Goal: Task Accomplishment & Management: Complete application form

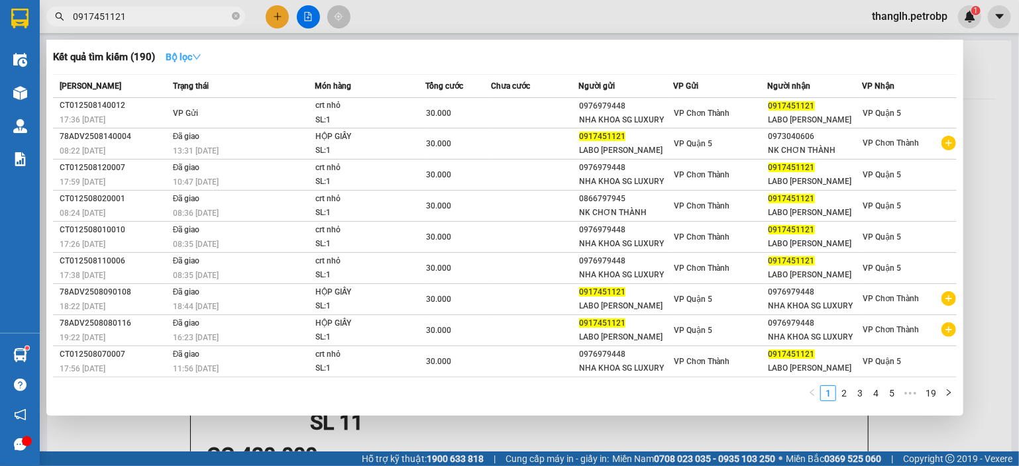
type input "0917451121"
click at [177, 55] on strong "Bộ lọc" at bounding box center [184, 57] width 36 height 11
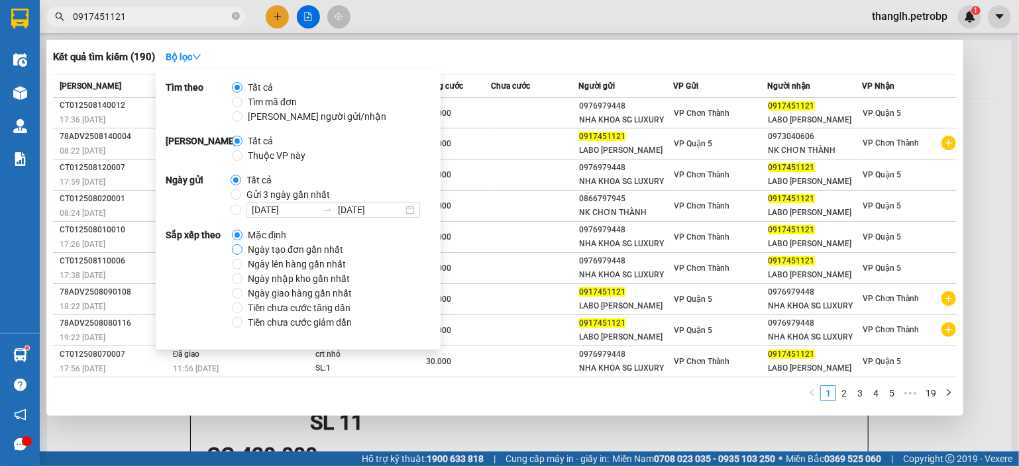
click at [238, 244] on label "Ngày tạo đơn gần nhất" at bounding box center [290, 249] width 117 height 15
click at [240, 248] on input "Ngày tạo đơn gần nhất" at bounding box center [237, 249] width 11 height 11
radio input "true"
radio input "false"
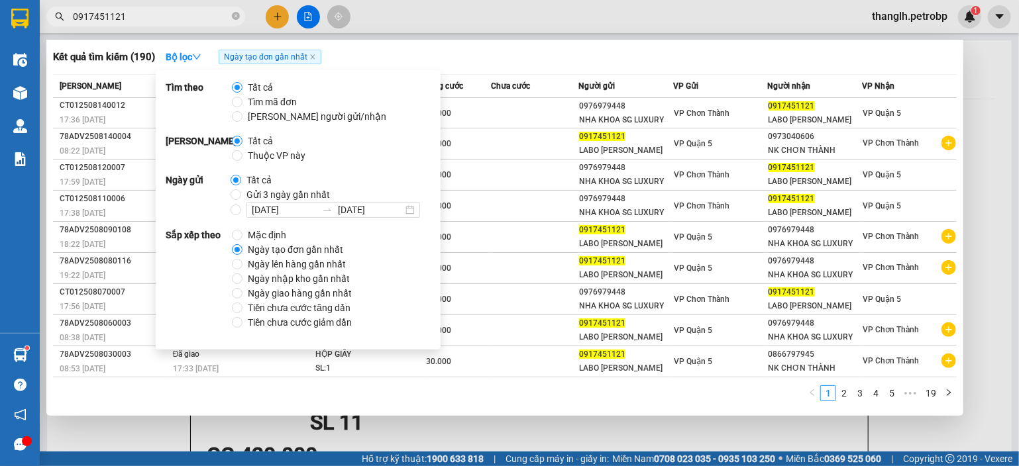
click at [488, 50] on div "Kết quả tìm kiếm ( 190 ) Bộ lọc Ngày tạo đơn gần nhất" at bounding box center [505, 56] width 904 height 21
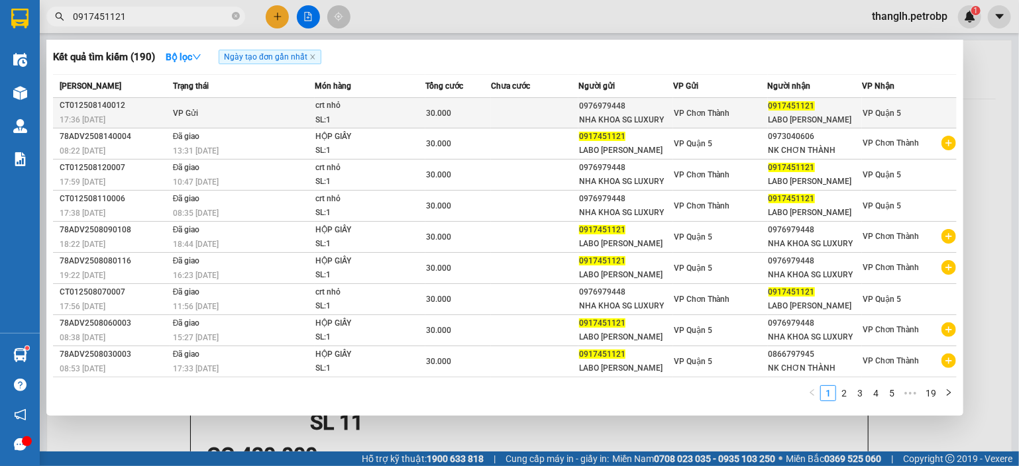
click at [285, 122] on td "VP Gửi" at bounding box center [243, 113] width 146 height 30
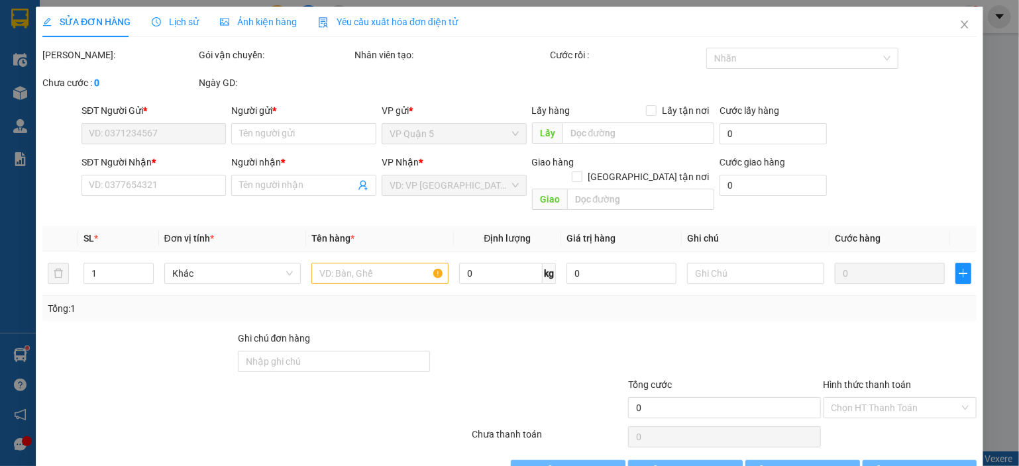
type input "0976979448"
type input "NHA KHOA SG LUXURY"
type input "0917451121"
type input "LABO KIM CHI"
type input "30.000"
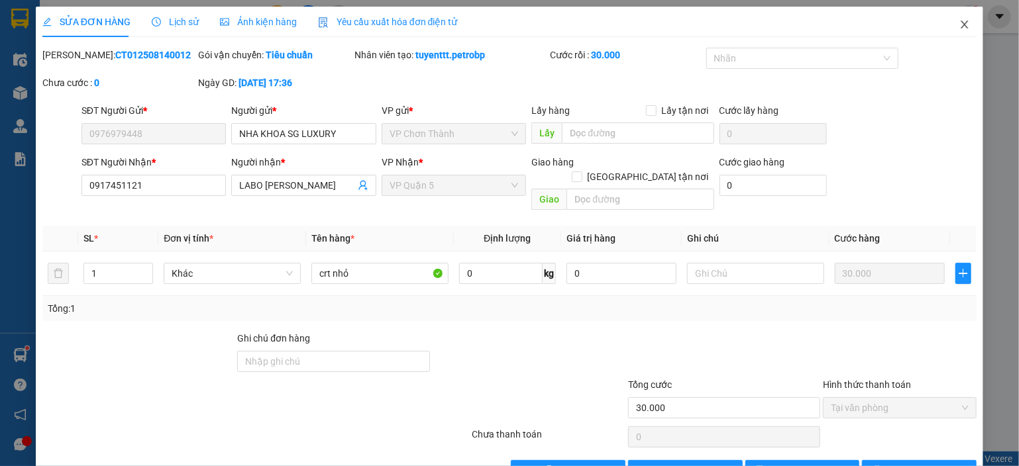
click at [960, 21] on span "Close" at bounding box center [964, 25] width 37 height 37
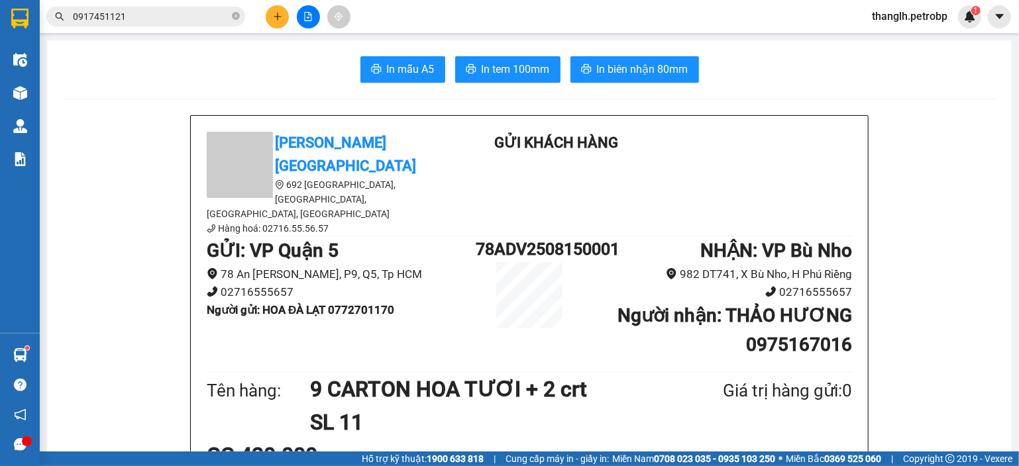
click at [271, 12] on button at bounding box center [277, 16] width 23 height 23
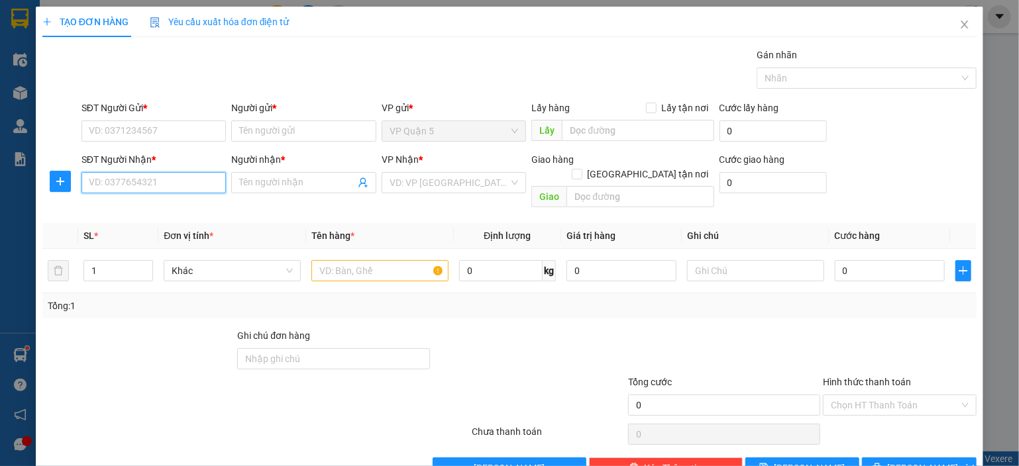
click at [132, 180] on input "SĐT Người Nhận *" at bounding box center [153, 182] width 145 height 21
type input "0776523178"
click at [264, 186] on input "Người nhận *" at bounding box center [297, 183] width 116 height 15
click at [252, 186] on input "Người nhận *" at bounding box center [297, 183] width 116 height 15
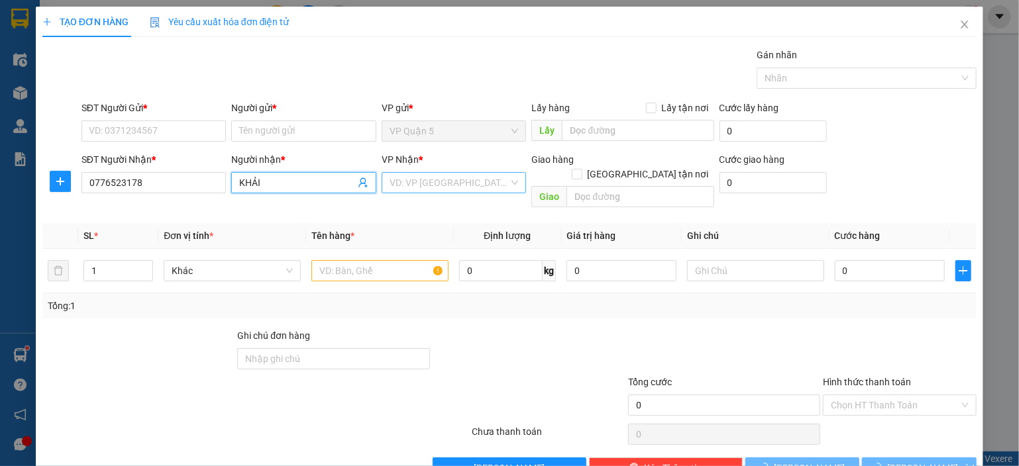
type input "KHẢI"
click at [448, 178] on input "search" at bounding box center [449, 183] width 120 height 20
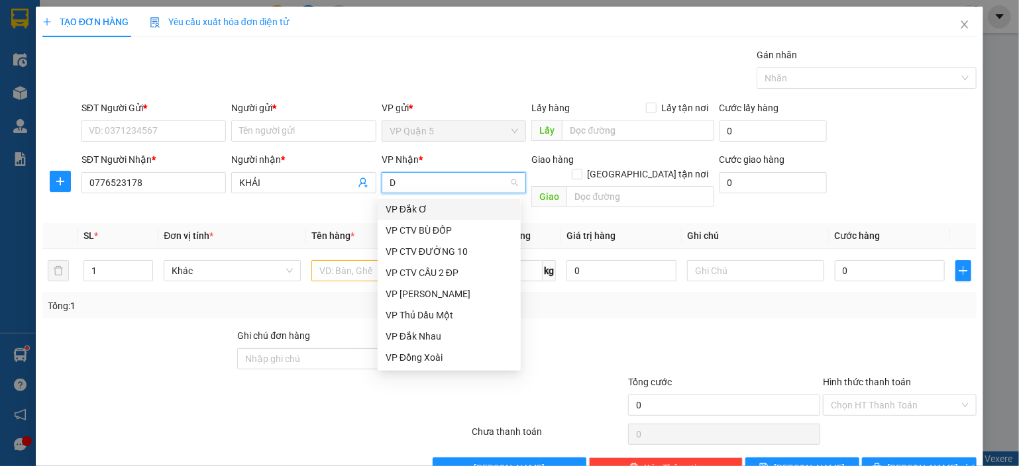
type input "DX"
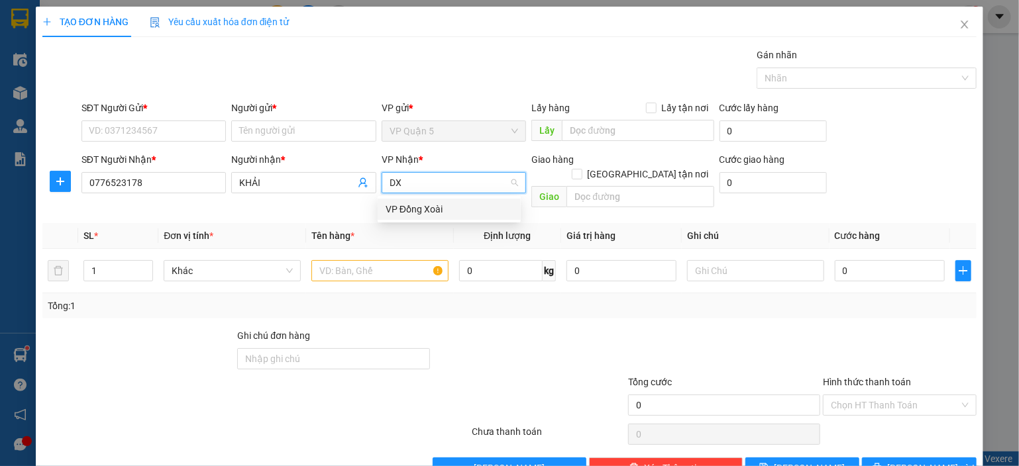
click at [464, 205] on div "VP Đồng Xoài" at bounding box center [449, 209] width 127 height 15
click at [59, 181] on icon "plus" at bounding box center [60, 181] width 8 height 1
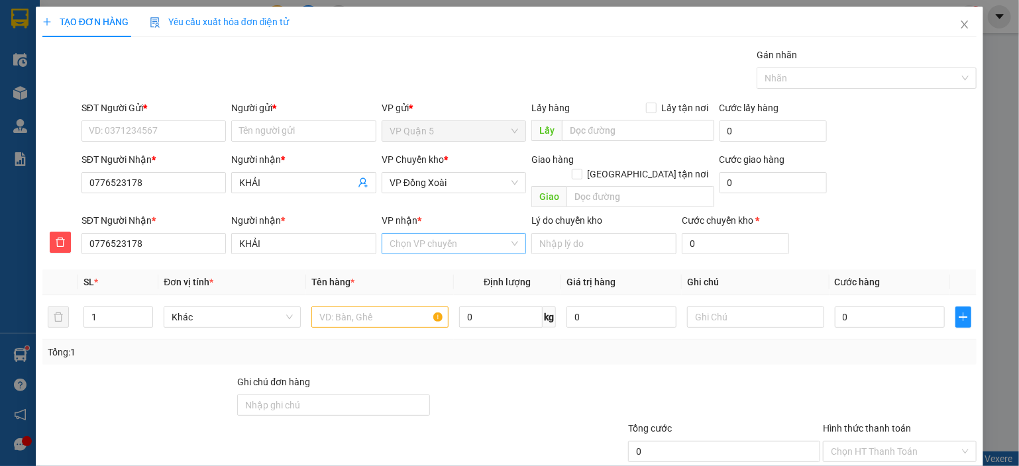
click at [421, 234] on input "VP nhận *" at bounding box center [449, 244] width 120 height 20
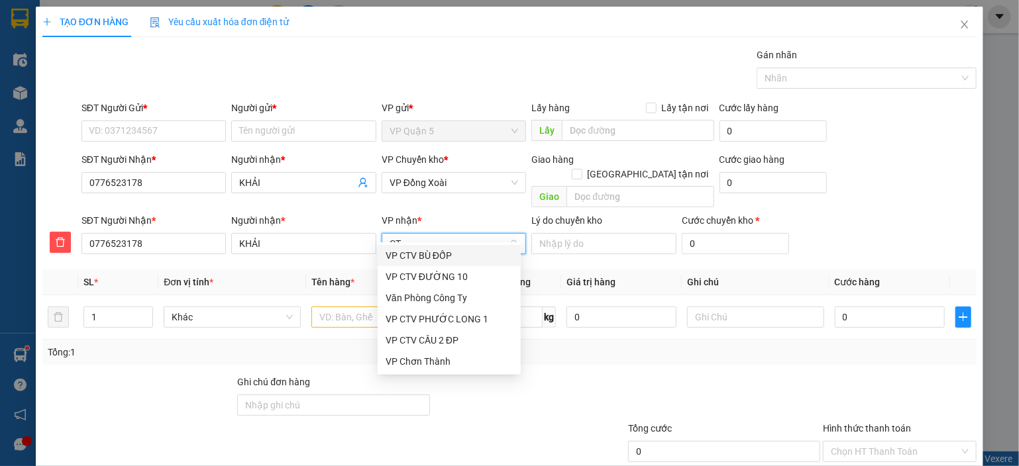
type input "CTV"
click at [442, 322] on div "VP CTV CẦU 2 ĐP" at bounding box center [449, 319] width 127 height 15
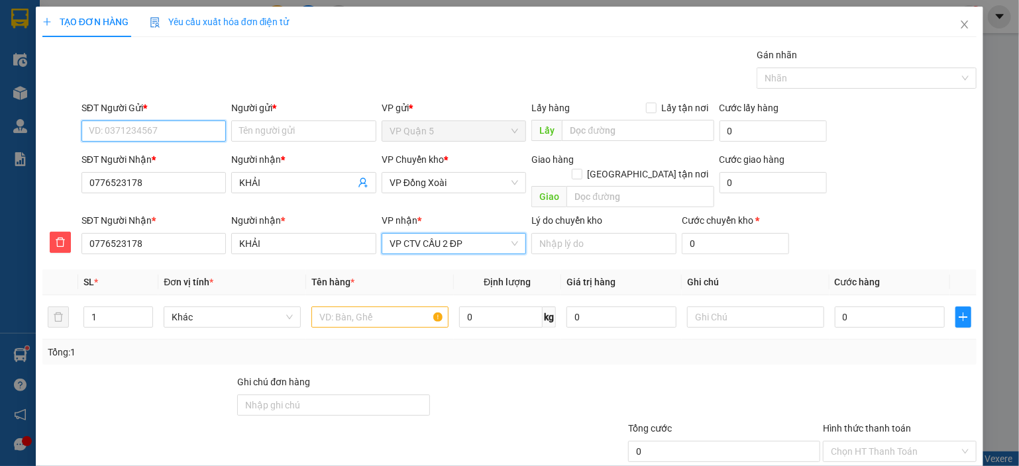
click at [146, 130] on input "SĐT Người Gửi *" at bounding box center [153, 131] width 145 height 21
type input "0903680726"
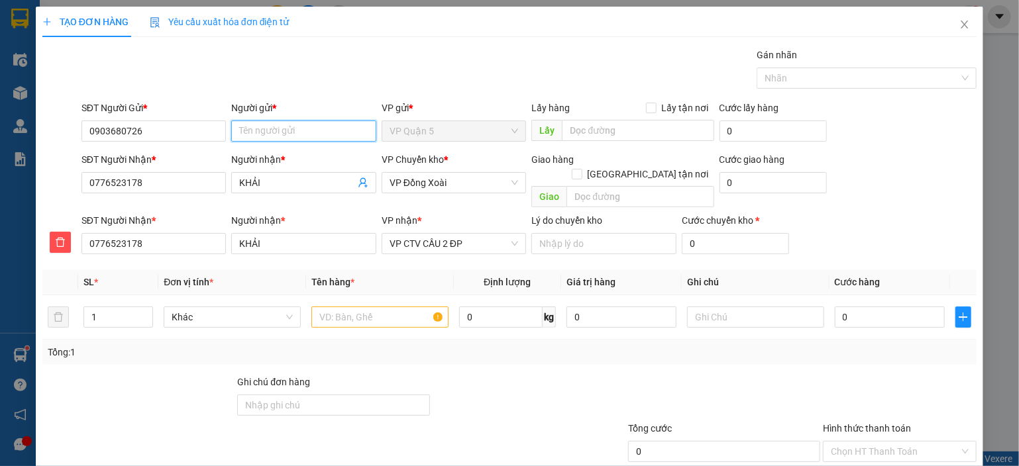
click at [309, 138] on input "Người gửi *" at bounding box center [303, 131] width 145 height 21
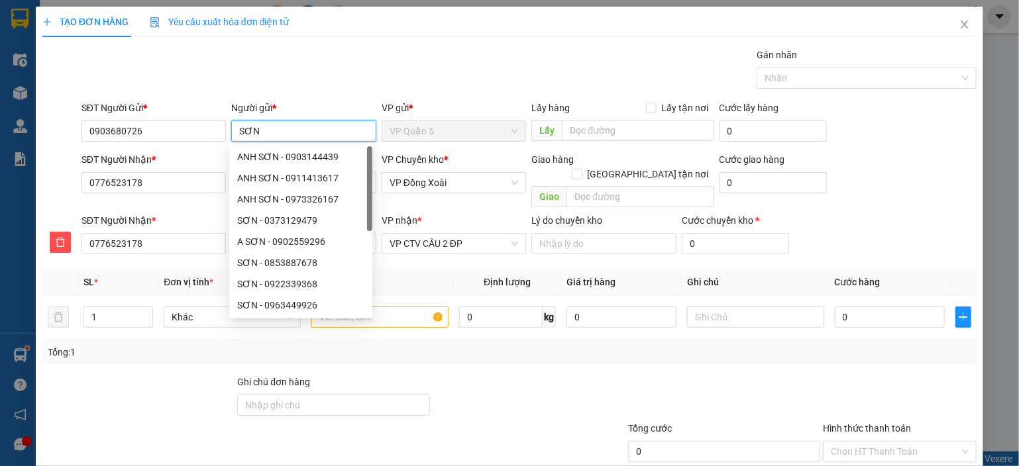
type input "SƠN"
click at [631, 63] on div "Gói vận chuyển * Tiêu chuẩn Gán nhãn Nhãn" at bounding box center [529, 71] width 900 height 46
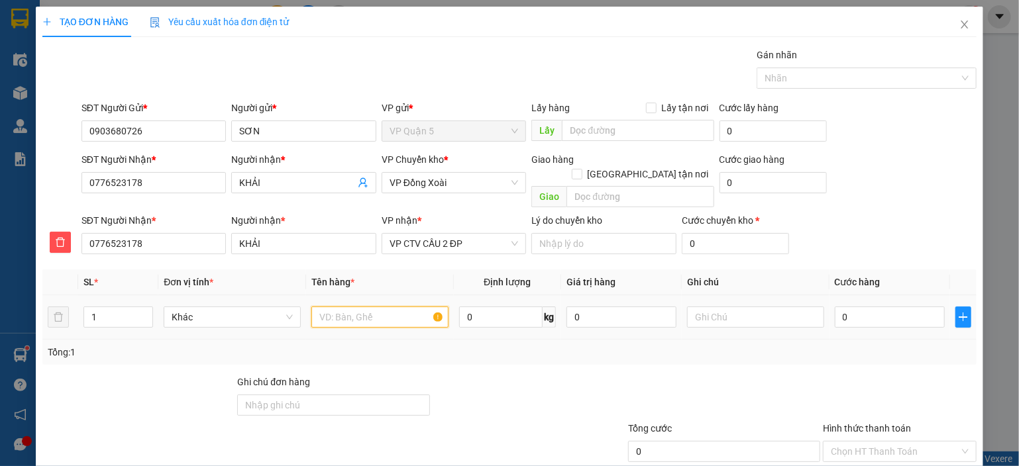
click at [329, 307] on input "text" at bounding box center [379, 317] width 137 height 21
type input "MÔ TƠ"
click at [827, 352] on div "Transit Pickup Surcharge Ids Transit Deliver Surcharge Ids Transit Deliver Surc…" at bounding box center [509, 287] width 934 height 478
click at [856, 307] on input "0" at bounding box center [890, 317] width 110 height 21
type input "5"
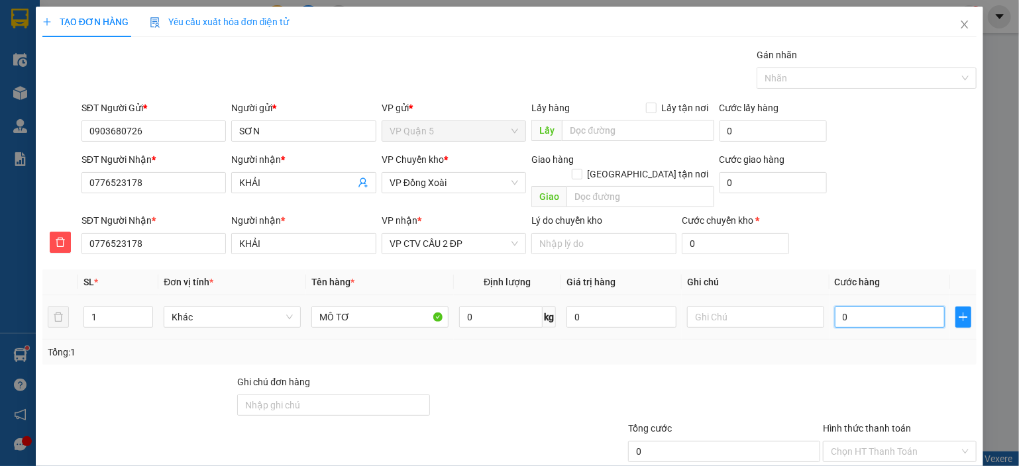
type input "5"
type input "50"
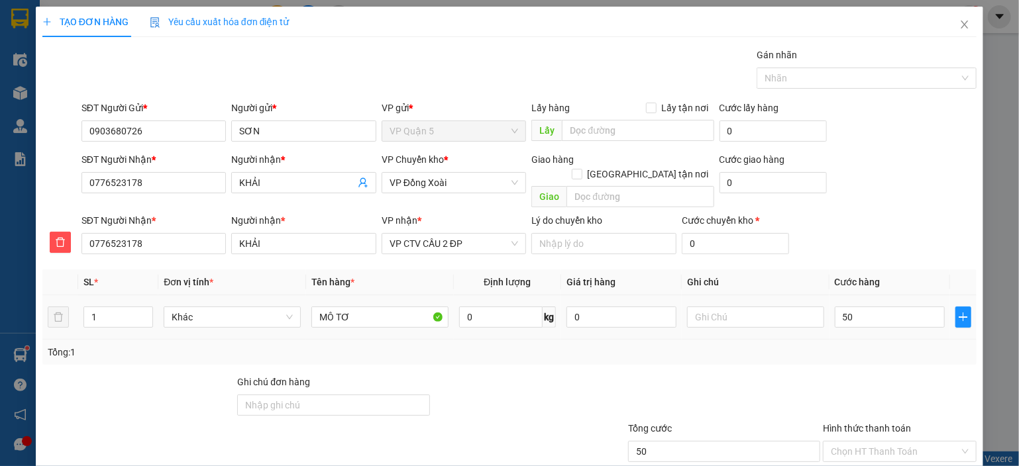
type input "50.000"
drag, startPoint x: 760, startPoint y: 362, endPoint x: 747, endPoint y: 319, distance: 45.7
click at [759, 375] on div at bounding box center [724, 398] width 195 height 46
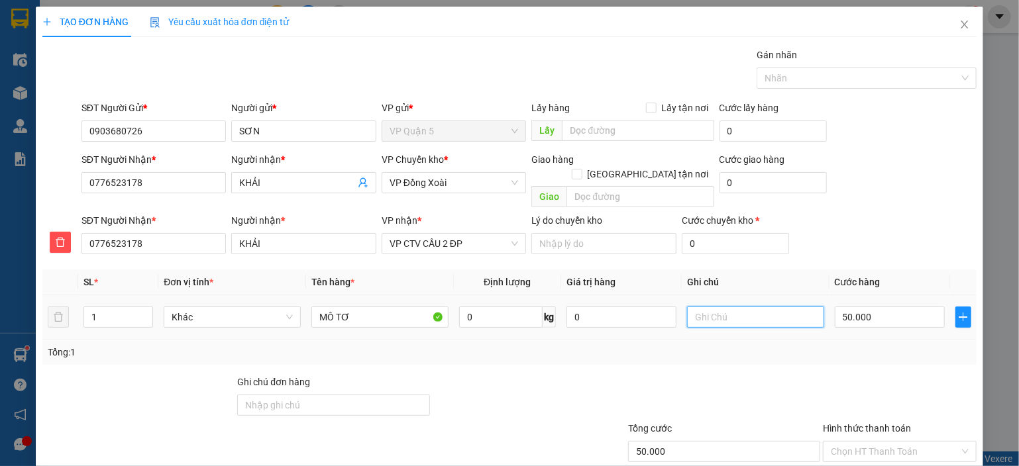
click at [742, 309] on input "text" at bounding box center [755, 317] width 137 height 21
type input "CHIỀU NHẬN"
click at [730, 345] on div "Tổng: 1" at bounding box center [509, 352] width 923 height 15
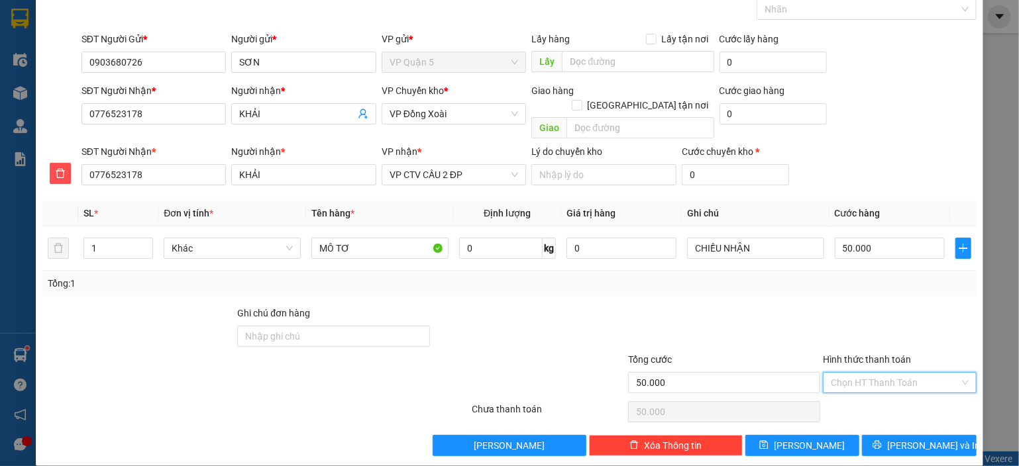
click at [929, 373] on input "Hình thức thanh toán" at bounding box center [895, 383] width 129 height 20
click at [866, 279] on div "Tại văn phòng" at bounding box center [891, 277] width 136 height 15
type input "0"
click at [914, 439] on span "[PERSON_NAME] và In" at bounding box center [933, 446] width 93 height 15
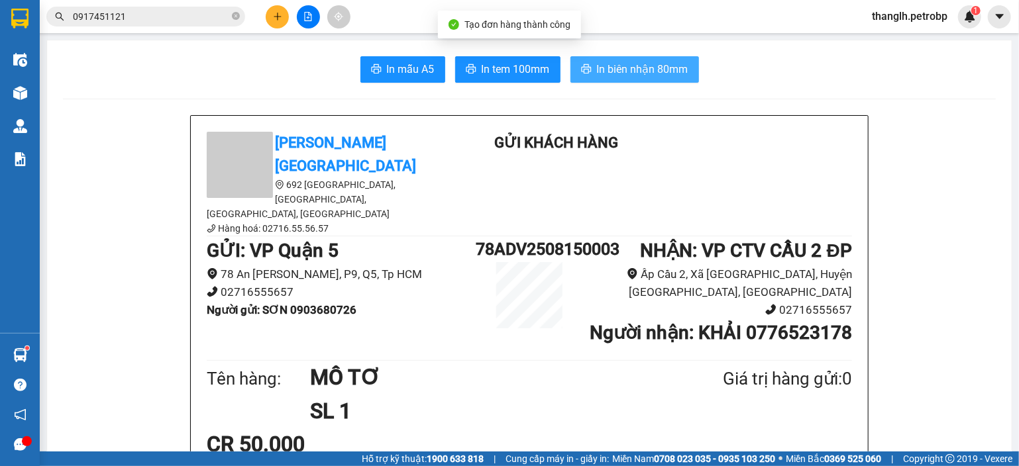
click at [587, 66] on button "In biên nhận 80mm" at bounding box center [634, 69] width 129 height 26
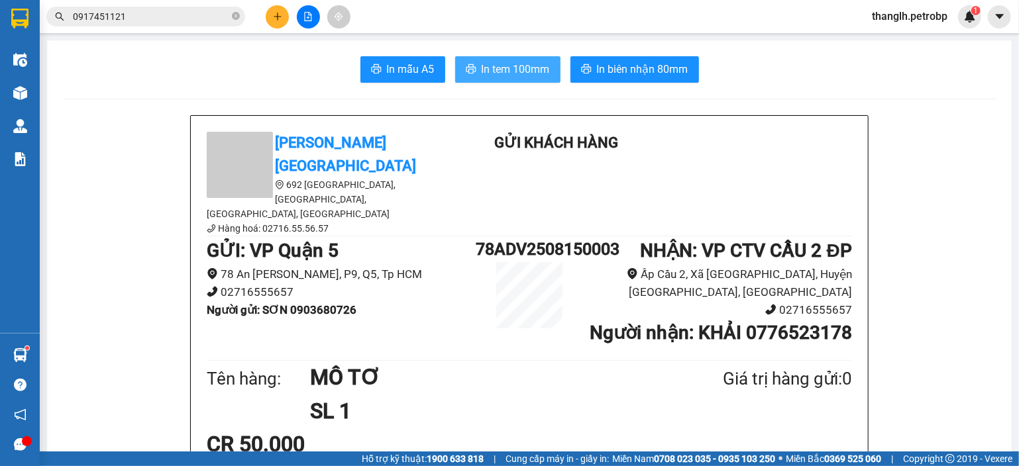
click at [509, 70] on span "In tem 100mm" at bounding box center [516, 69] width 68 height 17
click at [286, 11] on button at bounding box center [277, 16] width 23 height 23
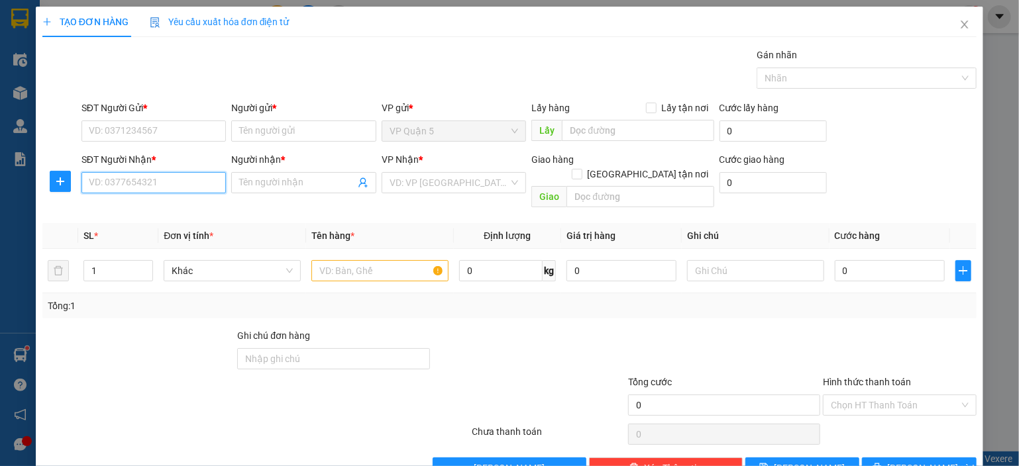
click at [170, 187] on input "SĐT Người Nhận *" at bounding box center [153, 182] width 145 height 21
click at [66, 180] on span "plus" at bounding box center [60, 181] width 20 height 11
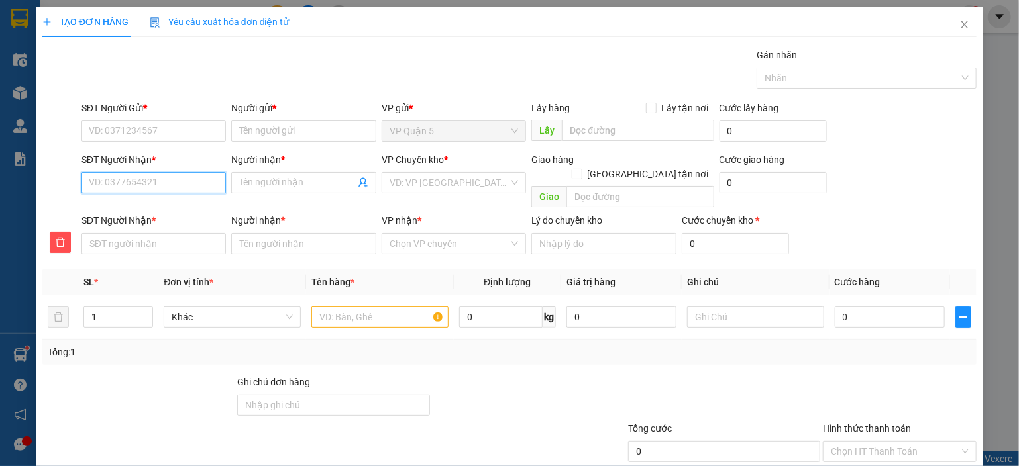
click at [137, 184] on input "SĐT Người Nhận *" at bounding box center [153, 182] width 145 height 21
type input "0"
type input "09"
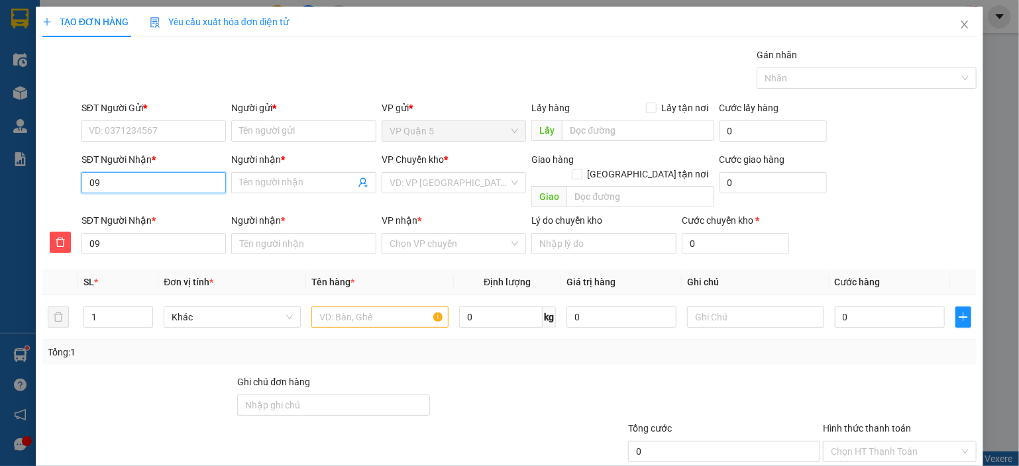
type input "097"
type input "0977"
type input "09772"
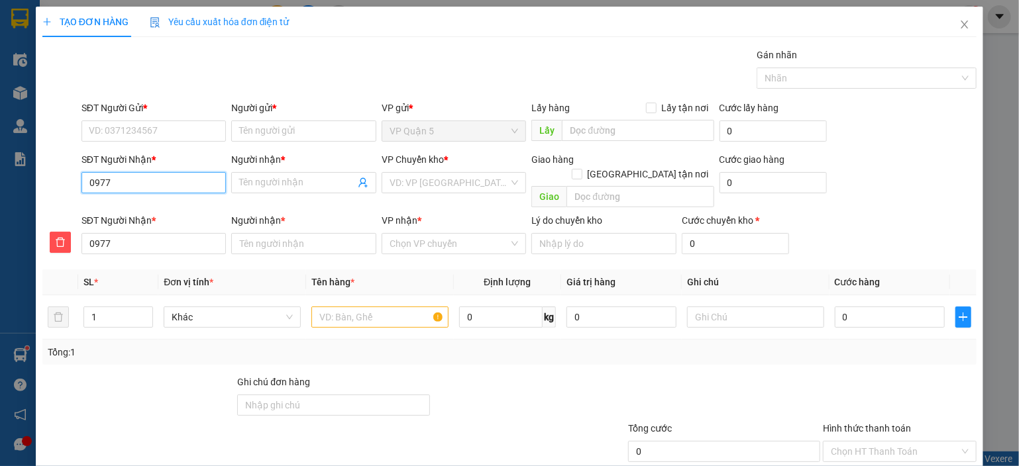
type input "09772"
type input "097723"
type input "0977237"
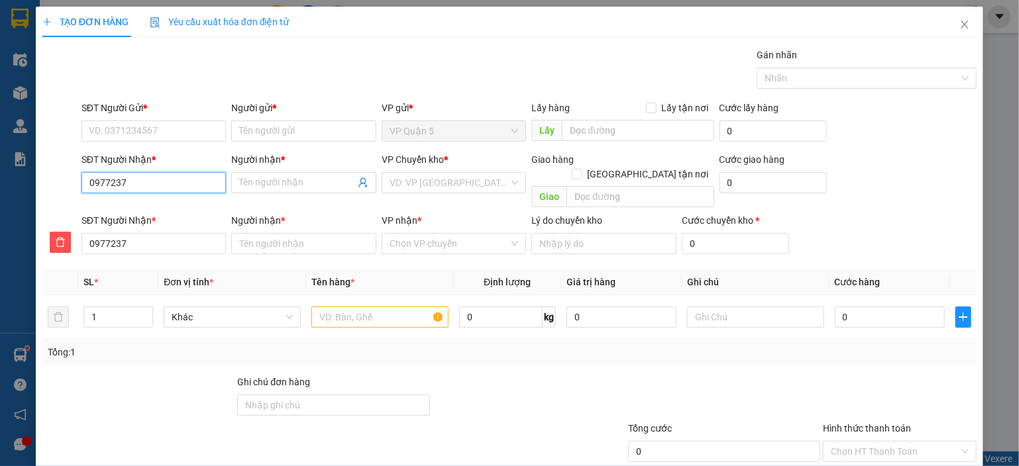
type input "09772379"
type input "097723797"
drag, startPoint x: 142, startPoint y: 199, endPoint x: 154, endPoint y: 203, distance: 12.6
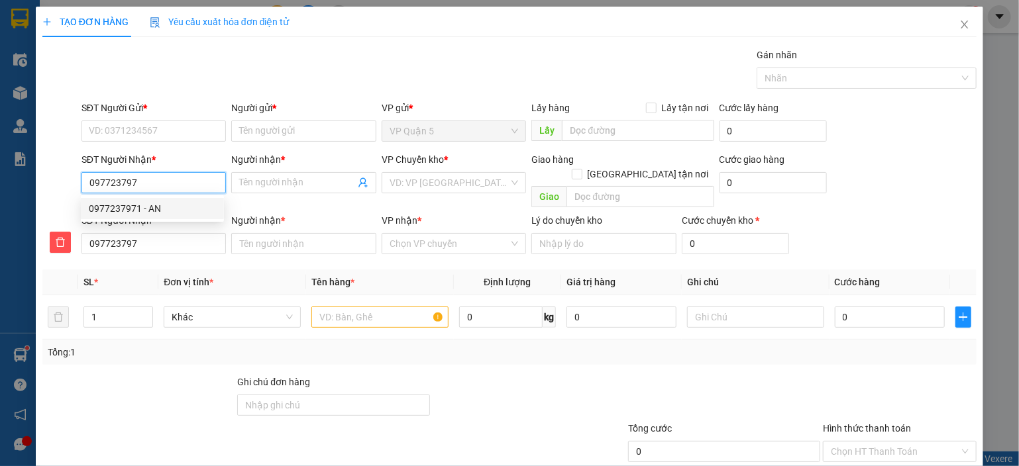
click at [143, 201] on div "0977237971 - AN" at bounding box center [152, 208] width 143 height 21
type input "0977237971"
type input "AN"
type input "VX BÌNH LONG"
type input "0977237971"
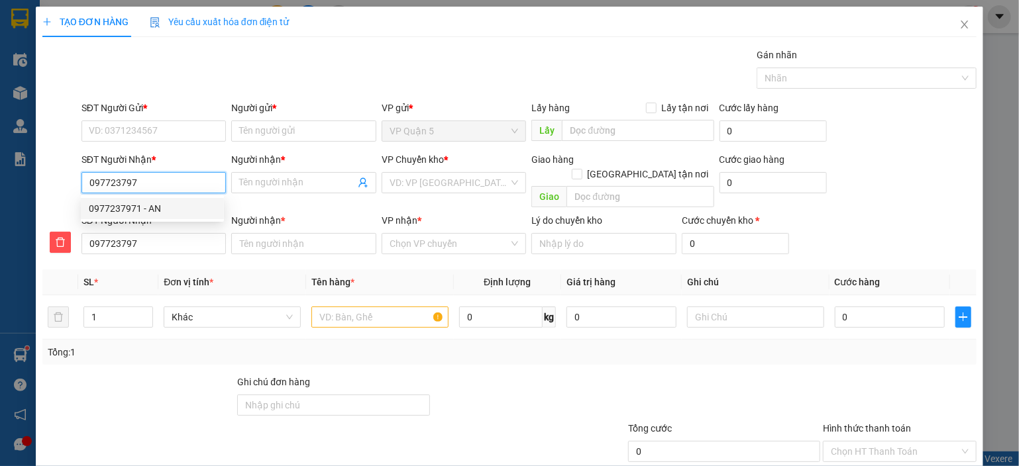
type input "AN"
type input "40.000"
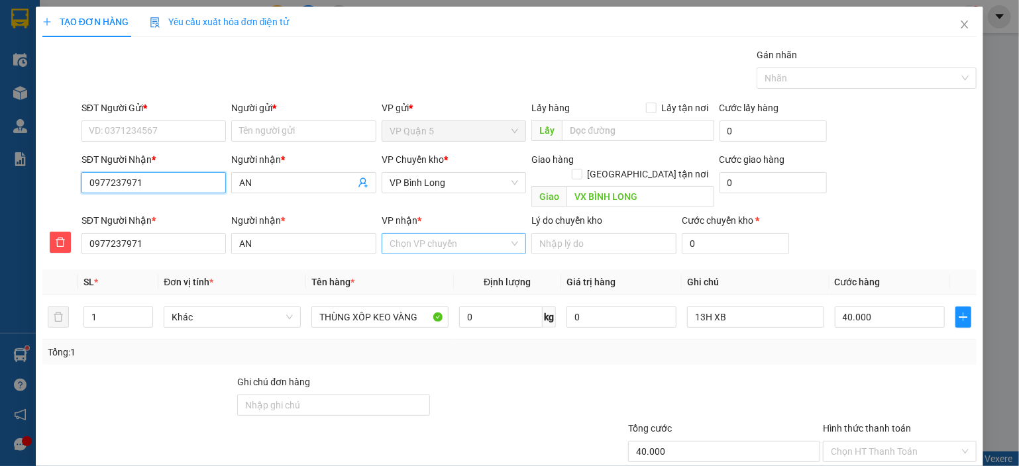
type input "0977237971"
click at [419, 234] on input "VP nhận *" at bounding box center [449, 244] width 120 height 20
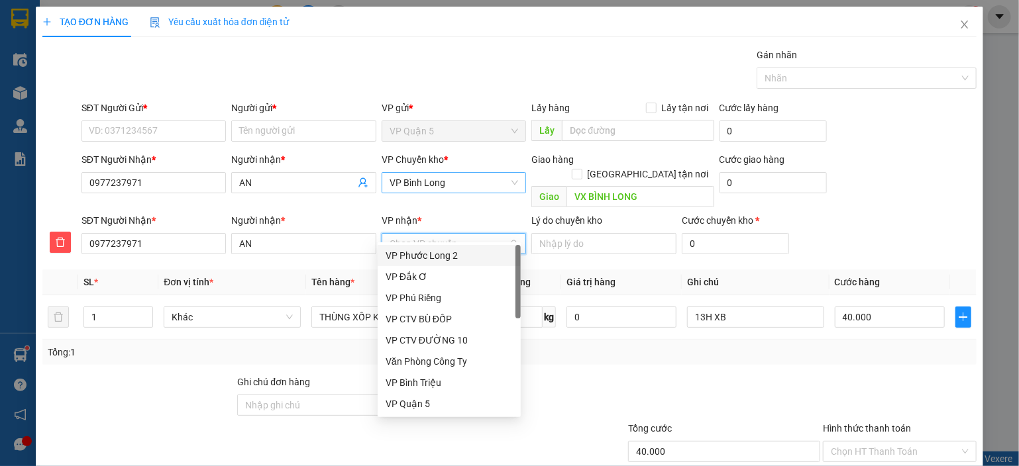
click at [443, 177] on span "VP Bình Long" at bounding box center [453, 183] width 129 height 20
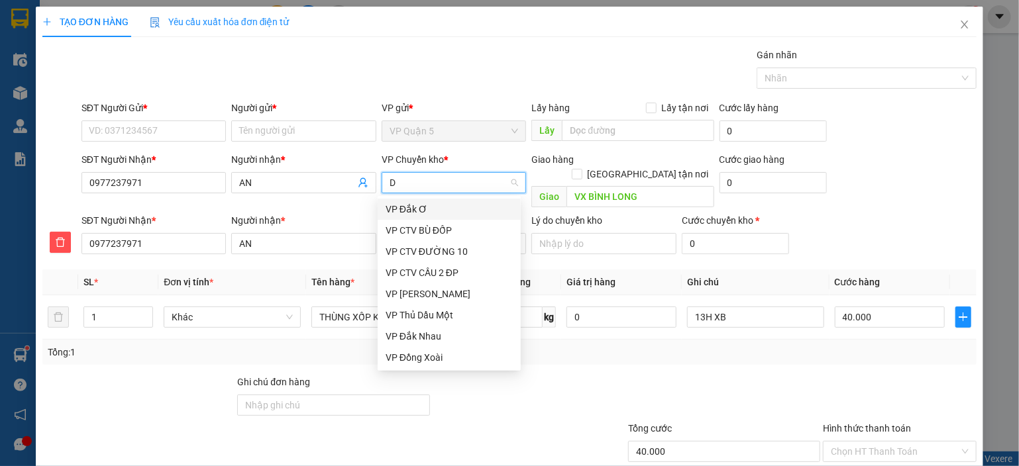
type input "DX"
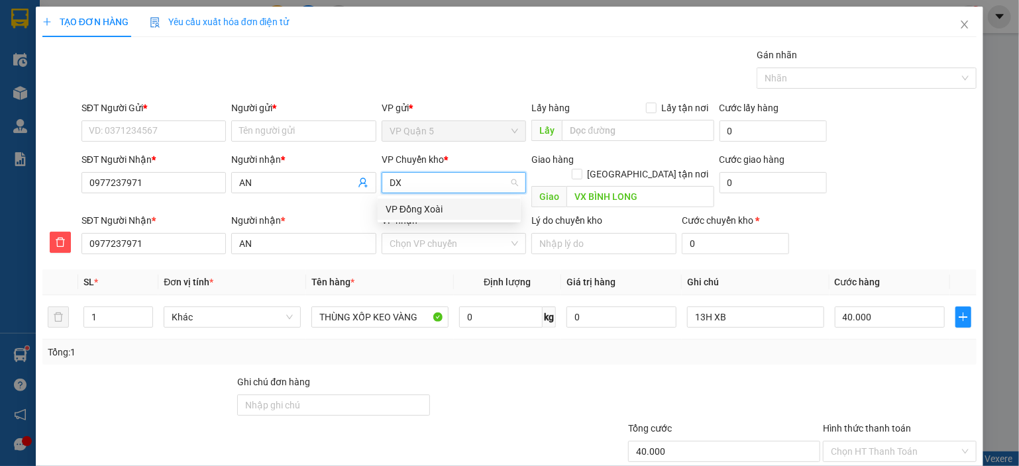
click at [417, 209] on div "VP Đồng Xoài" at bounding box center [449, 209] width 127 height 15
click at [413, 234] on input "VP nhận *" at bounding box center [449, 244] width 120 height 20
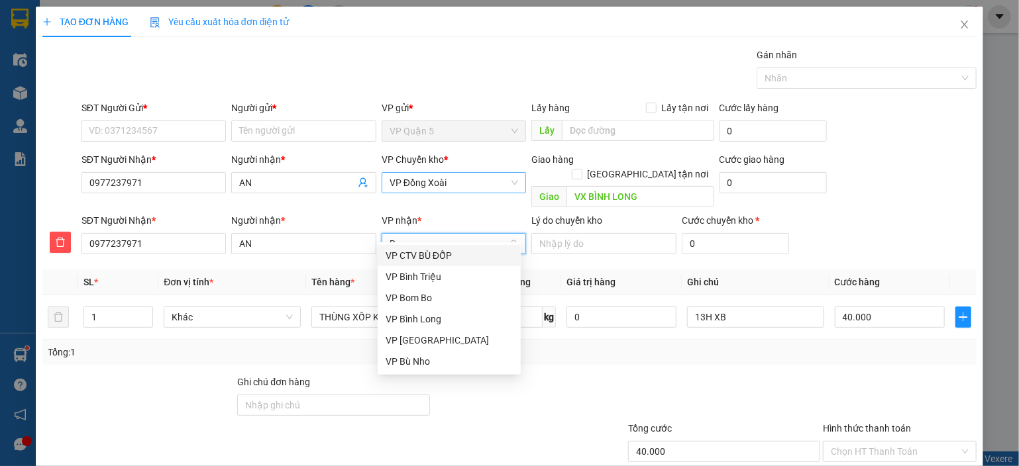
type input "BL"
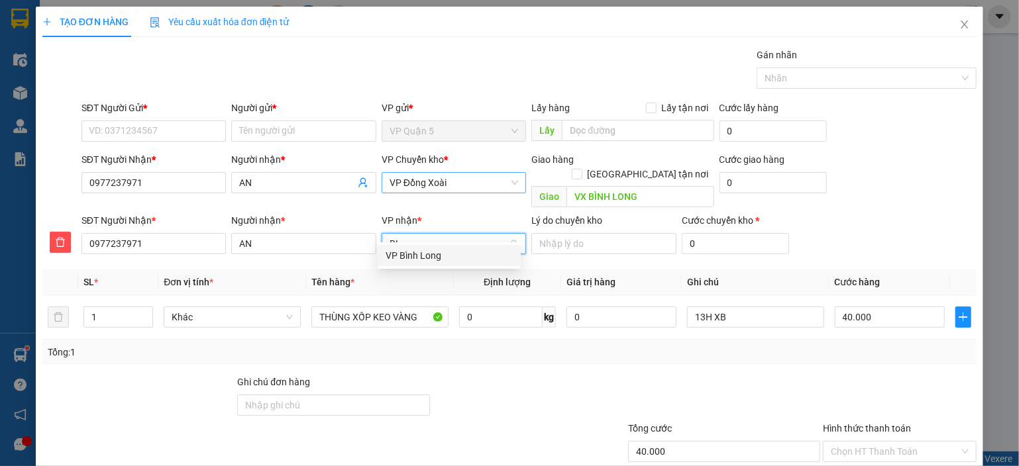
click at [413, 262] on div "VP Bình Long" at bounding box center [449, 255] width 127 height 15
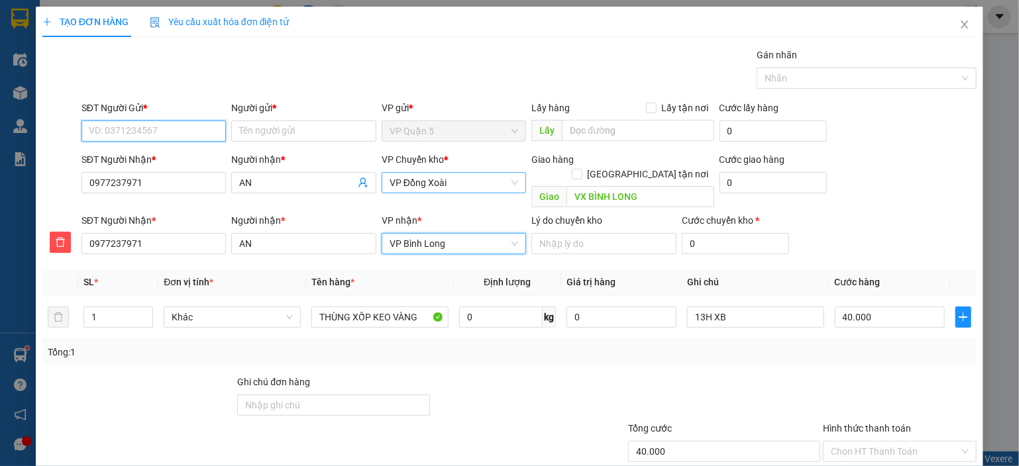
click at [207, 132] on input "SĐT Người Gửi *" at bounding box center [153, 131] width 145 height 21
type input "0933947810"
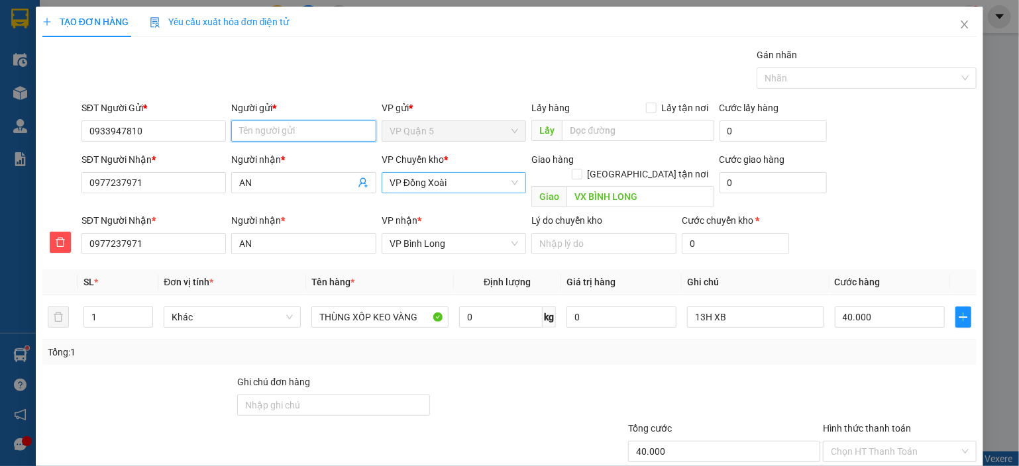
click at [256, 127] on input "Người gửi *" at bounding box center [303, 131] width 145 height 21
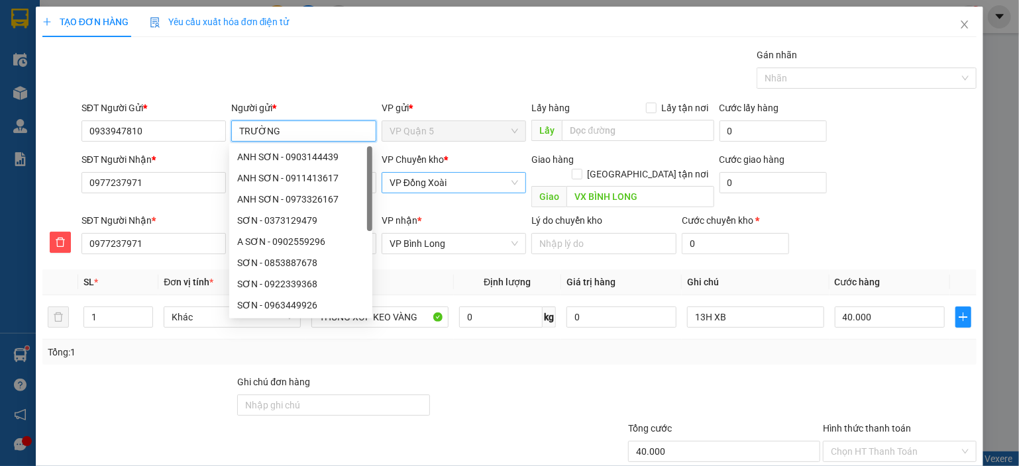
type input "TRƯỜNG"
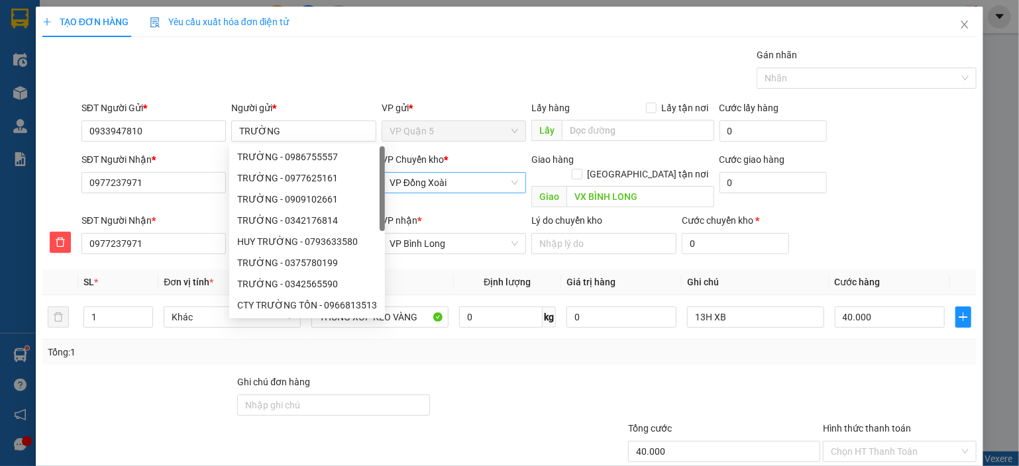
click at [468, 375] on div at bounding box center [528, 398] width 195 height 46
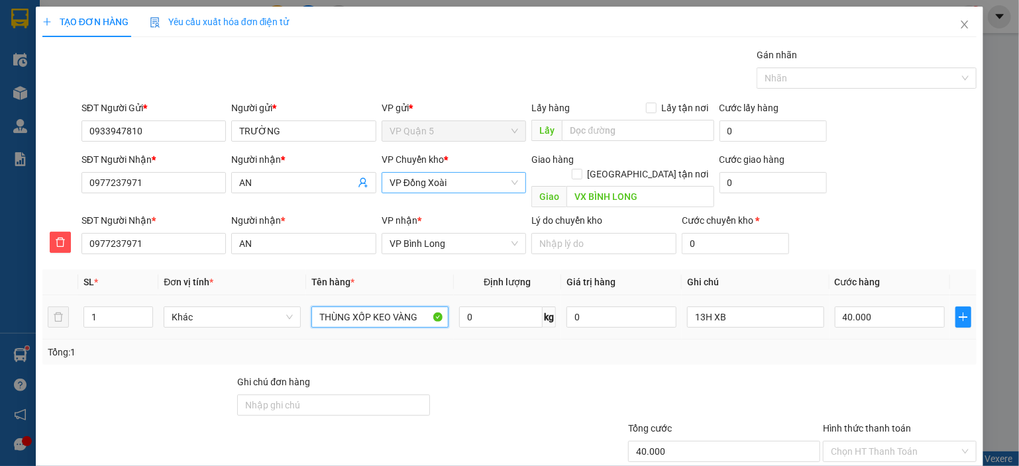
click at [397, 307] on input "THÙNG XỐP KEO VÀNG" at bounding box center [379, 317] width 137 height 21
type input "XỐP TRẮNG"
click at [710, 320] on td "13H XB" at bounding box center [756, 317] width 148 height 44
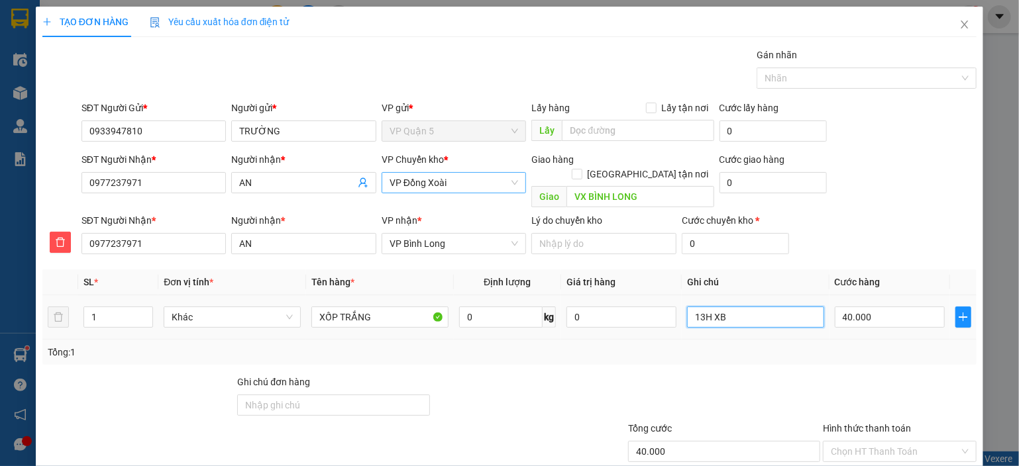
click at [730, 307] on input "13H XB" at bounding box center [755, 317] width 137 height 21
type input "CHIỀU NHẬN"
click at [886, 375] on div at bounding box center [899, 398] width 156 height 46
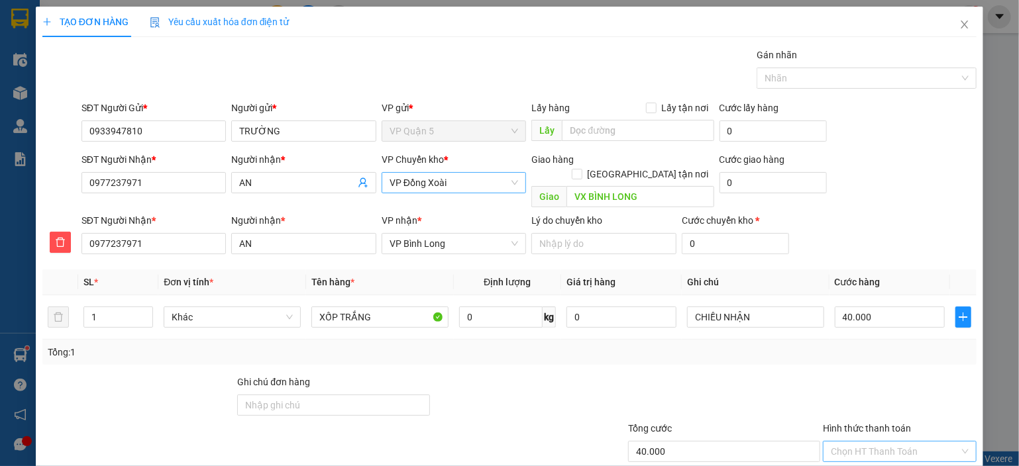
scroll to position [69, 0]
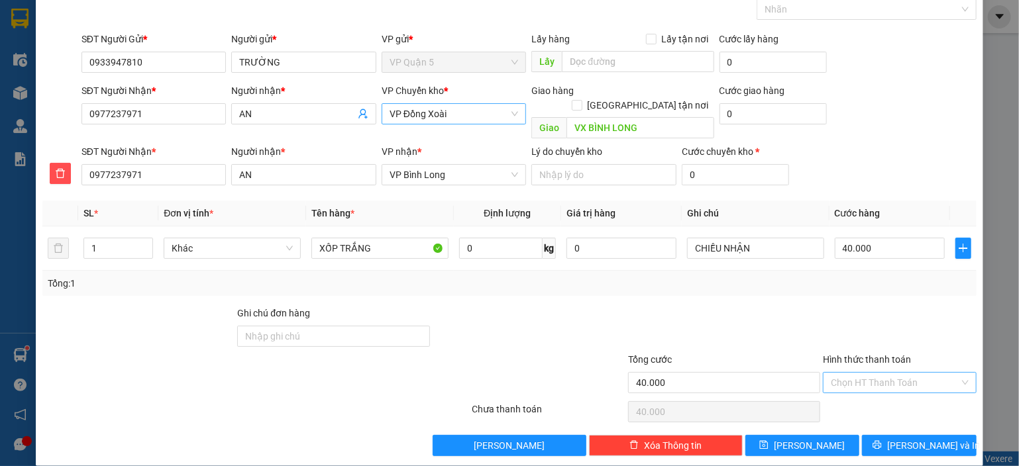
click at [890, 373] on input "Hình thức thanh toán" at bounding box center [895, 383] width 129 height 20
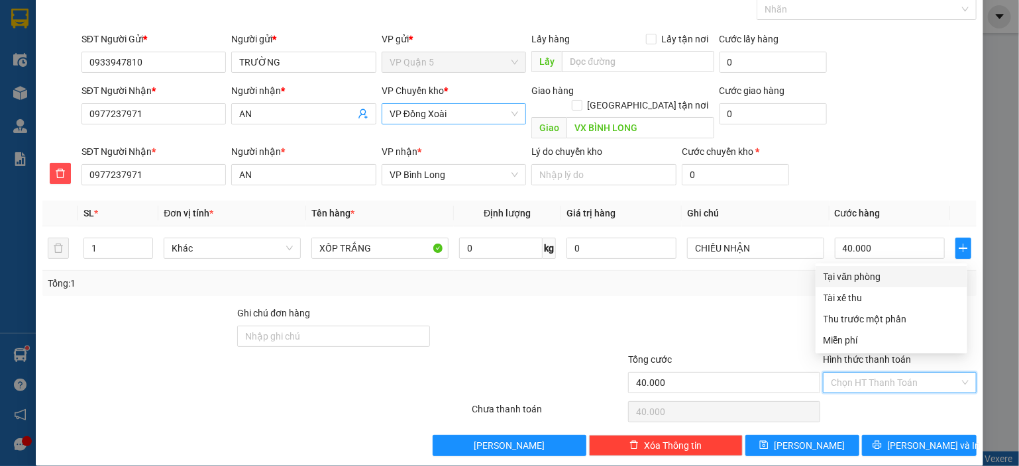
click at [858, 271] on div "Tại văn phòng" at bounding box center [891, 277] width 136 height 15
type input "0"
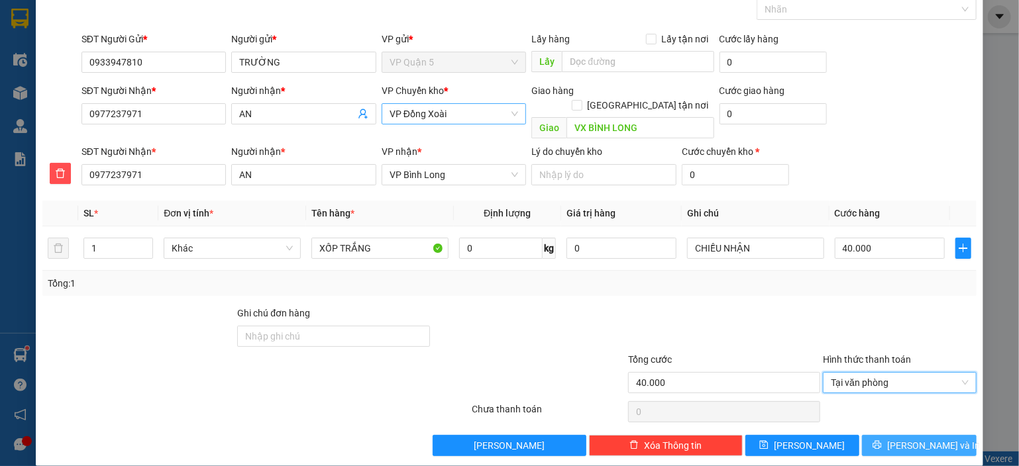
click at [918, 439] on span "[PERSON_NAME] và In" at bounding box center [933, 446] width 93 height 15
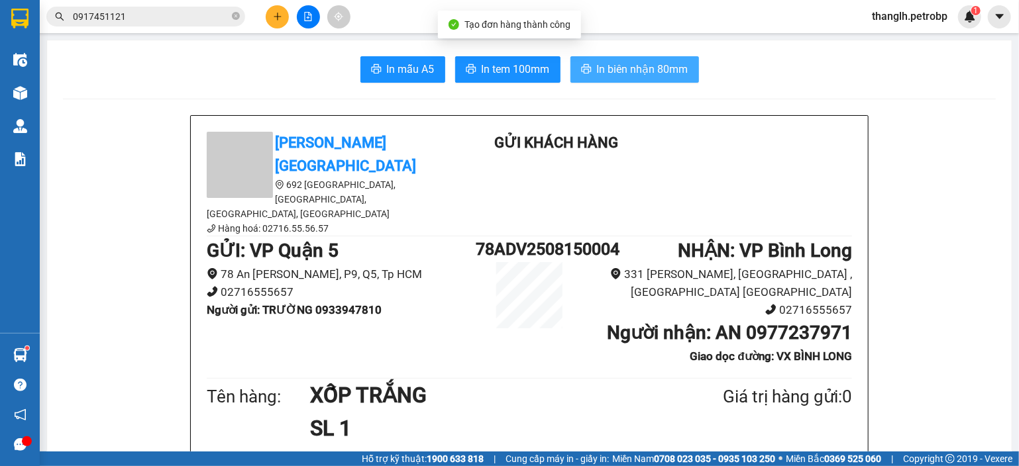
click at [672, 70] on span "In biên nhận 80mm" at bounding box center [642, 69] width 91 height 17
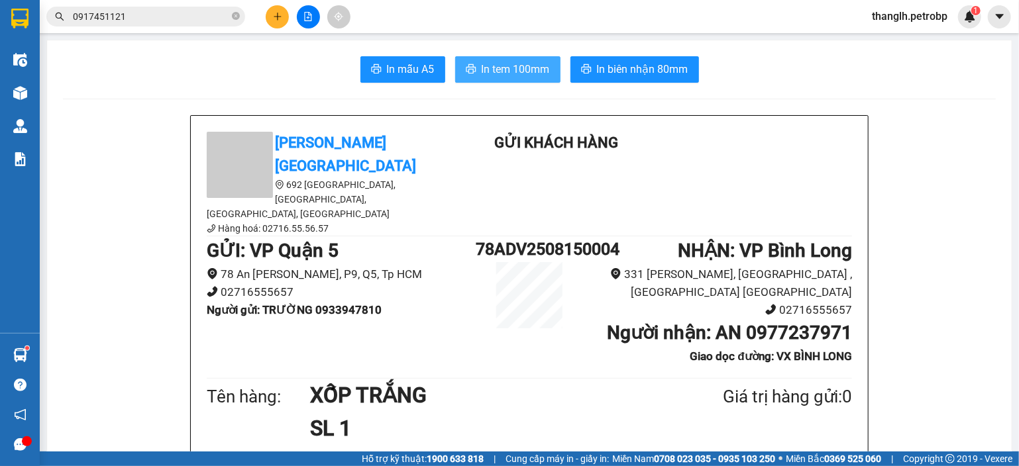
click at [510, 68] on span "In tem 100mm" at bounding box center [516, 69] width 68 height 17
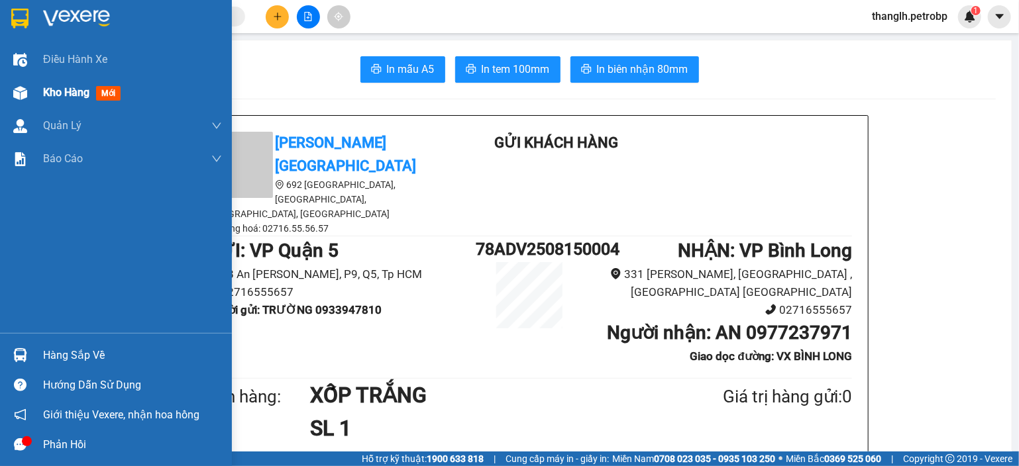
click at [78, 91] on span "Kho hàng" at bounding box center [66, 92] width 46 height 13
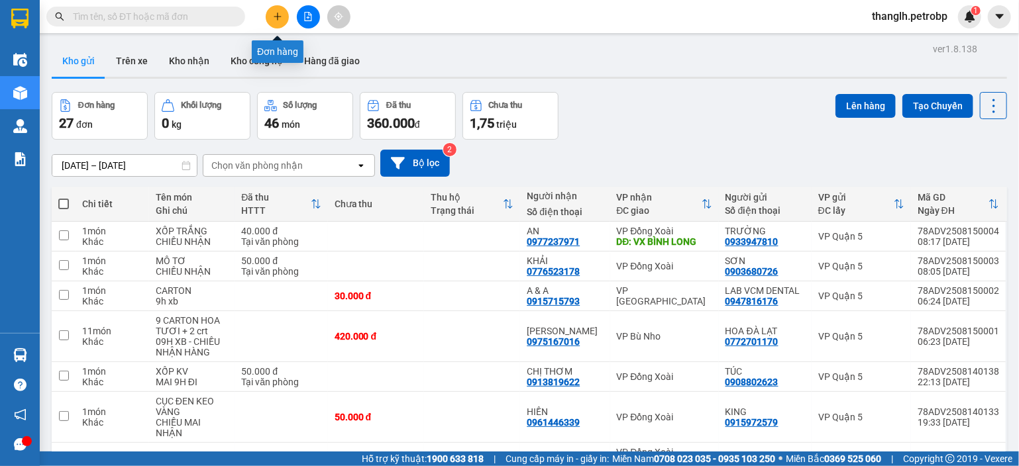
click at [273, 17] on icon "plus" at bounding box center [277, 16] width 9 height 9
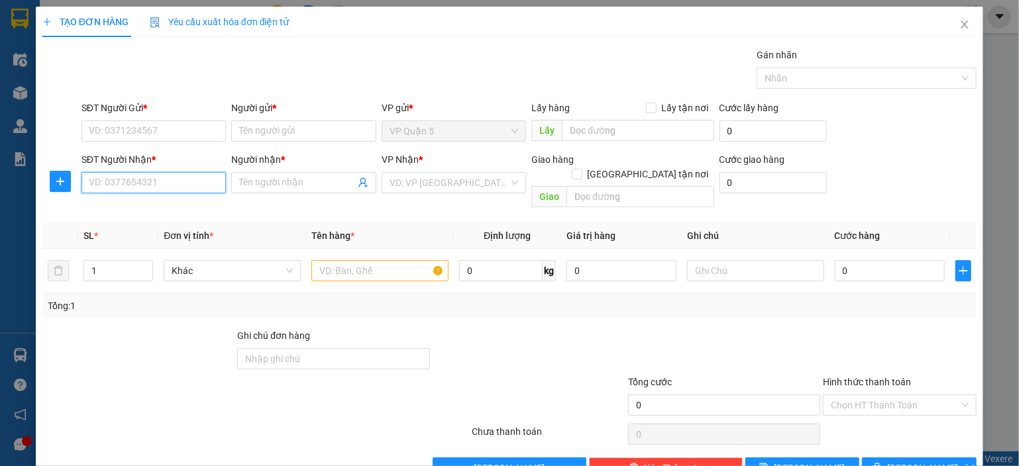
click at [160, 179] on input "SĐT Người Nhận *" at bounding box center [153, 182] width 145 height 21
type input "0967451070"
click at [176, 209] on div "0967451070 - LÝ" at bounding box center [152, 208] width 127 height 15
type input "LÝ"
type input "KCN MINH HƯNG"
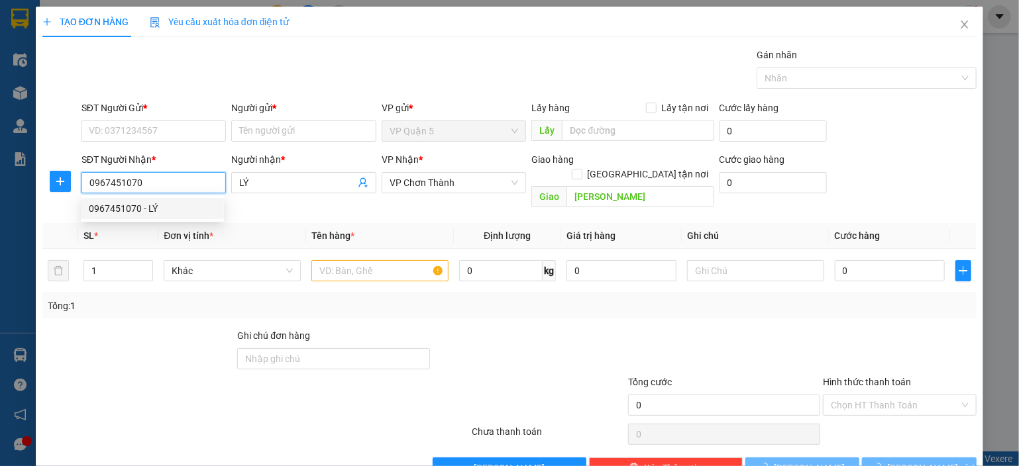
type input "80.000"
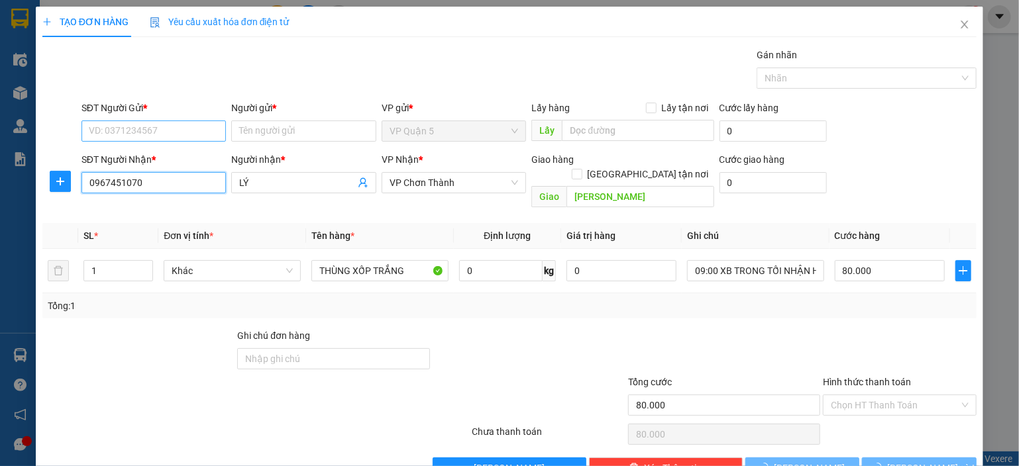
type input "0967451070"
click at [198, 138] on input "SĐT Người Gửi *" at bounding box center [153, 131] width 145 height 21
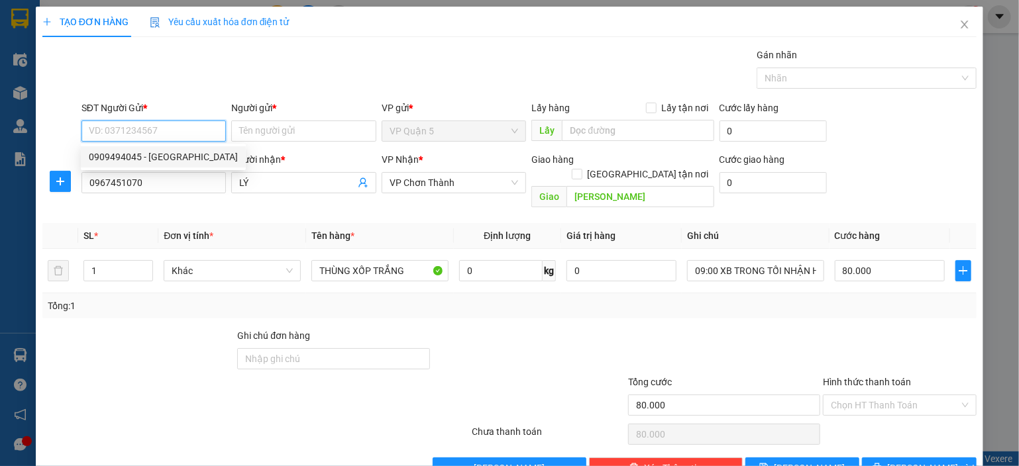
click at [171, 157] on div "0909494045 - SAN HÀ" at bounding box center [163, 157] width 149 height 15
type input "0909494045"
type input "SAN HÀ"
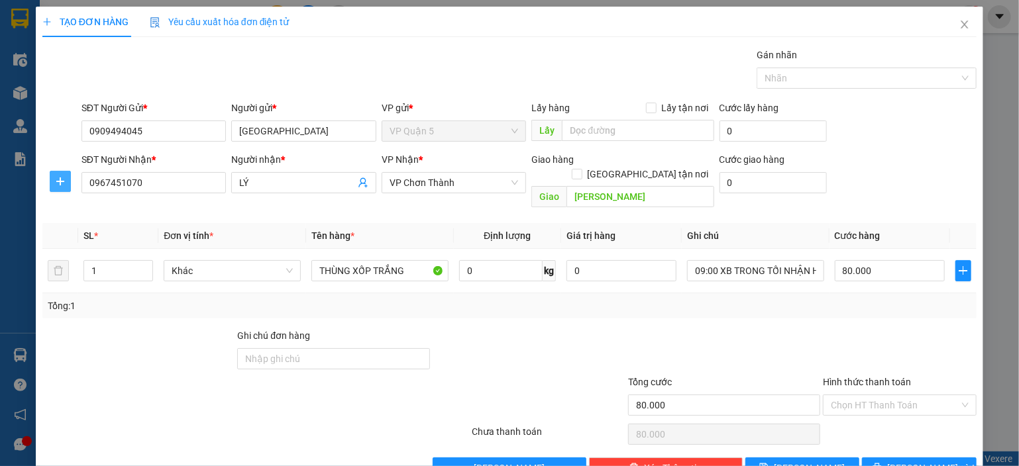
click at [66, 184] on span "plus" at bounding box center [60, 181] width 20 height 11
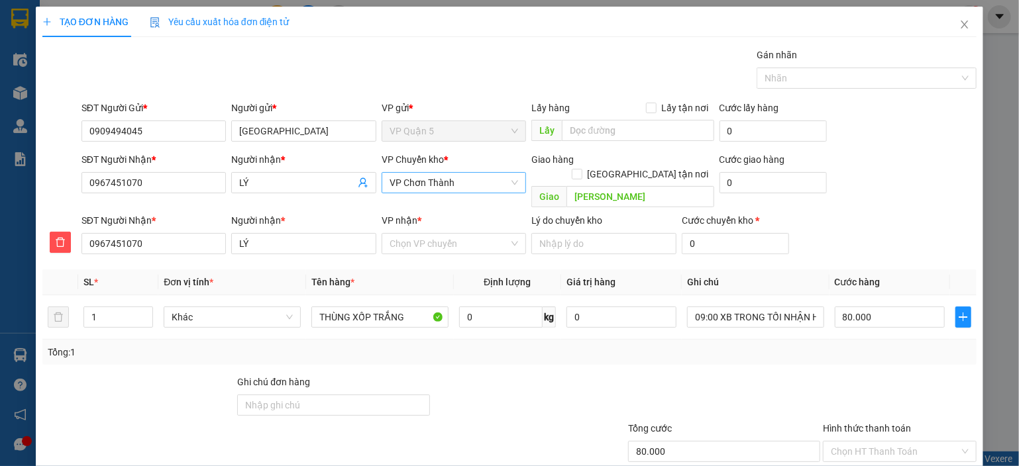
click at [453, 179] on span "VP Chơn Thành" at bounding box center [453, 183] width 129 height 20
type input "dx"
click at [437, 206] on div "VP Đồng Xoài" at bounding box center [449, 209] width 127 height 15
click at [425, 234] on input "VP nhận *" at bounding box center [449, 244] width 120 height 20
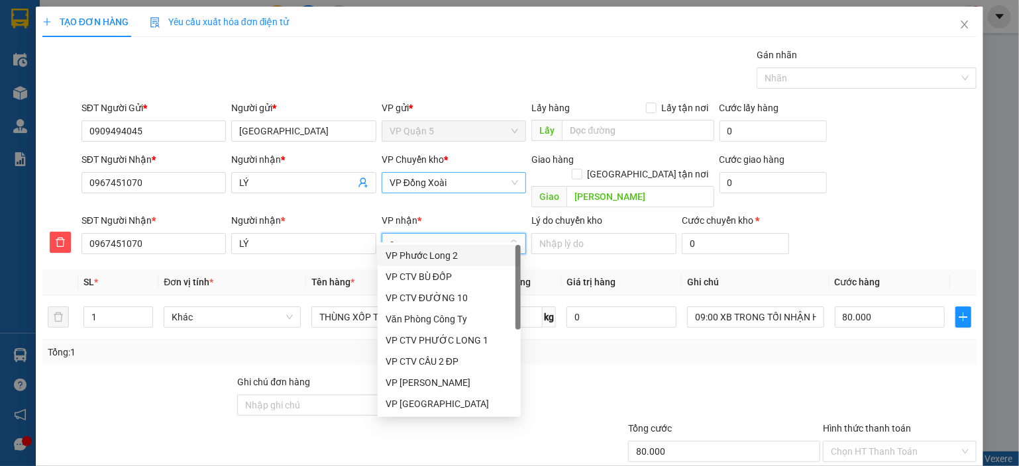
type input "ct"
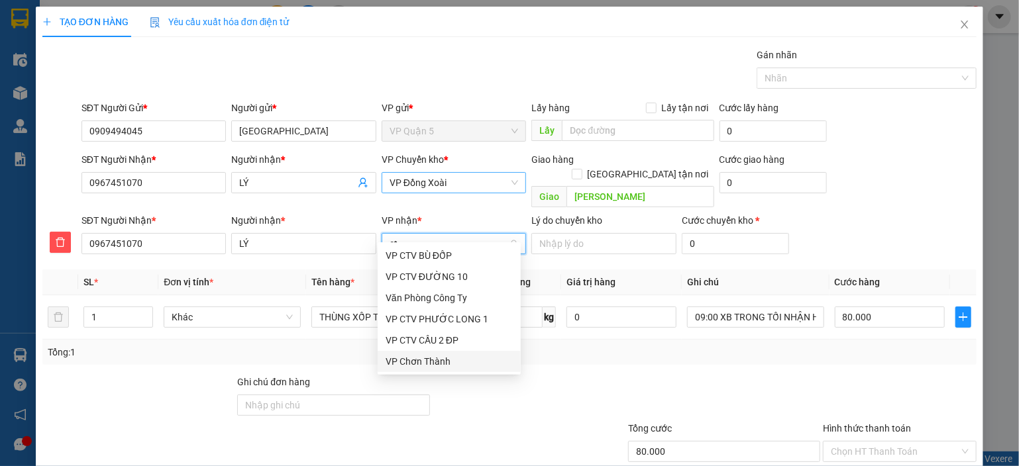
click at [425, 368] on div "VP Chơn Thành" at bounding box center [449, 361] width 127 height 15
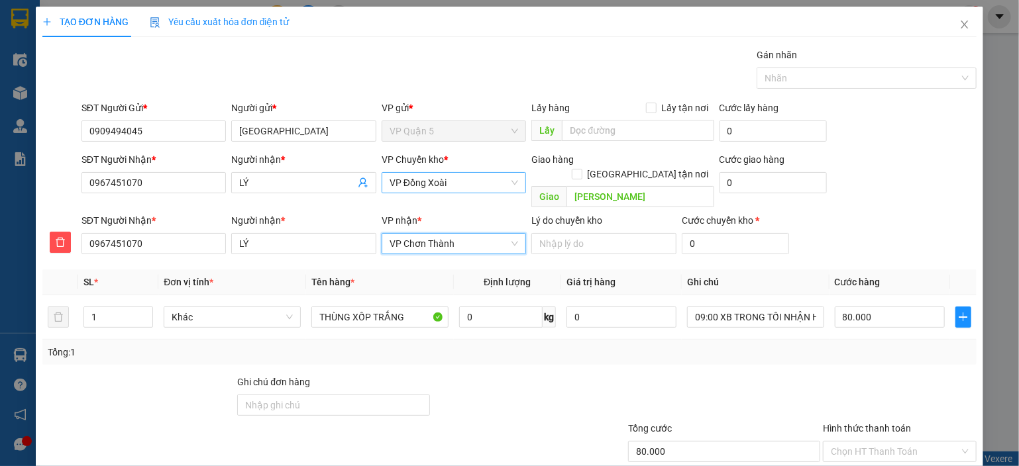
click at [780, 350] on div "Transit Pickup Surcharge Ids Transit Deliver Surcharge Ids Transit Deliver Surc…" at bounding box center [509, 287] width 934 height 478
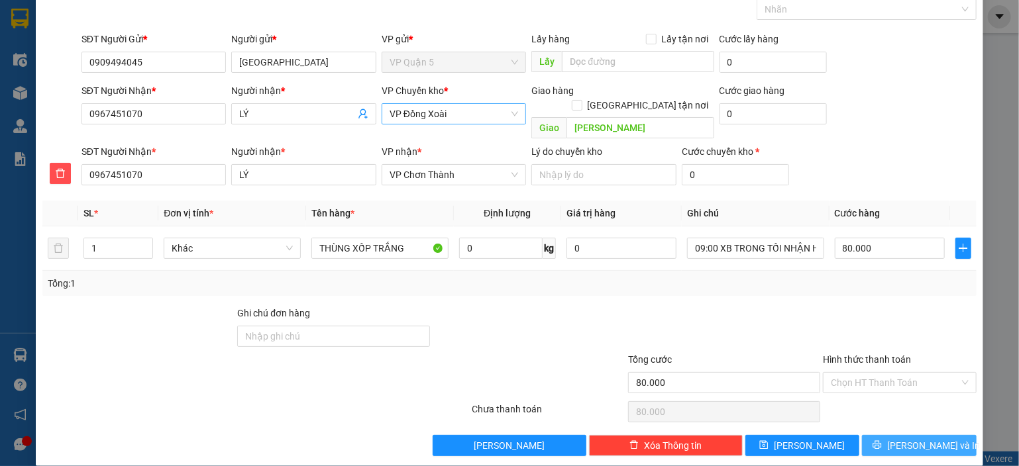
click at [929, 439] on span "[PERSON_NAME] và In" at bounding box center [933, 446] width 93 height 15
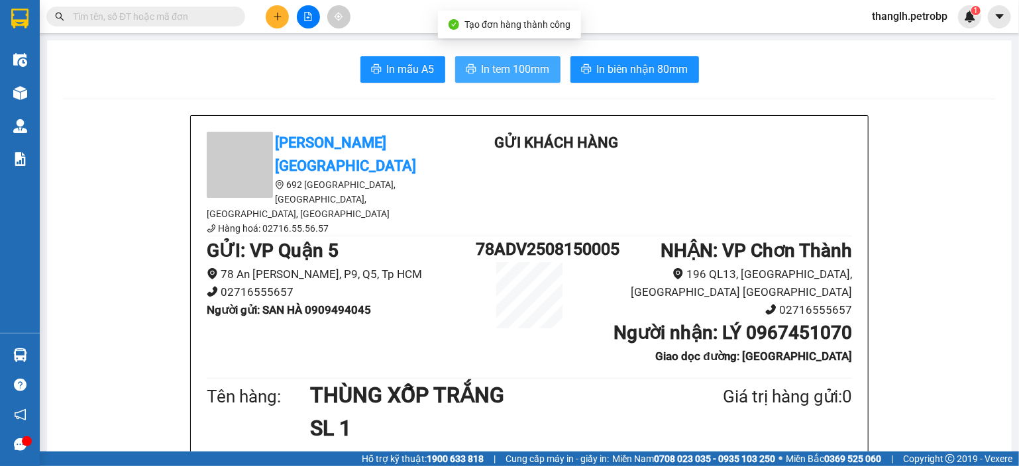
click at [519, 74] on span "In tem 100mm" at bounding box center [516, 69] width 68 height 17
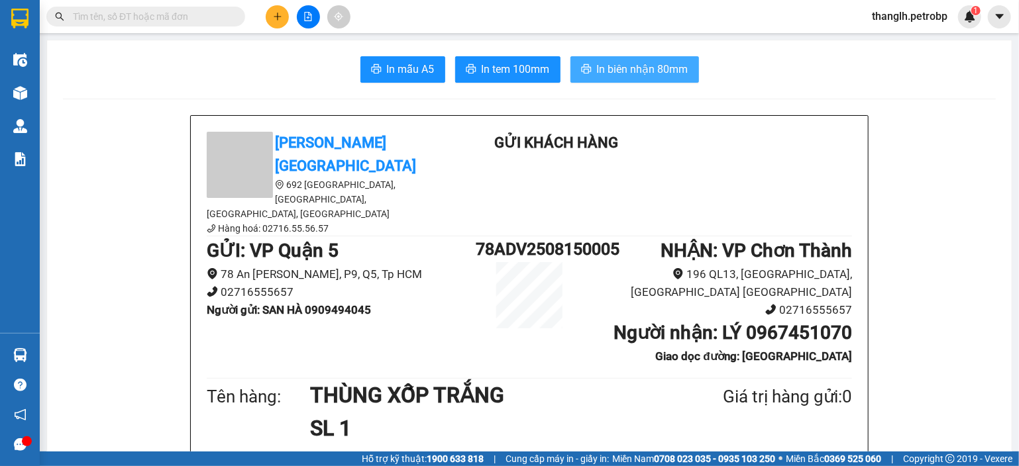
click at [597, 71] on span "In biên nhận 80mm" at bounding box center [642, 69] width 91 height 17
click at [178, 23] on input "text" at bounding box center [151, 16] width 156 height 15
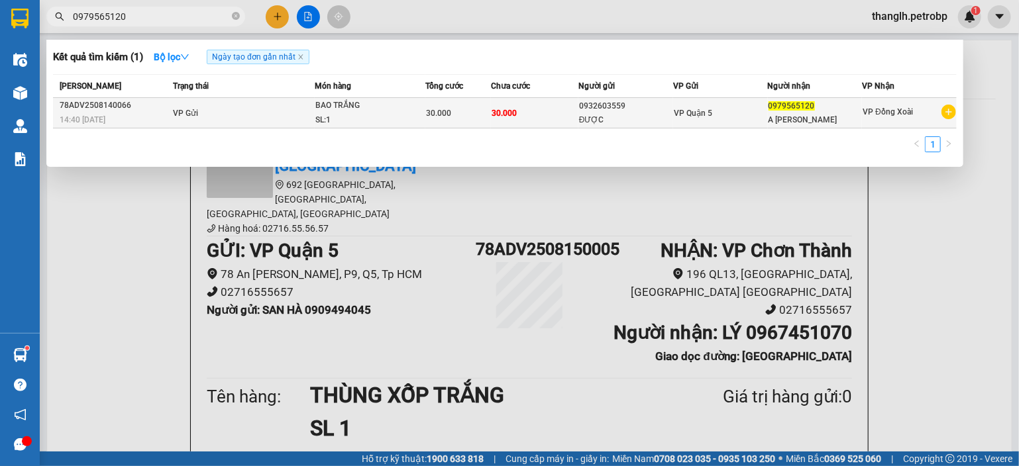
type input "0979565120"
click at [270, 111] on td "VP Gửi" at bounding box center [243, 113] width 146 height 30
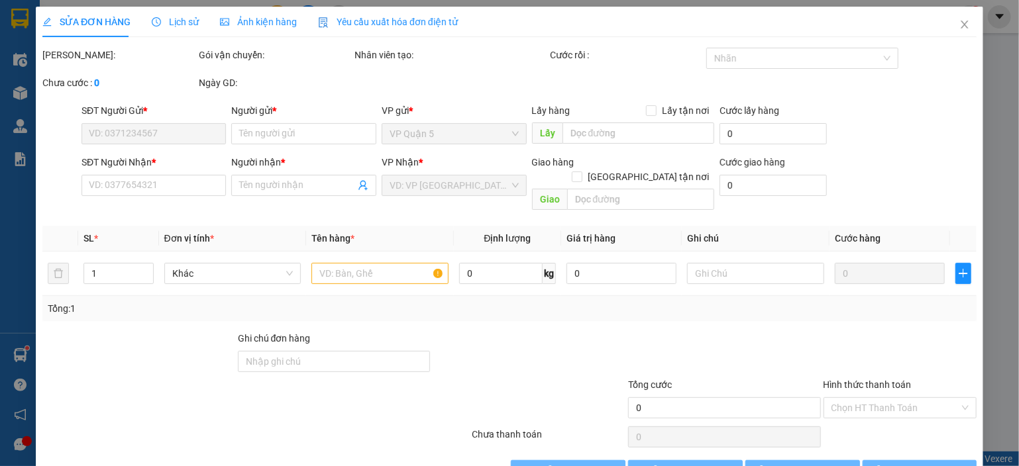
type input "0932603559"
type input "ĐƯỢC"
type input "0979565120"
type input "A PHI THANH"
type input "30.000"
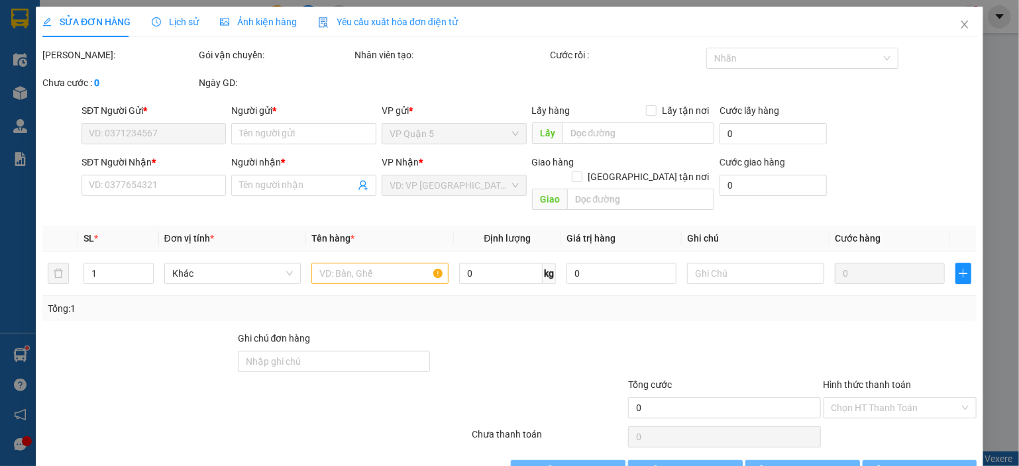
type input "30.000"
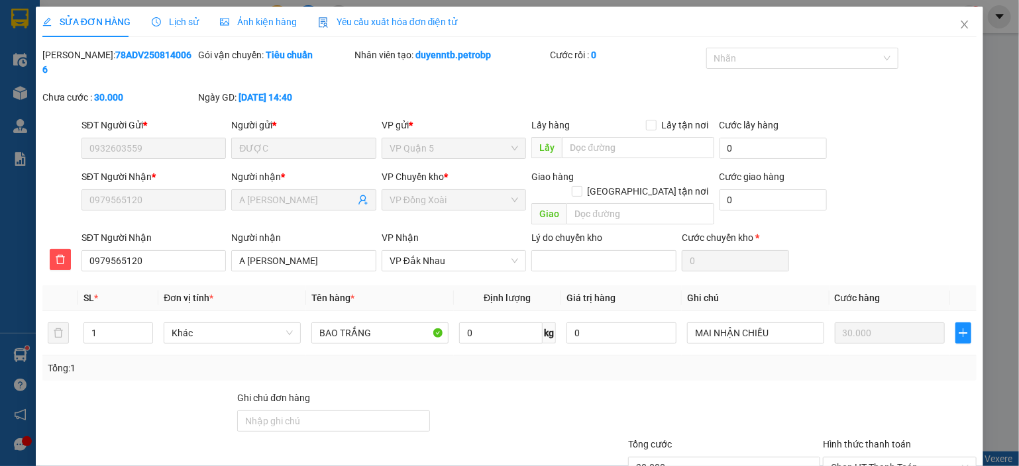
scroll to position [70, 0]
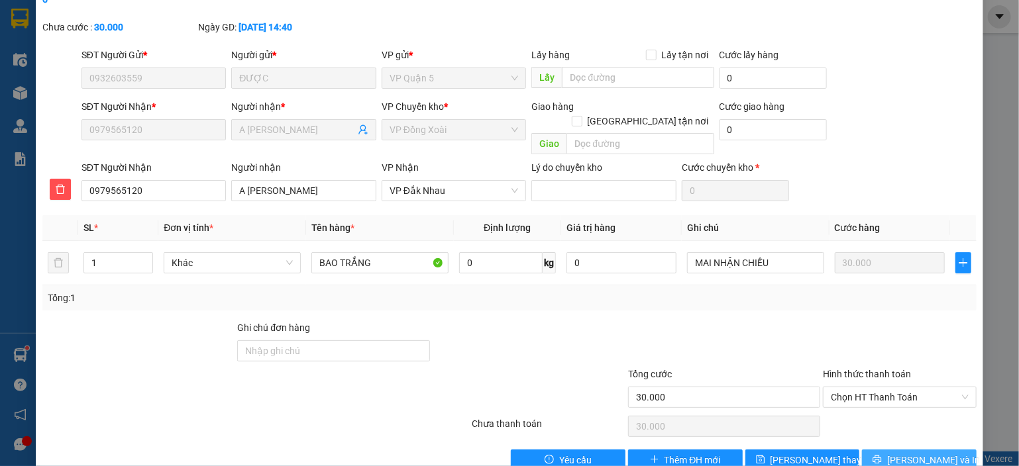
click at [882, 455] on icon "printer" at bounding box center [876, 459] width 9 height 9
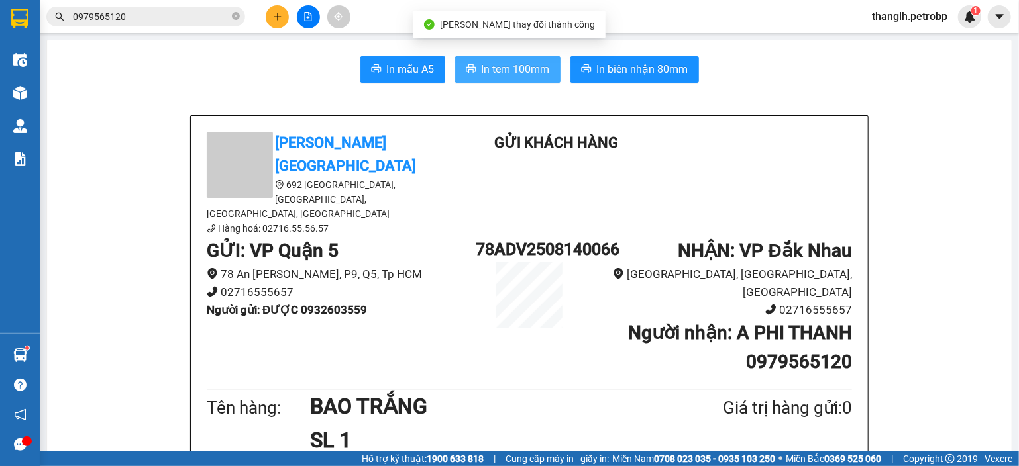
click at [489, 76] on span "In tem 100mm" at bounding box center [516, 69] width 68 height 17
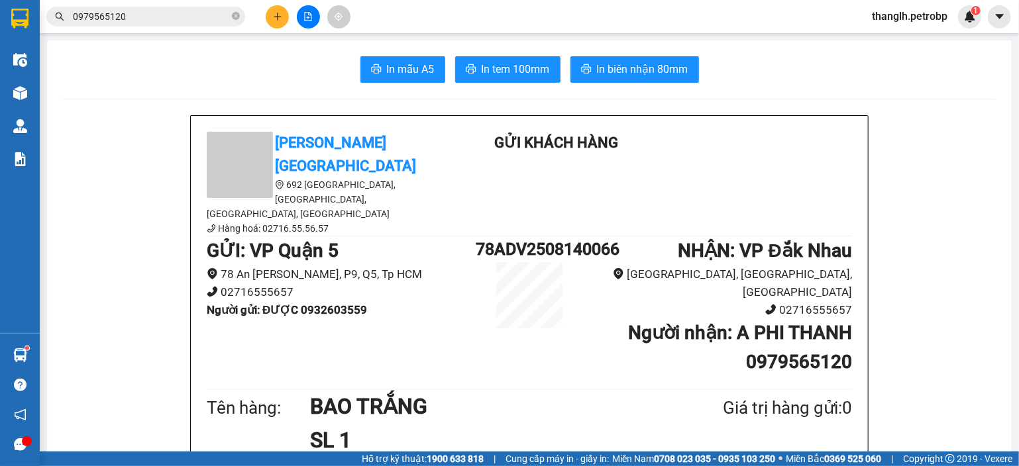
click at [286, 15] on button at bounding box center [277, 16] width 23 height 23
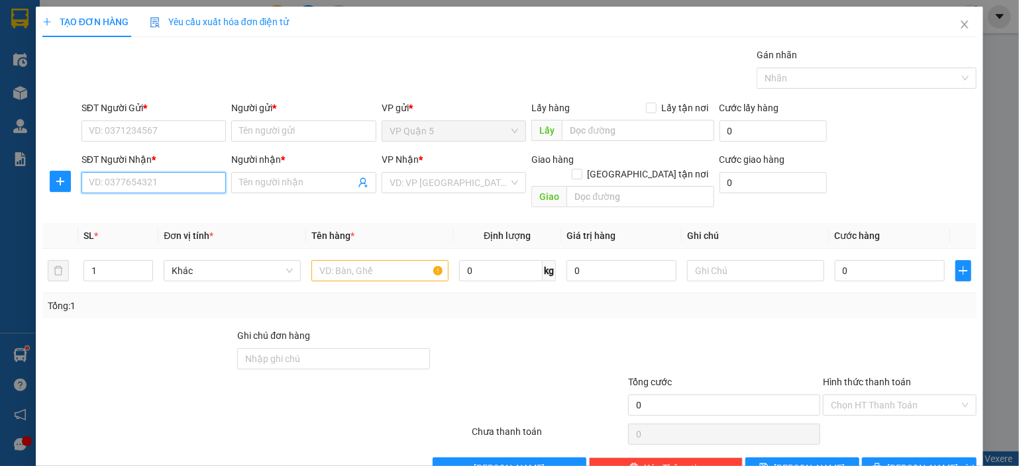
click at [170, 180] on input "SĐT Người Nhận *" at bounding box center [153, 182] width 145 height 21
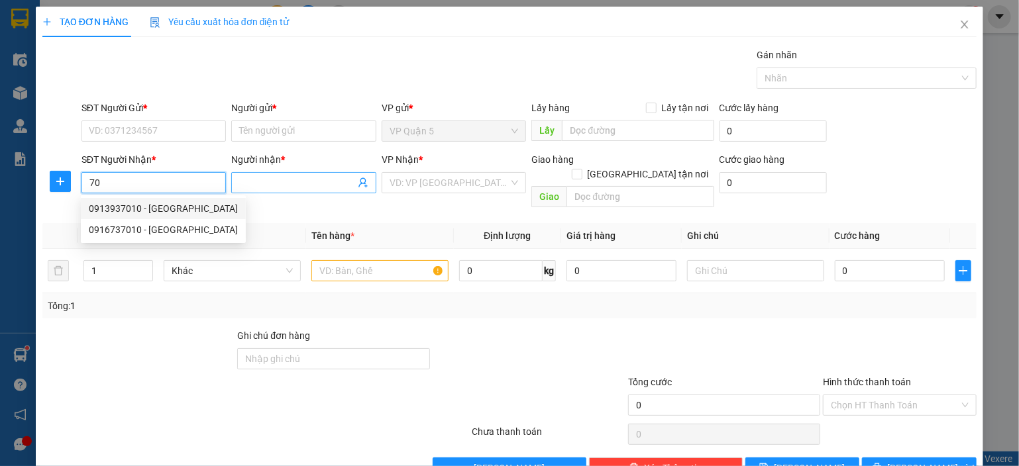
type input "7"
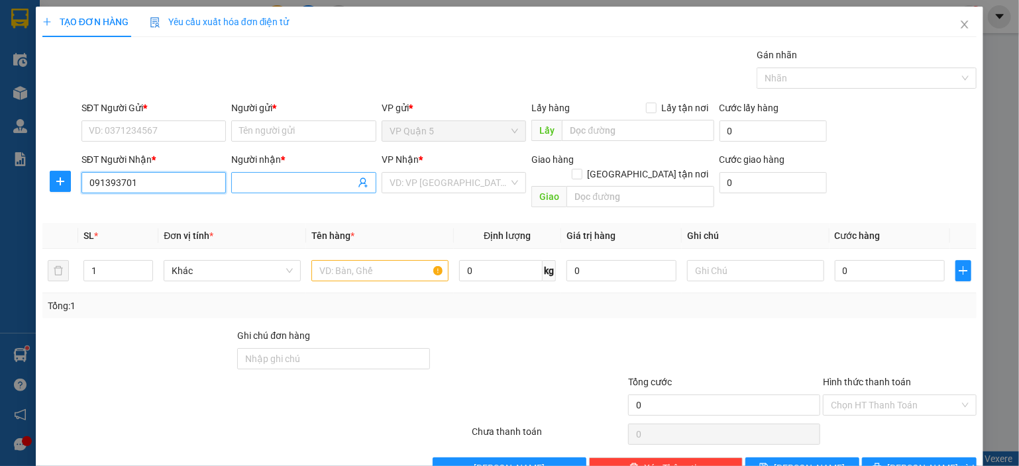
type input "0913937010"
click at [196, 206] on div "0913937010 - ANH YÊN" at bounding box center [163, 208] width 149 height 15
type input "ANH YÊN"
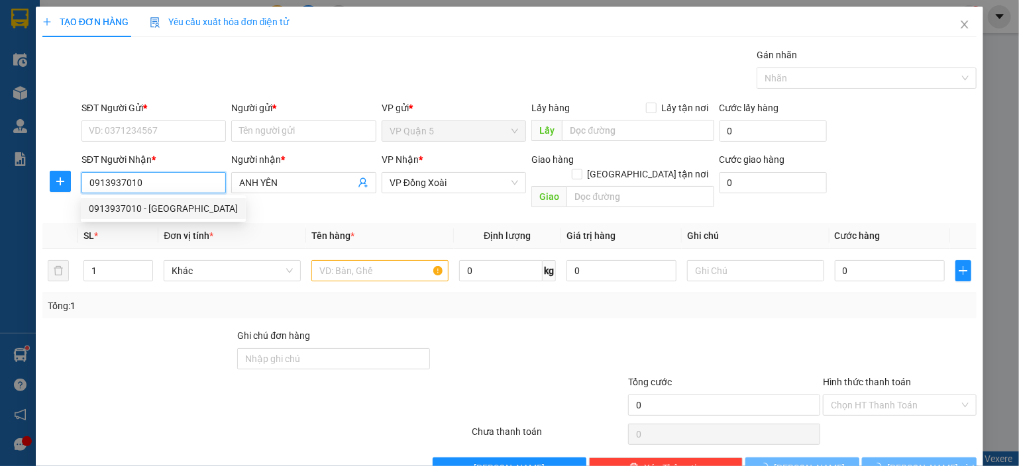
type input "40.000"
type input "0913937010"
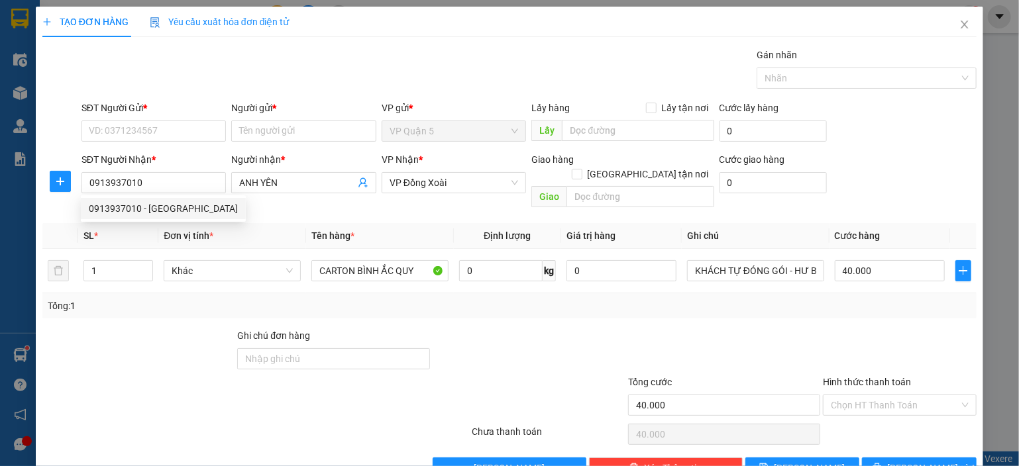
click at [188, 150] on form "SĐT Người Gửi * VD: 0371234567 Người gửi * Tên người gửi VP gửi * VP Quận 5 Lấy…" at bounding box center [509, 157] width 934 height 113
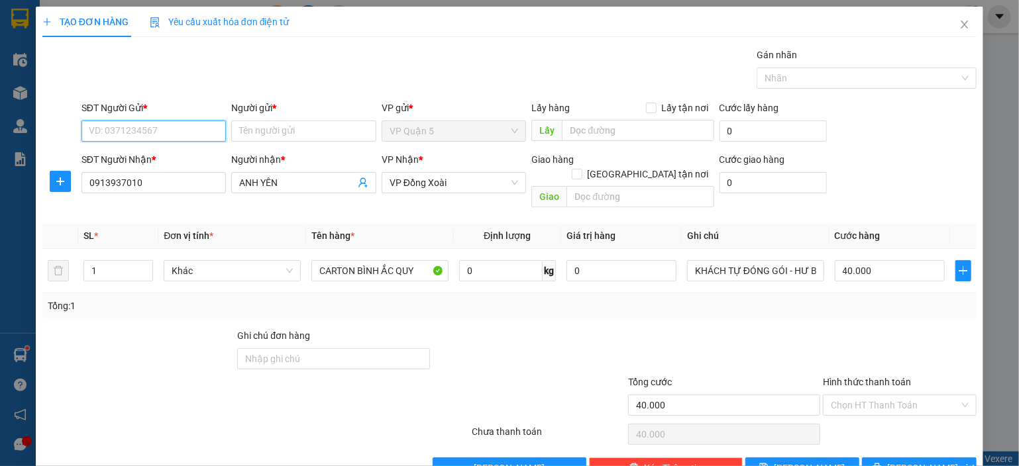
click at [191, 130] on input "SĐT Người Gửi *" at bounding box center [153, 131] width 145 height 21
click at [173, 171] on div "0903740773 - VŨ" at bounding box center [152, 178] width 127 height 15
type input "0903740773"
type input "VŨ"
type input "30.000"
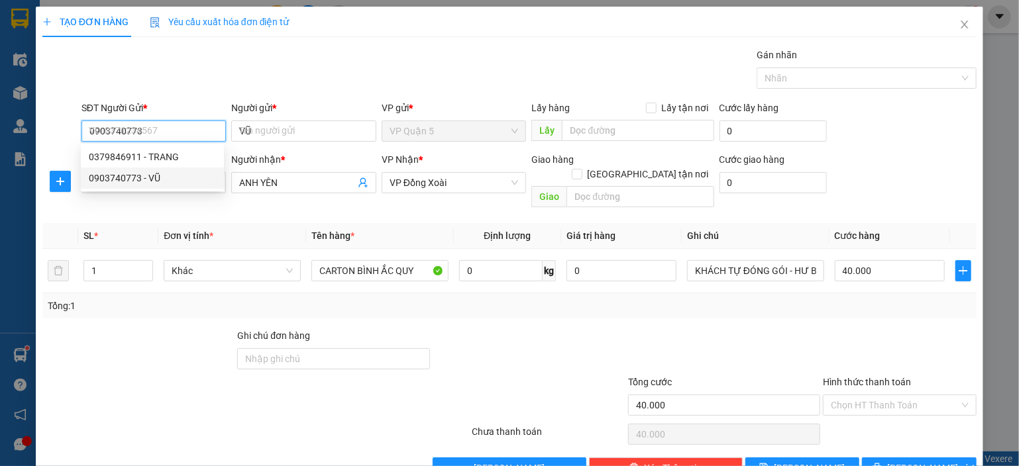
type input "30.000"
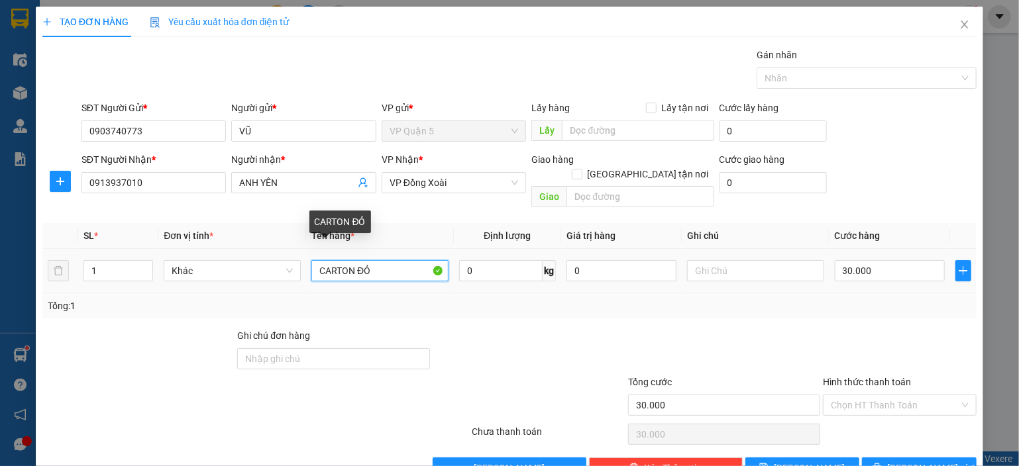
click at [395, 260] on input "CARTON ĐỎ" at bounding box center [379, 270] width 137 height 21
drag, startPoint x: 358, startPoint y: 256, endPoint x: 456, endPoint y: 252, distance: 98.8
click at [456, 252] on tr "1 Khác CARTON ĐỎ 0 kg 0 30.000" at bounding box center [509, 271] width 934 height 44
type input "CARTON"
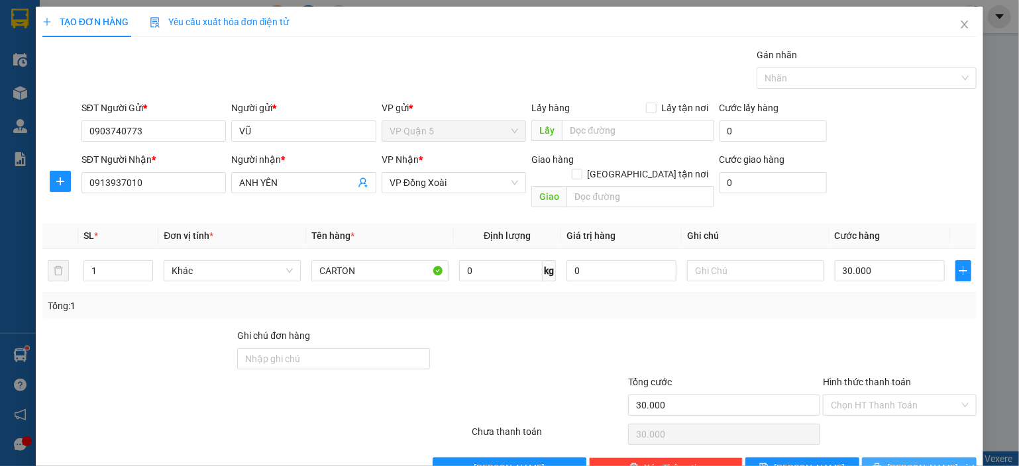
click at [900, 461] on span "[PERSON_NAME] và In" at bounding box center [933, 468] width 93 height 15
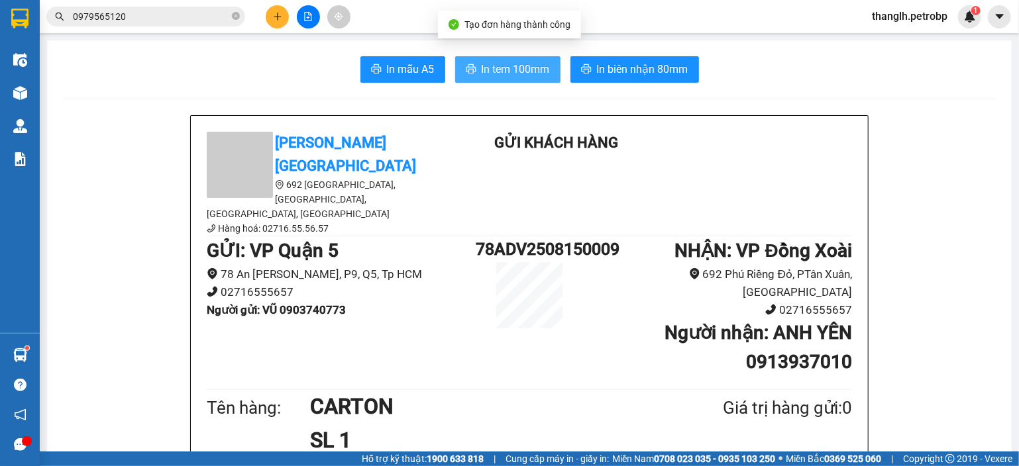
click at [514, 74] on span "In tem 100mm" at bounding box center [516, 69] width 68 height 17
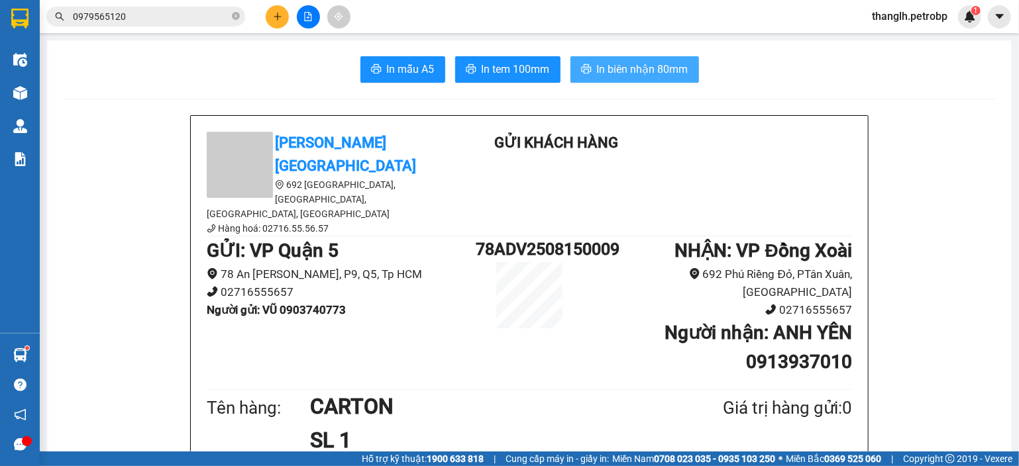
click at [631, 65] on span "In biên nhận 80mm" at bounding box center [642, 69] width 91 height 17
click at [288, 13] on button at bounding box center [277, 16] width 23 height 23
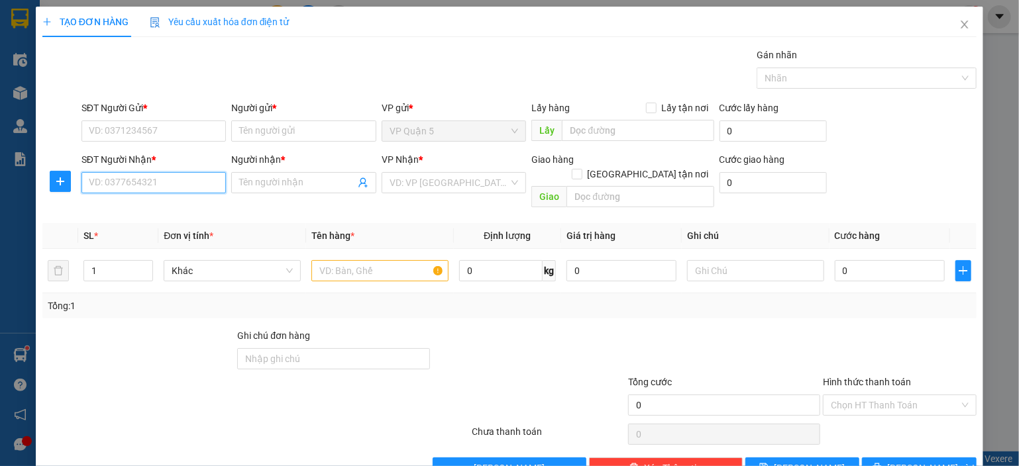
click at [191, 181] on input "SĐT Người Nhận *" at bounding box center [153, 182] width 145 height 21
click at [947, 27] on span "Close" at bounding box center [964, 25] width 37 height 37
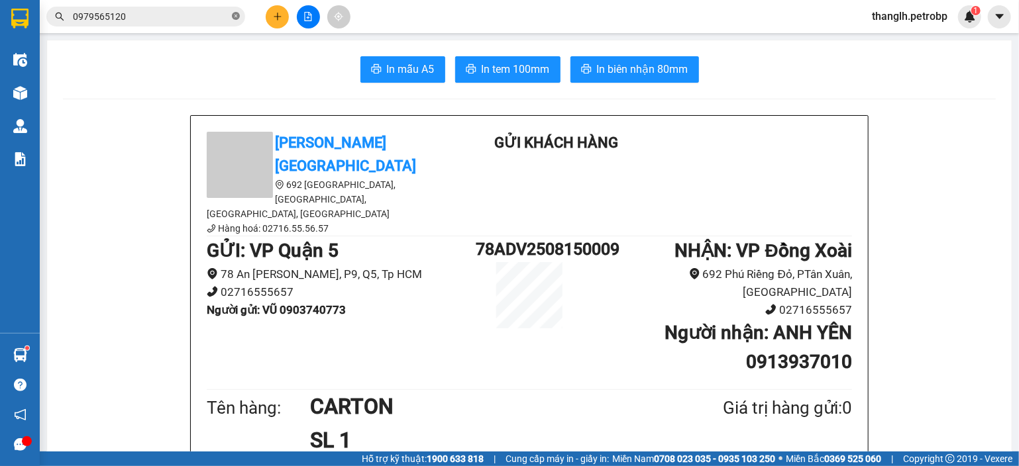
click at [233, 17] on icon "close-circle" at bounding box center [236, 16] width 8 height 8
click at [123, 21] on input "text" at bounding box center [151, 16] width 156 height 15
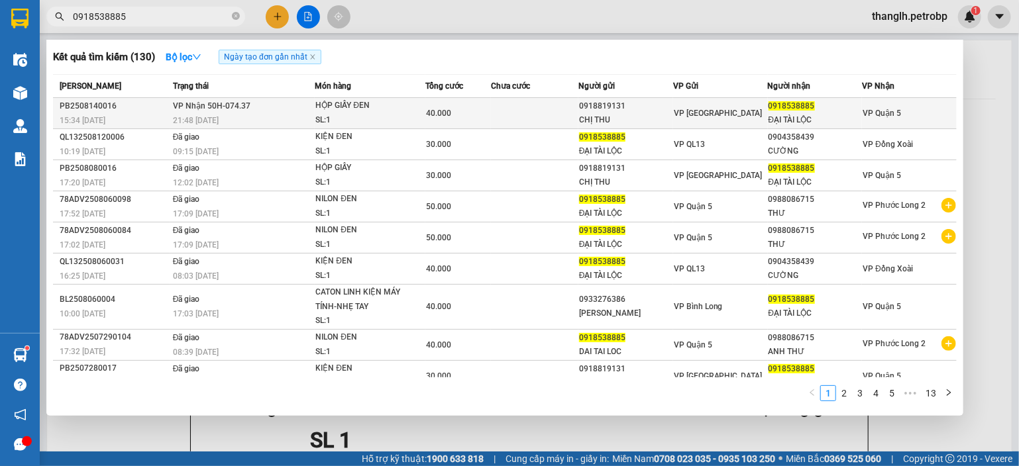
type input "0918538885"
click at [315, 113] on div "SL: 1" at bounding box center [364, 120] width 99 height 15
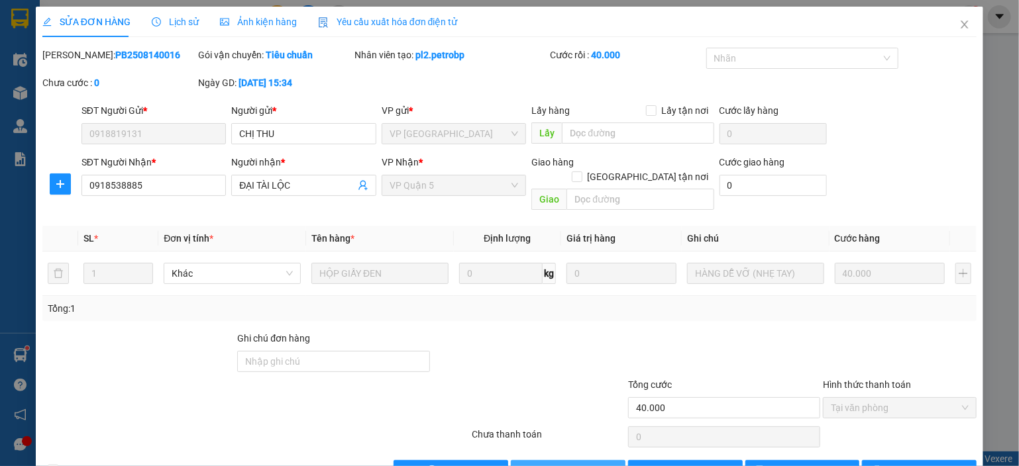
click at [544, 460] on button "Giao hàng" at bounding box center [568, 470] width 115 height 21
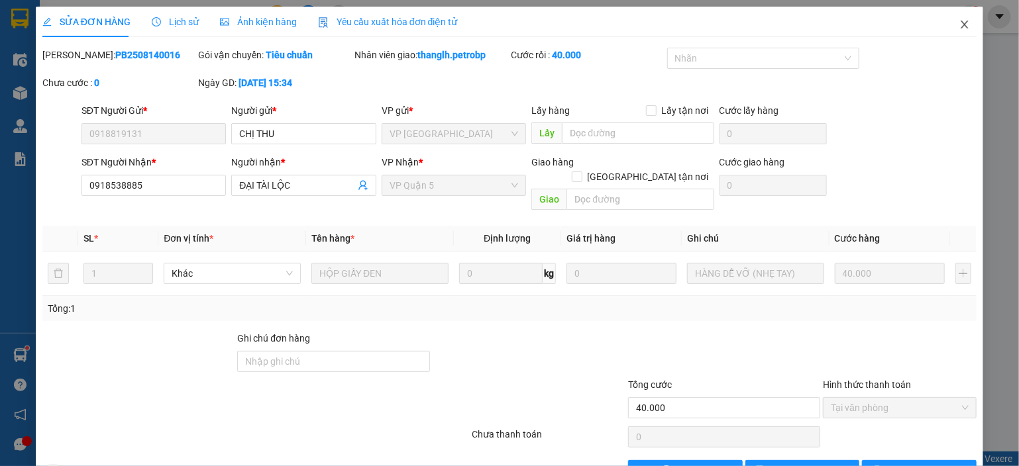
click at [959, 23] on icon "close" at bounding box center [964, 24] width 11 height 11
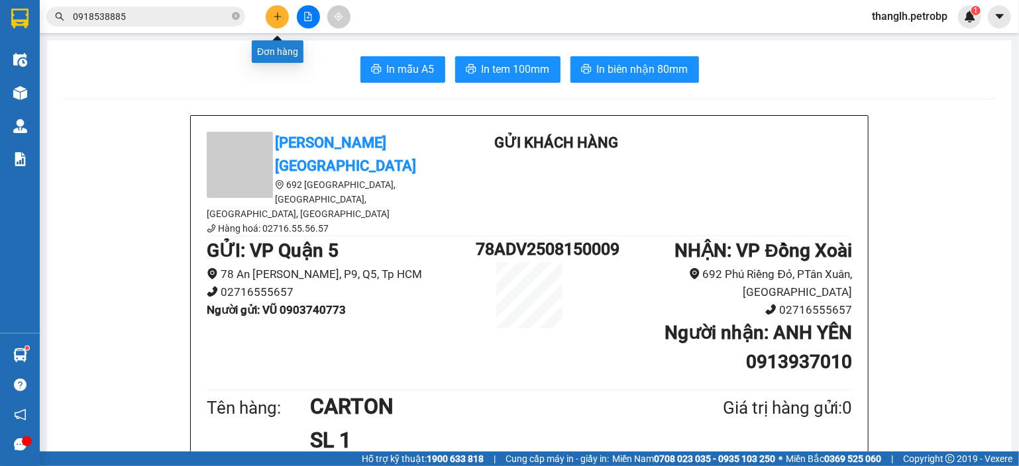
click at [274, 14] on icon "plus" at bounding box center [277, 16] width 9 height 9
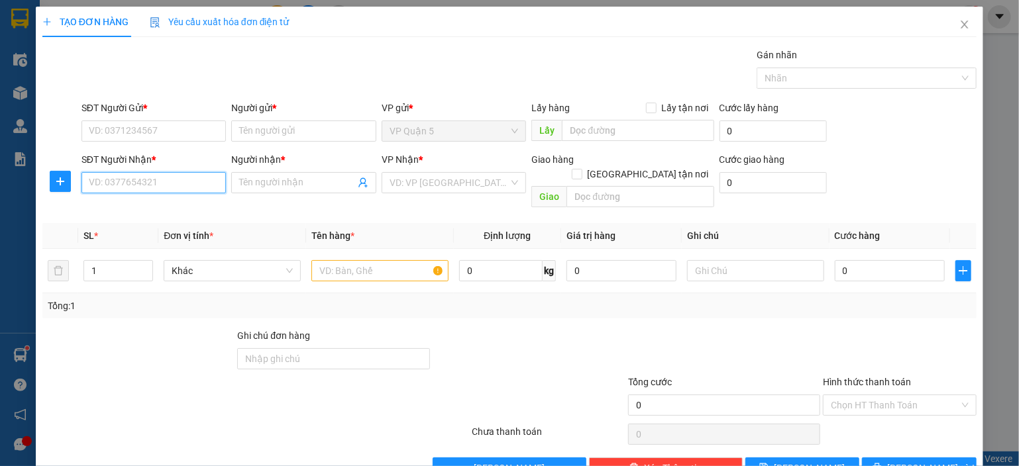
click at [159, 179] on input "SĐT Người Nhận *" at bounding box center [153, 182] width 145 height 21
click at [126, 178] on input "SĐT Người Nhận *" at bounding box center [153, 182] width 145 height 21
click at [66, 186] on span "plus" at bounding box center [60, 181] width 20 height 11
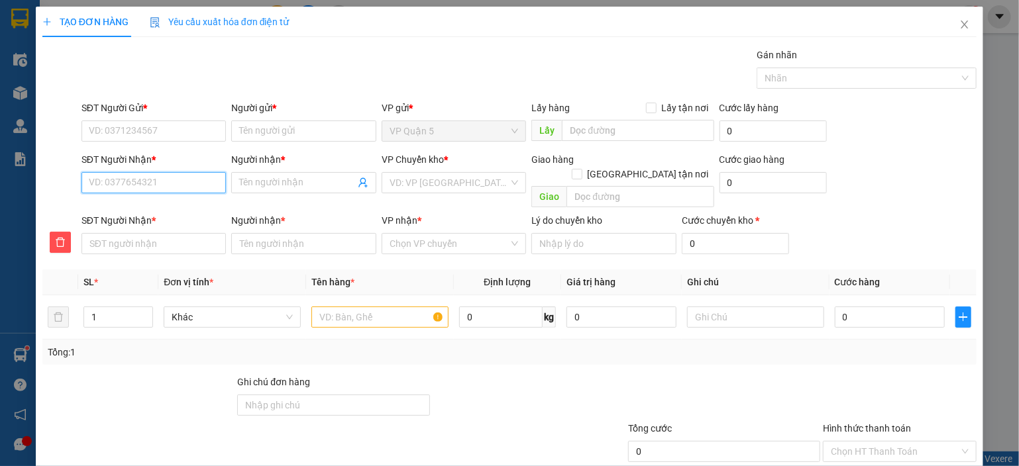
click at [154, 185] on input "SĐT Người Nhận *" at bounding box center [153, 182] width 145 height 21
type input "0"
type input "03"
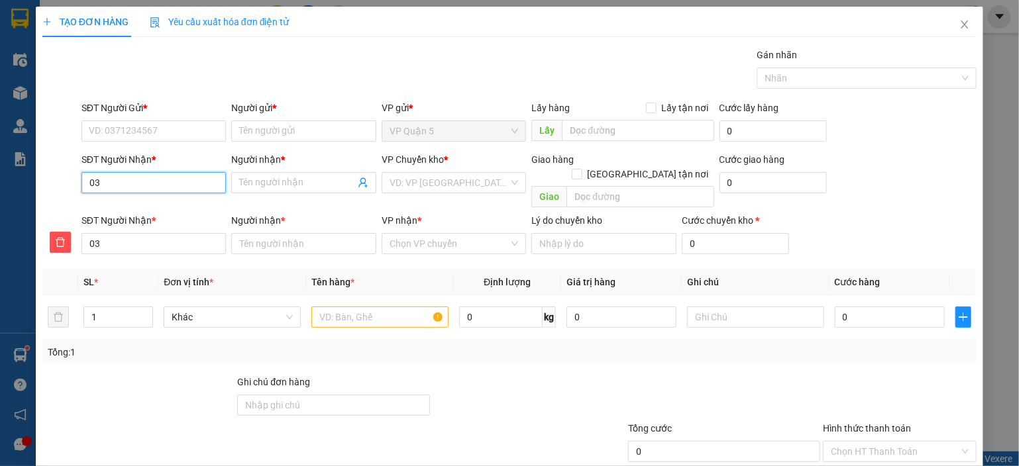
type input "035"
type input "0354"
type input "03543"
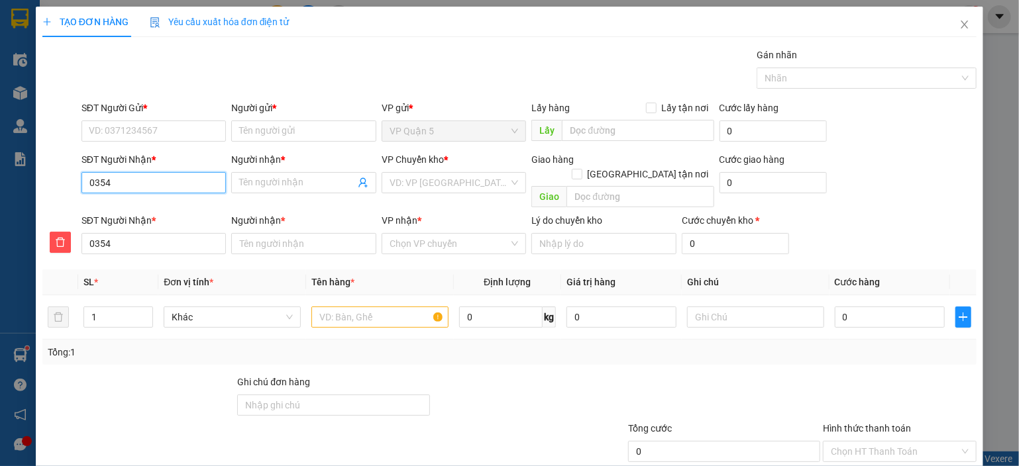
type input "03543"
type input "035433"
type input "0354333"
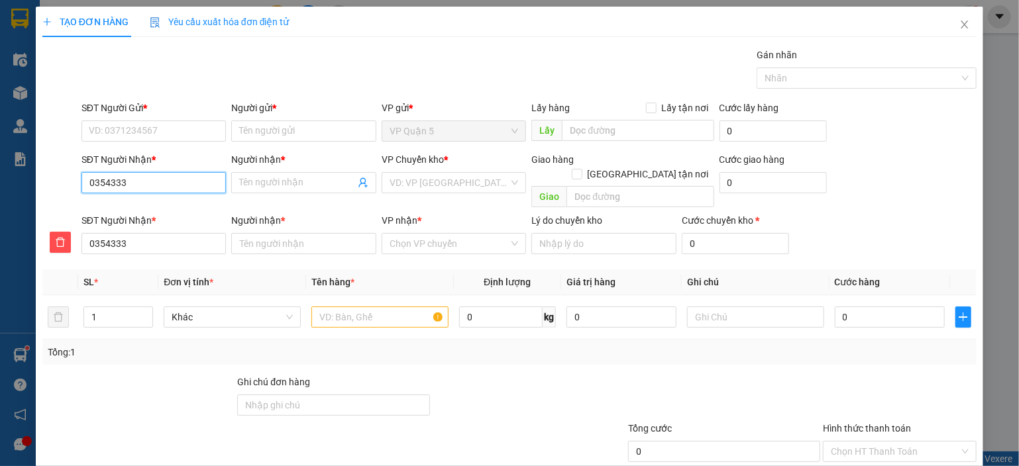
type input "03543330"
type input "035433300"
type input "0354333006"
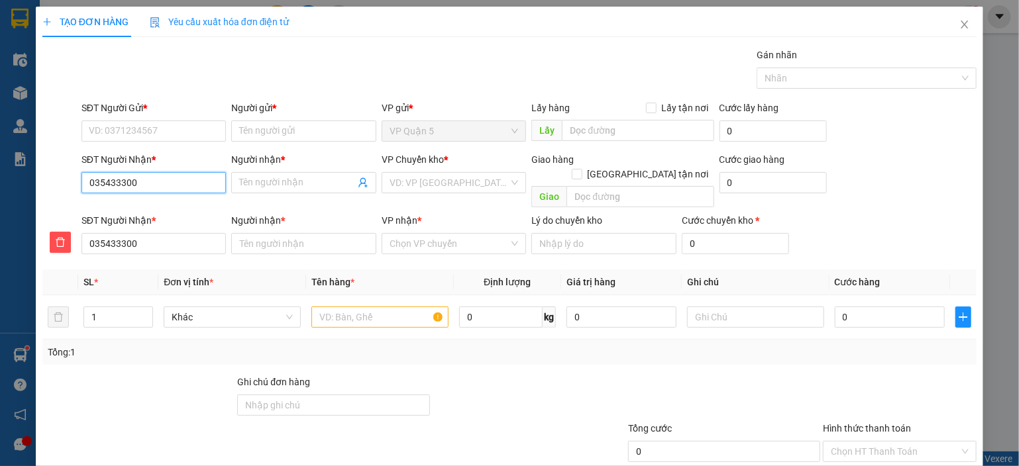
type input "0354333006"
click at [160, 212] on div "0354333006 - SHUSHI BL" at bounding box center [152, 208] width 127 height 15
type input "SHUSHI BL"
type input "40.000"
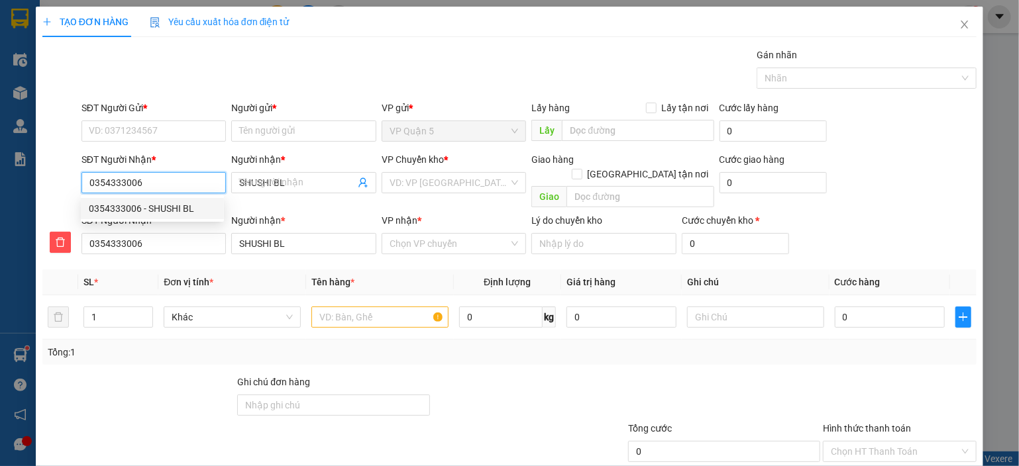
type input "40.000"
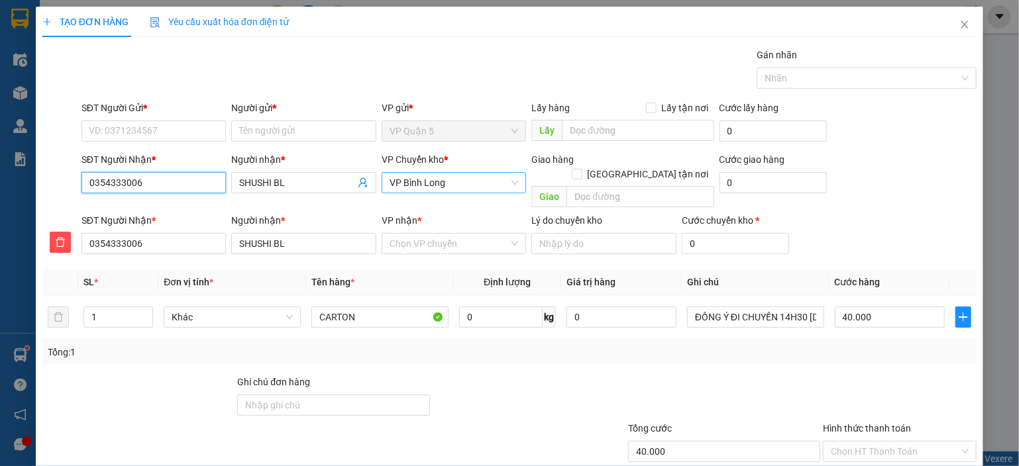
click at [433, 184] on span "VP Bình Long" at bounding box center [453, 183] width 129 height 20
type input "0354333006"
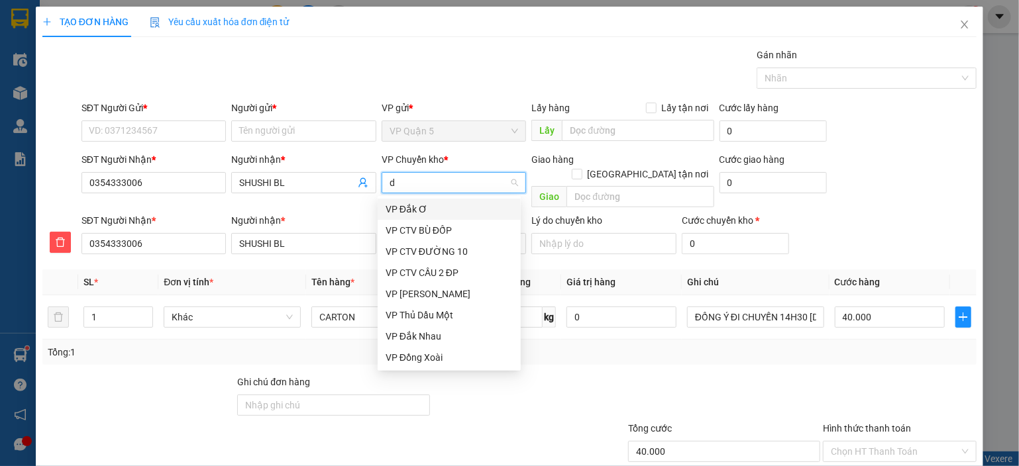
type input "dx"
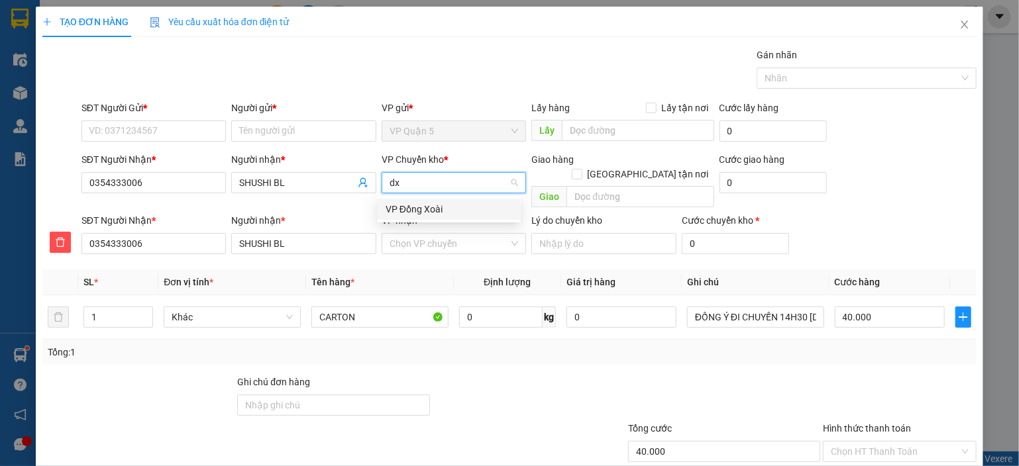
click at [417, 205] on div "VP Đồng Xoài" at bounding box center [449, 209] width 127 height 15
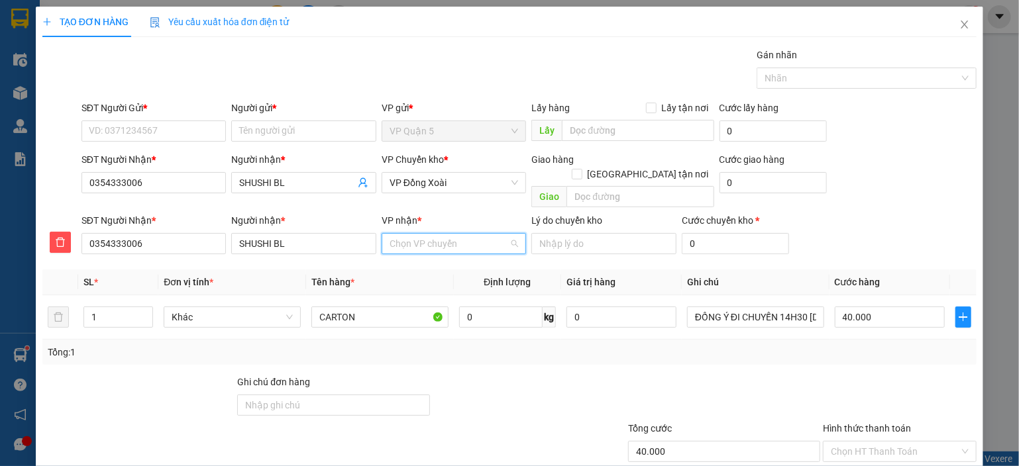
click at [425, 234] on input "VP nhận *" at bounding box center [449, 244] width 120 height 20
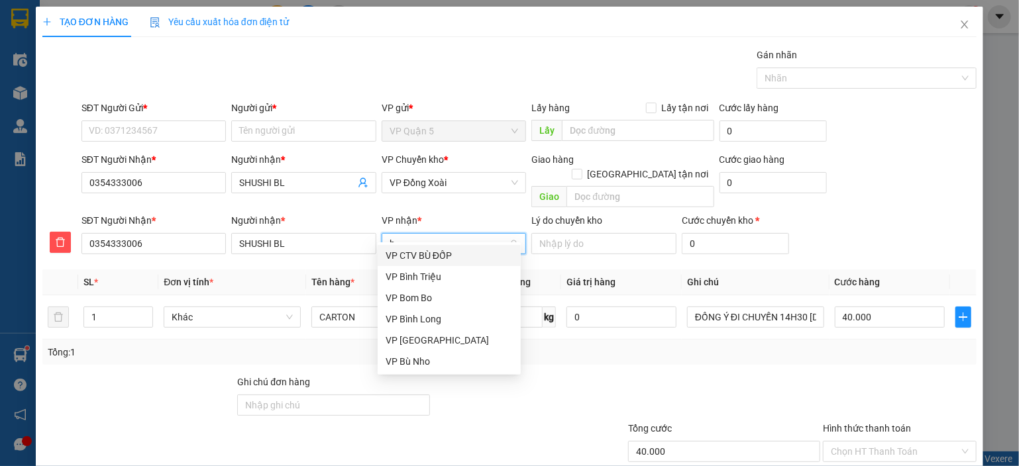
type input "bl"
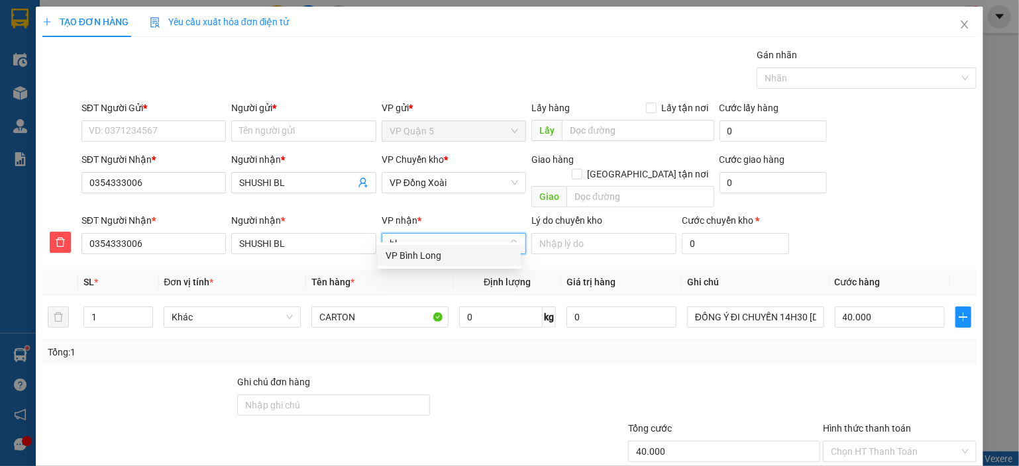
click at [421, 250] on div "VP Bình Long" at bounding box center [449, 255] width 127 height 15
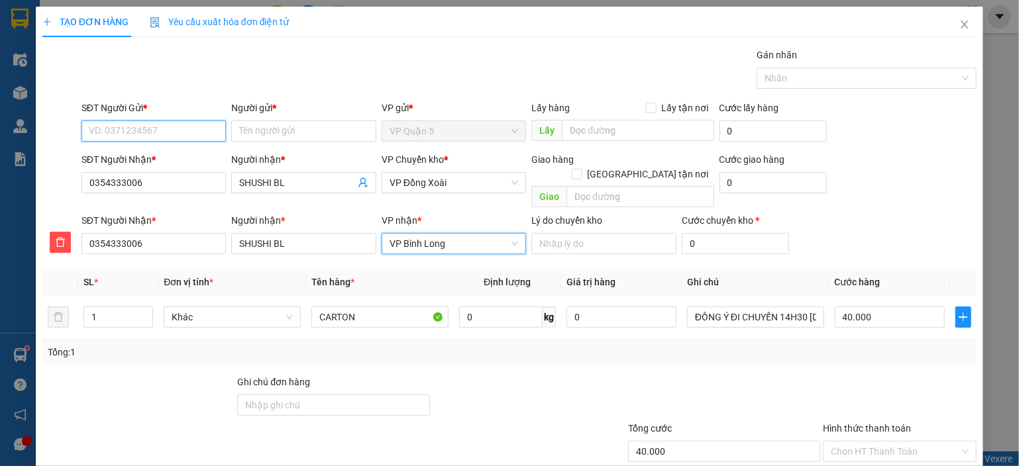
click at [180, 132] on input "SĐT Người Gửi *" at bounding box center [153, 131] width 145 height 21
drag, startPoint x: 188, startPoint y: 160, endPoint x: 493, endPoint y: 244, distance: 316.1
click at [188, 160] on div "0938765094 - YẾN NGỌC" at bounding box center [154, 157] width 130 height 15
type input "0938765094"
type input "YẾN NGỌC"
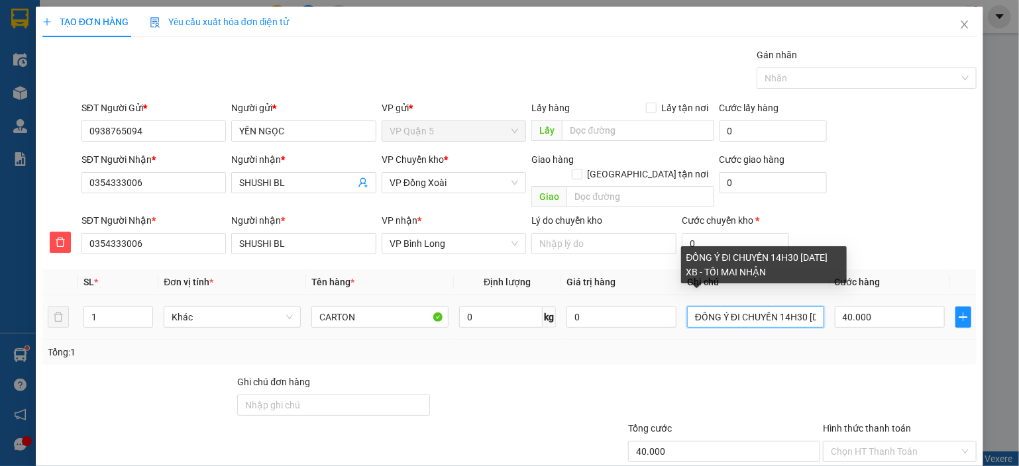
click at [745, 307] on input "ĐỒNG Ý ĐI CHUYẾN 14H30 28/07 XB - TỐI MAI NHẬN" at bounding box center [755, 317] width 137 height 21
type input "d"
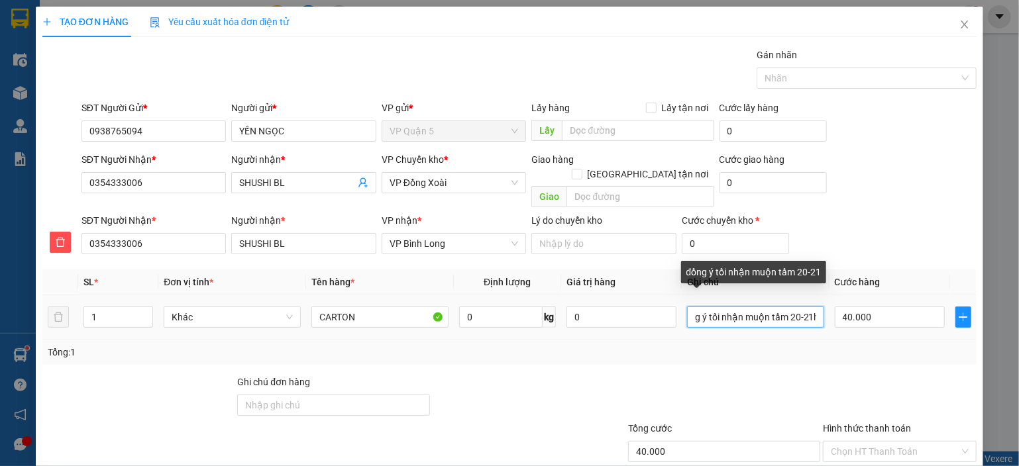
scroll to position [0, 21]
type input "đồng ý tối nhận muộn tầm 20-21h"
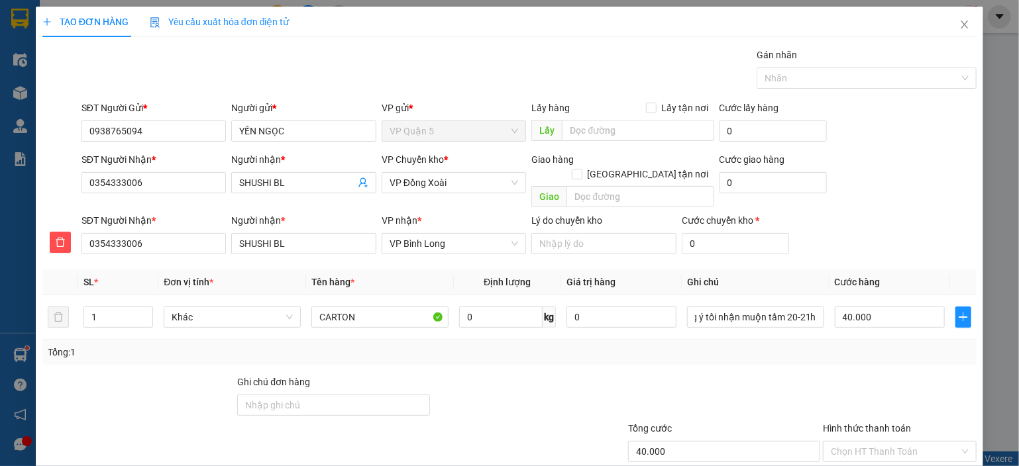
click at [909, 345] on div "Tổng: 1" at bounding box center [509, 352] width 923 height 15
click at [905, 345] on div "Tổng: 1" at bounding box center [509, 352] width 923 height 15
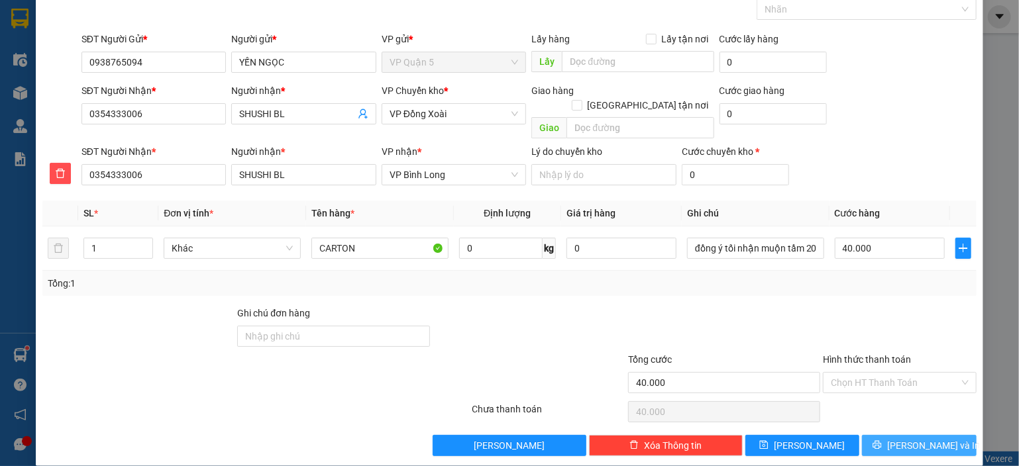
drag, startPoint x: 915, startPoint y: 437, endPoint x: 858, endPoint y: 381, distance: 79.6
click at [914, 439] on span "[PERSON_NAME] và In" at bounding box center [933, 446] width 93 height 15
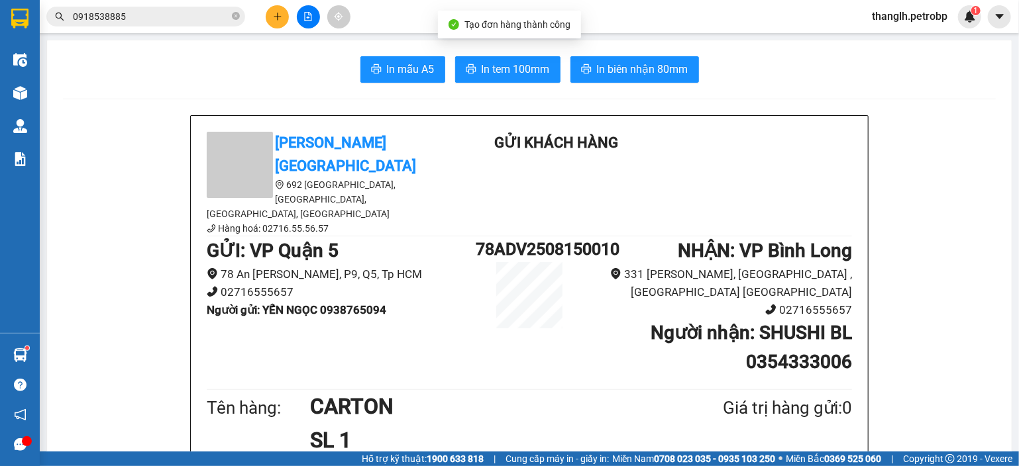
click at [656, 80] on button "In biên nhận 80mm" at bounding box center [634, 69] width 129 height 26
click at [519, 63] on span "In tem 100mm" at bounding box center [516, 69] width 68 height 17
click at [268, 15] on button at bounding box center [277, 16] width 23 height 23
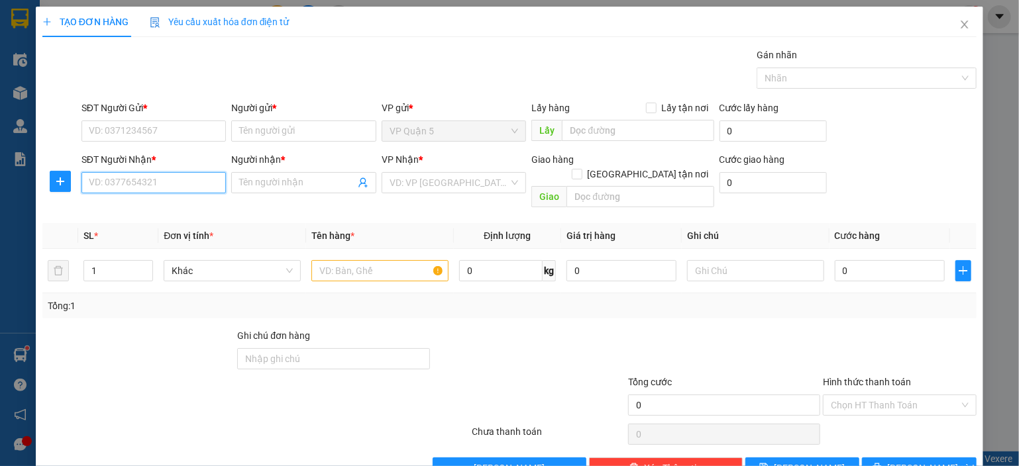
click at [191, 180] on input "SĐT Người Nhận *" at bounding box center [153, 182] width 145 height 21
type input "0973495913"
click at [160, 209] on div "0973495913 - NK VIỆT MỸ" at bounding box center [171, 208] width 164 height 15
type input "NK VIỆT MỸ"
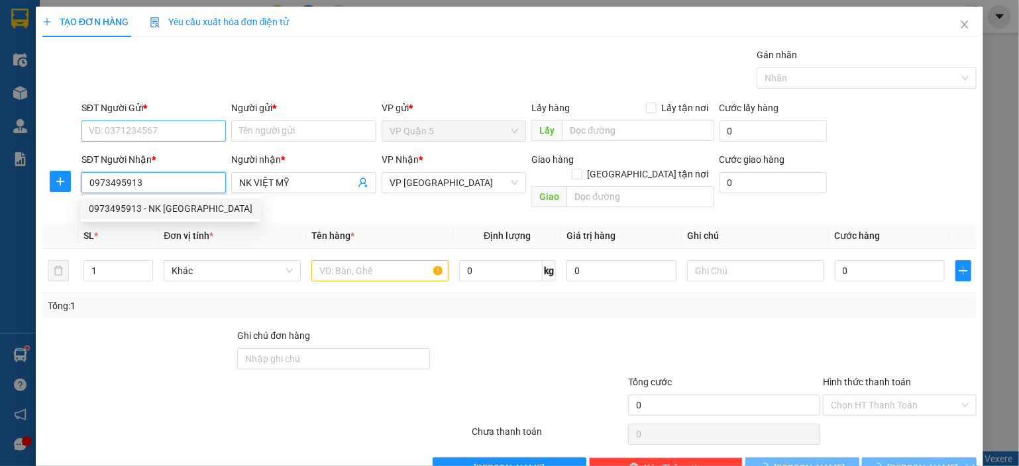
type input "30.000"
type input "0973495913"
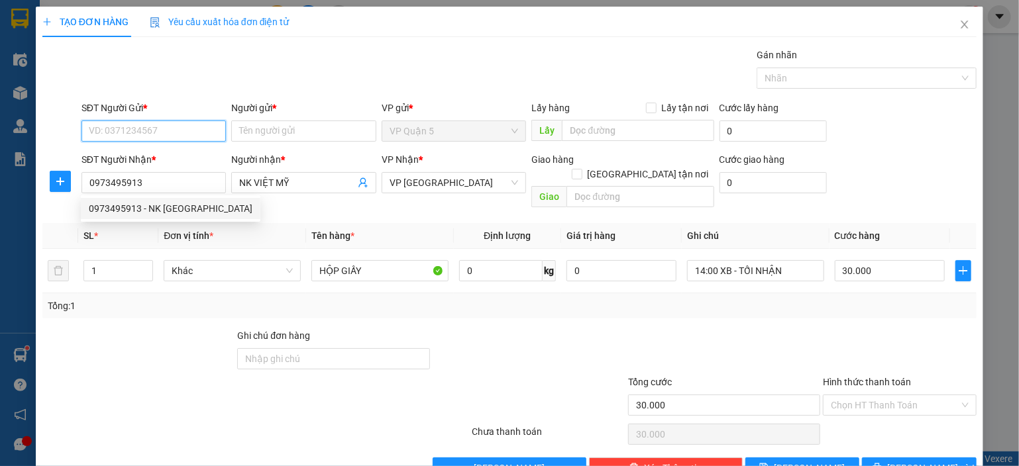
click at [168, 123] on input "SĐT Người Gửi *" at bounding box center [153, 131] width 145 height 21
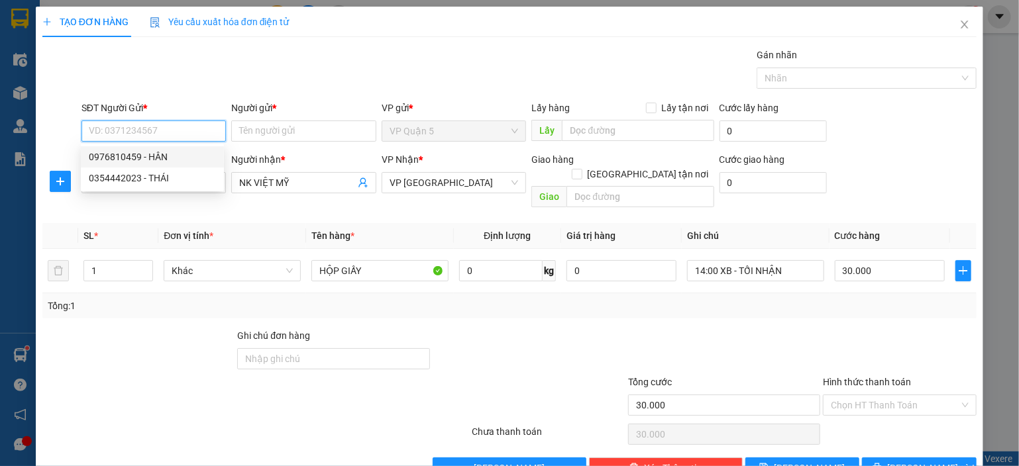
click at [178, 158] on div "0976810459 - HÂN" at bounding box center [152, 157] width 127 height 15
type input "0976810459"
type input "HÂN"
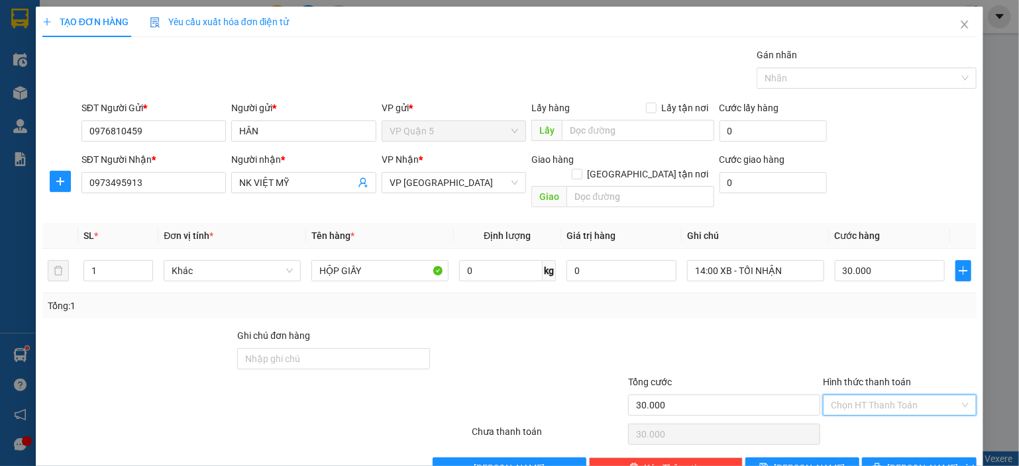
click at [863, 395] on input "Hình thức thanh toán" at bounding box center [895, 405] width 129 height 20
click at [856, 304] on div "Tại văn phòng" at bounding box center [891, 299] width 136 height 15
type input "0"
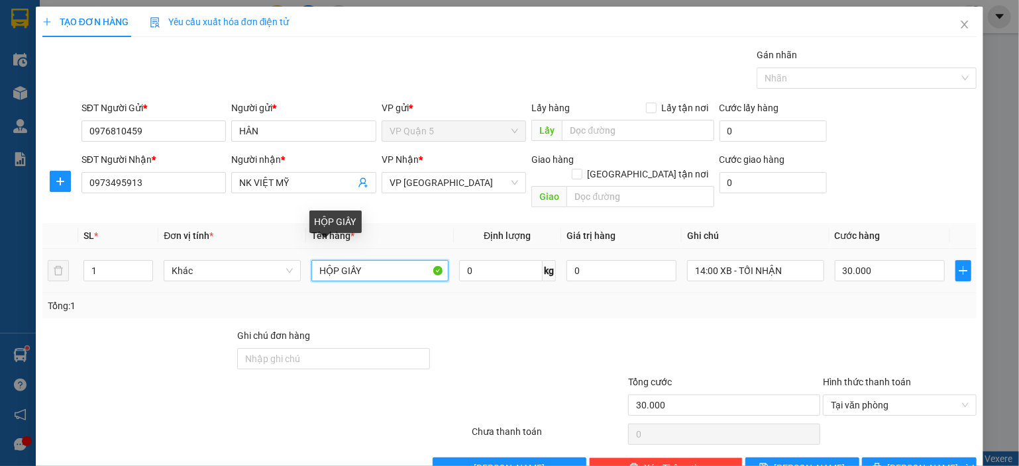
drag, startPoint x: 338, startPoint y: 254, endPoint x: 437, endPoint y: 232, distance: 101.1
click at [437, 232] on table "SL * Đơn vị tính * Tên hàng * Định lượng Giá trị hàng Ghi chú Cước hàng 1 Khác …" at bounding box center [509, 258] width 934 height 70
type input "HỘP nhựa"
click at [439, 301] on div "Tổng: 1" at bounding box center [509, 305] width 934 height 25
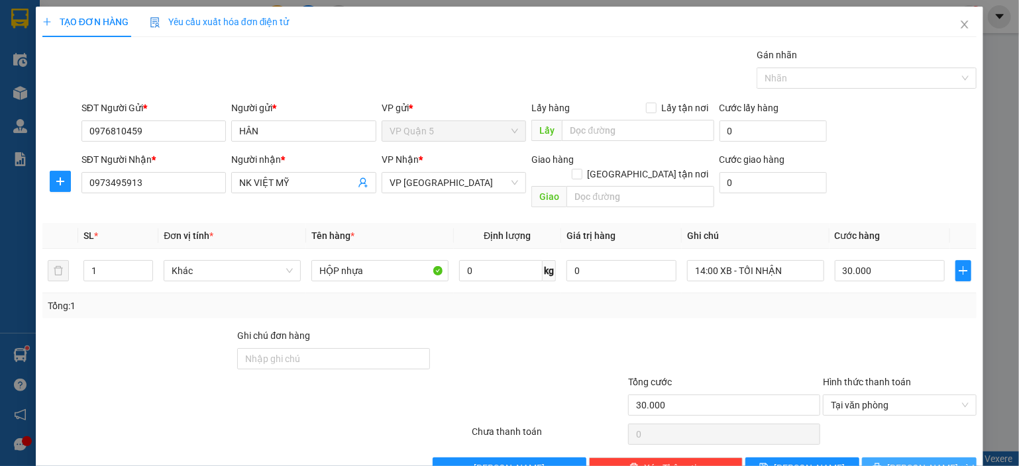
click at [923, 461] on span "Lưu và In" at bounding box center [933, 468] width 93 height 15
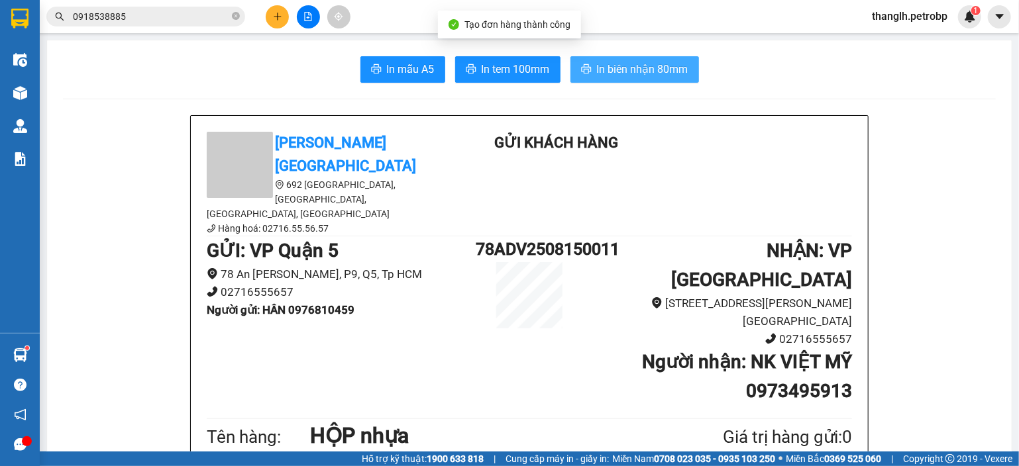
click at [640, 64] on span "In biên nhận 80mm" at bounding box center [642, 69] width 91 height 17
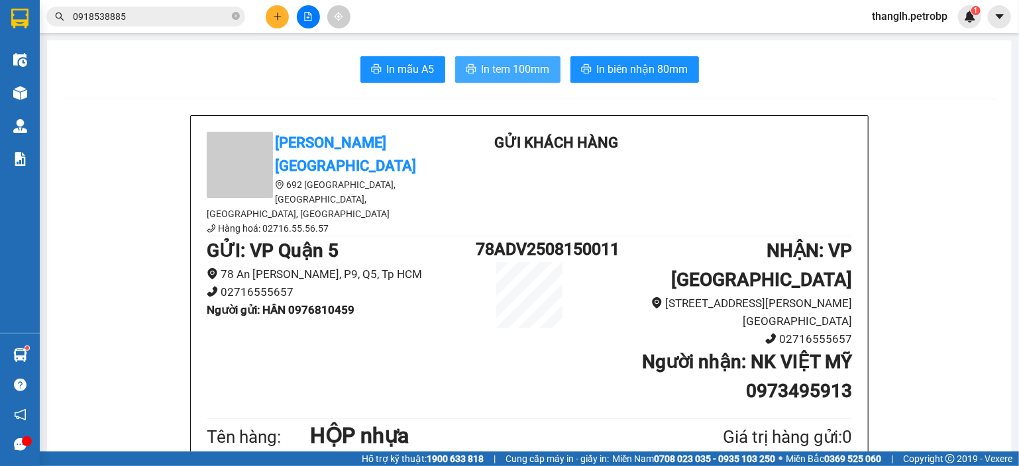
click at [501, 77] on span "In tem 100mm" at bounding box center [516, 69] width 68 height 17
click at [284, 21] on button at bounding box center [277, 16] width 23 height 23
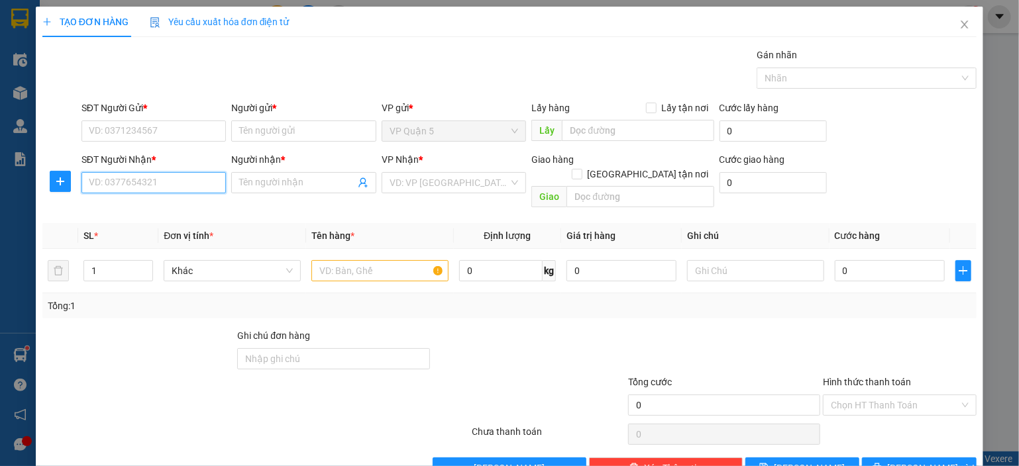
click at [188, 179] on input "SĐT Người Nhận *" at bounding box center [153, 182] width 145 height 21
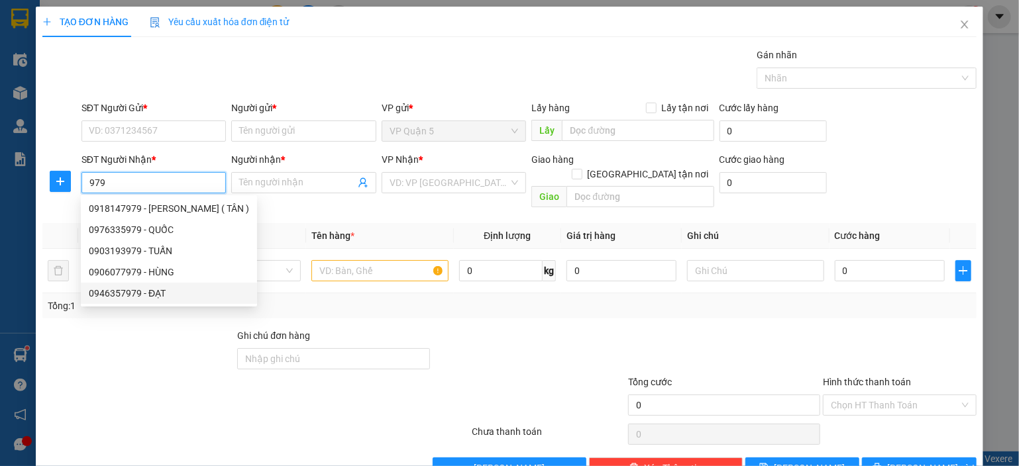
click at [170, 291] on div "0946357979 - ĐẠT" at bounding box center [169, 293] width 160 height 15
type input "0946357979"
type input "ĐẠT"
type input "40.000"
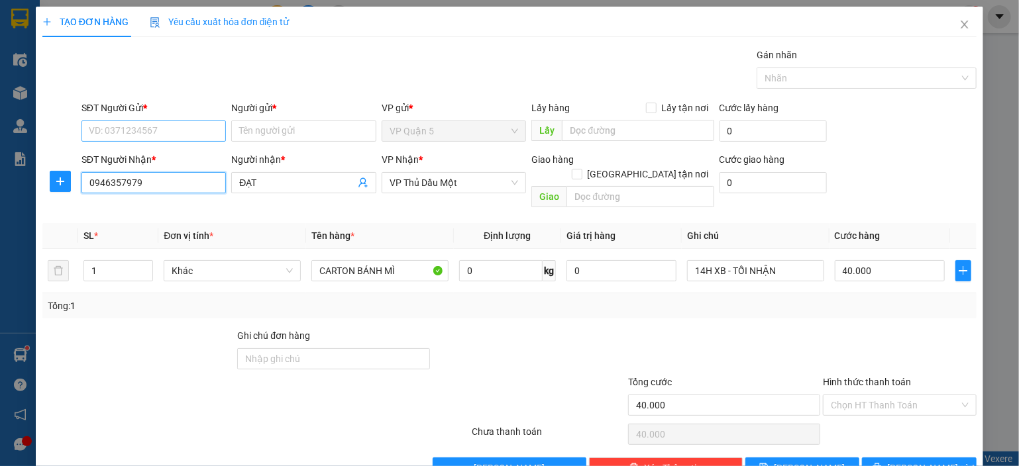
type input "0946357979"
click at [154, 123] on input "SĐT Người Gửi *" at bounding box center [153, 131] width 145 height 21
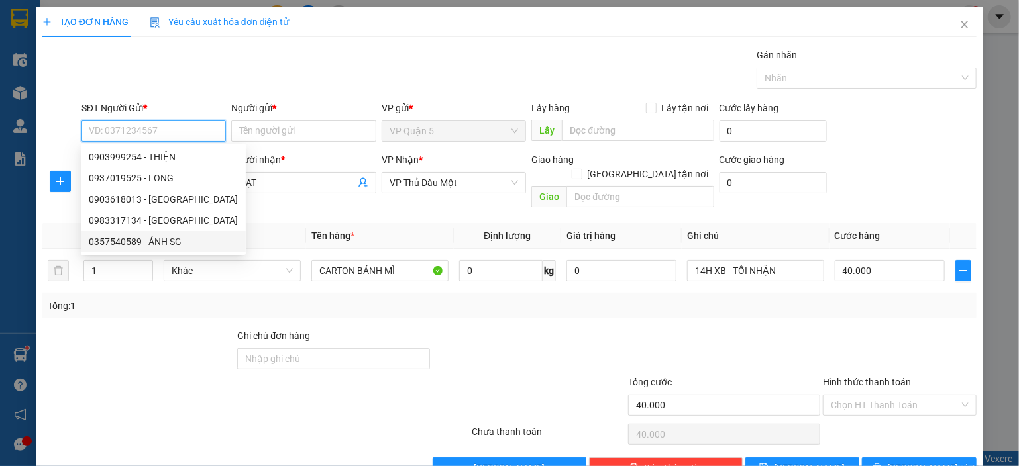
click at [156, 243] on div "0357540589 - ÁNH SG" at bounding box center [163, 241] width 149 height 15
type input "0357540589"
type input "ÁNH SG"
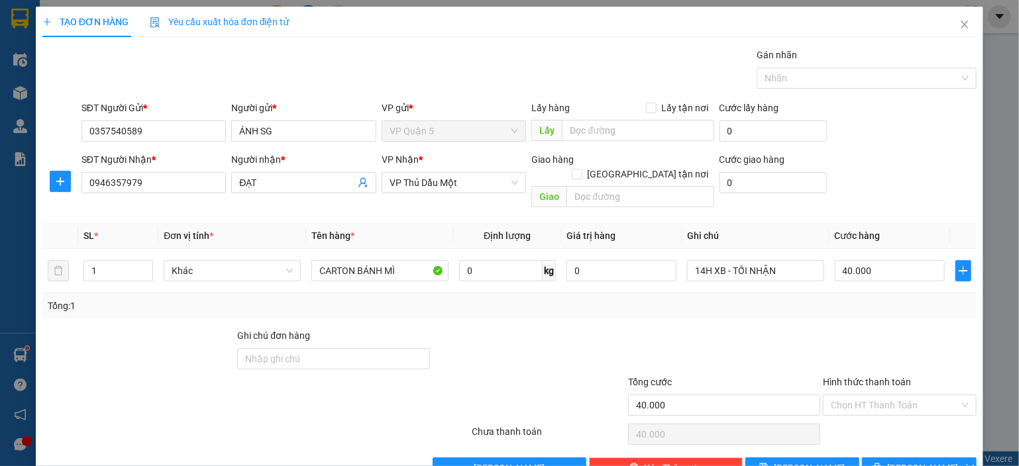
click at [804, 329] on div at bounding box center [724, 352] width 195 height 46
click at [929, 461] on span "Lưu và In" at bounding box center [933, 468] width 93 height 15
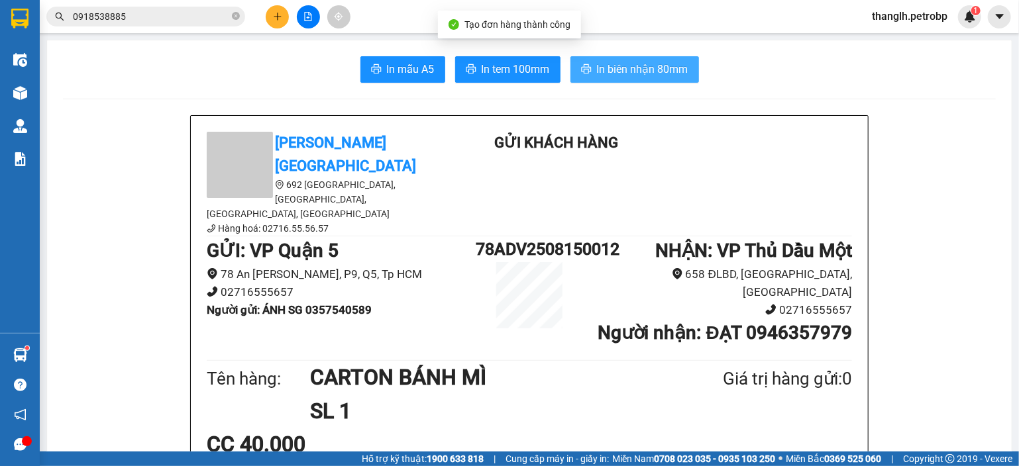
click at [621, 71] on span "In biên nhận 80mm" at bounding box center [642, 69] width 91 height 17
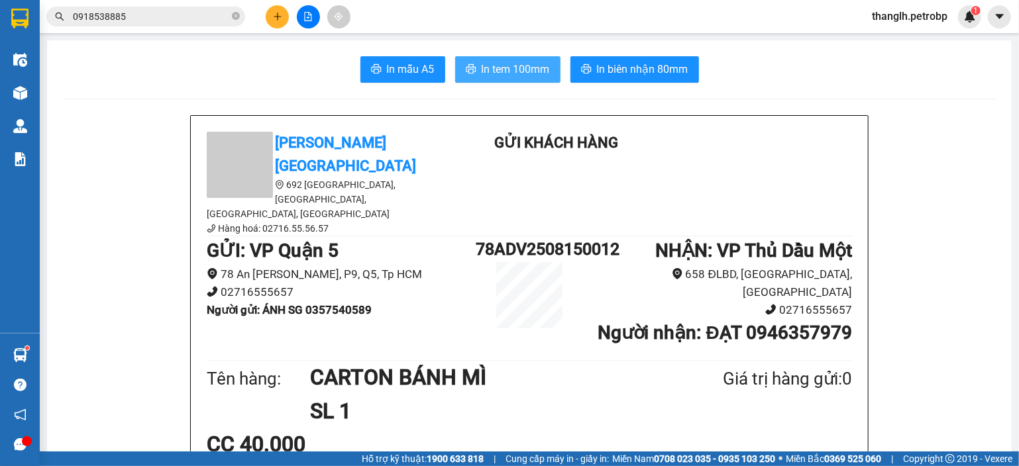
click at [518, 66] on span "In tem 100mm" at bounding box center [516, 69] width 68 height 17
click at [280, 18] on icon "plus" at bounding box center [277, 16] width 9 height 9
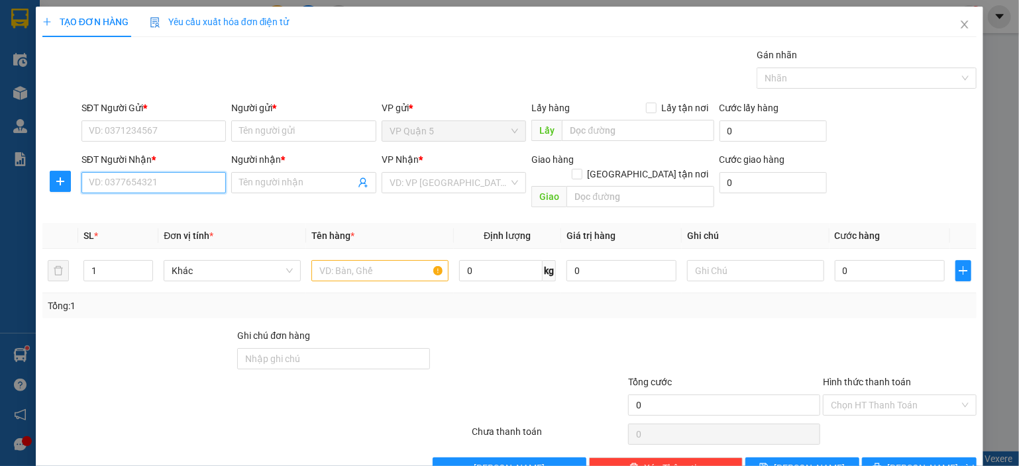
click at [129, 186] on input "SĐT Người Nhận *" at bounding box center [153, 182] width 145 height 21
type input "400"
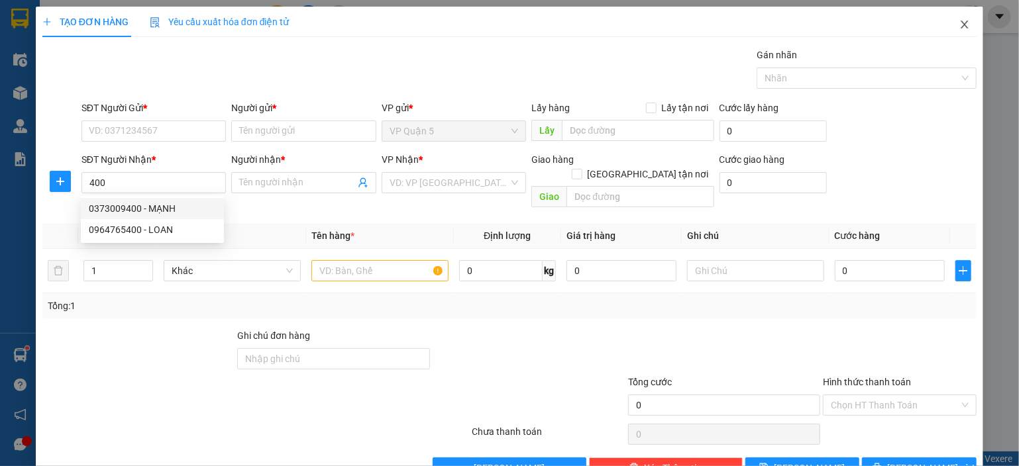
click at [959, 21] on icon "close" at bounding box center [964, 24] width 11 height 11
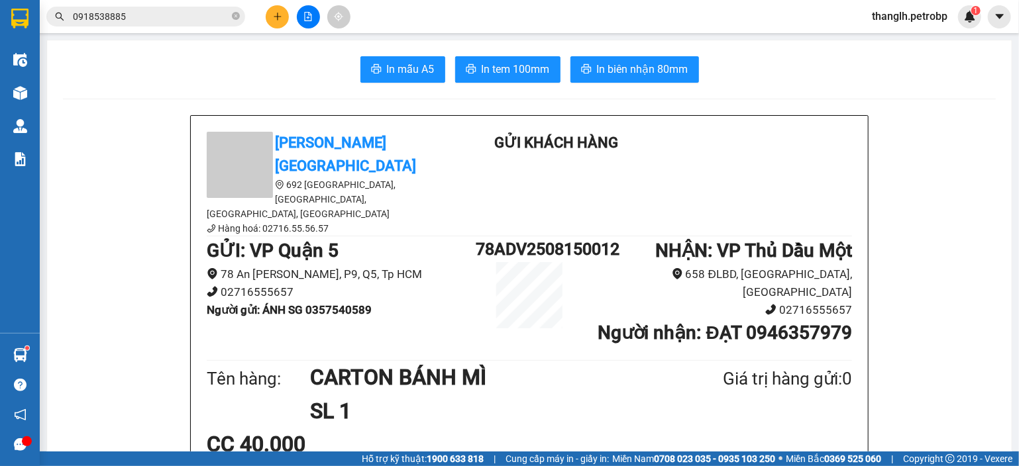
click at [276, 18] on icon "plus" at bounding box center [277, 16] width 9 height 9
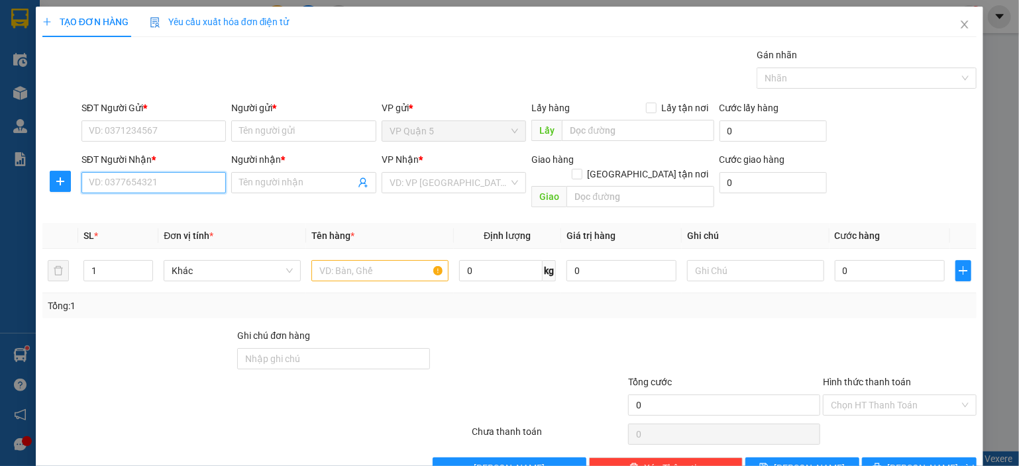
click at [134, 185] on input "SĐT Người Nhận *" at bounding box center [153, 182] width 145 height 21
click at [132, 207] on div "0913979838 - AUTO HOÀNG LONG" at bounding box center [167, 208] width 156 height 15
type input "0913979838"
type input "AUTO HOÀNG LONG"
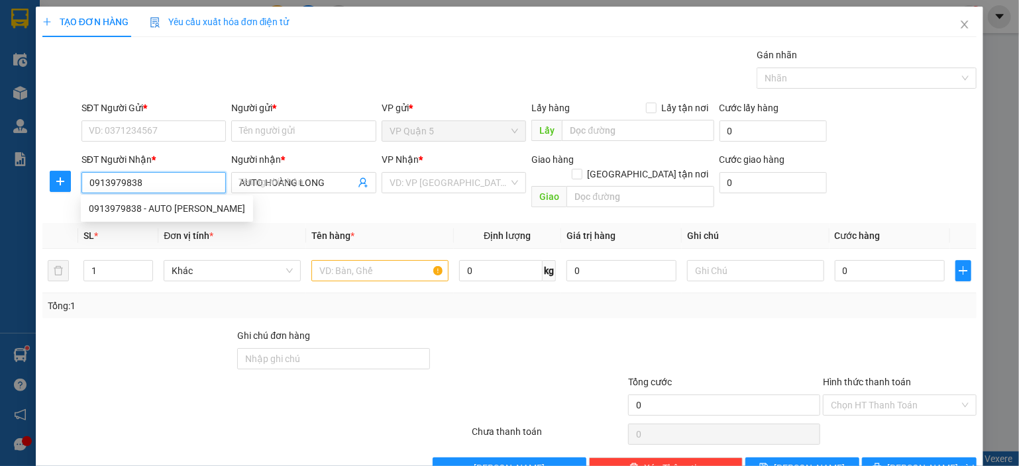
type input "30.000"
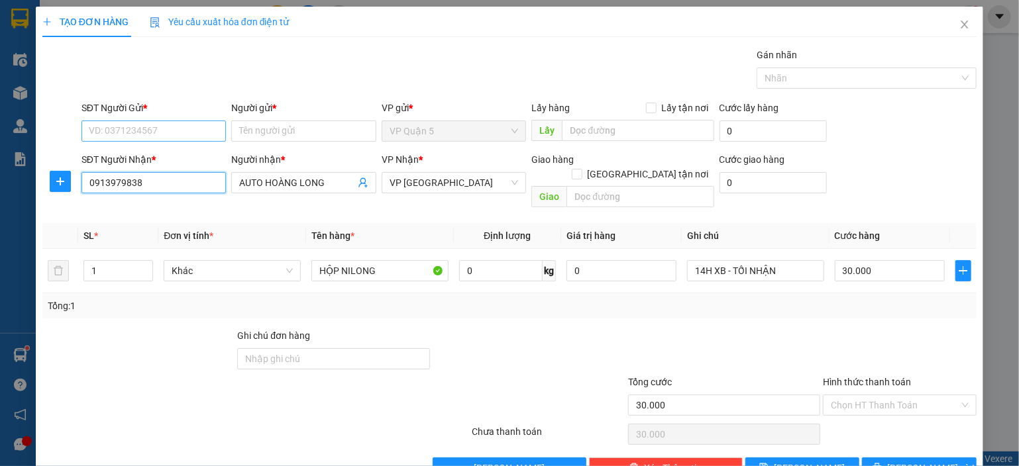
type input "0913979838"
click at [211, 134] on input "SĐT Người Gửi *" at bounding box center [153, 131] width 145 height 21
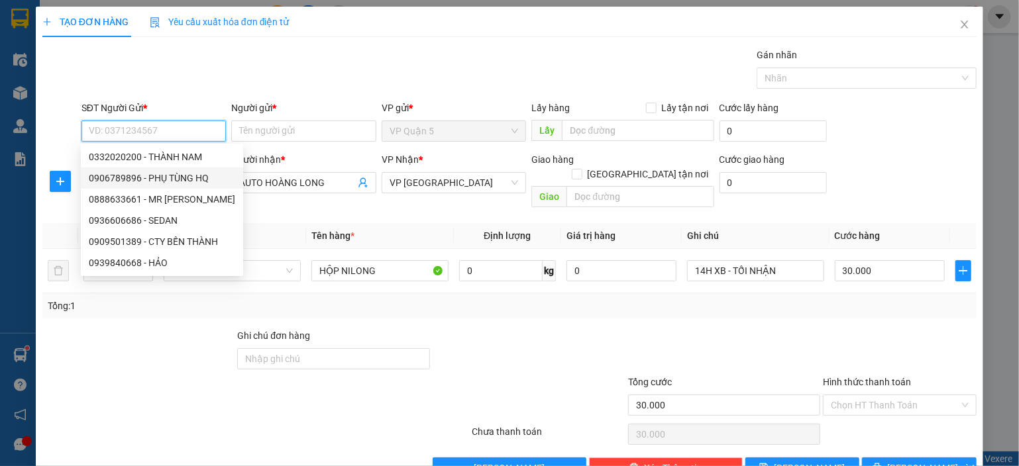
click at [193, 176] on div "0906789896 - PHỤ TÙNG HQ" at bounding box center [162, 178] width 146 height 15
type input "0906789896"
type input "PHỤ TÙNG HQ"
type input "70.000"
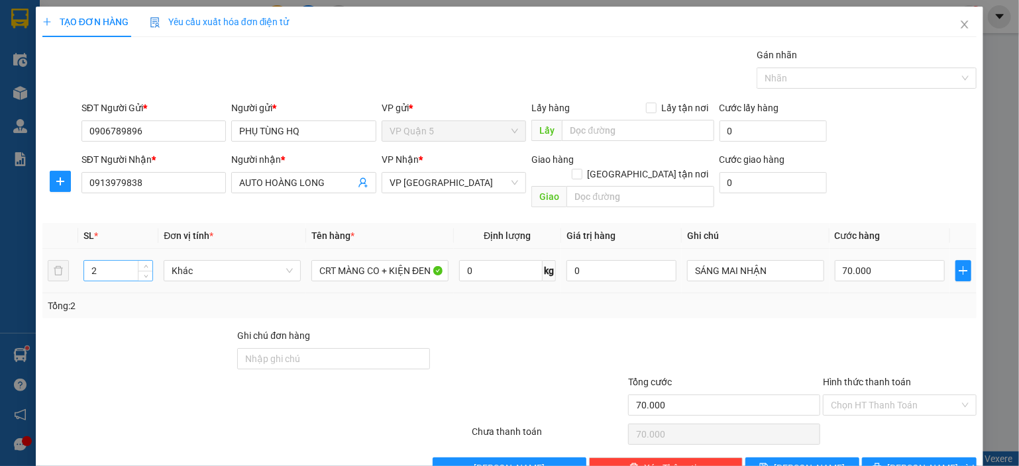
click at [111, 261] on input "2" at bounding box center [118, 271] width 68 height 20
type input "1"
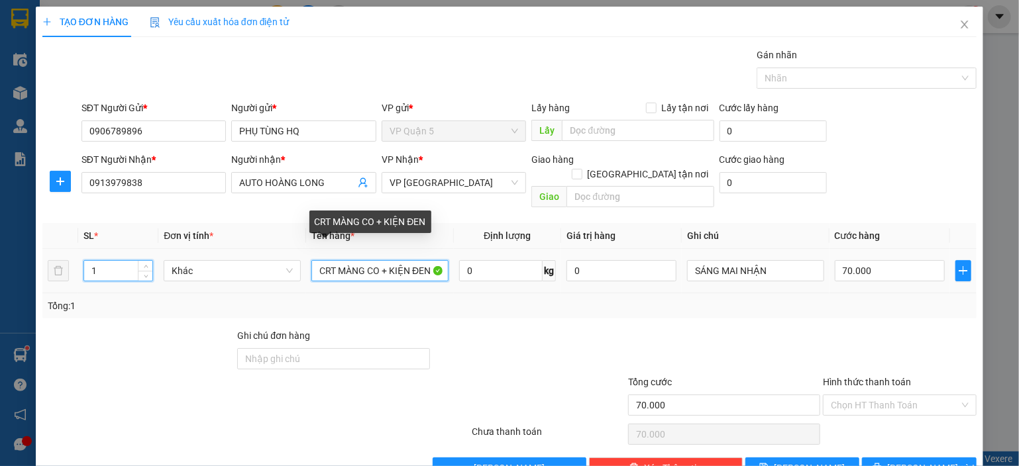
drag, startPoint x: 382, startPoint y: 258, endPoint x: 628, endPoint y: 241, distance: 247.0
click at [595, 250] on tr "1 Khác CRT MÀNG CO + KIỆN ĐEN 0 kg 0 SÁNG MAI NHẬN 70.000" at bounding box center [509, 271] width 934 height 44
type input "0"
type input "CRT MÀNG CO"
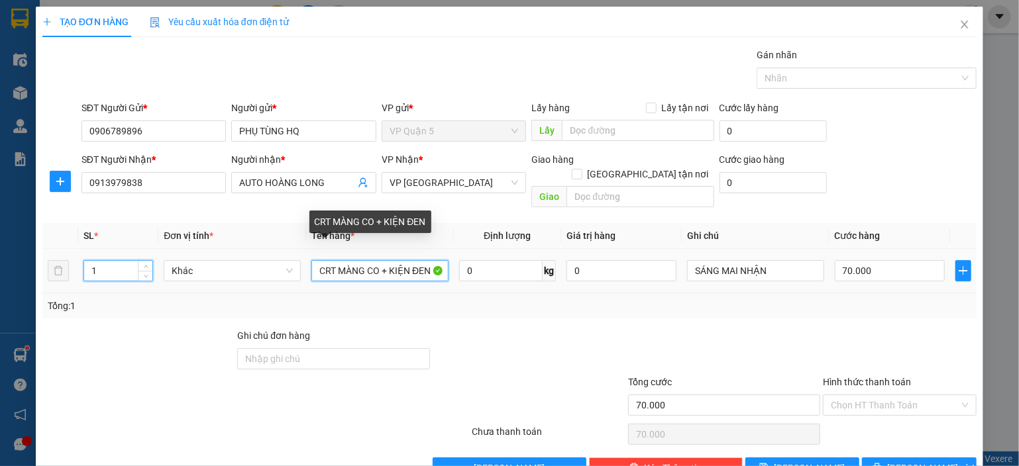
type input "0"
type input "CRT MÀNG CO"
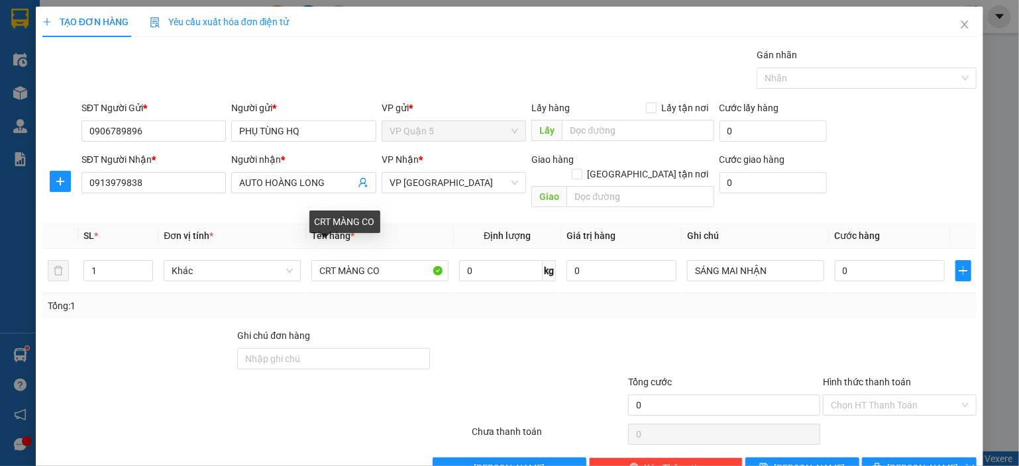
click at [445, 299] on div "Tổng: 1" at bounding box center [509, 306] width 923 height 15
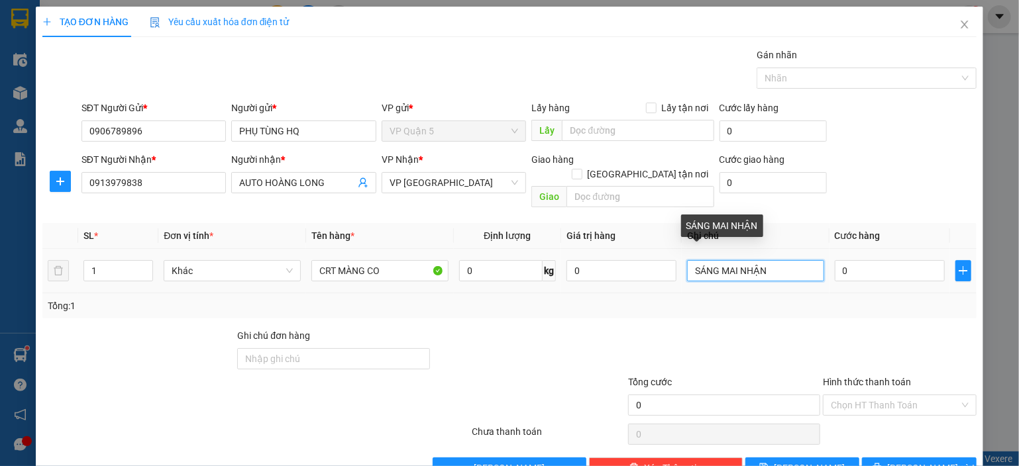
click at [772, 260] on input "SÁNG MAI NHẬN" at bounding box center [755, 270] width 137 height 21
type input "TỐI NHẬN"
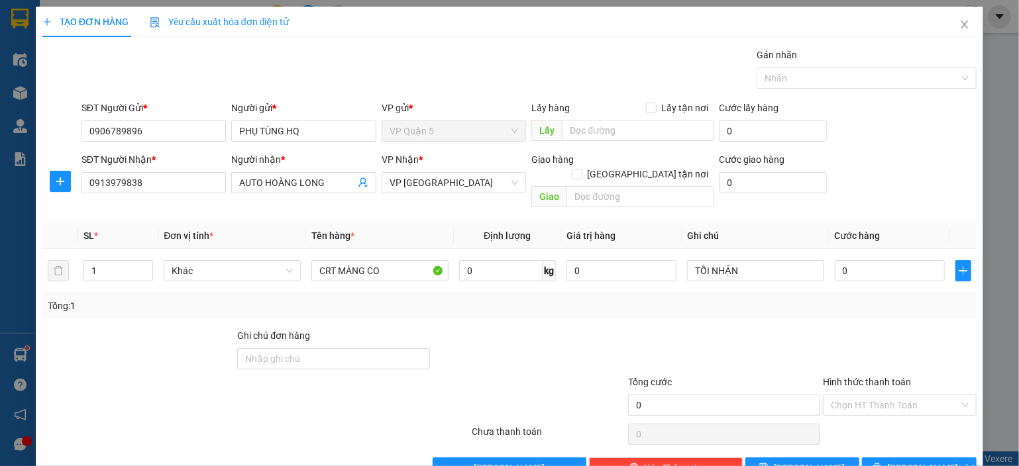
click at [887, 299] on div "Tổng: 1" at bounding box center [509, 305] width 934 height 25
click at [885, 260] on input "0" at bounding box center [890, 270] width 110 height 21
type input "5"
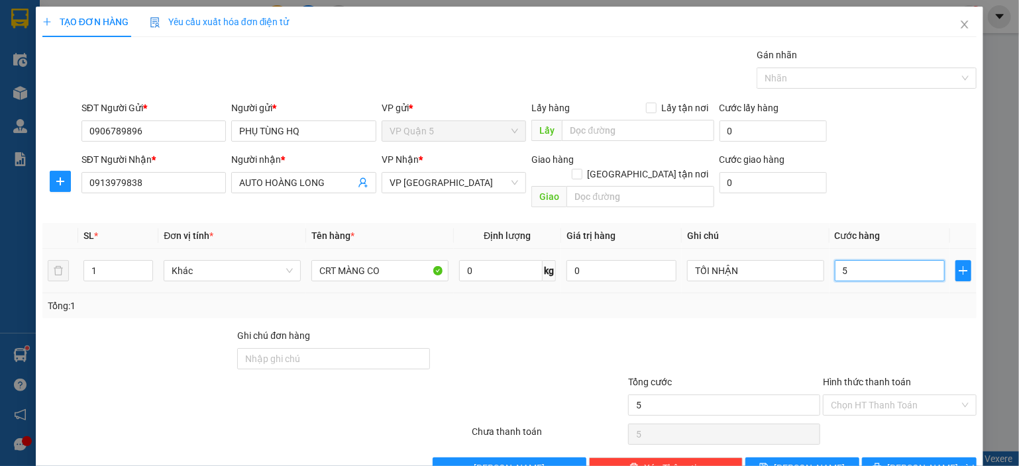
type input "50"
type input "50.000"
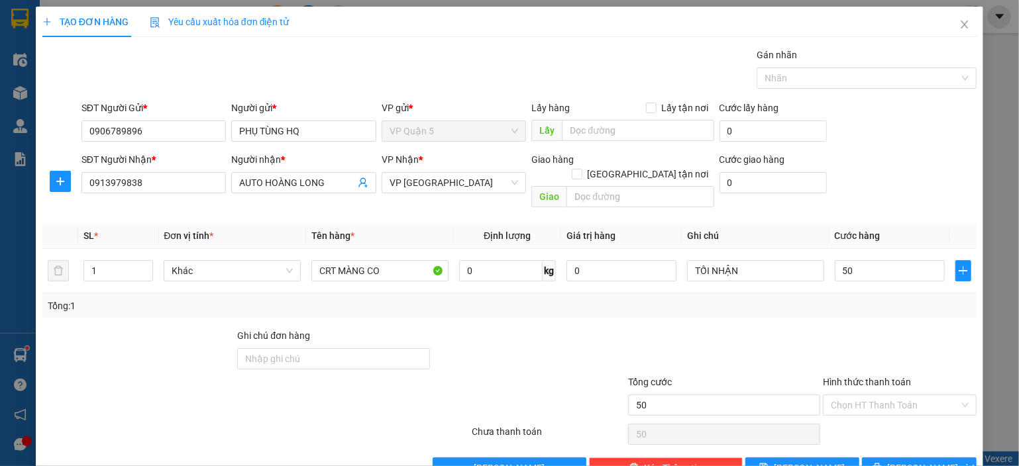
type input "50.000"
click at [873, 299] on div "Tổng: 1" at bounding box center [509, 306] width 923 height 15
click at [882, 463] on icon "printer" at bounding box center [876, 467] width 9 height 9
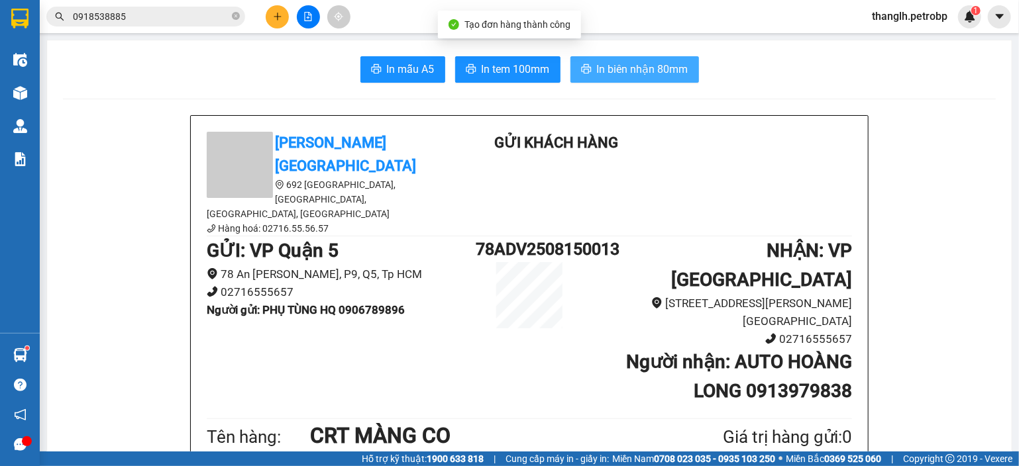
click at [630, 75] on span "In biên nhận 80mm" at bounding box center [642, 69] width 91 height 17
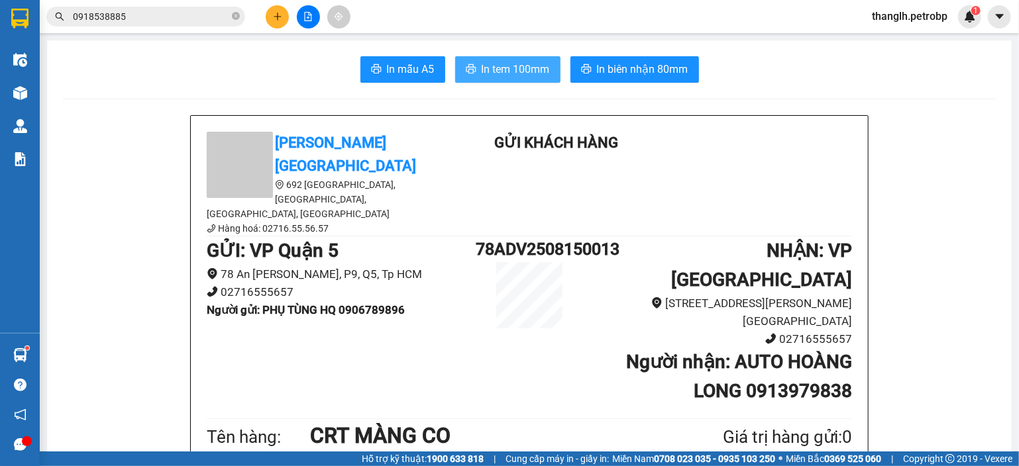
click at [493, 78] on button "In tem 100mm" at bounding box center [507, 69] width 105 height 26
click at [270, 20] on button at bounding box center [277, 16] width 23 height 23
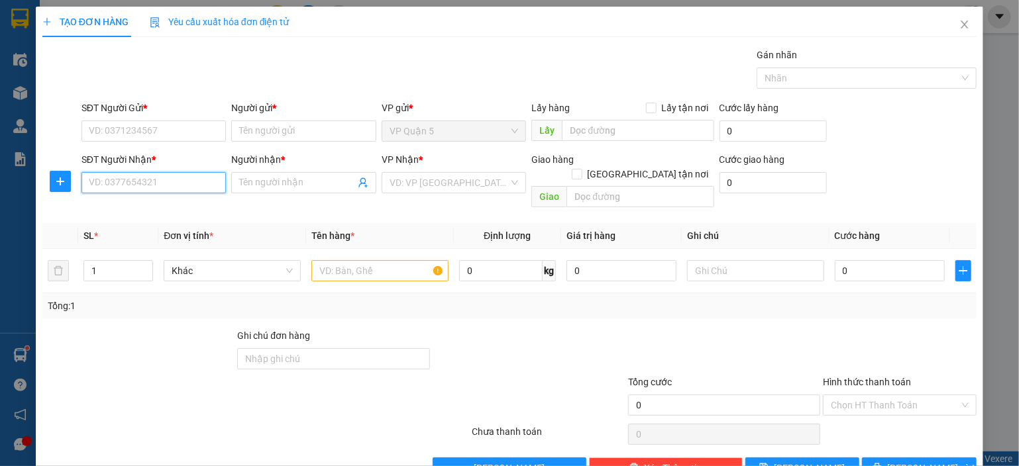
click at [107, 180] on input "SĐT Người Nhận *" at bounding box center [153, 182] width 145 height 21
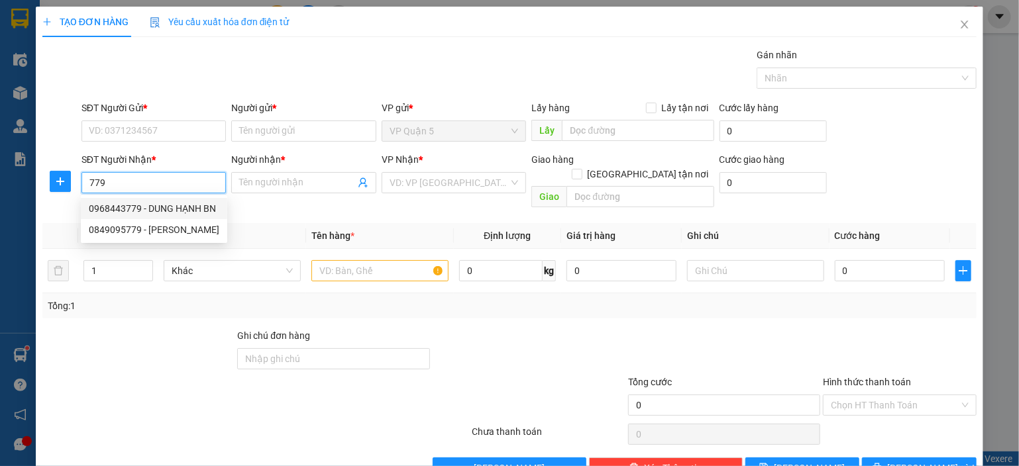
click at [180, 204] on div "0968443779 - DUNG HẠNH BN" at bounding box center [154, 208] width 130 height 15
type input "0968443779"
type input "DUNG HẠNH BN"
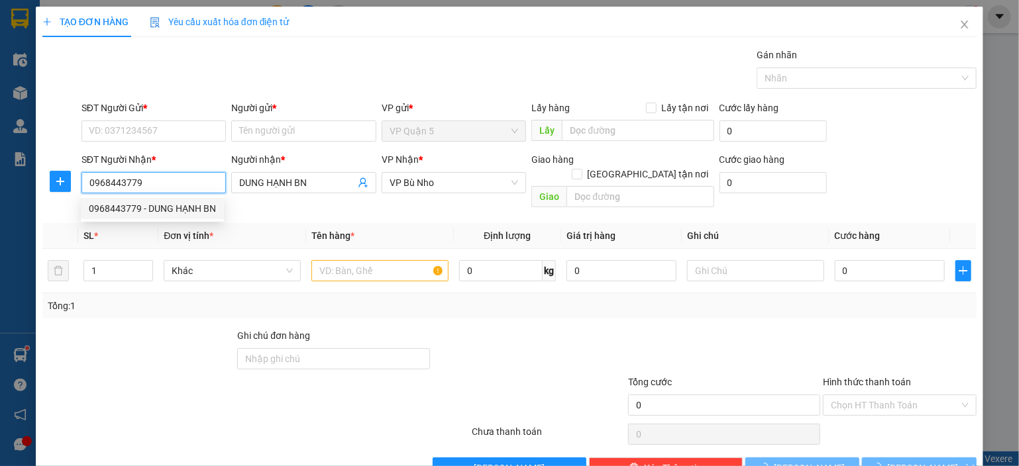
type input "70.000"
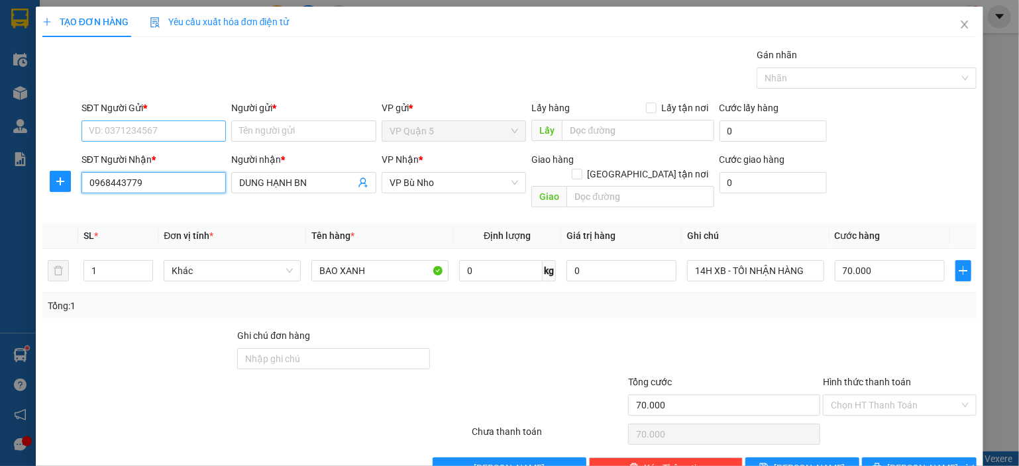
type input "0968443779"
click at [185, 129] on input "SĐT Người Gửi *" at bounding box center [153, 131] width 145 height 21
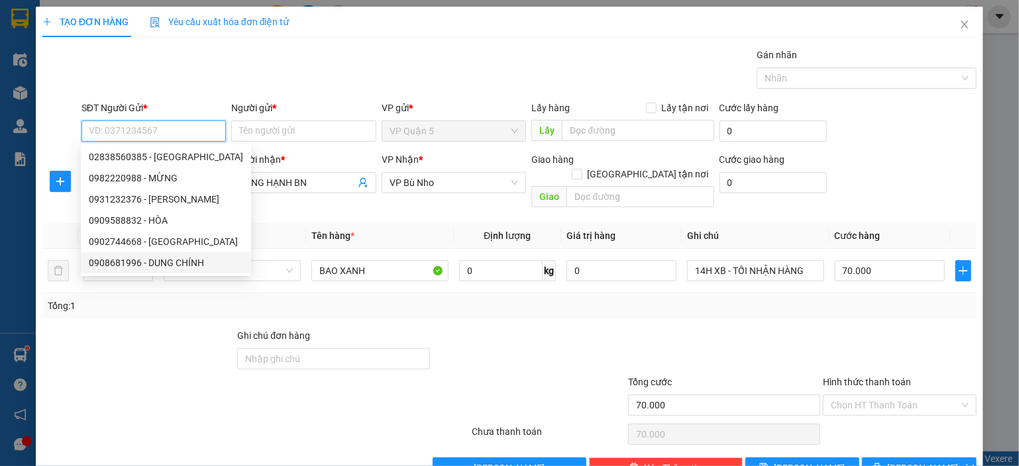
click at [155, 261] on div "0908681996 - DUNG CHÍNH" at bounding box center [166, 263] width 154 height 15
type input "0908681996"
type input "DUNG CHÍNH"
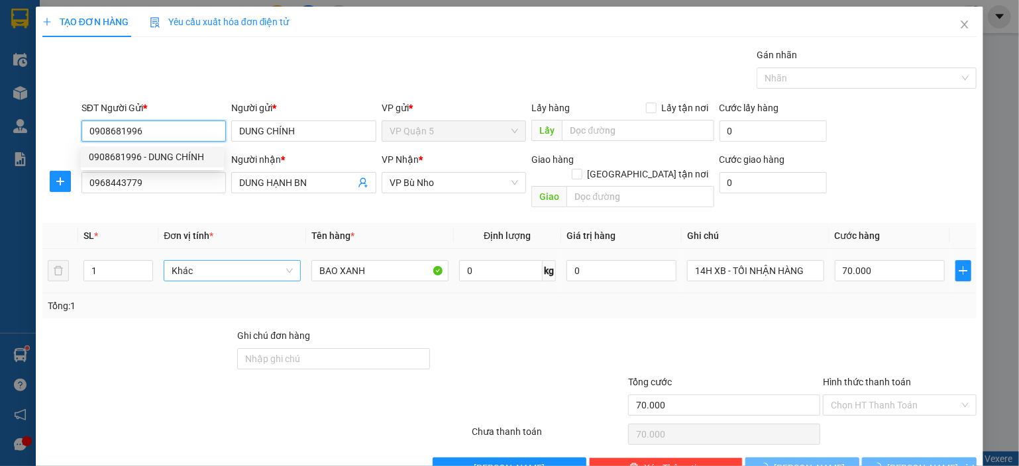
type input "30.000"
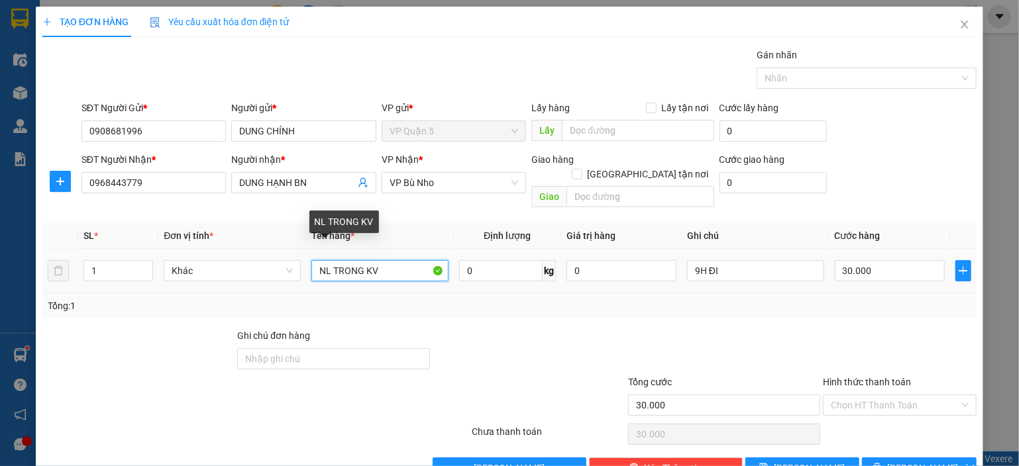
click at [370, 260] on input "NL TRONG KV" at bounding box center [379, 270] width 137 height 21
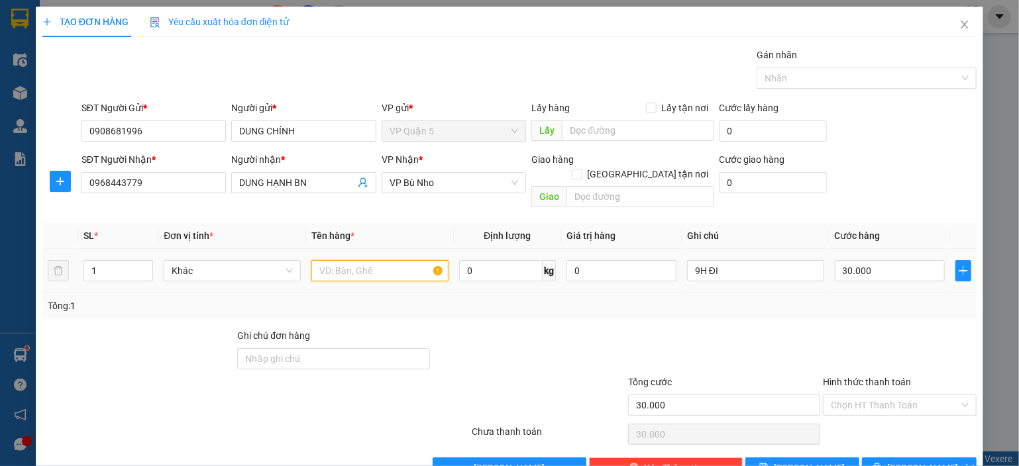
type input "D"
type input "ĐEN KEO VÀNG"
click at [453, 306] on div "Transit Pickup Surcharge Ids Transit Deliver Surcharge Ids Transit Deliver Surc…" at bounding box center [509, 263] width 934 height 431
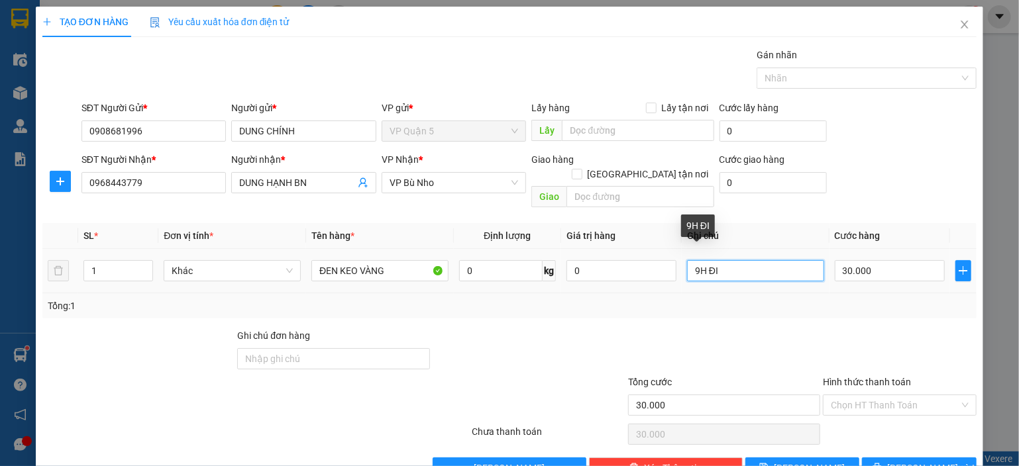
click at [759, 260] on input "9H ĐI" at bounding box center [755, 270] width 137 height 21
type input "O"
type input "Ô"
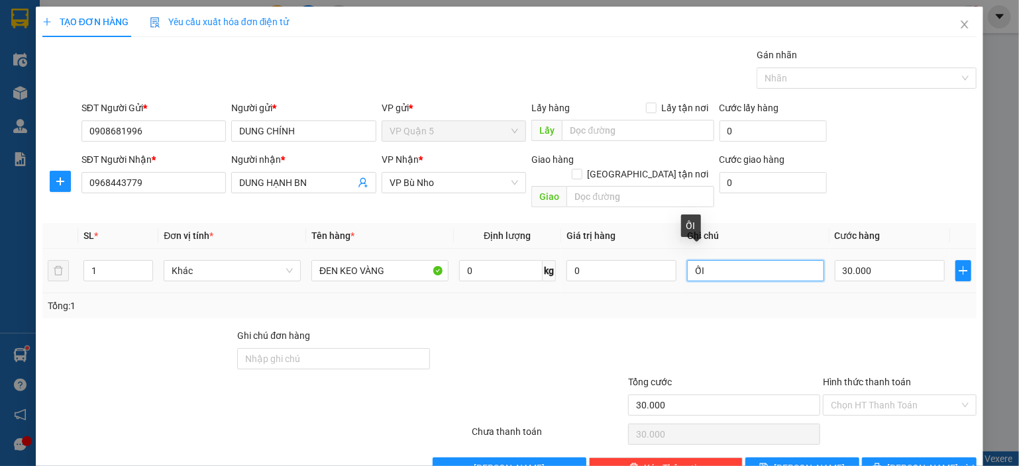
type input "Ố"
type input "TỐI NHẬN"
click at [764, 266] on div "TỐI NHẬN" at bounding box center [755, 271] width 137 height 26
click at [882, 463] on icon "printer" at bounding box center [876, 467] width 9 height 9
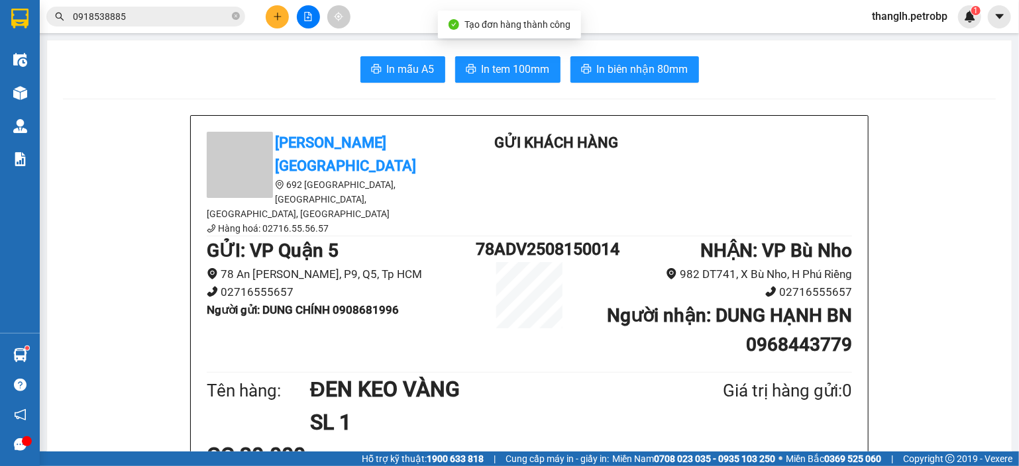
click at [633, 66] on span "In biên nhận 80mm" at bounding box center [642, 69] width 91 height 17
click at [509, 68] on span "In tem 100mm" at bounding box center [516, 69] width 68 height 17
click at [276, 13] on icon "plus" at bounding box center [277, 16] width 9 height 9
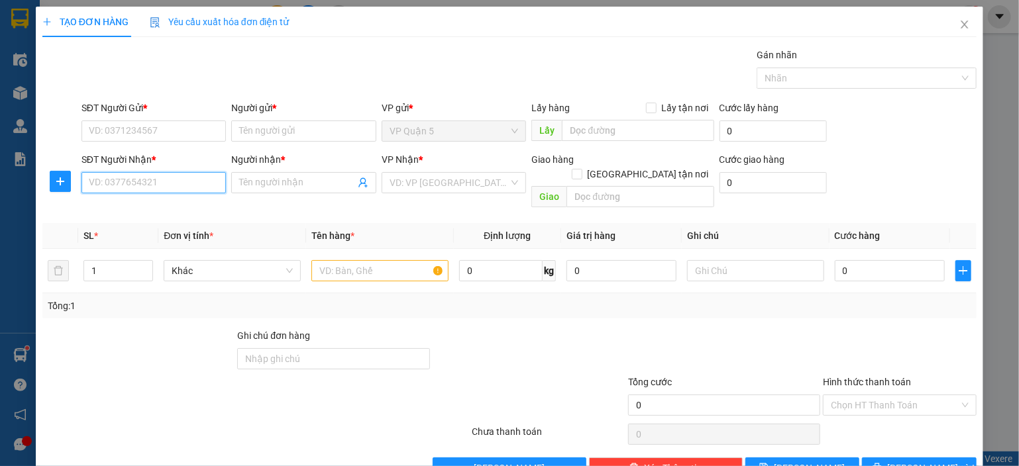
click at [172, 185] on input "SĐT Người Nhận *" at bounding box center [153, 182] width 145 height 21
click at [119, 179] on input "0973372737" at bounding box center [153, 182] width 145 height 21
type input "0973382737"
click at [144, 205] on div "0973382737 - CÔ VÂN" at bounding box center [154, 208] width 130 height 15
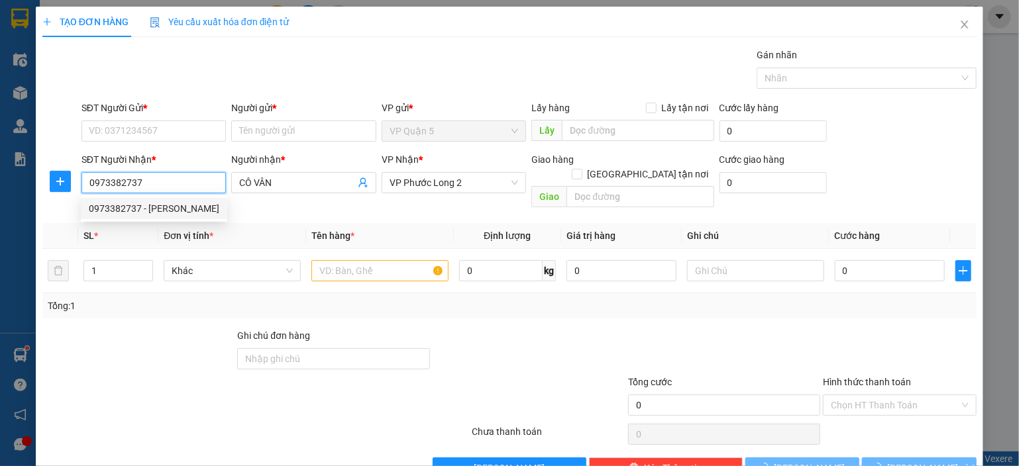
type input "CÔ VÂN"
type input "30.000"
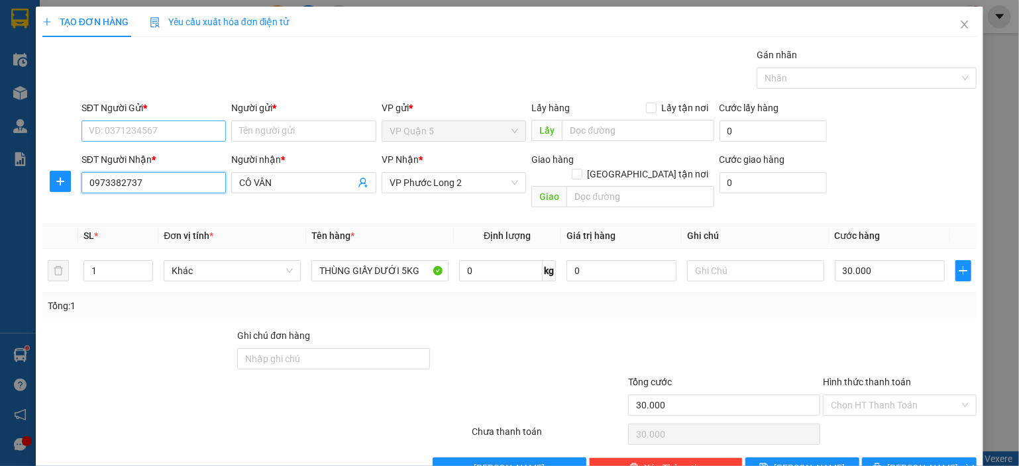
type input "0973382737"
click at [195, 130] on input "SĐT Người Gửi *" at bounding box center [153, 131] width 145 height 21
type input "0769827137"
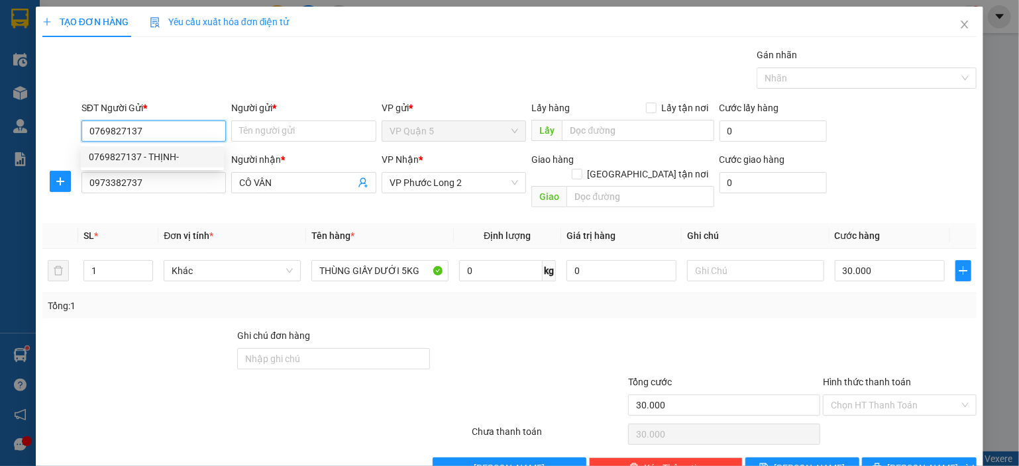
click at [162, 152] on div "0769827137 - THỊNH-" at bounding box center [152, 157] width 127 height 15
type input "THỊNH-"
type input "0769827137"
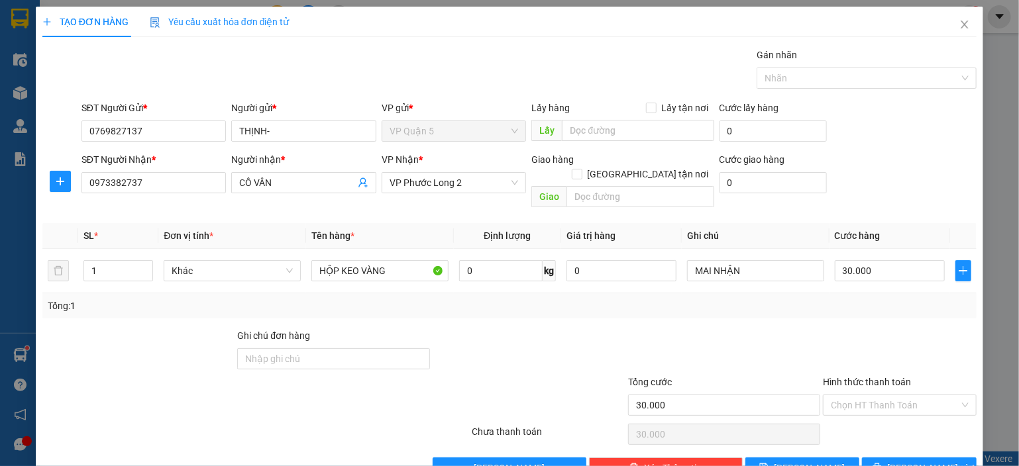
click at [276, 115] on div "Người gửi *" at bounding box center [303, 108] width 145 height 15
click at [276, 121] on input "THỊNH-" at bounding box center [303, 131] width 145 height 21
click at [281, 127] on input "THỊNH-" at bounding box center [303, 131] width 145 height 21
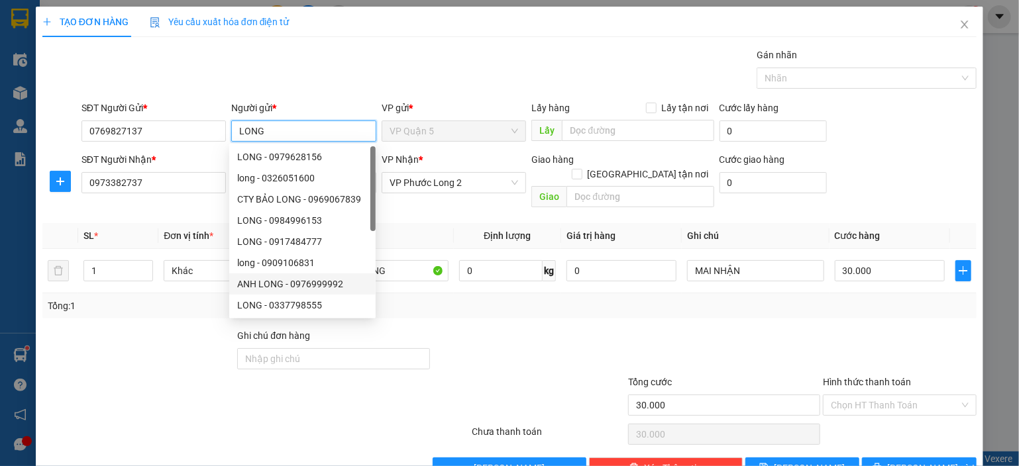
type input "LONG"
click at [607, 329] on div at bounding box center [528, 352] width 195 height 46
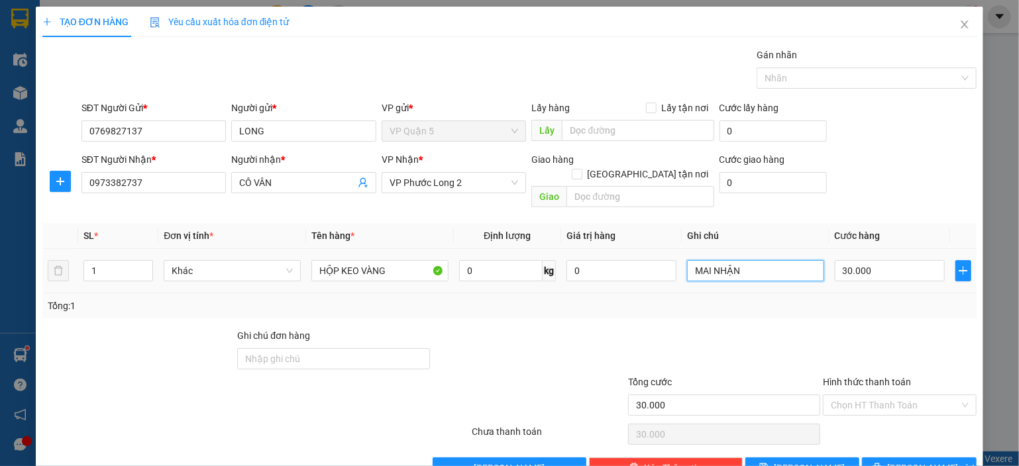
click at [738, 266] on input "MAI NHẬN" at bounding box center [755, 270] width 137 height 21
click at [720, 264] on input "TỐI NHẬN" at bounding box center [755, 270] width 137 height 21
type input "TỐI NHẬN"
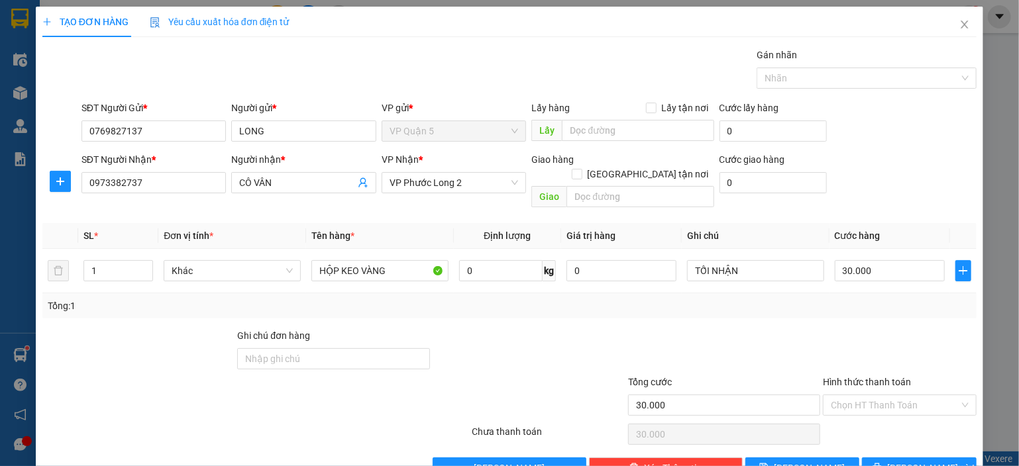
click at [727, 299] on div "Tổng: 1" at bounding box center [509, 306] width 923 height 15
click at [904, 461] on span "Lưu và In" at bounding box center [933, 468] width 93 height 15
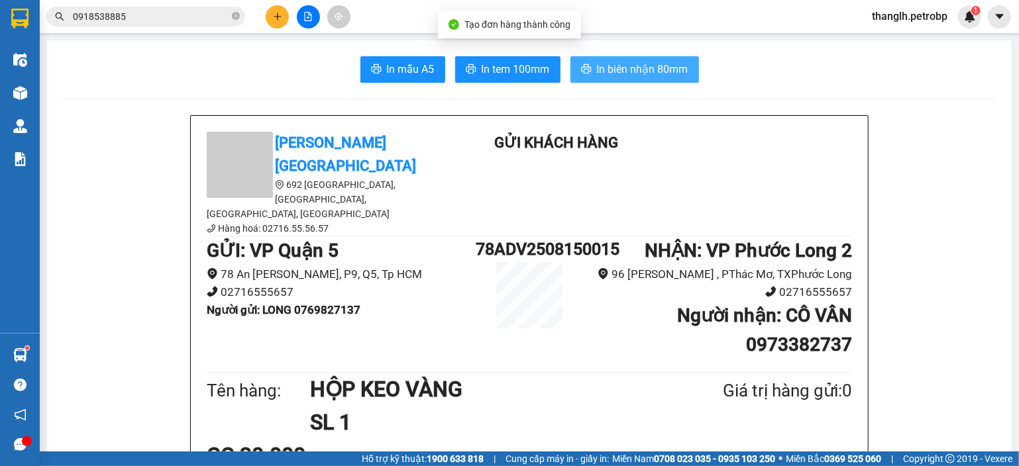
click at [624, 72] on span "In biên nhận 80mm" at bounding box center [642, 69] width 91 height 17
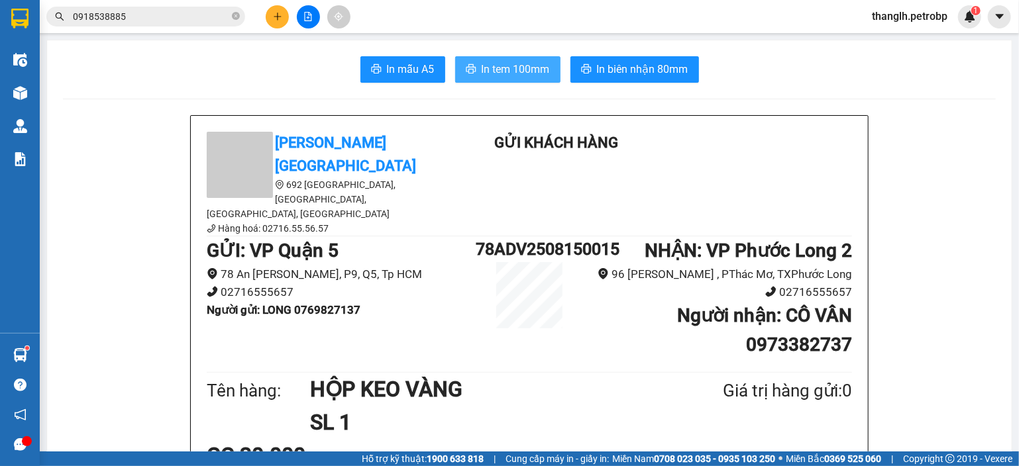
click at [508, 69] on span "In tem 100mm" at bounding box center [516, 69] width 68 height 17
click at [276, 14] on icon "plus" at bounding box center [277, 16] width 9 height 9
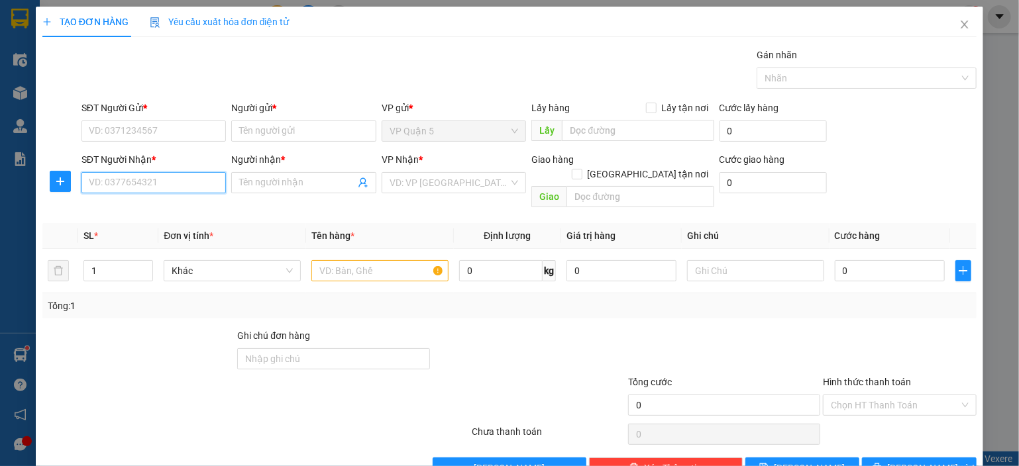
click at [154, 181] on input "SĐT Người Nhận *" at bounding box center [153, 182] width 145 height 21
click at [284, 191] on span at bounding box center [303, 182] width 145 height 21
click at [297, 184] on input "Người nhận *" at bounding box center [297, 183] width 116 height 15
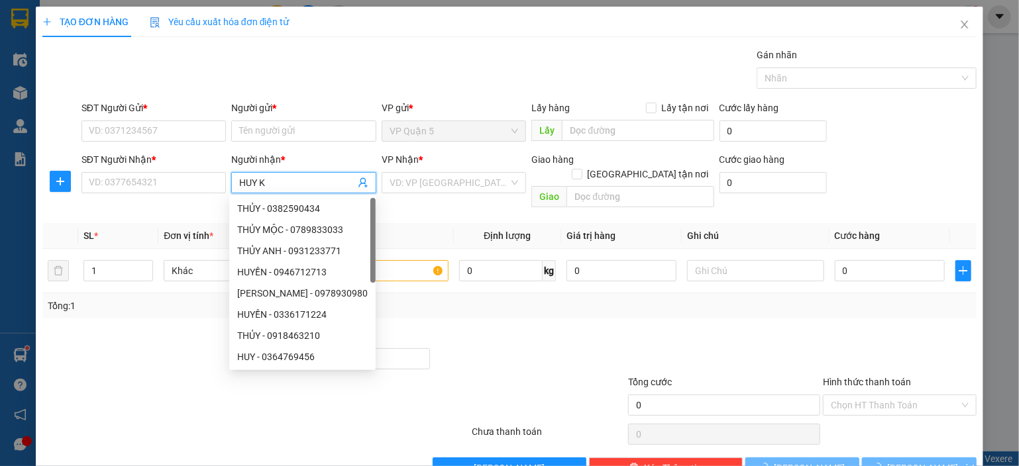
type input "HUY KT"
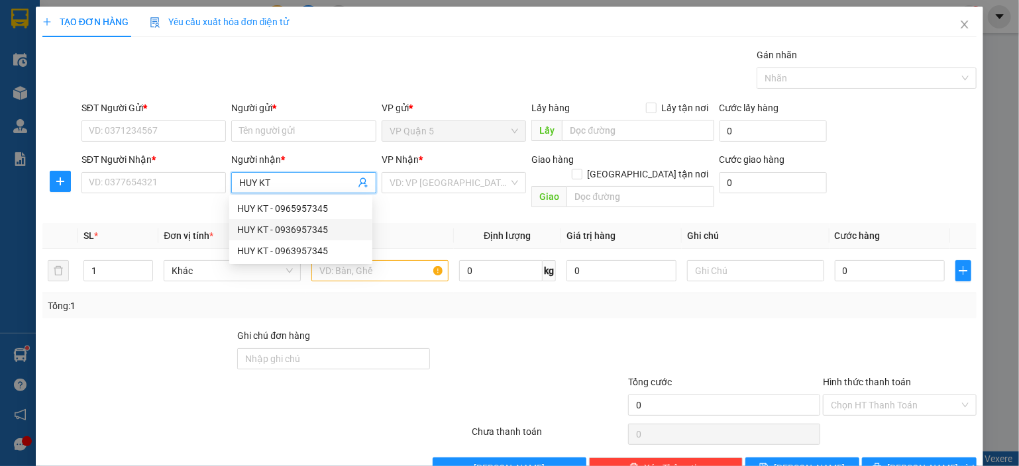
click at [315, 229] on div "HUY KT - 0936957345" at bounding box center [300, 230] width 127 height 15
type input "0936957345"
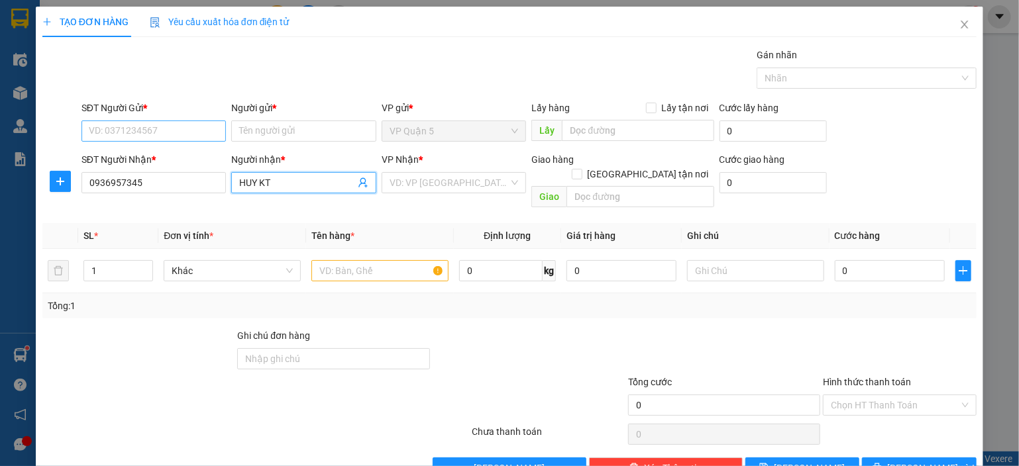
type input "HUY KT"
click at [190, 132] on input "SĐT Người Gửi *" at bounding box center [153, 131] width 145 height 21
click at [172, 185] on input "0936957345" at bounding box center [153, 182] width 145 height 21
click at [152, 127] on input "SĐT Người Gửi *" at bounding box center [153, 131] width 145 height 21
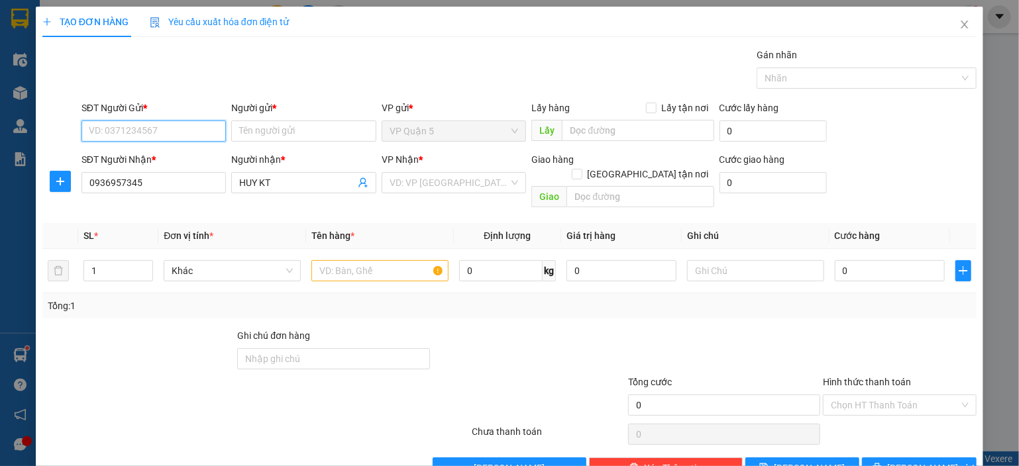
paste input "0936957345"
type input "0936957345"
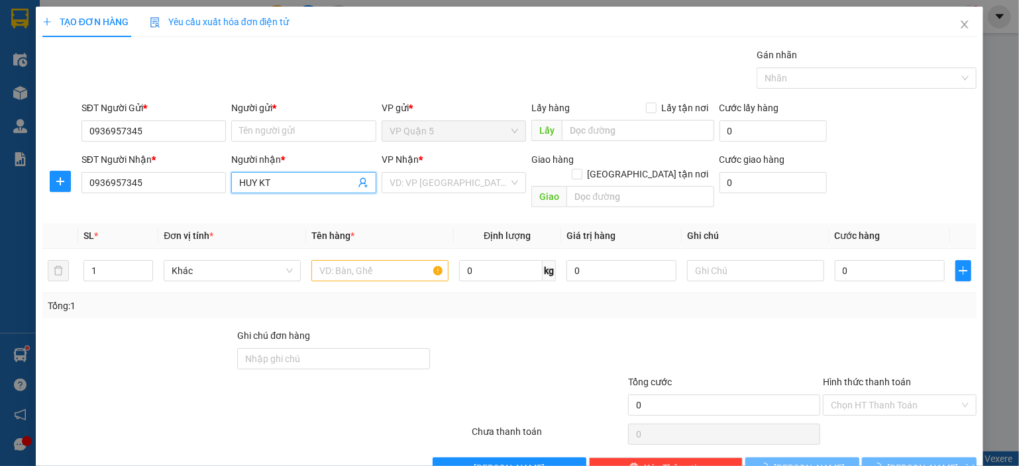
click at [282, 183] on input "HUY KT" at bounding box center [297, 183] width 116 height 15
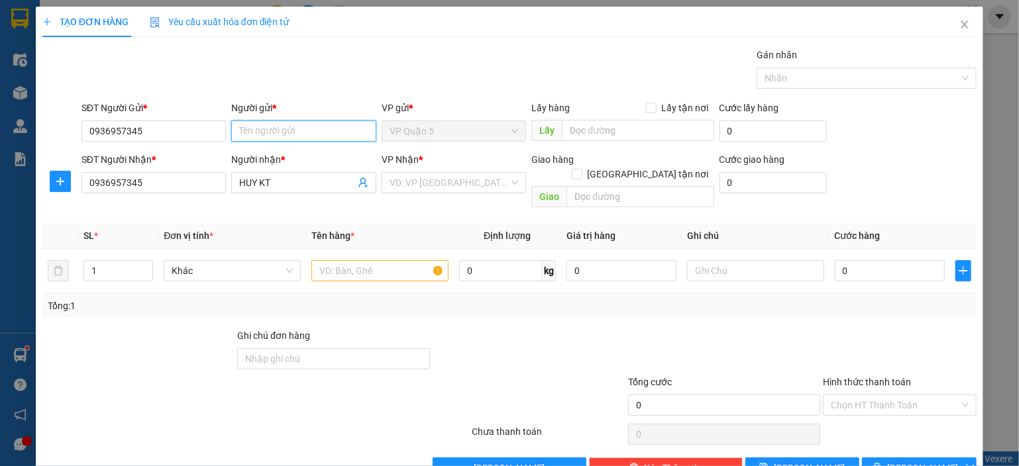
click at [297, 130] on input "Người gửi *" at bounding box center [303, 131] width 145 height 21
paste input "HUY KT"
type input "HUY KT"
click at [405, 58] on div "Gói vận chuyển * Tiêu chuẩn Gán nhãn Nhãn" at bounding box center [529, 71] width 900 height 46
click at [440, 182] on input "search" at bounding box center [449, 183] width 120 height 20
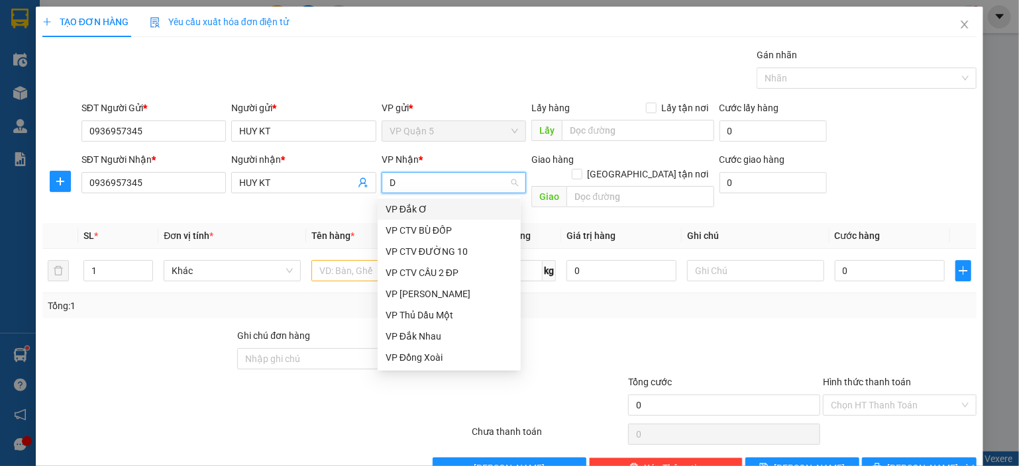
type input "DX"
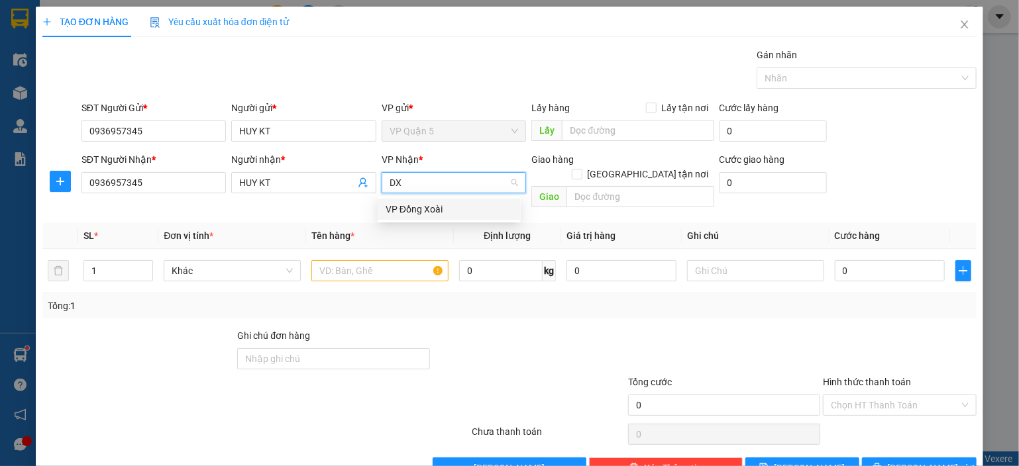
click at [435, 216] on div "VP Đồng Xoài" at bounding box center [449, 209] width 127 height 15
click at [379, 263] on input "text" at bounding box center [379, 270] width 137 height 21
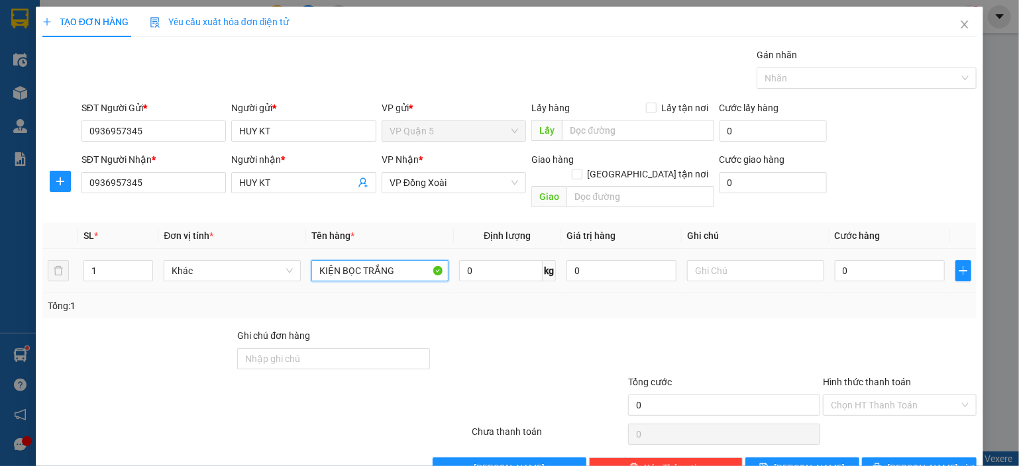
type input "KIỆN BỌC TRẮNG"
click at [739, 269] on div at bounding box center [755, 271] width 137 height 26
click at [739, 260] on input "text" at bounding box center [755, 270] width 137 height 21
type input "HÀNG CTY"
click at [795, 299] on div "Tổng: 1" at bounding box center [509, 306] width 923 height 15
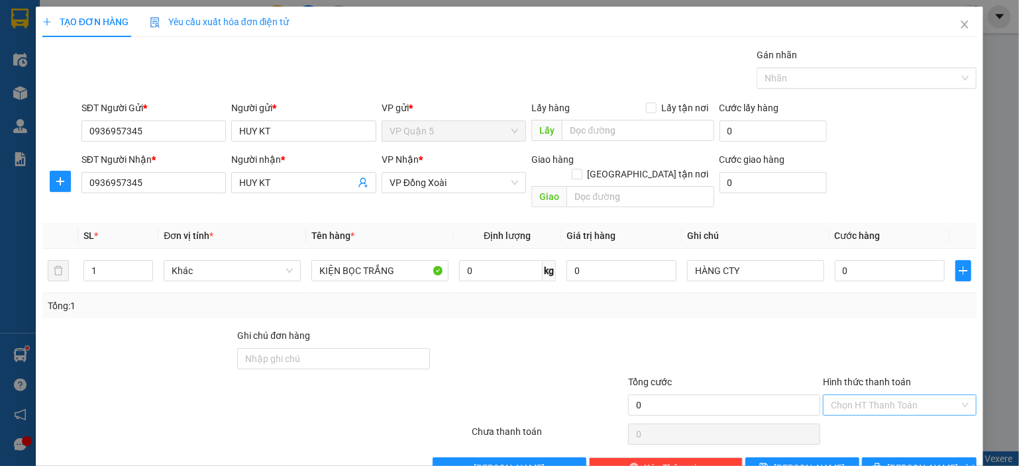
click at [850, 395] on input "Hình thức thanh toán" at bounding box center [895, 405] width 129 height 20
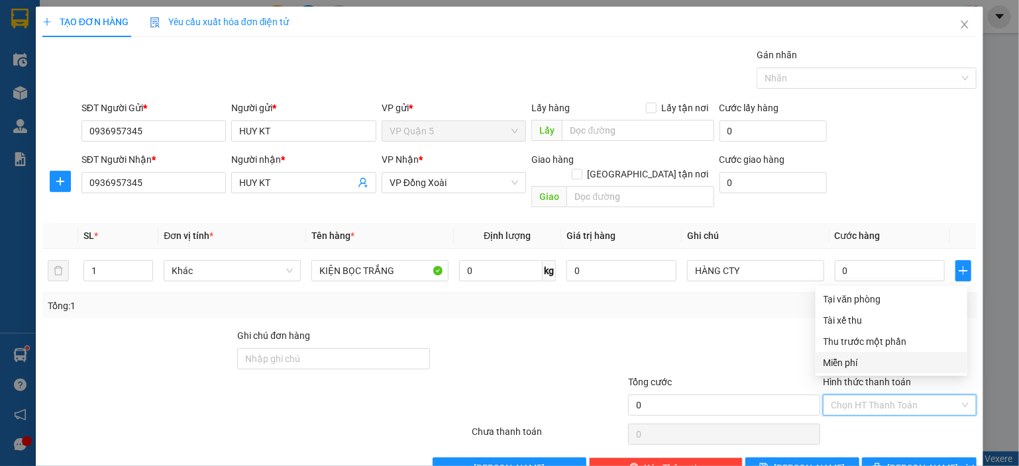
click at [860, 373] on div "Miễn phí" at bounding box center [891, 362] width 152 height 21
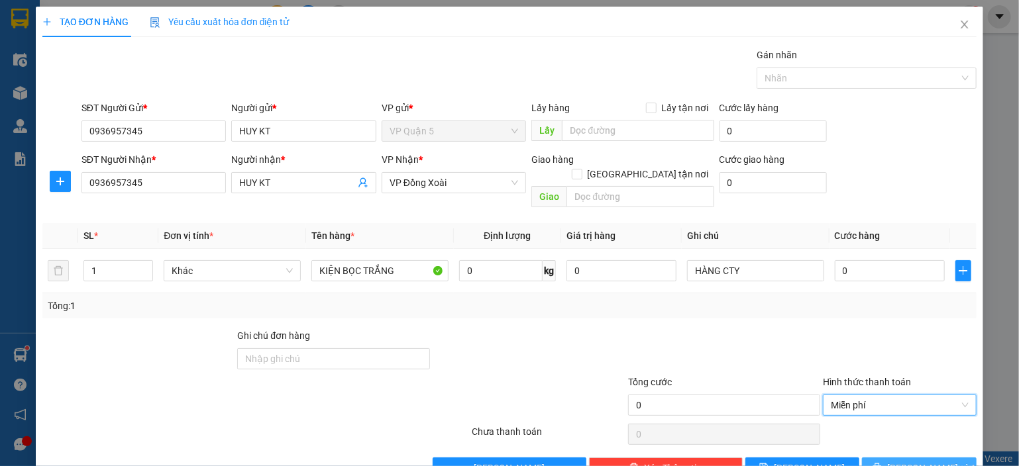
click at [919, 461] on span "Lưu và In" at bounding box center [933, 468] width 93 height 15
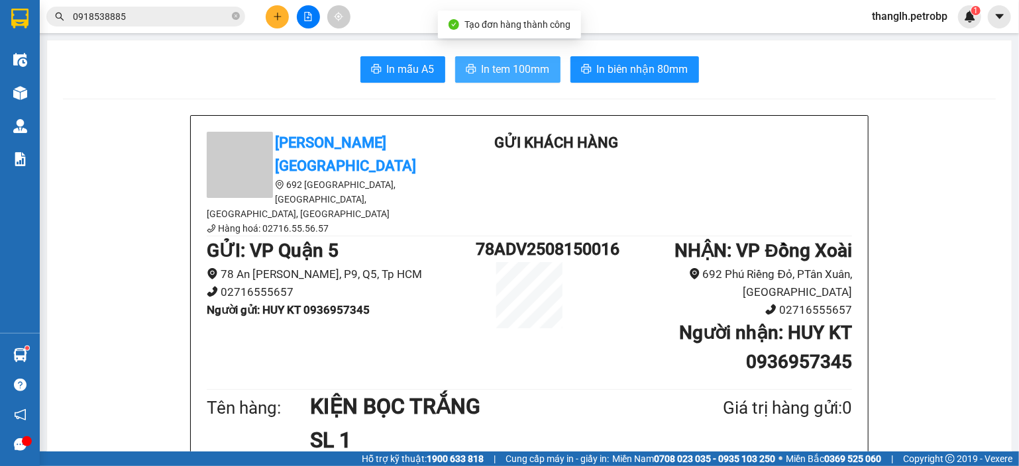
click at [546, 81] on button "In tem 100mm" at bounding box center [507, 69] width 105 height 26
click at [273, 19] on icon "plus" at bounding box center [277, 16] width 9 height 9
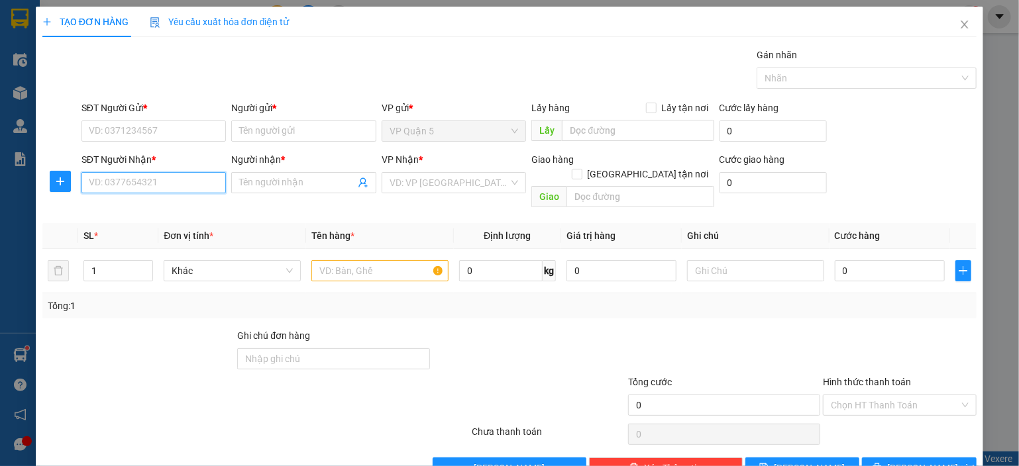
click at [195, 185] on input "SĐT Người Nhận *" at bounding box center [153, 182] width 145 height 21
type input "0866555593"
click at [147, 209] on div "0866555593 - Bảo Tín" at bounding box center [154, 208] width 130 height 15
type input "Bảo Tín"
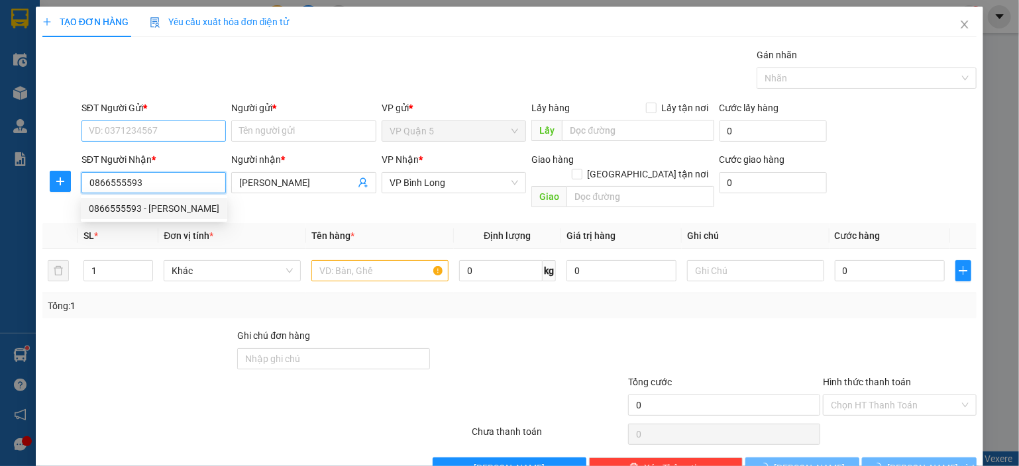
type input "40.000"
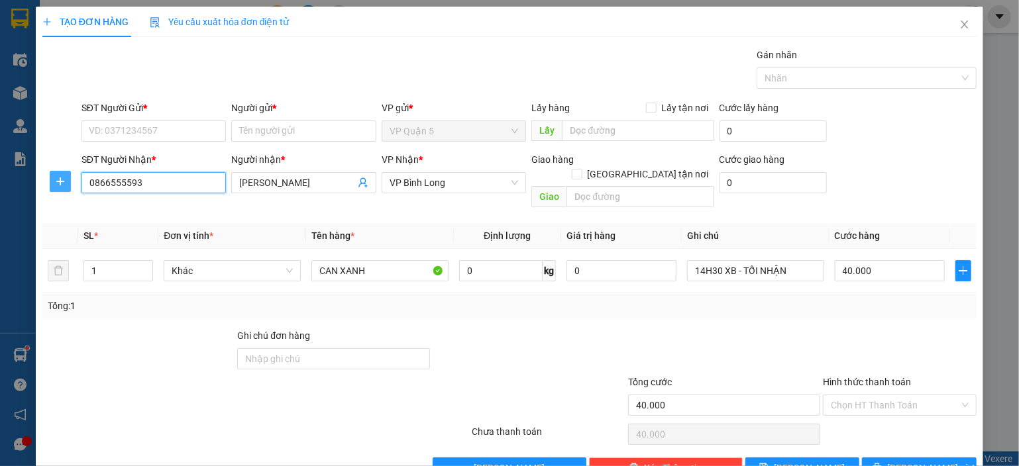
type input "0866555593"
click at [58, 179] on icon "plus" at bounding box center [60, 181] width 11 height 11
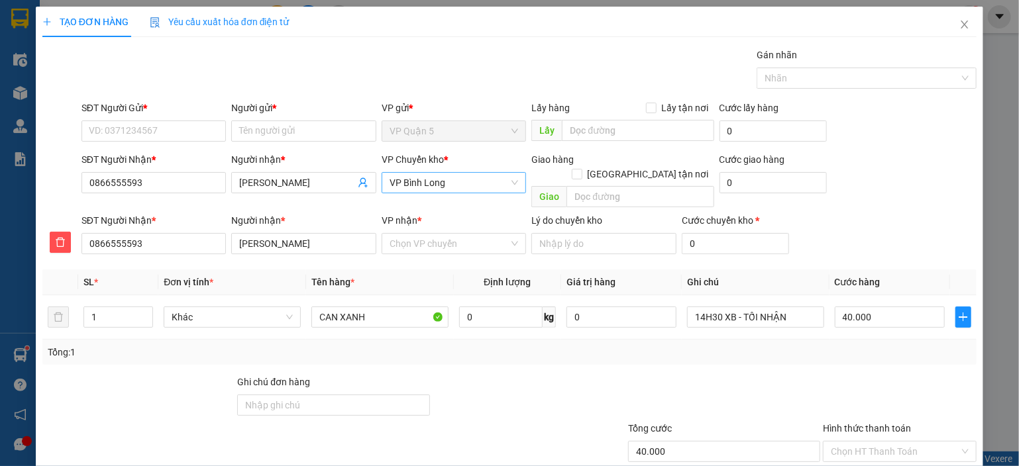
click at [400, 178] on span "VP Bình Long" at bounding box center [453, 183] width 129 height 20
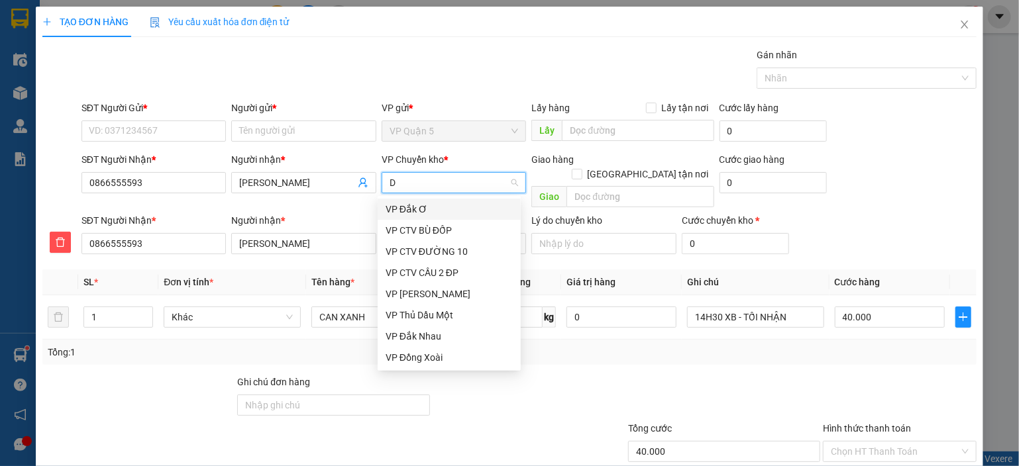
type input "DX"
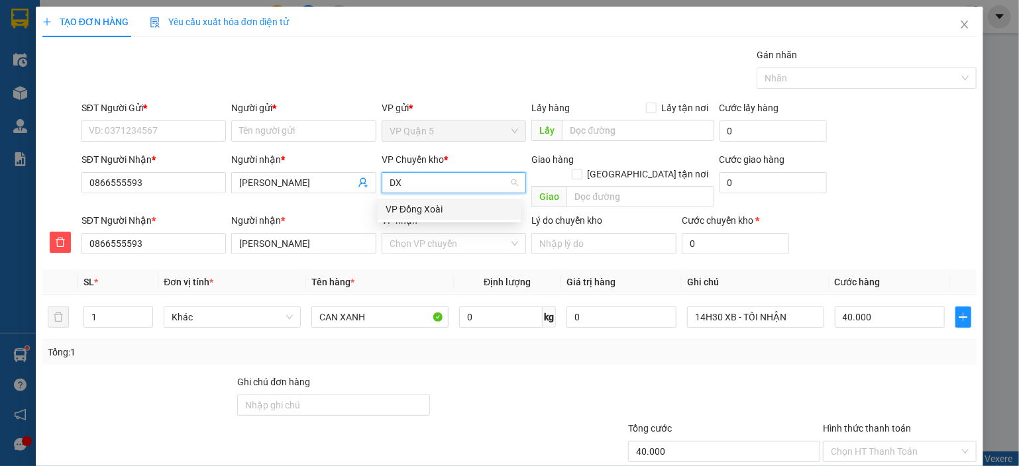
click at [419, 211] on div "VP Đồng Xoài" at bounding box center [449, 209] width 127 height 15
click at [422, 234] on input "VP nhận *" at bounding box center [449, 244] width 120 height 20
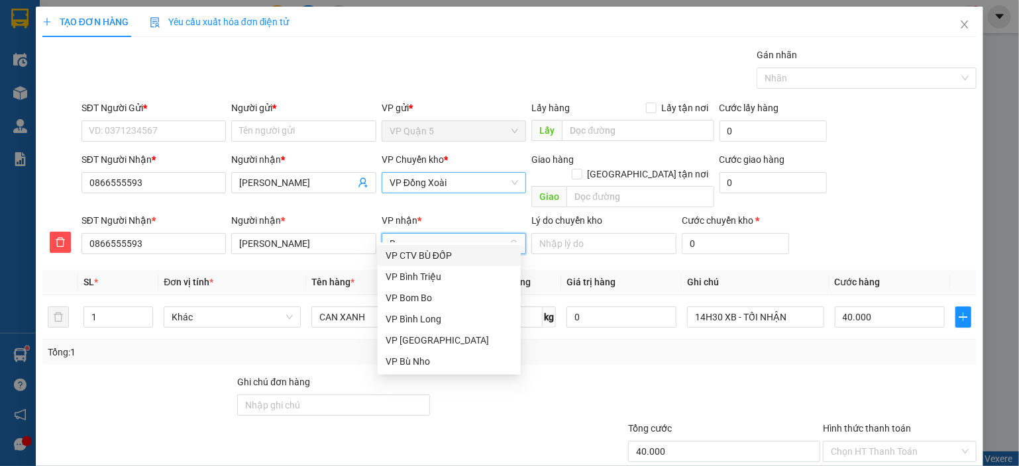
type input "BL"
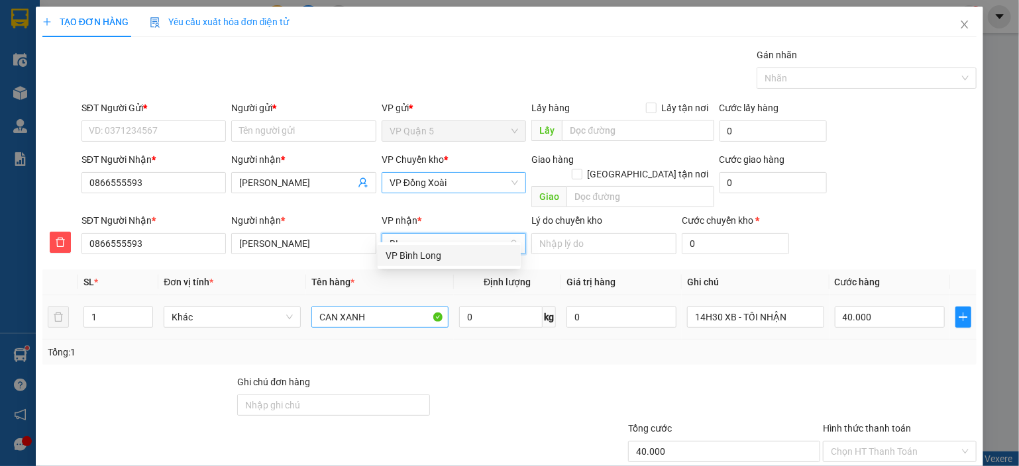
scroll to position [66, 0]
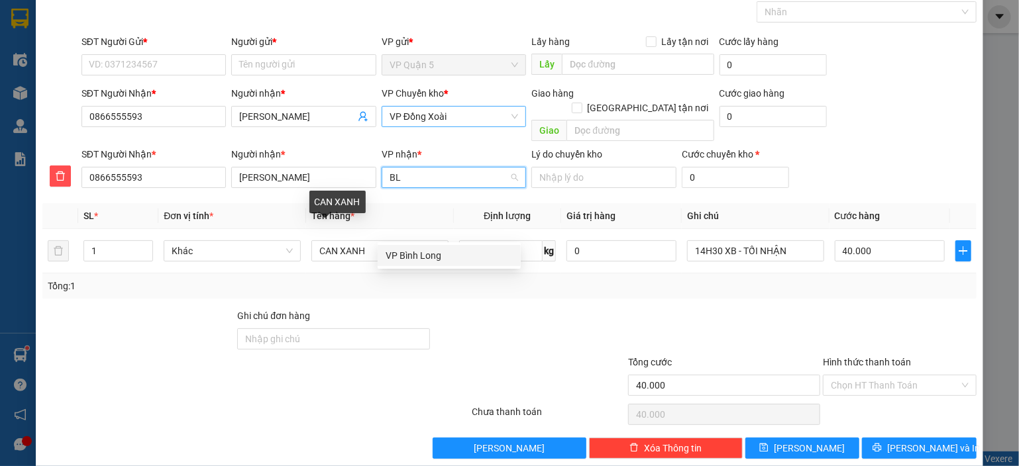
click at [428, 260] on div "VP Bình Long" at bounding box center [449, 255] width 127 height 15
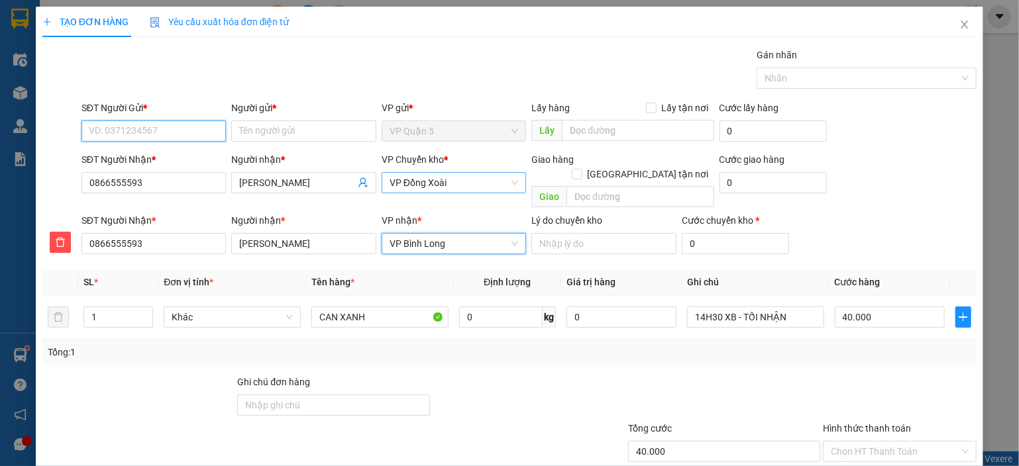
click at [162, 129] on input "SĐT Người Gửi *" at bounding box center [153, 131] width 145 height 21
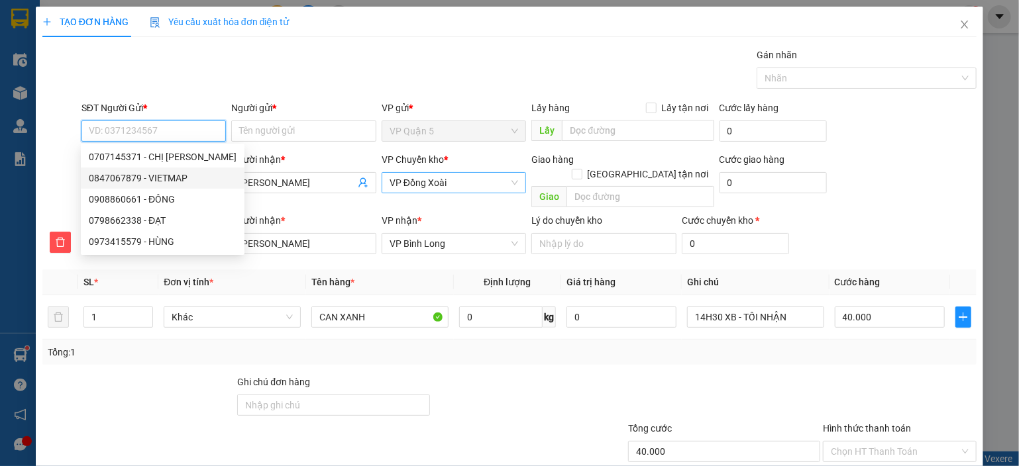
click at [164, 177] on div "0847067879 - VIETMAP" at bounding box center [163, 178] width 148 height 15
type input "0847067879"
type input "VIETMAP"
type input "30.000"
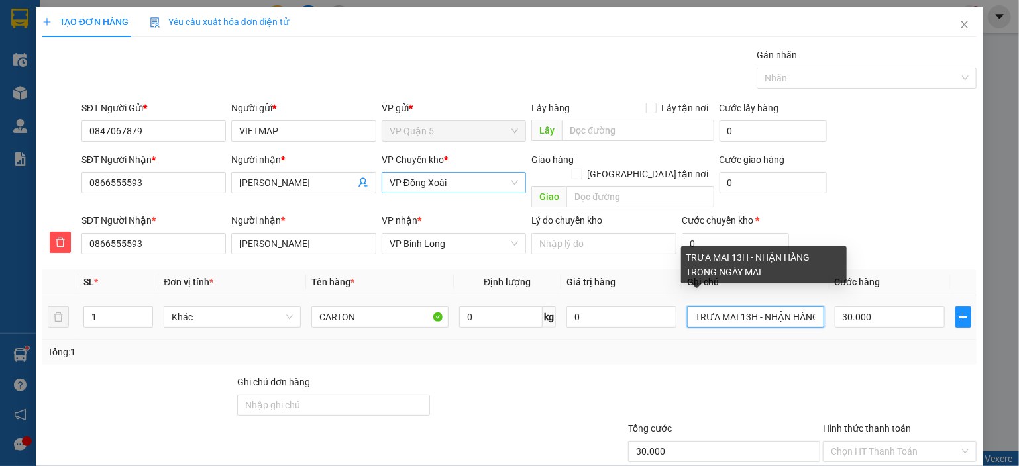
click at [753, 307] on input "TRƯA MAI 13H - NHẬN HÀNG TRONG NGÀY MAI" at bounding box center [755, 317] width 137 height 21
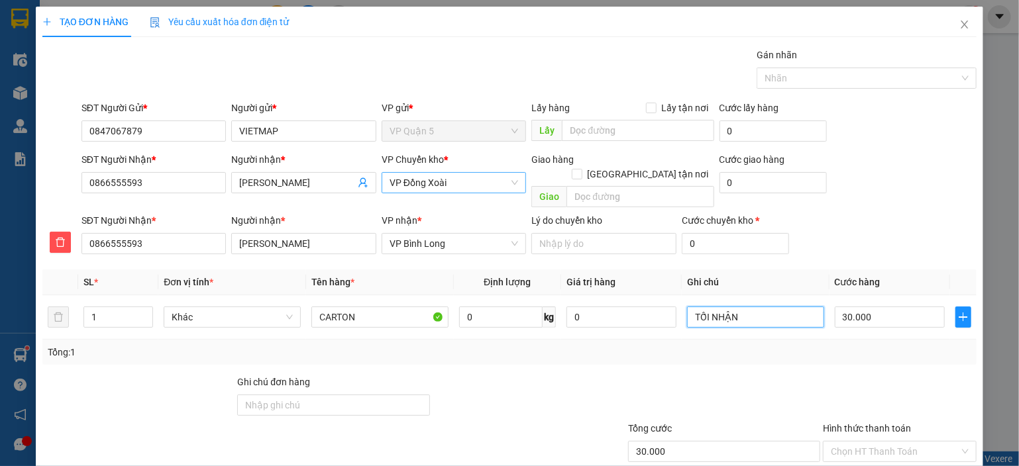
type input "TỐI NHẬN"
click at [747, 402] on div at bounding box center [724, 398] width 195 height 46
click at [767, 375] on div at bounding box center [724, 398] width 195 height 46
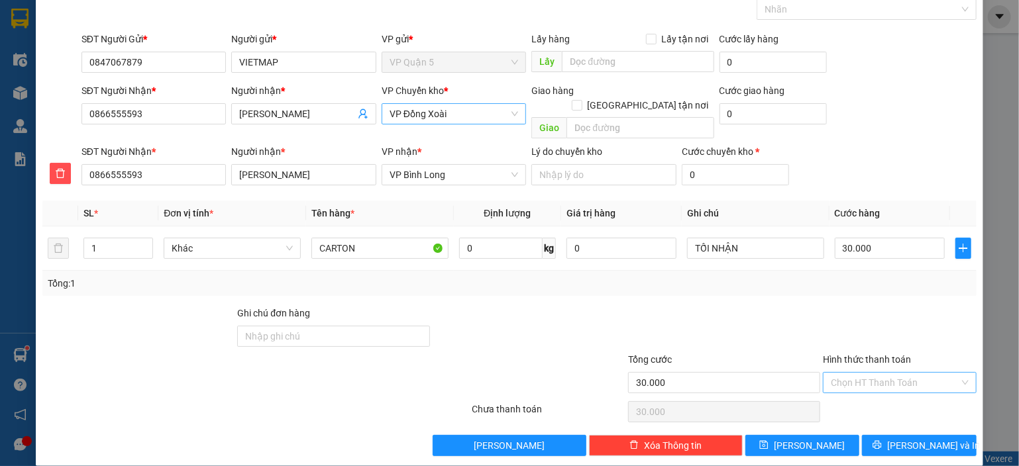
click at [908, 373] on input "Hình thức thanh toán" at bounding box center [895, 383] width 129 height 20
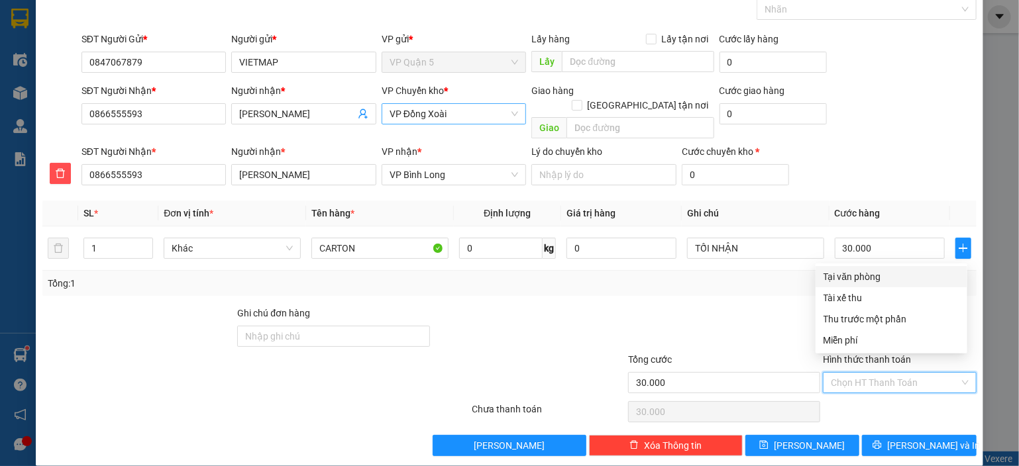
click at [854, 278] on div "Tại văn phòng" at bounding box center [891, 277] width 136 height 15
type input "0"
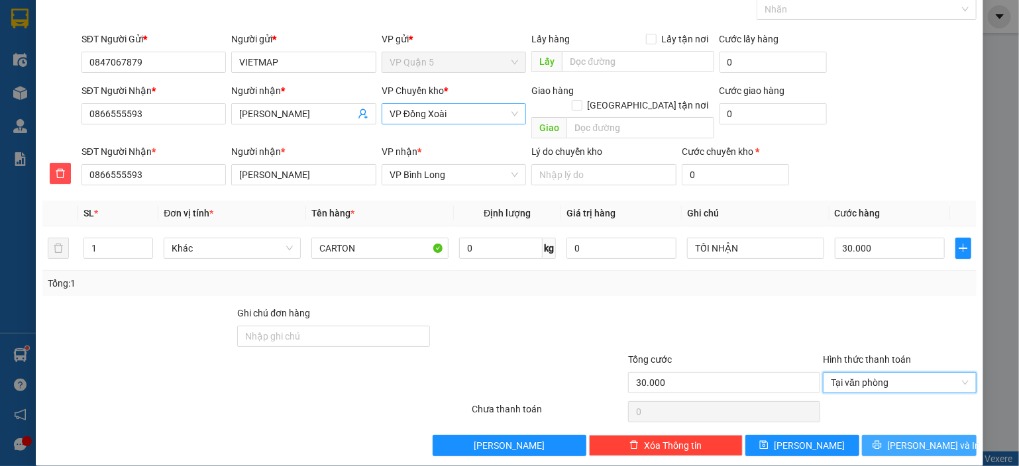
click at [898, 439] on span "Lưu và In" at bounding box center [933, 446] width 93 height 15
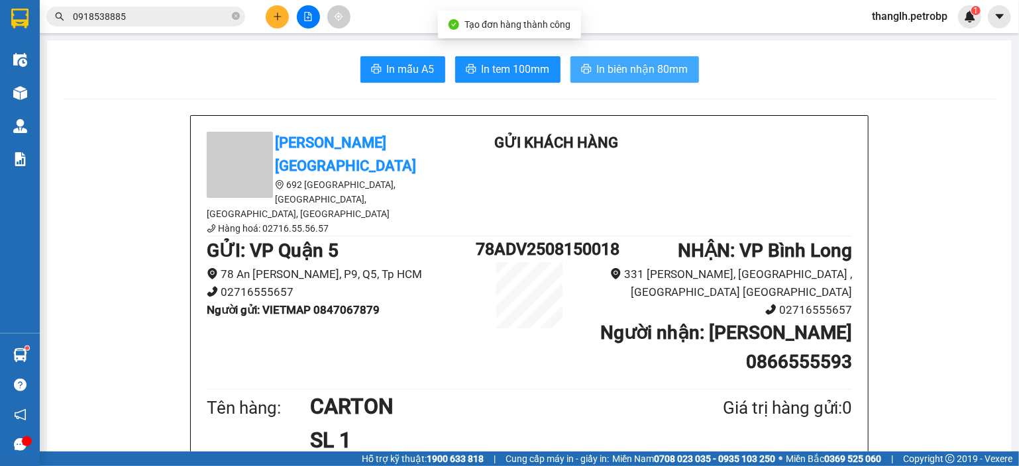
click at [614, 73] on span "In biên nhận 80mm" at bounding box center [642, 69] width 91 height 17
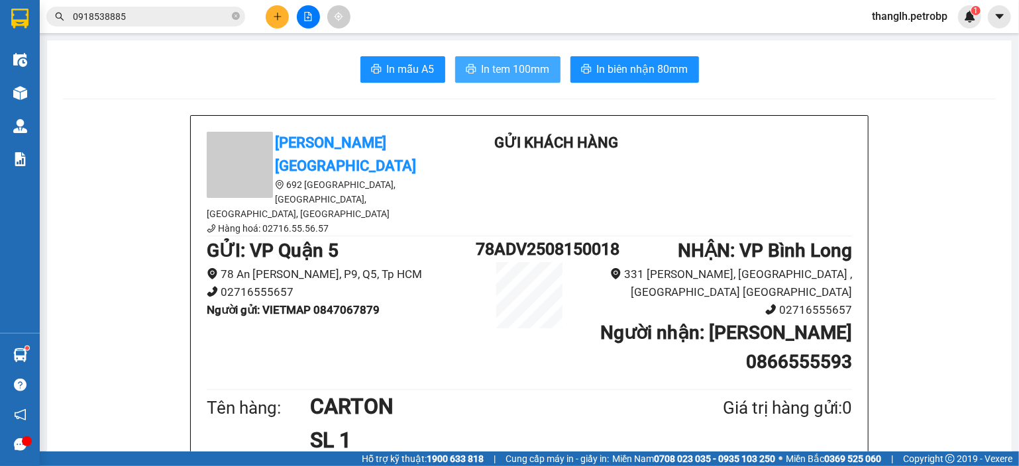
click at [517, 68] on span "In tem 100mm" at bounding box center [516, 69] width 68 height 17
click at [281, 24] on button at bounding box center [277, 16] width 23 height 23
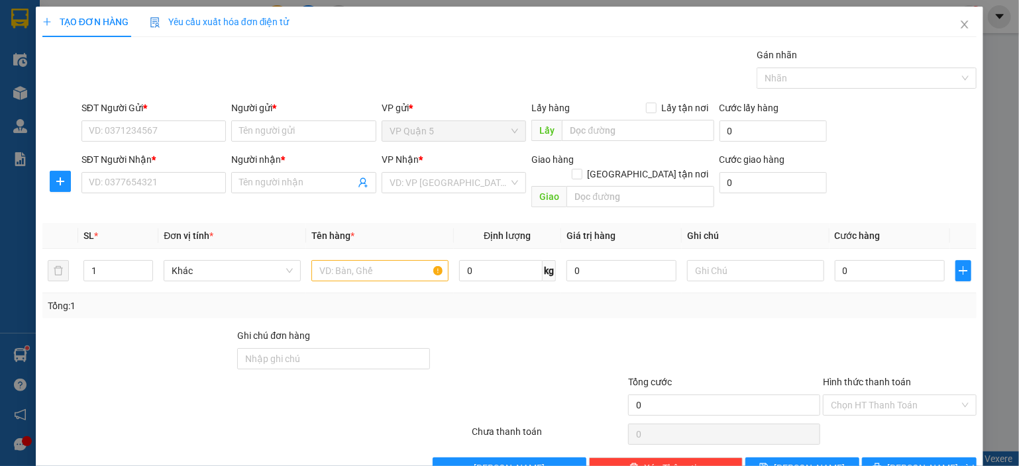
click at [176, 195] on div "SĐT Người Nhận * VD: 0377654321" at bounding box center [153, 175] width 145 height 46
click at [172, 189] on input "SĐT Người Nhận *" at bounding box center [153, 182] width 145 height 21
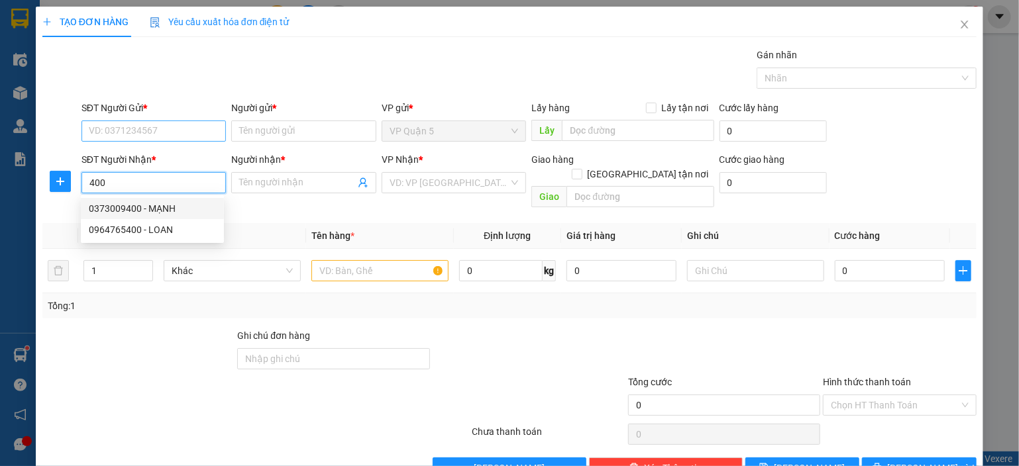
type input "400"
click at [151, 127] on input "SĐT Người Gửi *" at bounding box center [153, 131] width 145 height 21
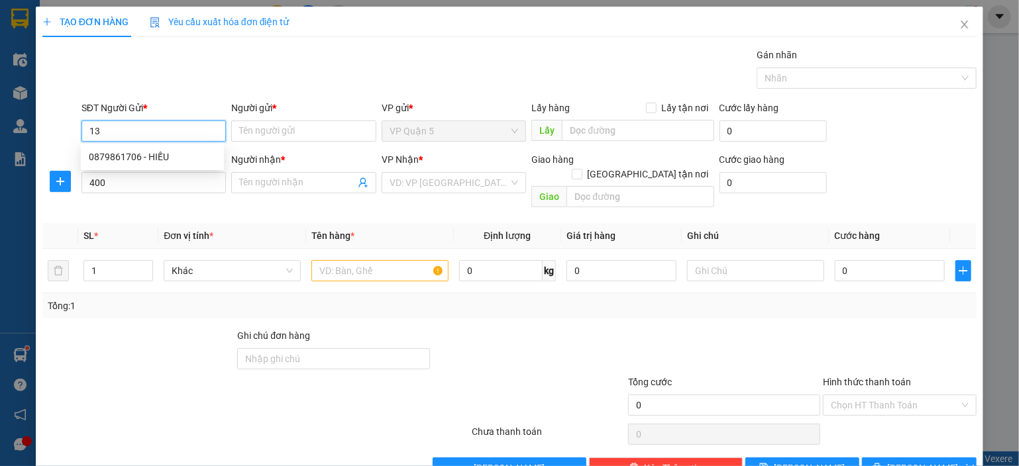
type input "134"
click at [147, 127] on input "134" at bounding box center [153, 131] width 145 height 21
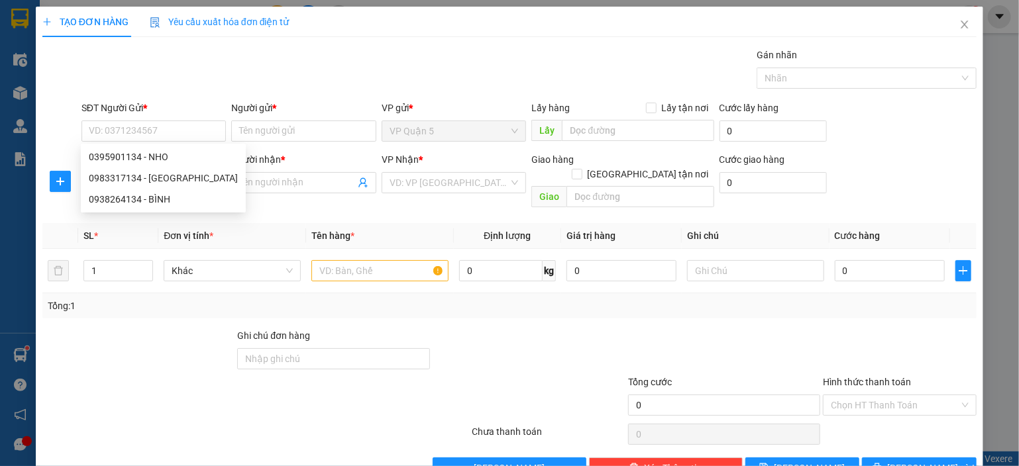
click at [164, 74] on div "Gói vận chuyển * Tiêu chuẩn Gán nhãn Nhãn" at bounding box center [529, 71] width 900 height 46
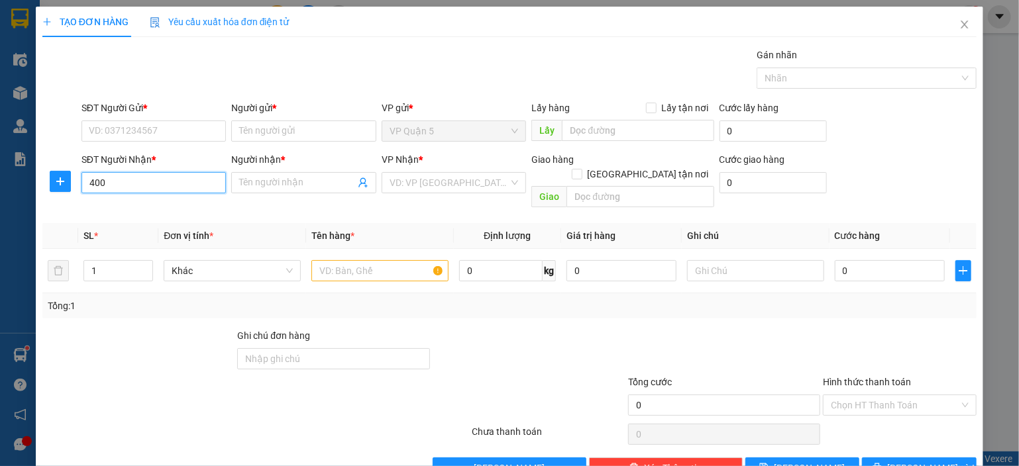
click at [158, 189] on input "400" at bounding box center [153, 182] width 145 height 21
click at [158, 190] on input "400" at bounding box center [153, 182] width 145 height 21
click at [162, 183] on input "0963055400" at bounding box center [153, 182] width 145 height 21
click at [159, 176] on input "0963055400" at bounding box center [153, 182] width 145 height 21
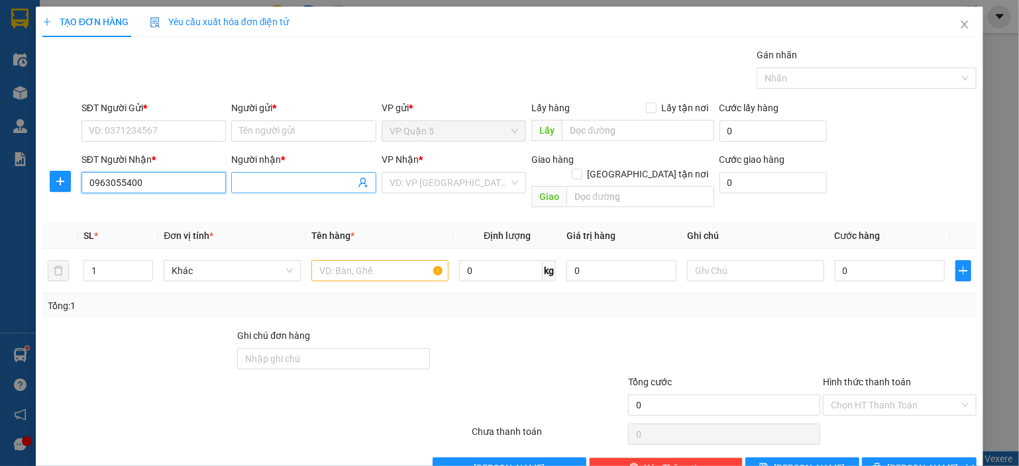
type input "0963055400"
click at [249, 181] on input "Người nhận *" at bounding box center [297, 183] width 116 height 15
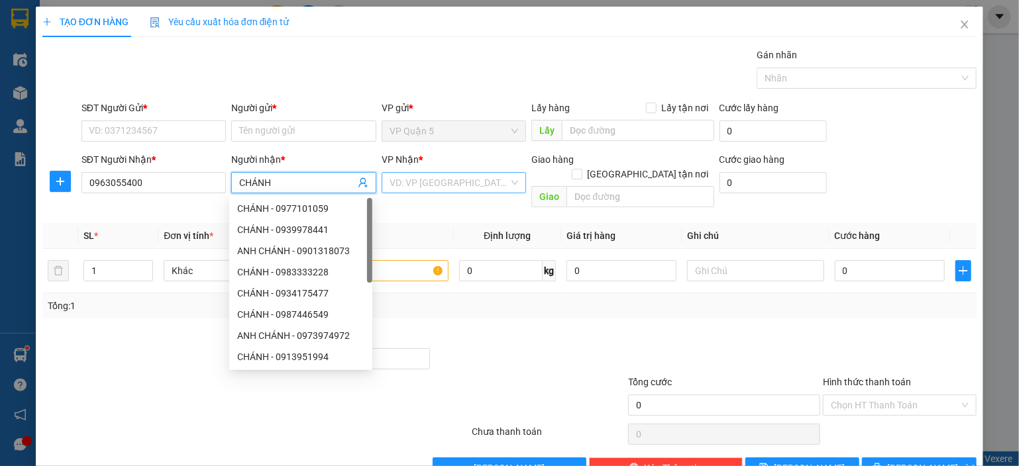
type input "CHÁNH"
click at [474, 182] on input "search" at bounding box center [449, 183] width 120 height 20
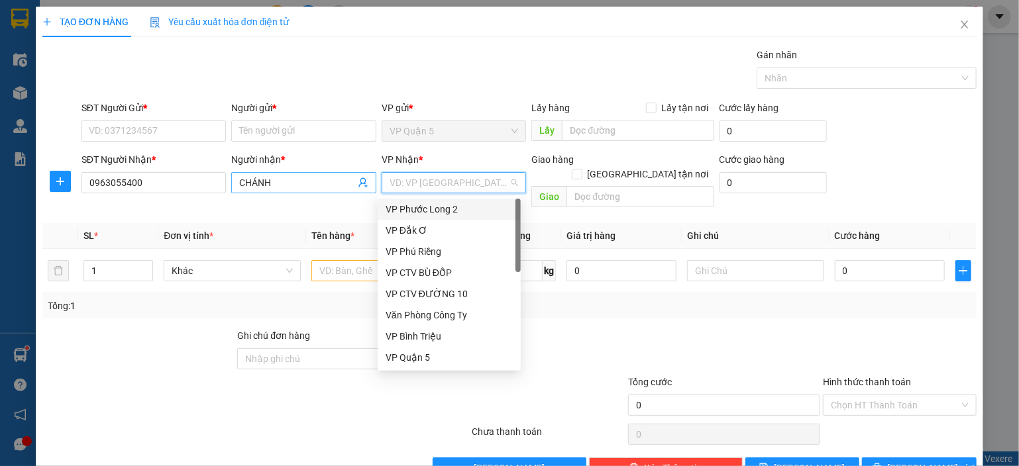
click at [287, 187] on input "CHÁNH" at bounding box center [297, 183] width 116 height 15
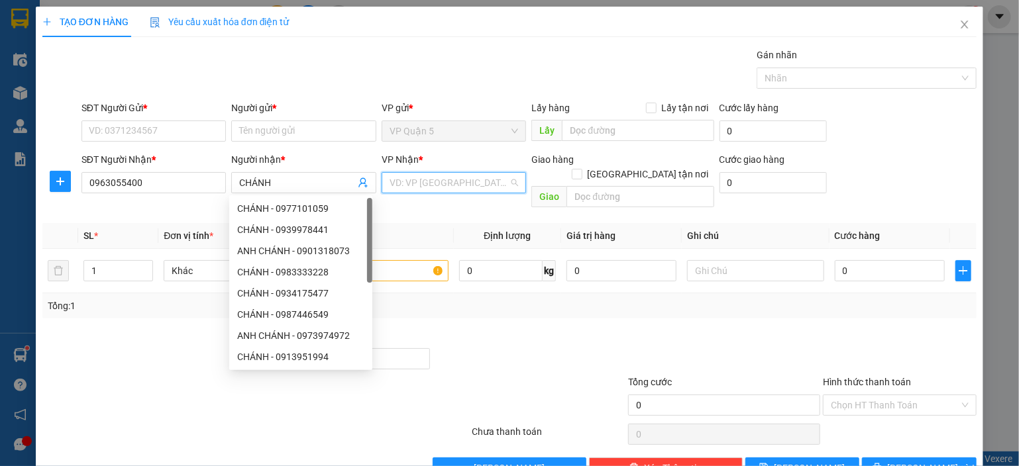
click at [438, 177] on input "search" at bounding box center [449, 183] width 120 height 20
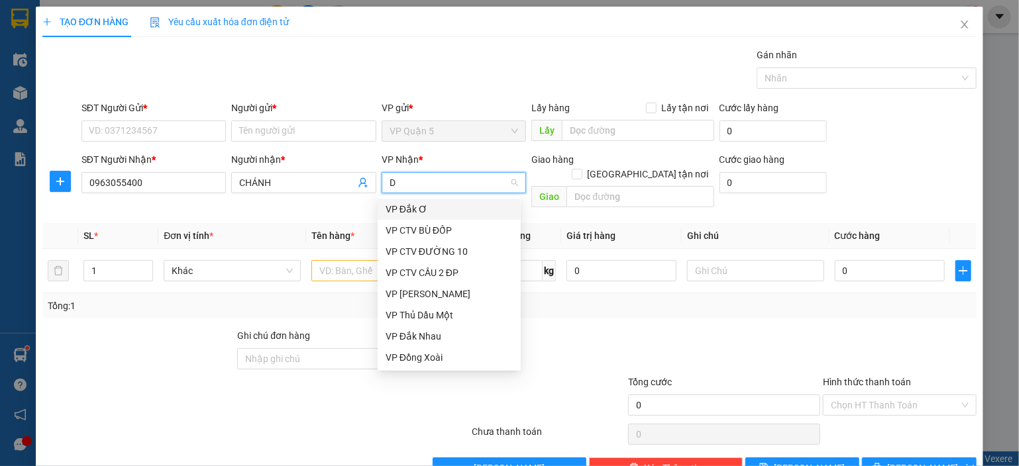
type input "DX"
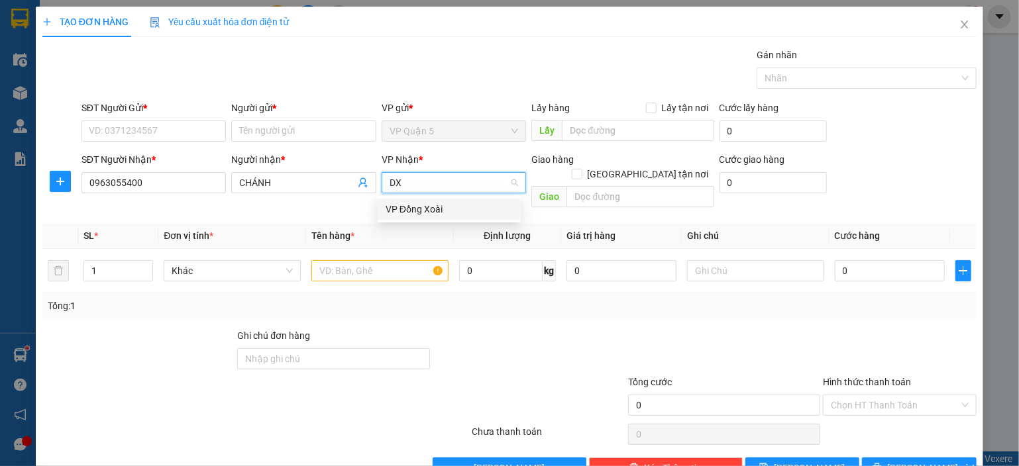
click at [446, 203] on div "VP Đồng Xoài" at bounding box center [449, 209] width 127 height 15
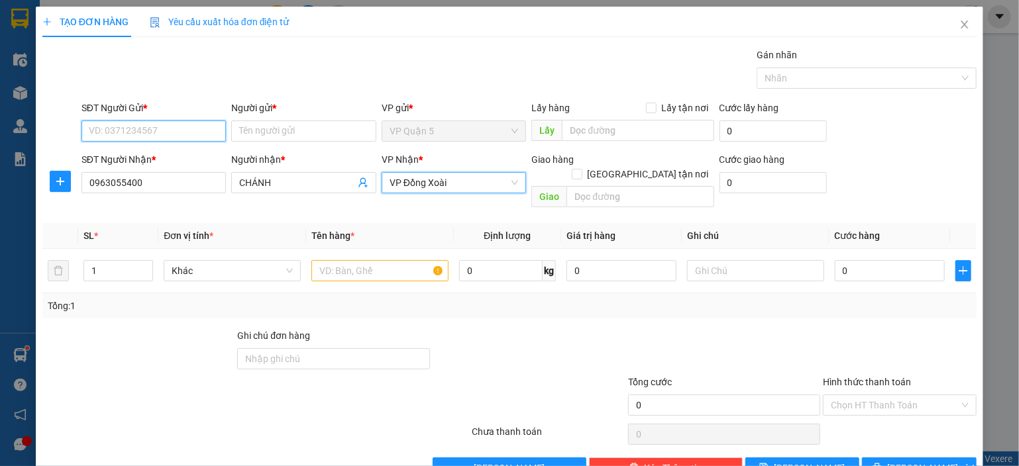
click at [157, 125] on input "SĐT Người Gửi *" at bounding box center [153, 131] width 145 height 21
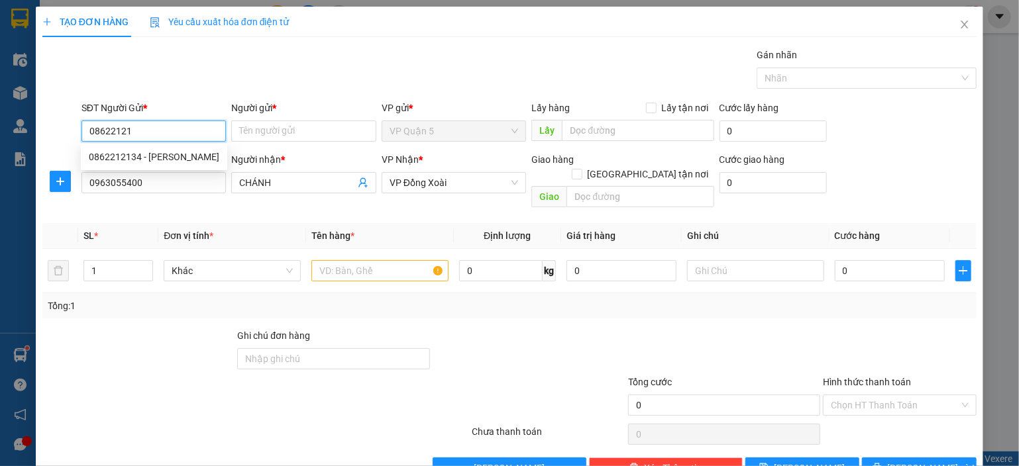
click at [184, 153] on div "0862212134 - THANH" at bounding box center [154, 157] width 130 height 15
type input "0862212134"
type input "THANH"
type input "50.000"
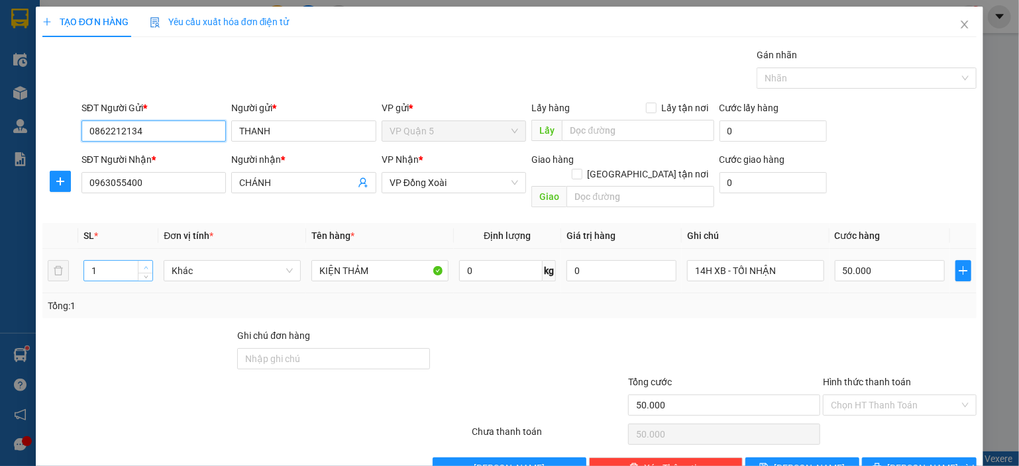
type input "0862212134"
type input "2"
click at [148, 261] on span "Increase Value" at bounding box center [145, 267] width 15 height 12
click at [554, 329] on div at bounding box center [528, 352] width 195 height 46
type input "0"
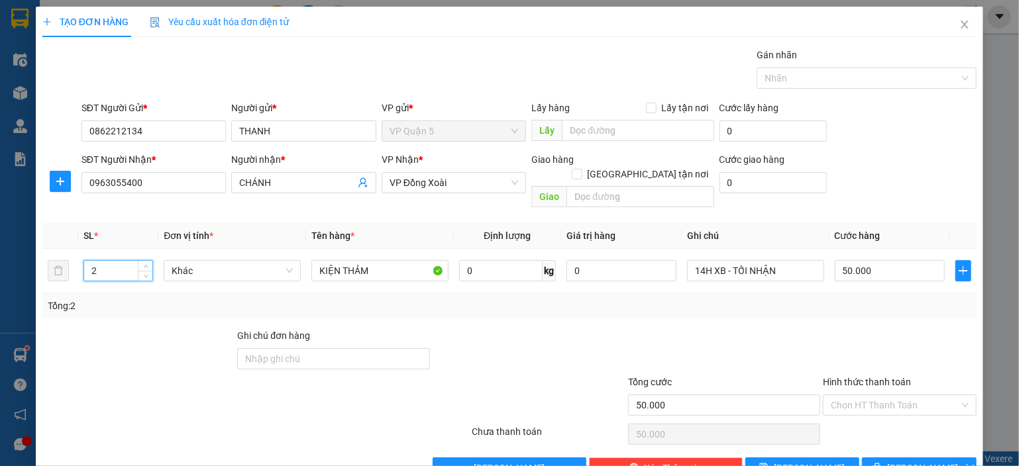
type input "0"
click at [886, 260] on input "0" at bounding box center [890, 270] width 110 height 21
type input "1"
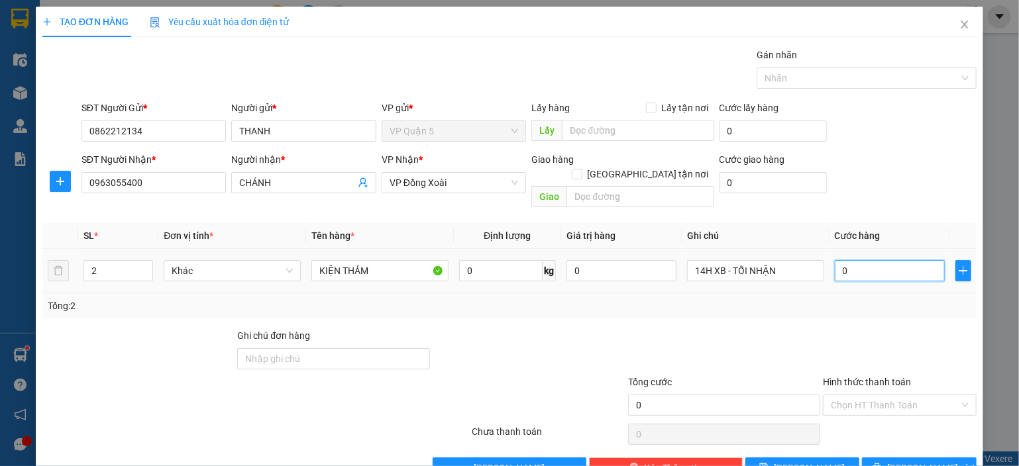
type input "1"
type input "10"
type input "100"
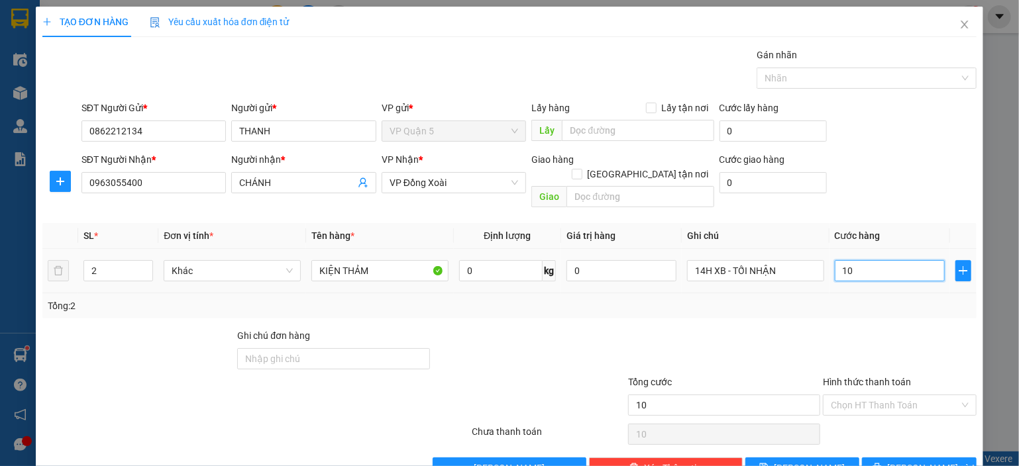
type input "100"
type input "100.000"
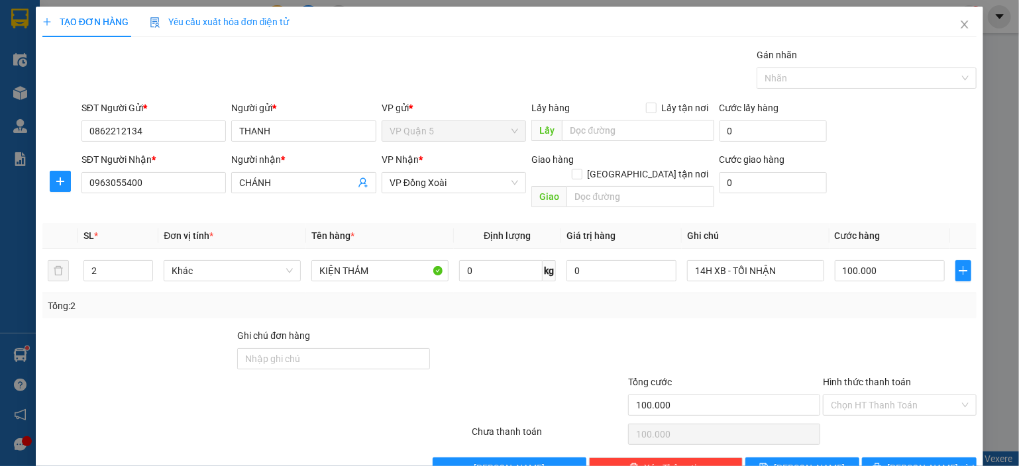
click at [867, 333] on div at bounding box center [899, 352] width 156 height 46
click at [896, 440] on div "Transit Pickup Surcharge Ids Transit Deliver Surcharge Ids Transit Deliver Surc…" at bounding box center [509, 263] width 934 height 431
click at [882, 464] on icon "printer" at bounding box center [877, 468] width 9 height 9
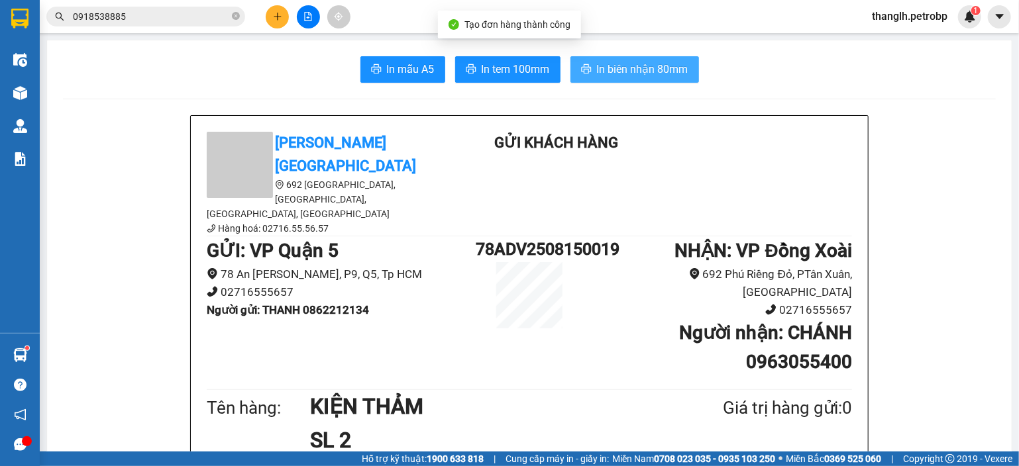
click at [586, 58] on button "In biên nhận 80mm" at bounding box center [634, 69] width 129 height 26
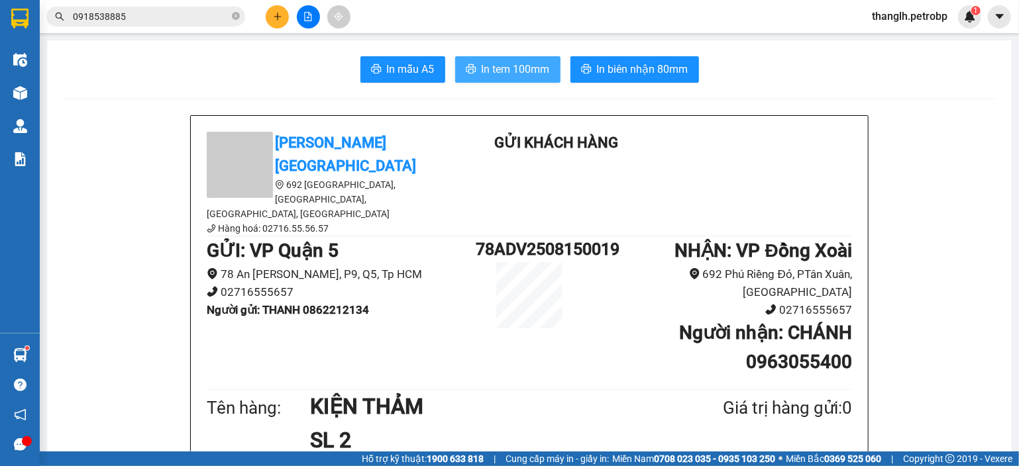
click at [476, 77] on button "In tem 100mm" at bounding box center [507, 69] width 105 height 26
click at [284, 17] on button at bounding box center [277, 16] width 23 height 23
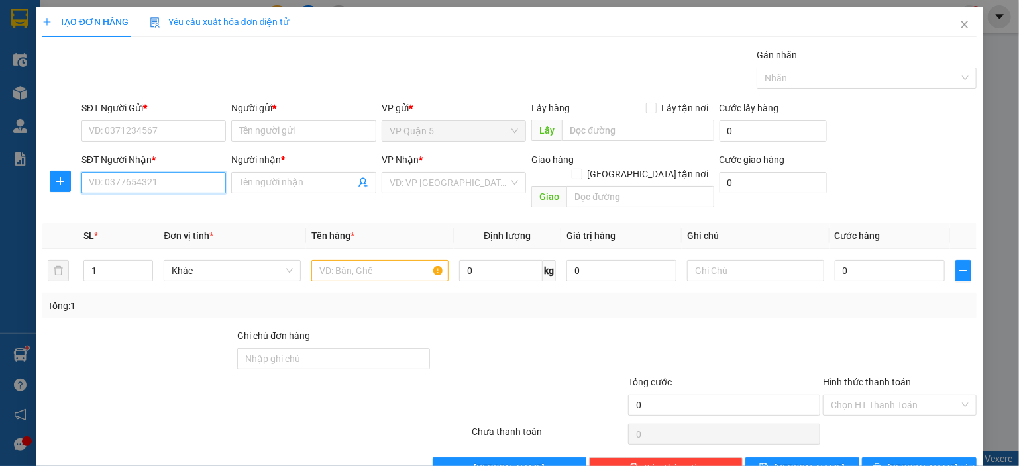
click at [178, 185] on input "SĐT Người Nhận *" at bounding box center [153, 182] width 145 height 21
type input "0976335979"
click at [140, 215] on div "0976335979 - QUỐC" at bounding box center [152, 208] width 127 height 15
type input "QUỐC"
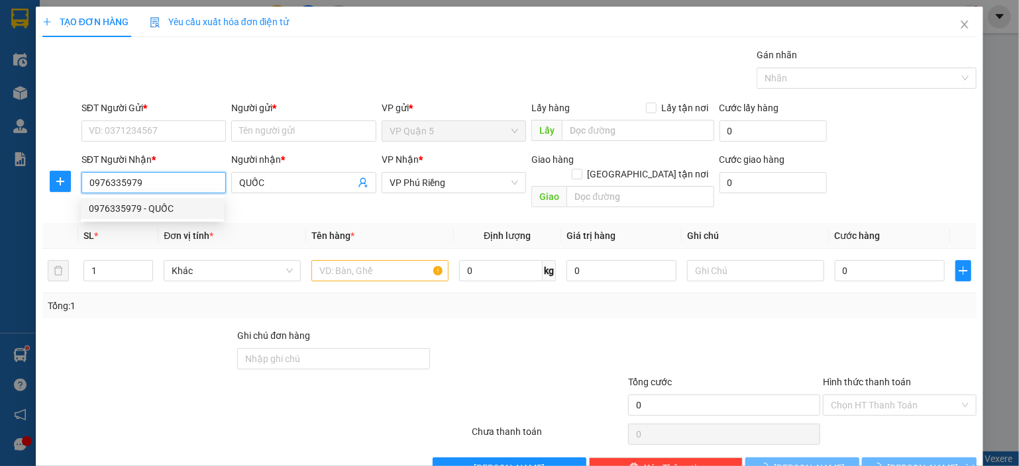
type input "30.000"
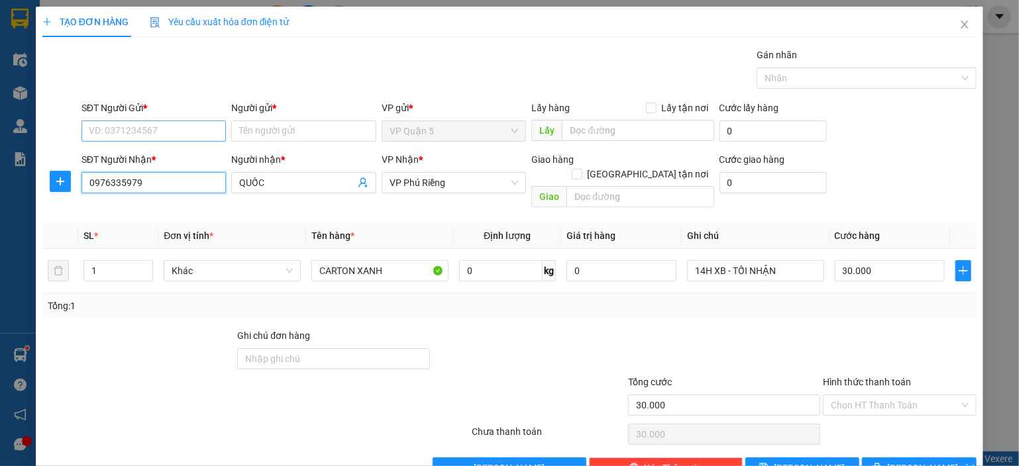
type input "0976335979"
click at [180, 133] on input "SĐT Người Gửi *" at bounding box center [153, 131] width 145 height 21
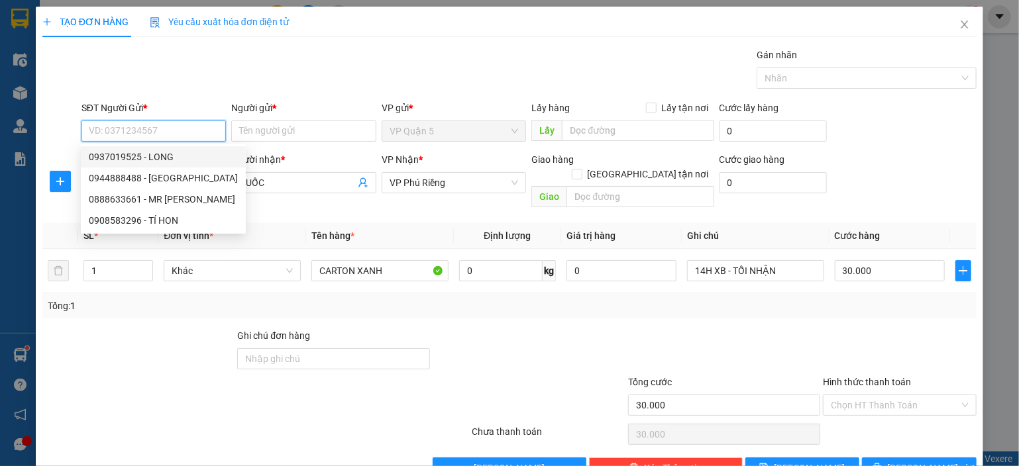
drag, startPoint x: 174, startPoint y: 155, endPoint x: 190, endPoint y: 162, distance: 18.1
click at [174, 155] on div "0937019525 - LONG" at bounding box center [163, 157] width 149 height 15
type input "0937019525"
type input "LONG"
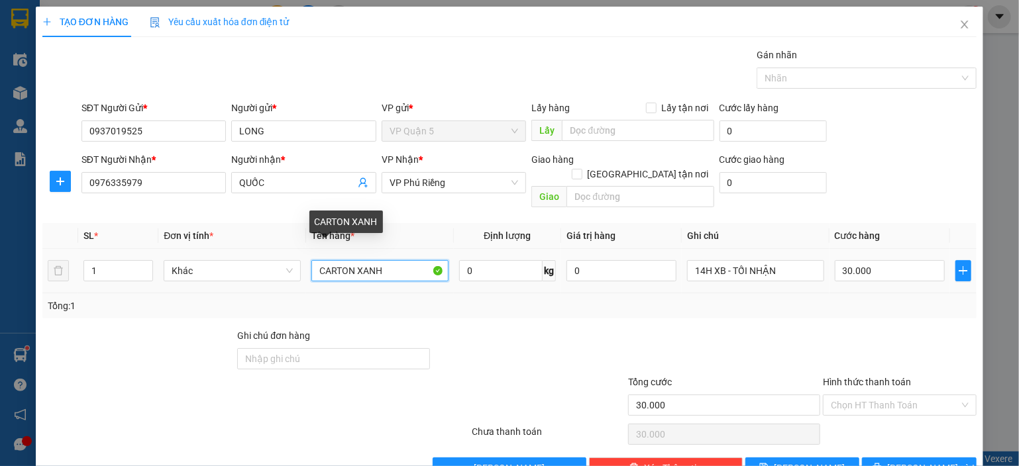
click at [360, 260] on input "CARTON XANH" at bounding box center [379, 270] width 137 height 21
type input "CARTON"
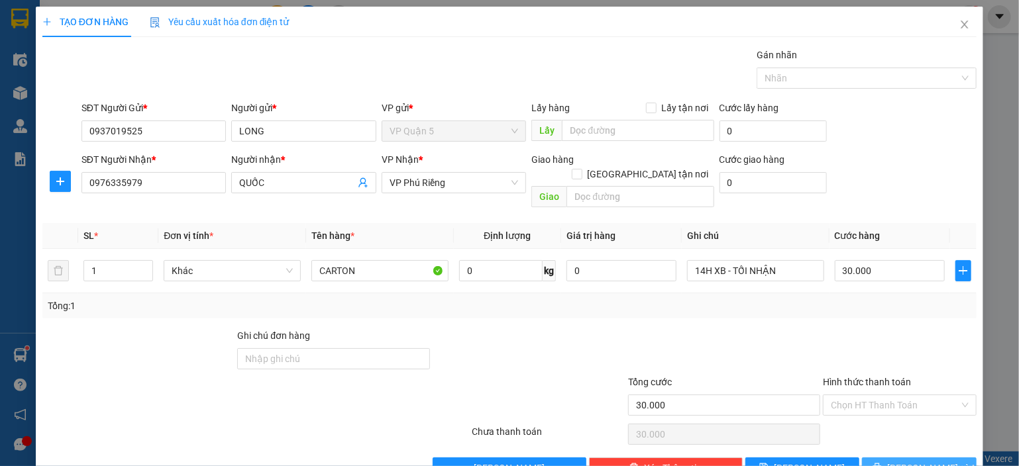
click at [882, 464] on icon "printer" at bounding box center [877, 468] width 9 height 9
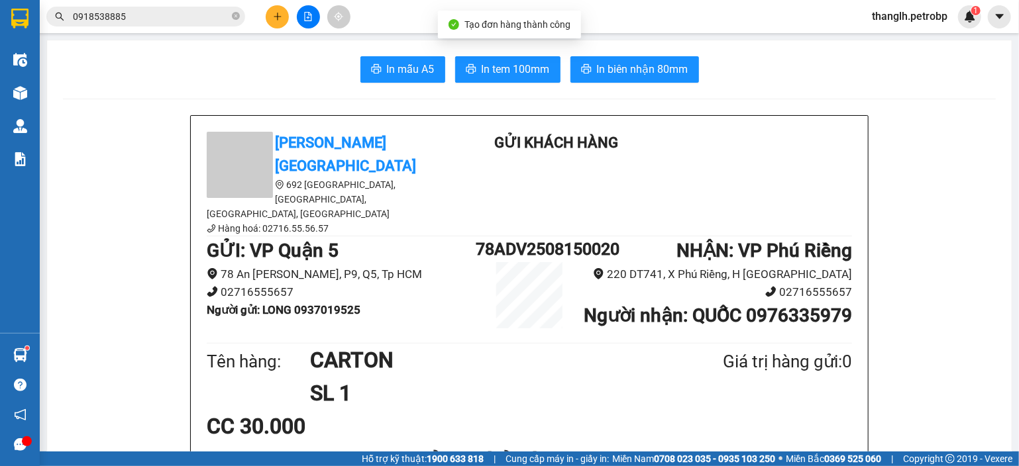
click at [597, 63] on span "In biên nhận 80mm" at bounding box center [642, 69] width 91 height 17
click at [502, 76] on span "In tem 100mm" at bounding box center [516, 69] width 68 height 17
click at [282, 15] on button at bounding box center [277, 16] width 23 height 23
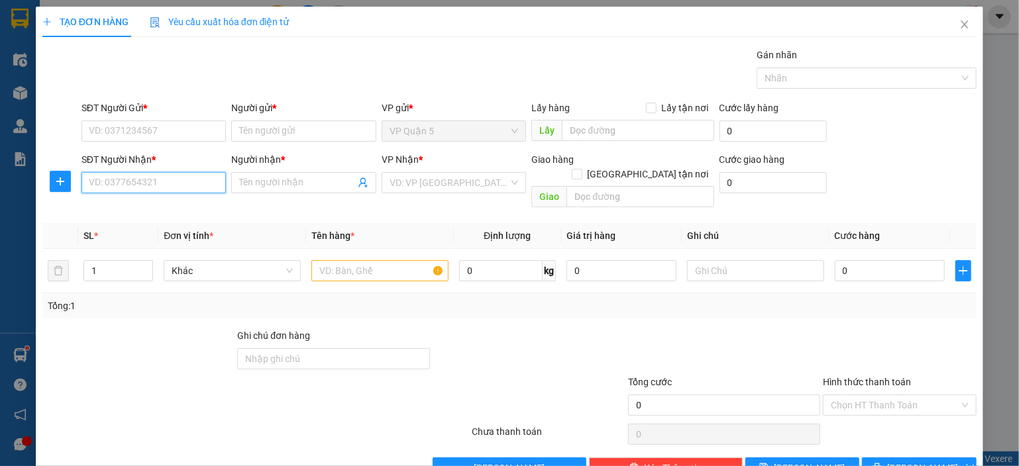
click at [185, 183] on input "SĐT Người Nhận *" at bounding box center [153, 182] width 145 height 21
type input "0965787605"
click at [196, 205] on div "0965787605 - THỦY" at bounding box center [152, 208] width 127 height 15
type input "THỦY"
type input "80.000"
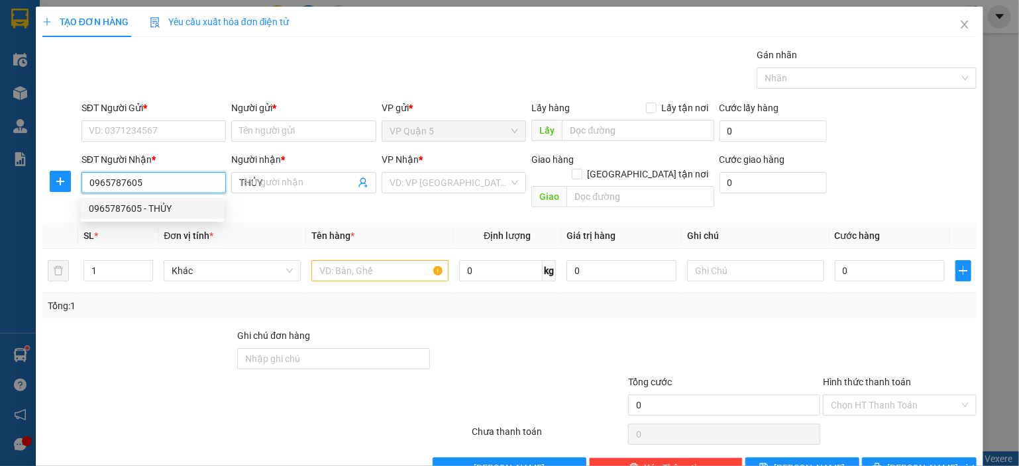
type input "80.000"
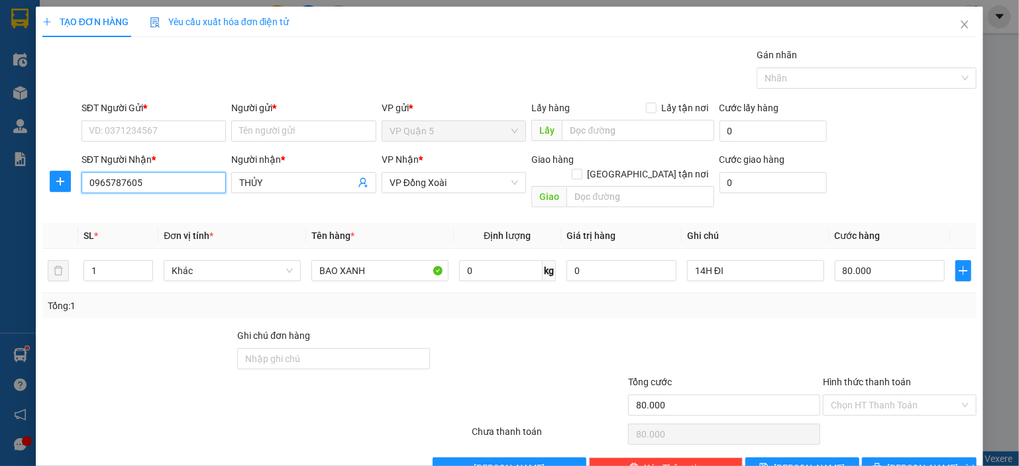
type input "0965787605"
click at [155, 146] on div "SĐT Người Gửi * VD: 0371234567" at bounding box center [154, 124] width 150 height 46
click at [164, 129] on input "SĐT Người Gửi *" at bounding box center [153, 131] width 145 height 21
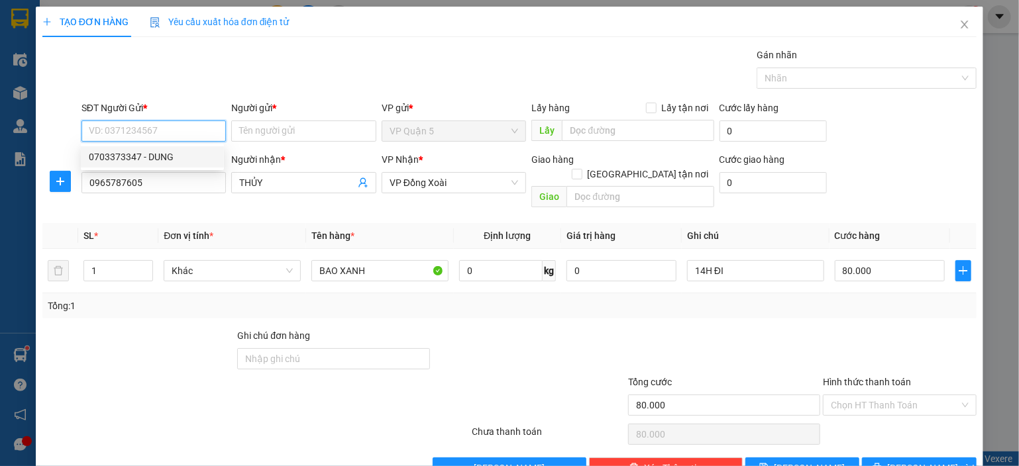
click at [156, 156] on div "0703373347 - DUNG" at bounding box center [152, 157] width 127 height 15
type input "0703373347"
type input "DUNG"
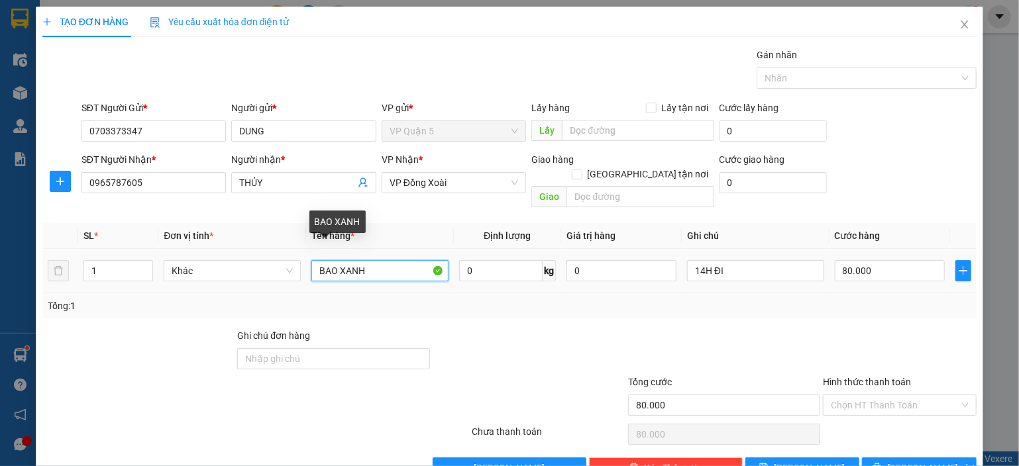
click at [360, 261] on input "BAO XANH" at bounding box center [379, 270] width 137 height 21
type input "CRT"
click at [821, 329] on div at bounding box center [899, 352] width 156 height 46
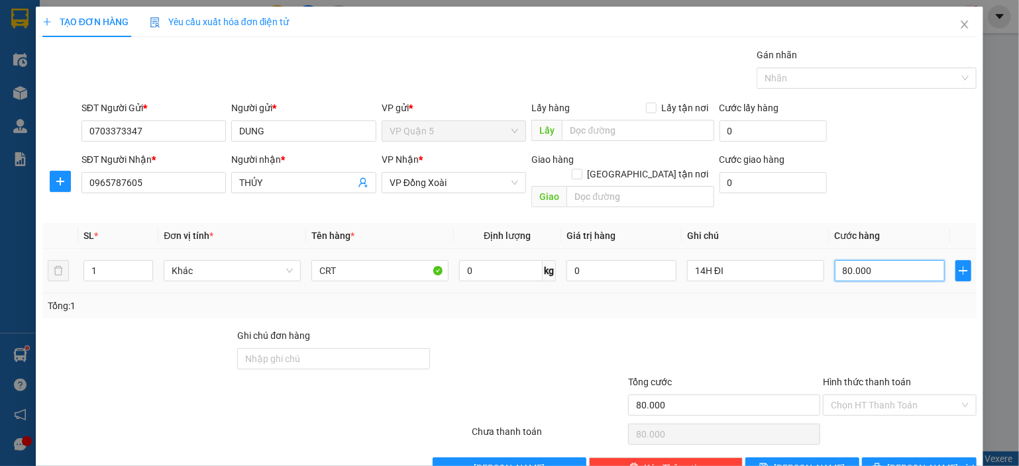
click at [874, 260] on input "80.000" at bounding box center [890, 270] width 110 height 21
type input "0"
click at [849, 309] on div "Transit Pickup Surcharge Ids Transit Deliver Surcharge Ids Transit Deliver Surc…" at bounding box center [509, 263] width 934 height 431
click at [898, 461] on span "Lưu và In" at bounding box center [933, 468] width 93 height 15
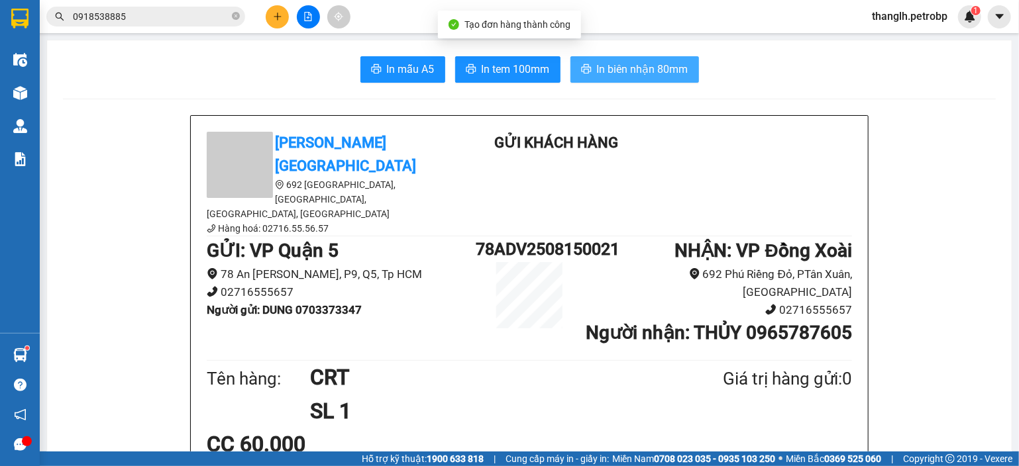
click at [647, 66] on span "In biên nhận 80mm" at bounding box center [642, 69] width 91 height 17
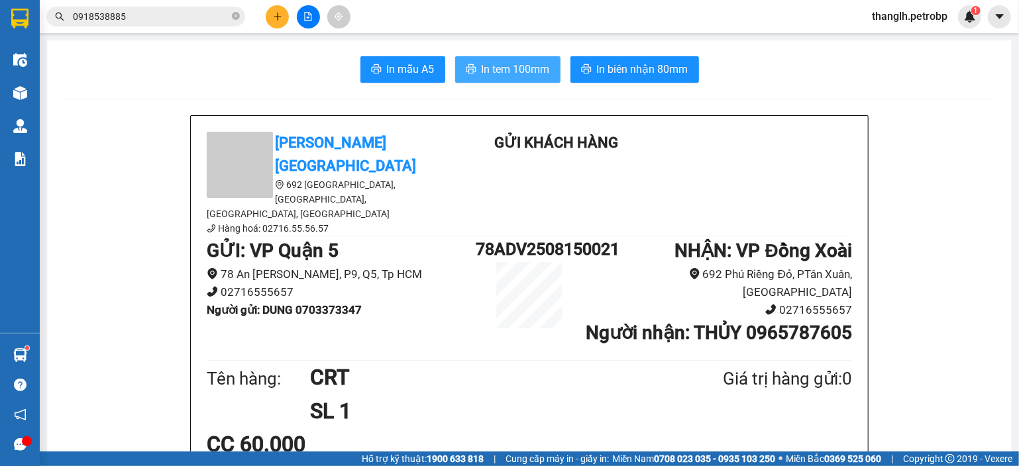
click at [509, 68] on span "In tem 100mm" at bounding box center [516, 69] width 68 height 17
click at [281, 15] on icon "plus" at bounding box center [277, 16] width 9 height 9
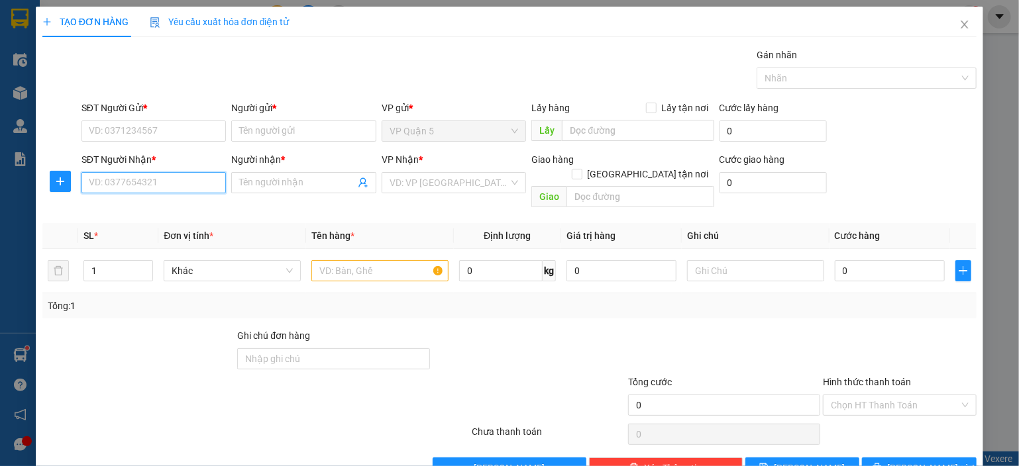
click at [190, 180] on input "SĐT Người Nhận *" at bounding box center [153, 182] width 145 height 21
click at [152, 205] on div "0936173137 - MINH ĐIỆP" at bounding box center [154, 208] width 130 height 15
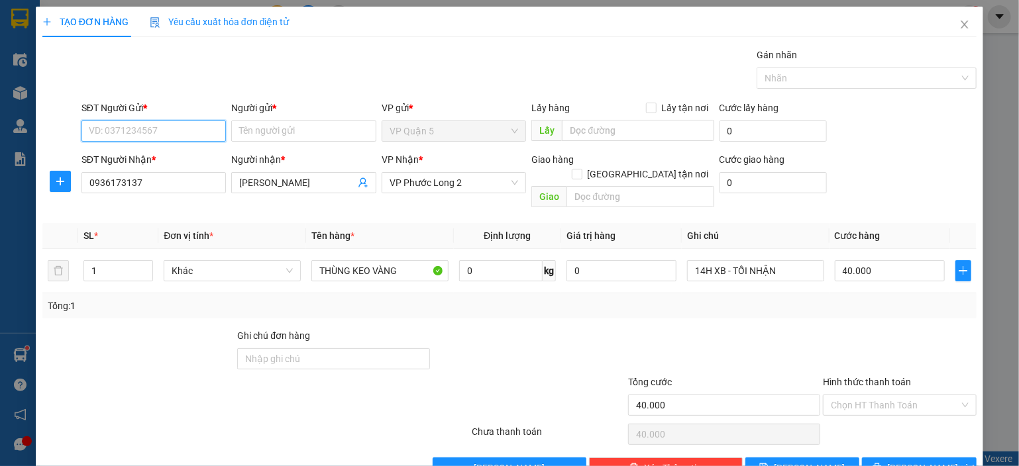
click at [186, 132] on input "SĐT Người Gửi *" at bounding box center [153, 131] width 145 height 21
click at [172, 156] on div "0938343373 - HÙNG" at bounding box center [152, 157] width 127 height 15
click at [896, 260] on input "40.000" at bounding box center [890, 270] width 110 height 21
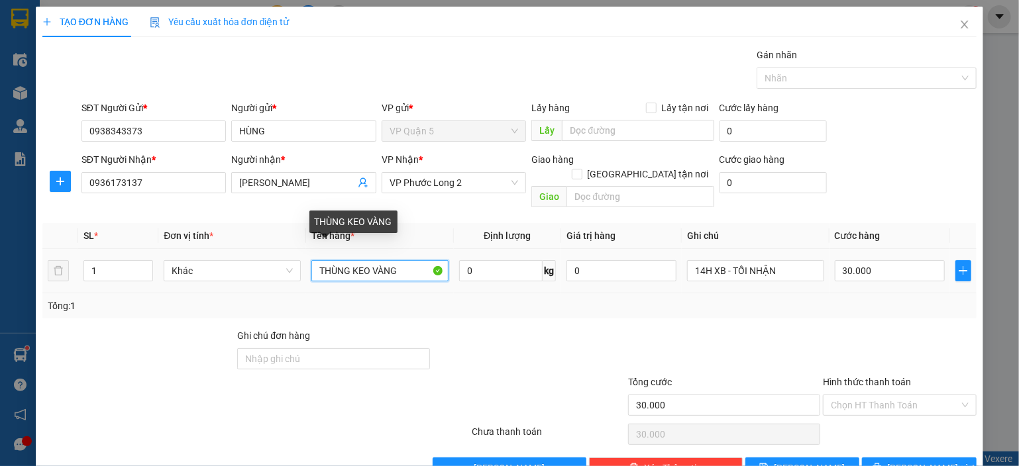
click at [338, 260] on input "THÙNG KEO VÀNG" at bounding box center [379, 270] width 137 height 21
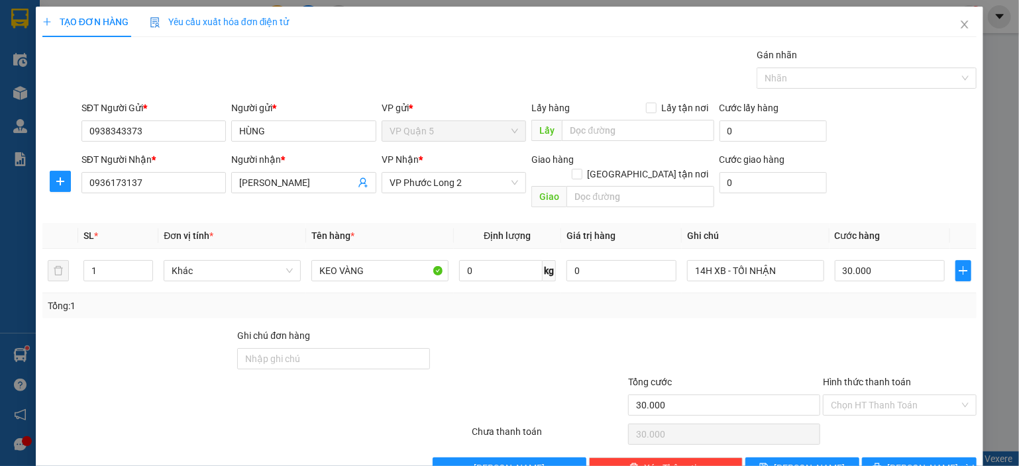
click at [715, 333] on div at bounding box center [724, 352] width 195 height 46
click at [896, 458] on button "Lưu và In" at bounding box center [919, 468] width 115 height 21
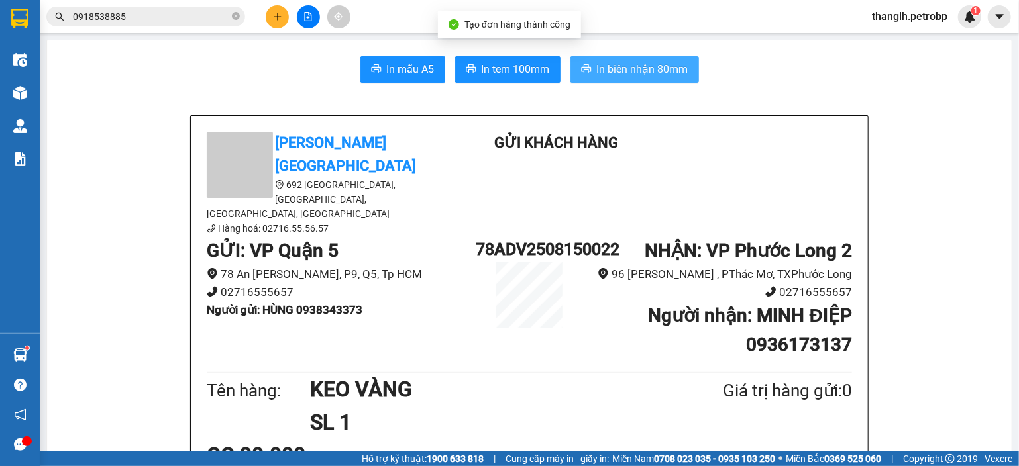
click at [617, 72] on span "In biên nhận 80mm" at bounding box center [642, 69] width 91 height 17
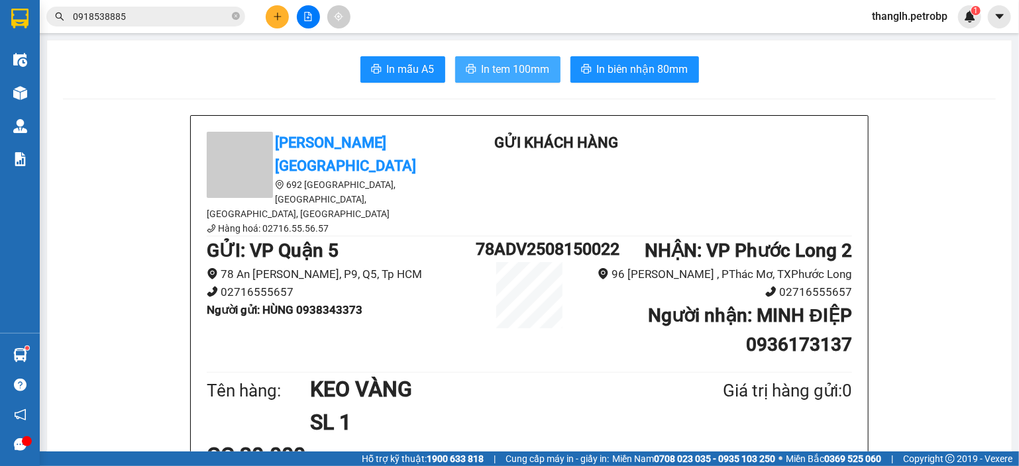
click at [501, 76] on span "In tem 100mm" at bounding box center [516, 69] width 68 height 17
click at [278, 19] on icon "plus" at bounding box center [277, 16] width 9 height 9
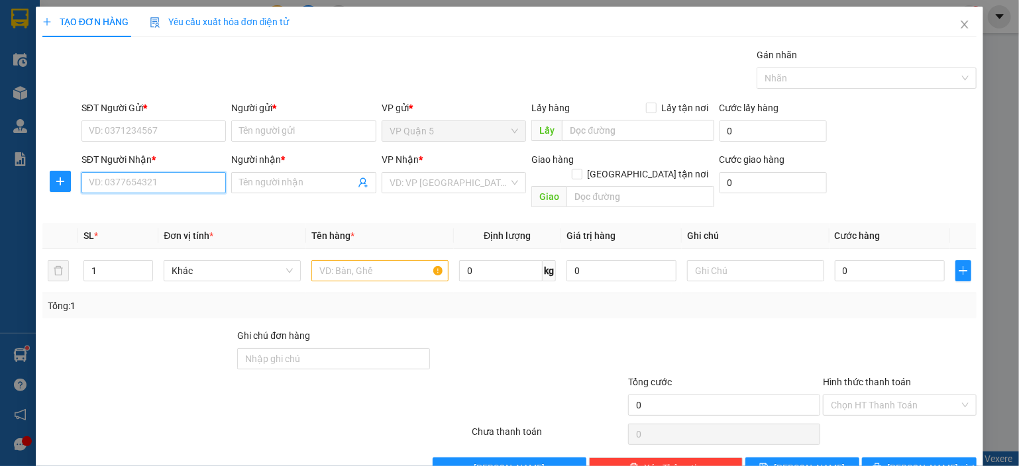
click at [183, 176] on input "SĐT Người Nhận *" at bounding box center [153, 182] width 145 height 21
click at [152, 211] on div "0984202977 - TOẠI" at bounding box center [152, 208] width 127 height 15
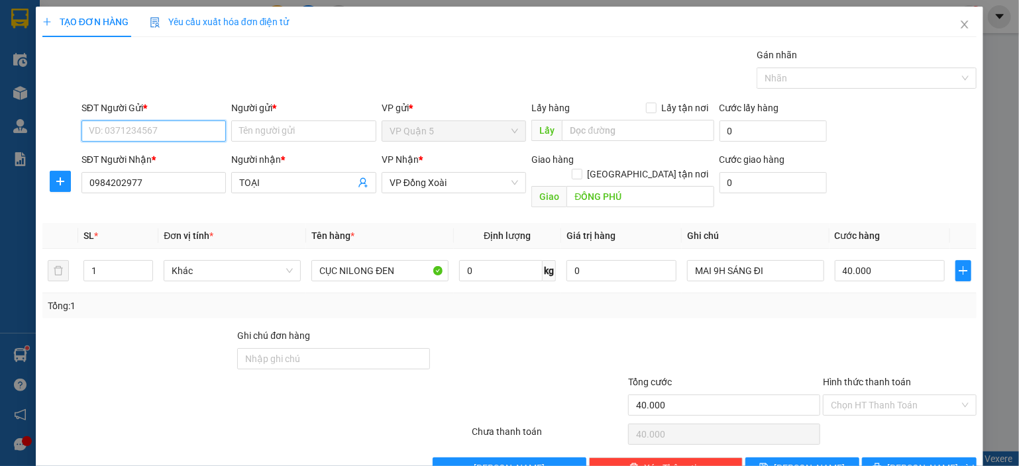
click at [172, 134] on input "SĐT Người Gửi *" at bounding box center [153, 131] width 145 height 21
click at [146, 180] on div "0938343373 - HÙNG" at bounding box center [152, 178] width 127 height 15
click at [883, 458] on button "Lưu và In" at bounding box center [919, 468] width 115 height 21
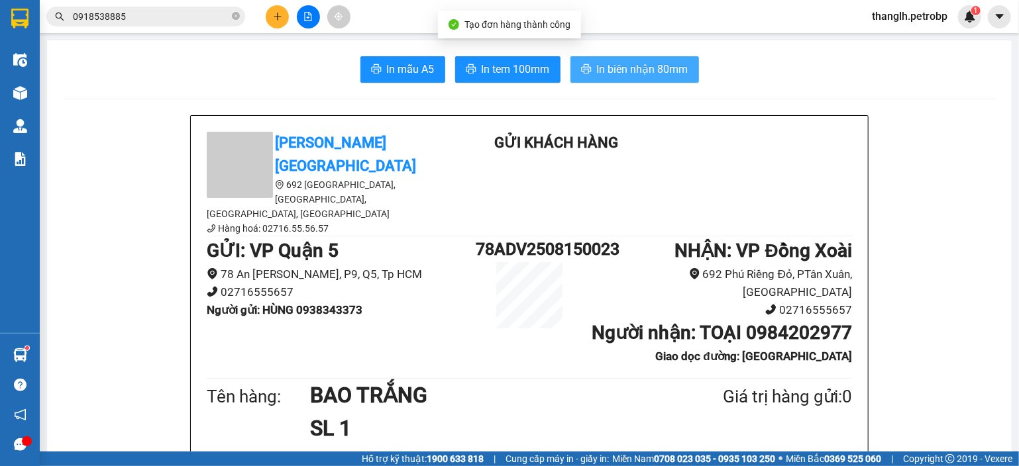
click at [618, 74] on span "In biên nhận 80mm" at bounding box center [642, 69] width 91 height 17
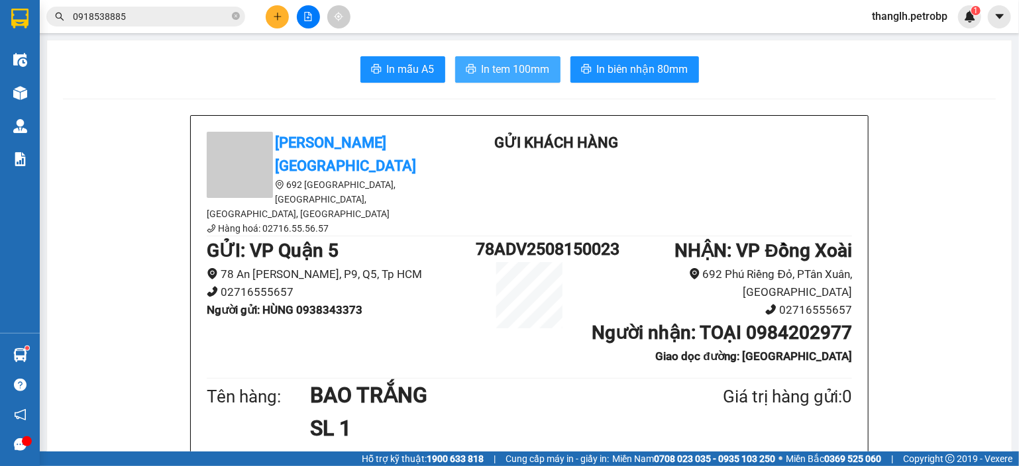
click at [533, 62] on span "In tem 100mm" at bounding box center [516, 69] width 68 height 17
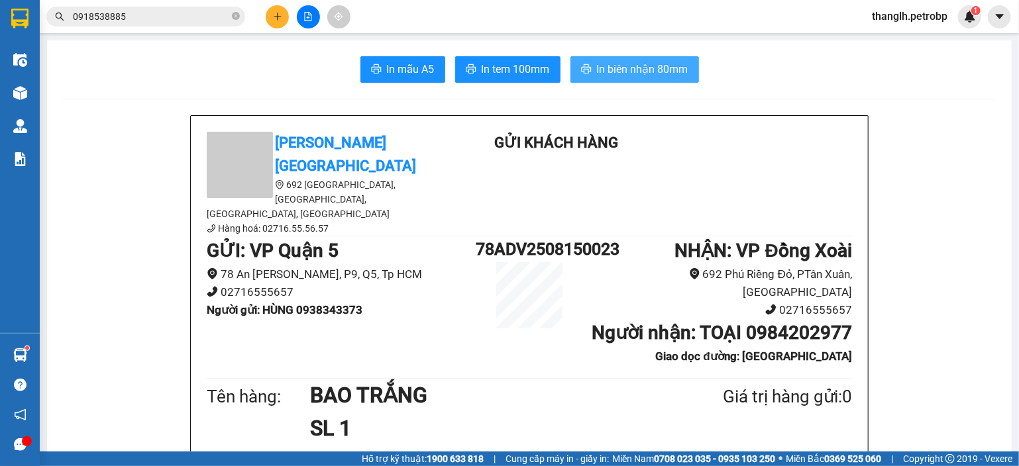
click at [613, 71] on span "In biên nhận 80mm" at bounding box center [642, 69] width 91 height 17
click at [282, 21] on icon "plus" at bounding box center [277, 16] width 9 height 9
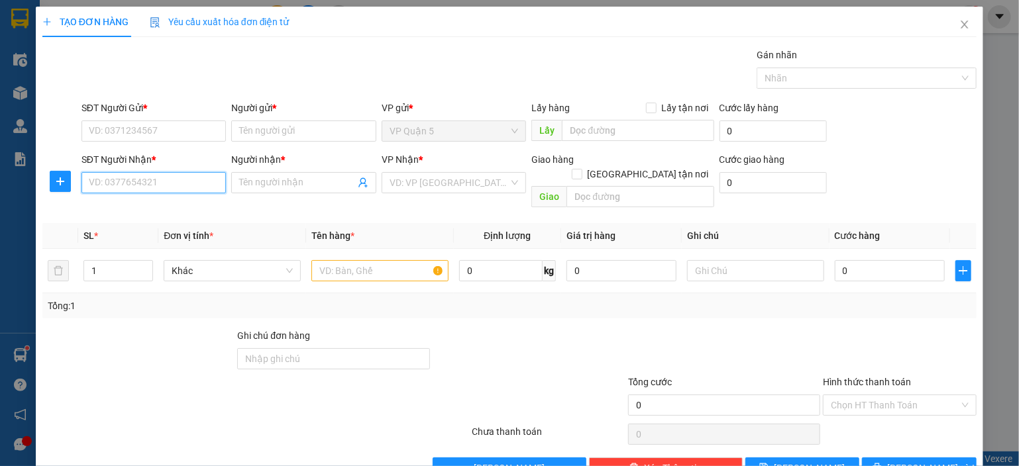
click at [138, 183] on input "SĐT Người Nhận *" at bounding box center [153, 182] width 145 height 21
click at [145, 213] on div "0915900001 - THIÊN TÂN" at bounding box center [163, 208] width 149 height 15
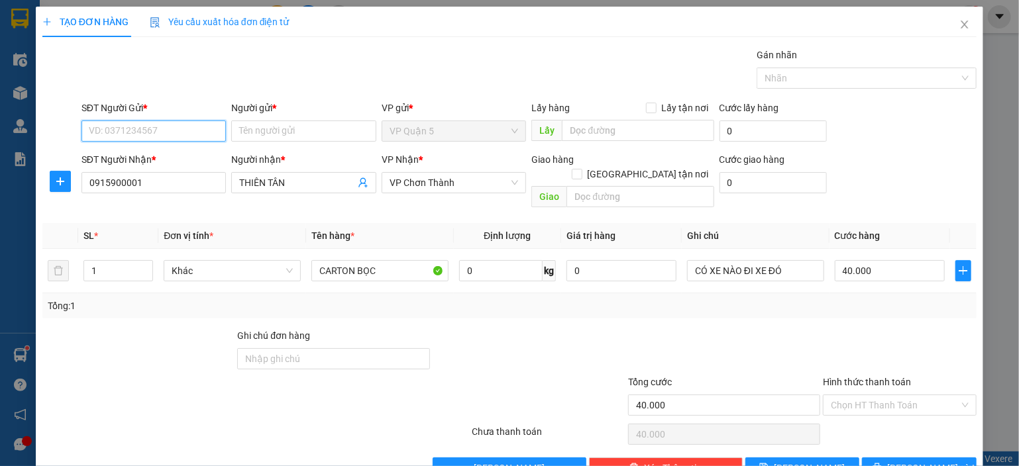
click at [189, 126] on input "SĐT Người Gửi *" at bounding box center [153, 131] width 145 height 21
click at [180, 162] on div "0981500200 - GIẤY IN CHỢ LỚN" at bounding box center [157, 157] width 136 height 15
click at [50, 177] on span "plus" at bounding box center [60, 181] width 20 height 11
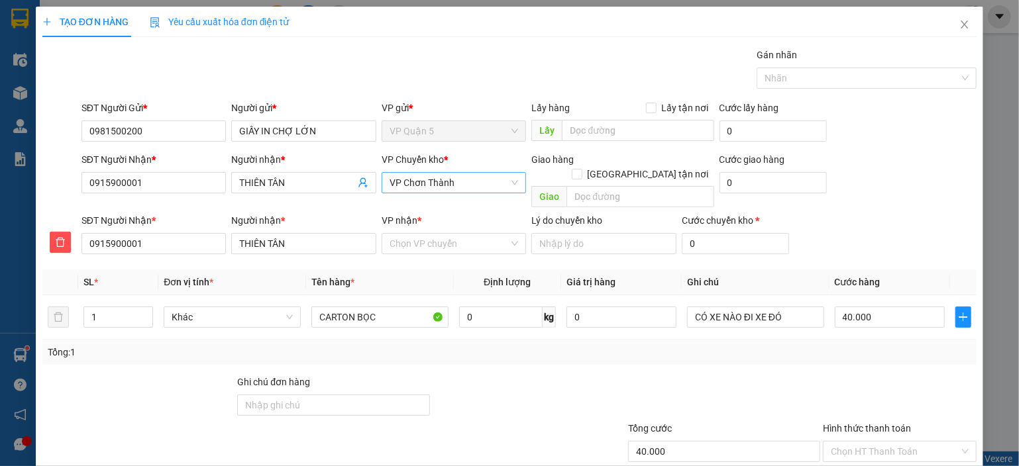
click at [458, 189] on span "VP Chơn Thành" at bounding box center [453, 183] width 129 height 20
click at [420, 214] on div "VP Đồng Xoài" at bounding box center [449, 209] width 127 height 15
click at [429, 234] on input "VP nhận *" at bounding box center [449, 244] width 120 height 20
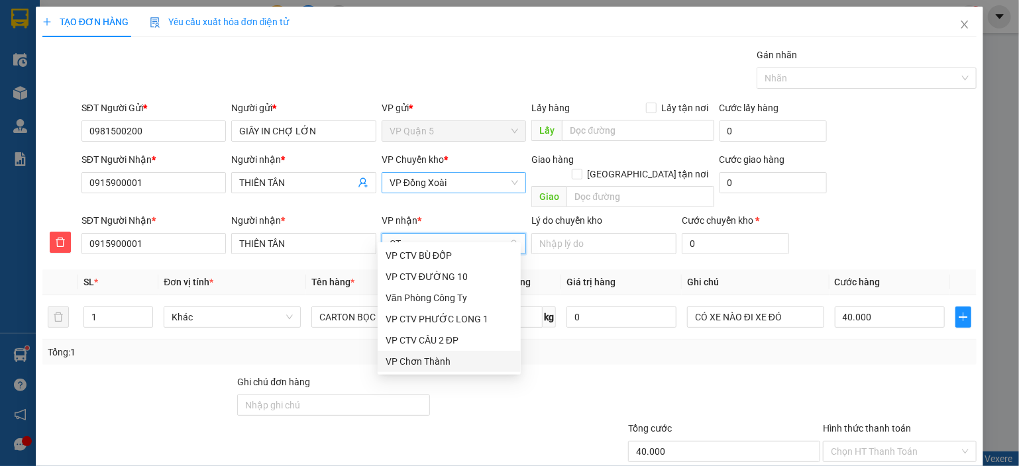
click at [411, 362] on div "VP Chơn Thành" at bounding box center [449, 361] width 127 height 15
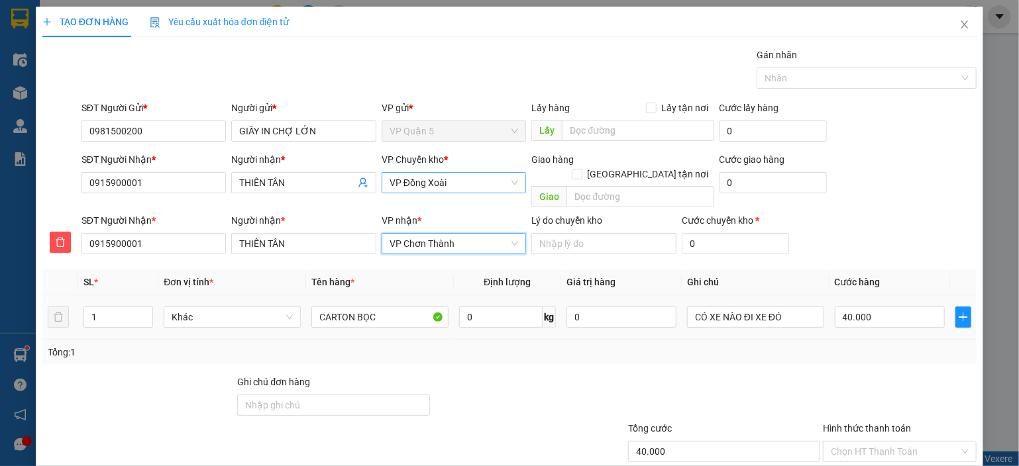
click at [444, 323] on td "CARTON BỌC" at bounding box center [380, 317] width 148 height 44
click at [861, 307] on input "40.000" at bounding box center [890, 317] width 110 height 21
click at [599, 345] on div "Tổng: 1" at bounding box center [509, 352] width 923 height 15
click at [905, 307] on input "50.000" at bounding box center [890, 317] width 110 height 21
click at [606, 345] on div "Tổng: 1" at bounding box center [509, 352] width 923 height 15
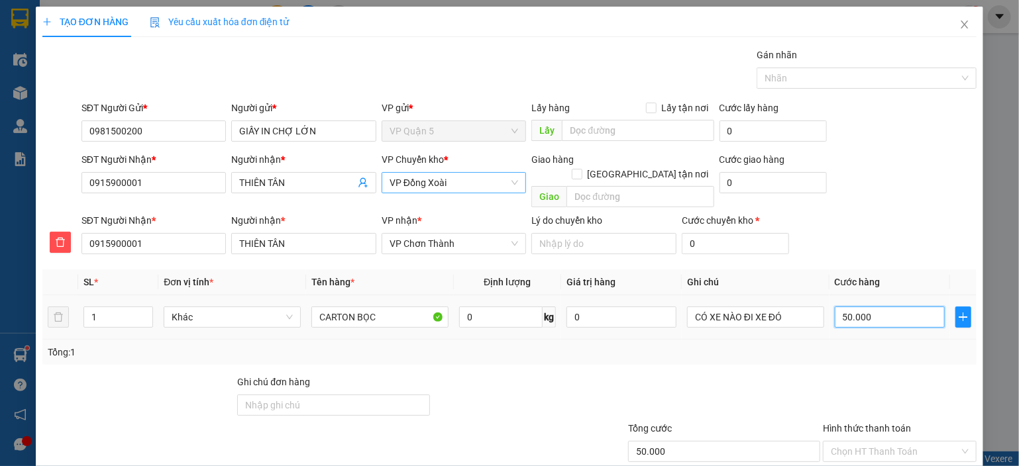
click at [863, 307] on input "50.000" at bounding box center [890, 317] width 110 height 21
click at [858, 345] on div "Tổng: 1" at bounding box center [509, 352] width 923 height 15
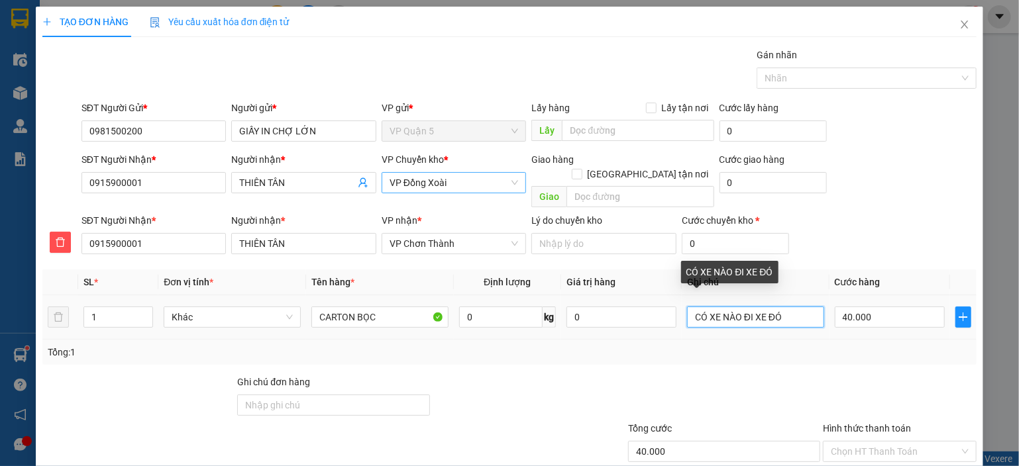
click at [772, 307] on input "CÓ XE NÀO ĐI XE ĐÓ" at bounding box center [755, 317] width 137 height 21
click at [790, 307] on input "MTOOIS NHẬN" at bounding box center [755, 317] width 137 height 21
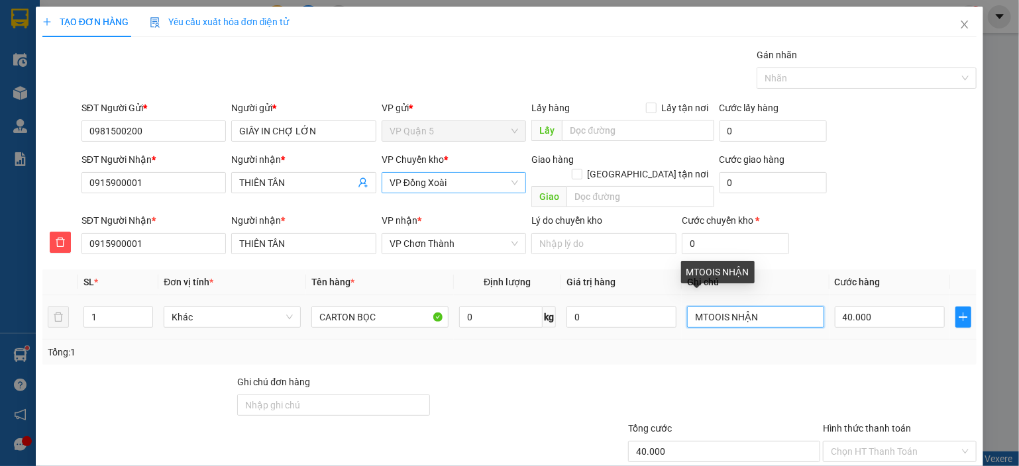
click at [790, 307] on input "MTOOIS NHẬN" at bounding box center [755, 317] width 137 height 21
click at [794, 295] on td "TỐI NHẬN" at bounding box center [756, 317] width 148 height 44
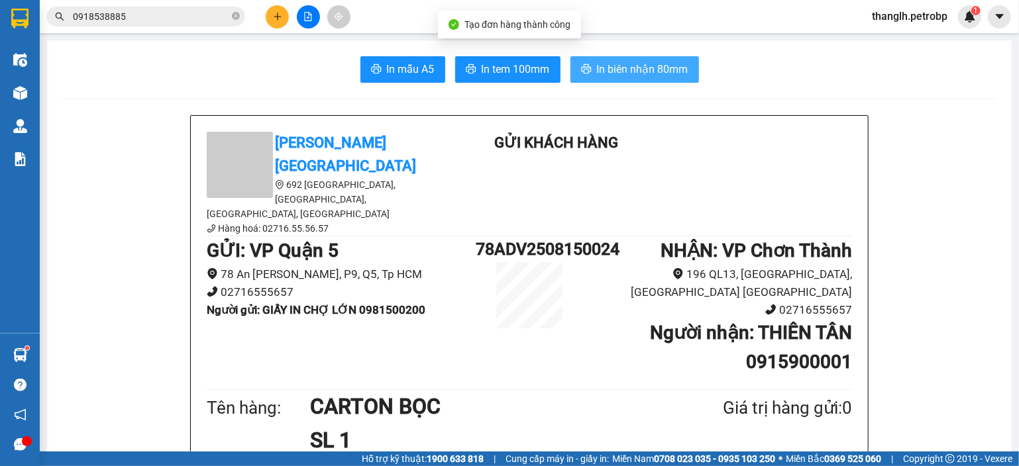
click at [649, 64] on span "In biên nhận 80mm" at bounding box center [642, 69] width 91 height 17
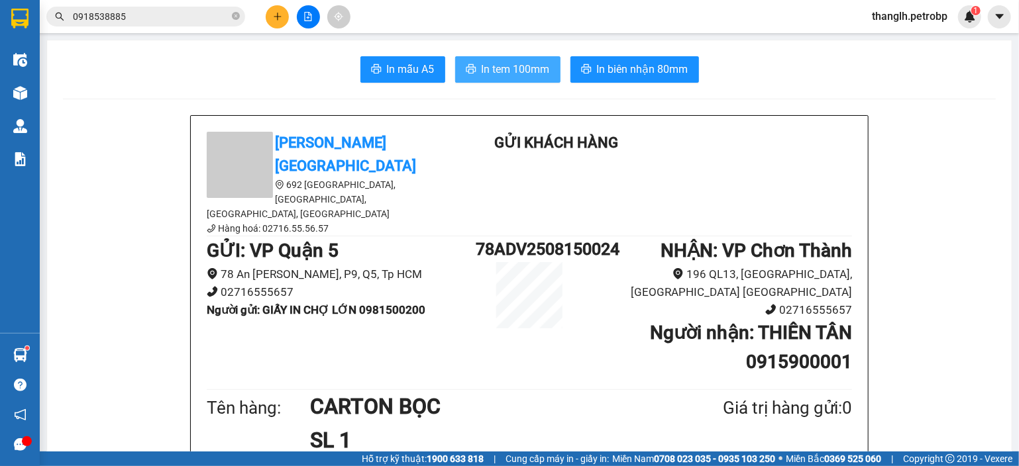
click at [525, 61] on span "In tem 100mm" at bounding box center [516, 69] width 68 height 17
click at [266, 26] on div at bounding box center [307, 16] width 99 height 23
click at [268, 26] on div at bounding box center [307, 16] width 99 height 23
click at [270, 23] on button at bounding box center [277, 16] width 23 height 23
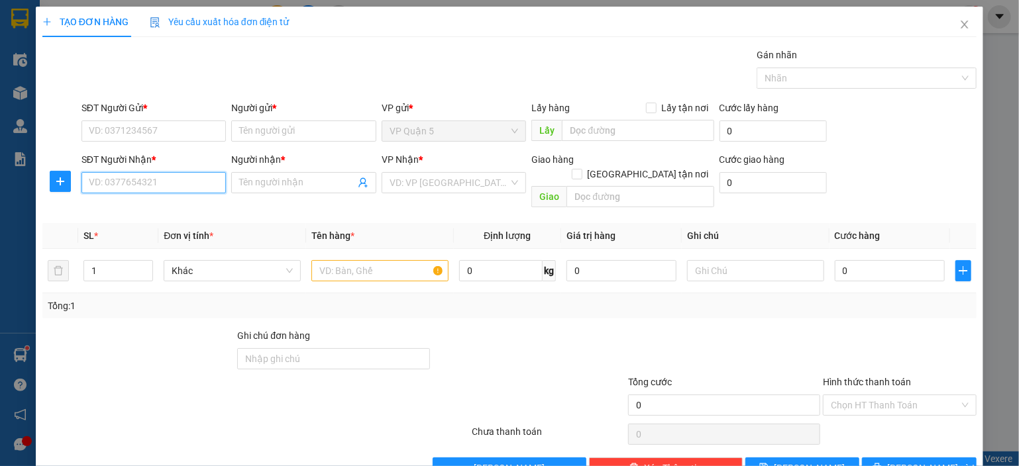
click at [210, 181] on input "SĐT Người Nhận *" at bounding box center [153, 182] width 145 height 21
click at [192, 213] on div "0909500138 - NHUNG" at bounding box center [152, 208] width 127 height 15
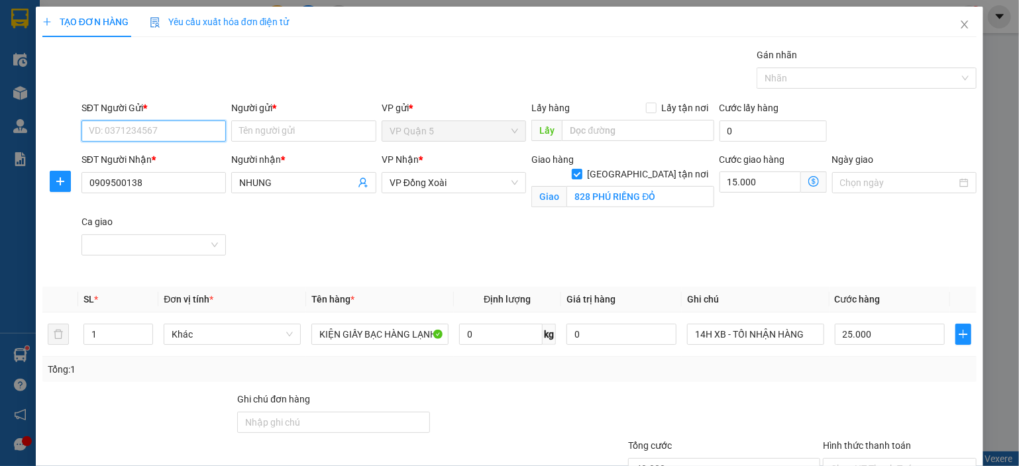
click at [159, 129] on input "SĐT Người Gửi *" at bounding box center [153, 131] width 145 height 21
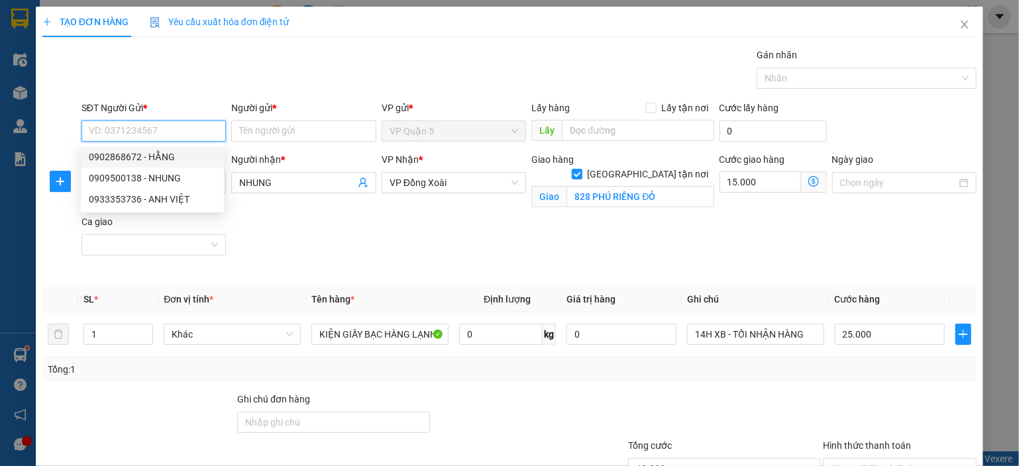
click at [150, 152] on div "0902868672 - HẰNG" at bounding box center [152, 157] width 127 height 15
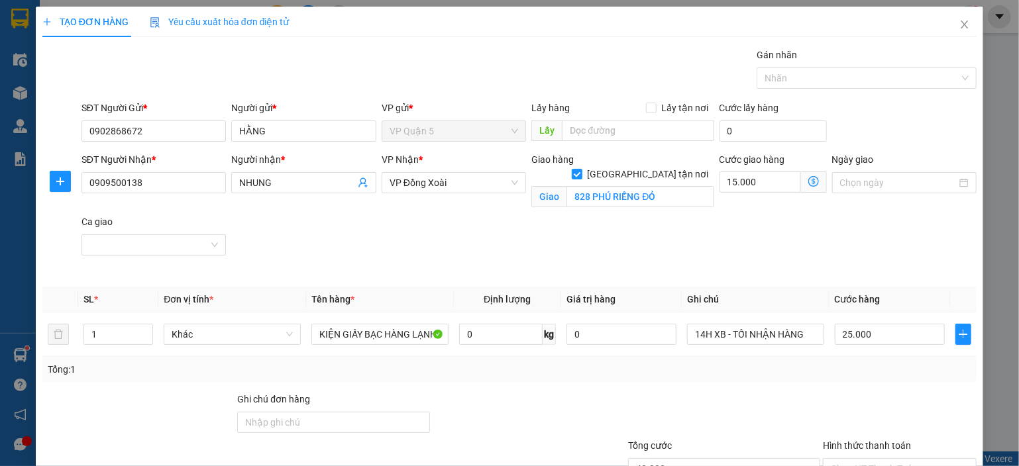
click at [294, 235] on div "SĐT Người Nhận * 0909500138 Người nhận * NHUNG VP Nhận * VP Đồng Xoài Giao hàng…" at bounding box center [529, 214] width 900 height 125
click at [823, 270] on div "SĐT Người Nhận * 0909500138 Người nhận * NHUNG VP Nhận * VP Đồng Xoài Giao hàng…" at bounding box center [529, 214] width 900 height 125
click at [867, 338] on input "25.000" at bounding box center [890, 334] width 110 height 21
click at [581, 169] on input "Giao tận nơi" at bounding box center [576, 173] width 9 height 9
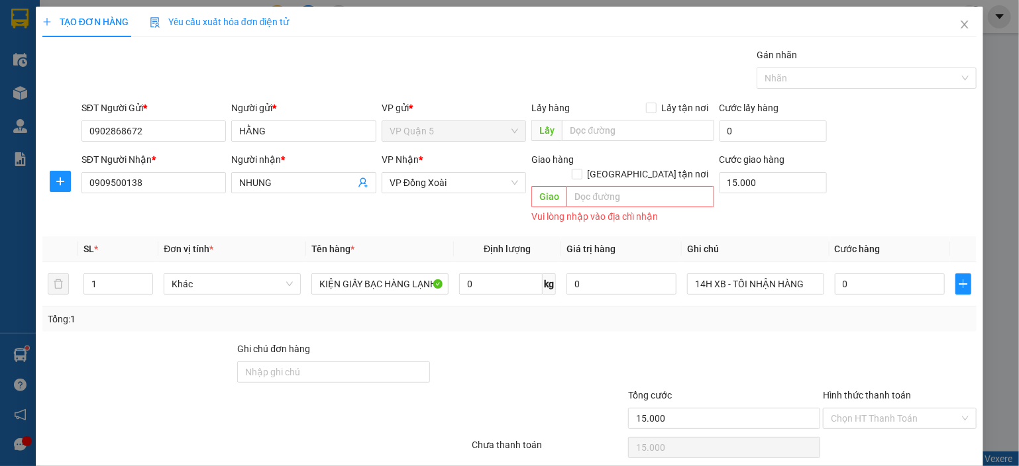
click at [824, 219] on div "Transit Pickup Surcharge Ids Transit Deliver Surcharge Ids Transit Deliver Surc…" at bounding box center [509, 270] width 934 height 444
click at [850, 274] on input "0" at bounding box center [890, 284] width 110 height 21
click at [849, 311] on div "Tổng: 1" at bounding box center [509, 319] width 934 height 25
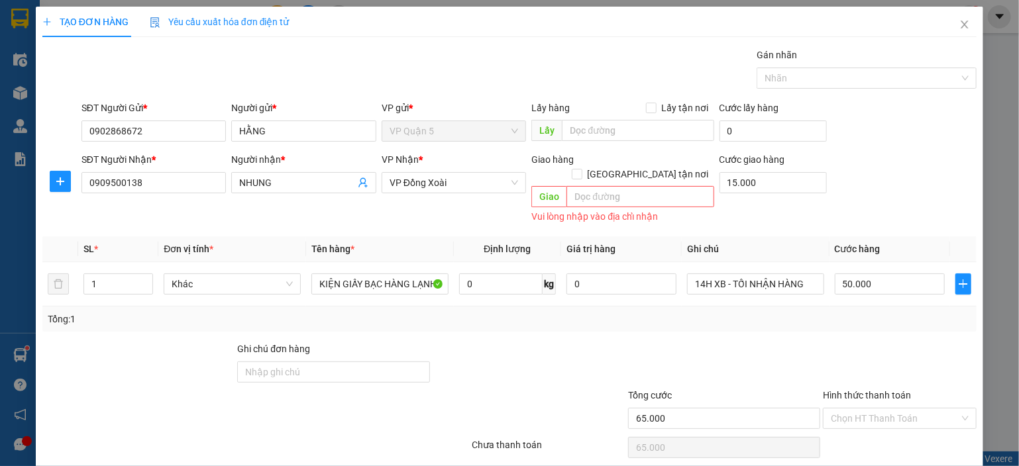
click at [898, 342] on div at bounding box center [899, 365] width 156 height 46
click at [599, 186] on input "text" at bounding box center [639, 196] width 147 height 21
click at [745, 172] on input "15.000" at bounding box center [772, 182] width 107 height 21
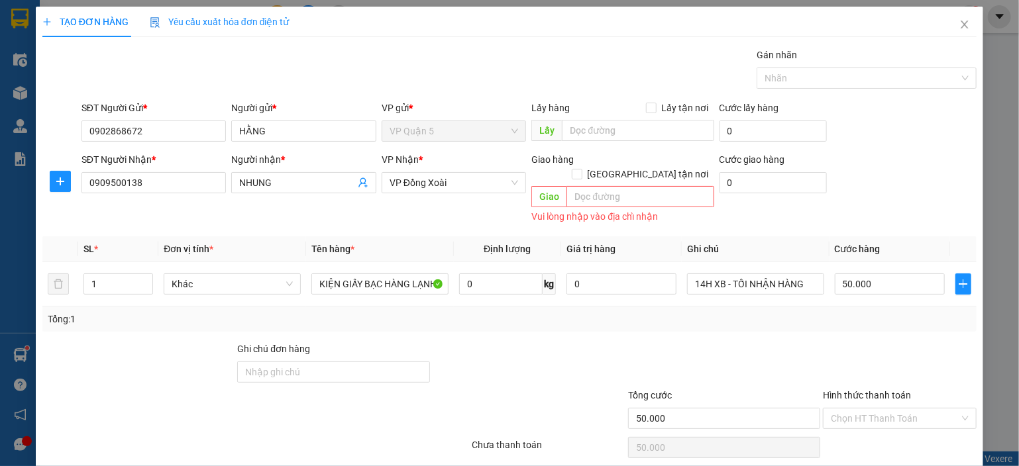
click at [826, 152] on div "SĐT Người Nhận * 0909500138 Người nhận * NHUNG VP Nhận * VP Đồng Xoài Giao hàng…" at bounding box center [529, 189] width 900 height 74
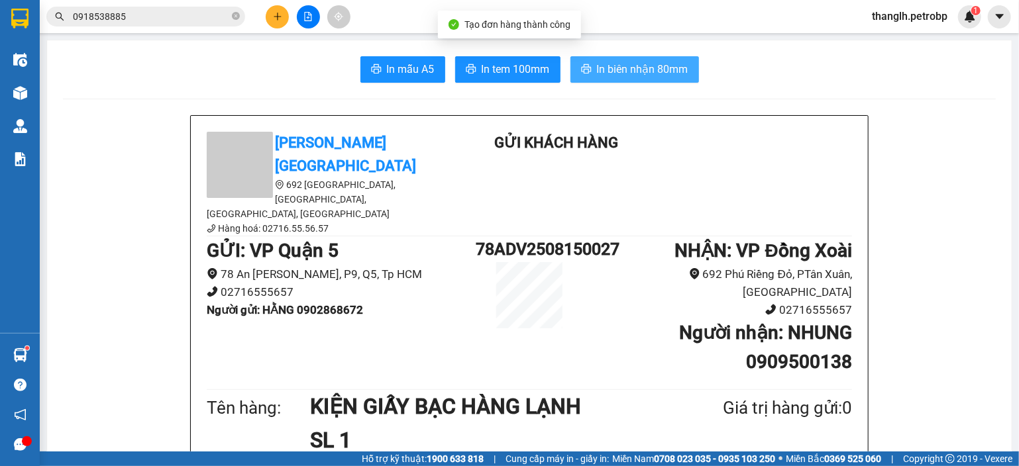
click at [648, 63] on span "In biên nhận 80mm" at bounding box center [642, 69] width 91 height 17
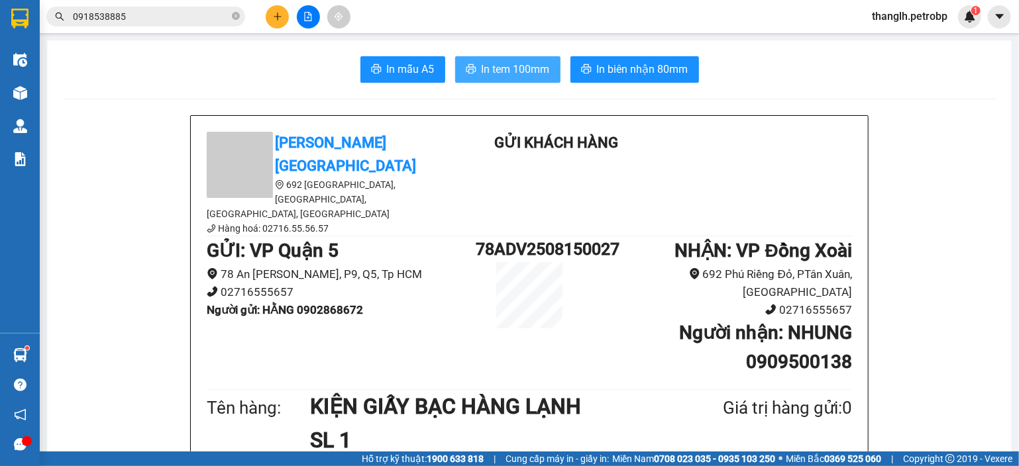
click at [533, 72] on span "In tem 100mm" at bounding box center [516, 69] width 68 height 17
click at [294, 74] on div "In mẫu A5 In tem 100mm In biên nhận 80mm" at bounding box center [529, 69] width 933 height 26
click at [278, 21] on icon "plus" at bounding box center [277, 16] width 9 height 9
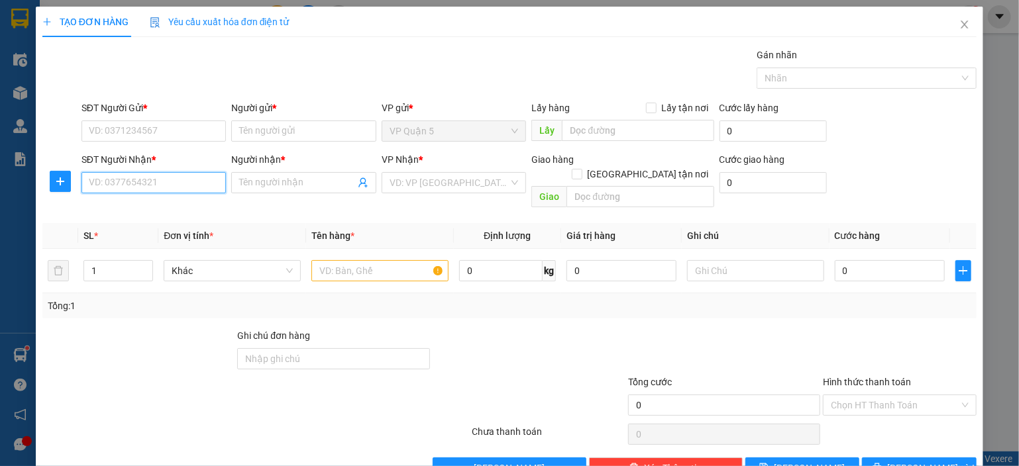
click at [188, 181] on input "SĐT Người Nhận *" at bounding box center [153, 182] width 145 height 21
click at [167, 172] on input "SĐT Người Nhận *" at bounding box center [153, 182] width 144 height 21
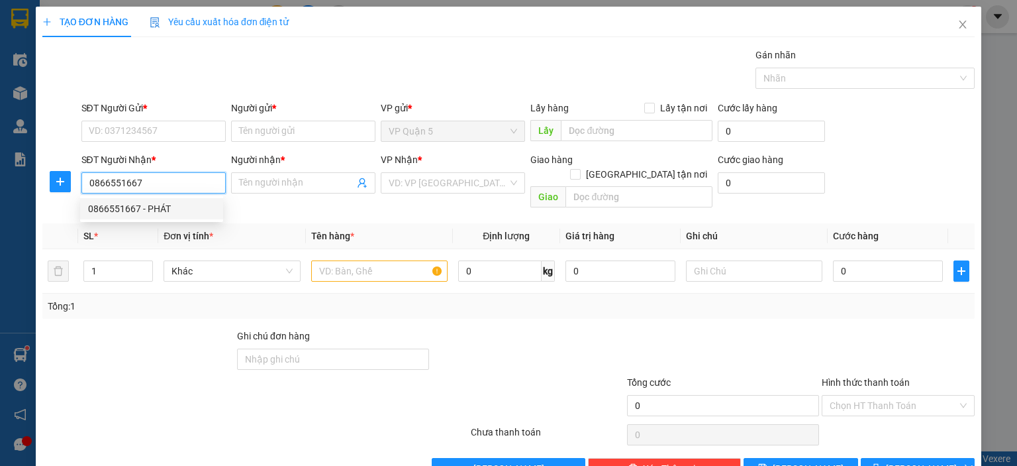
click at [166, 205] on div "0866551667 - PHÁT" at bounding box center [151, 208] width 127 height 15
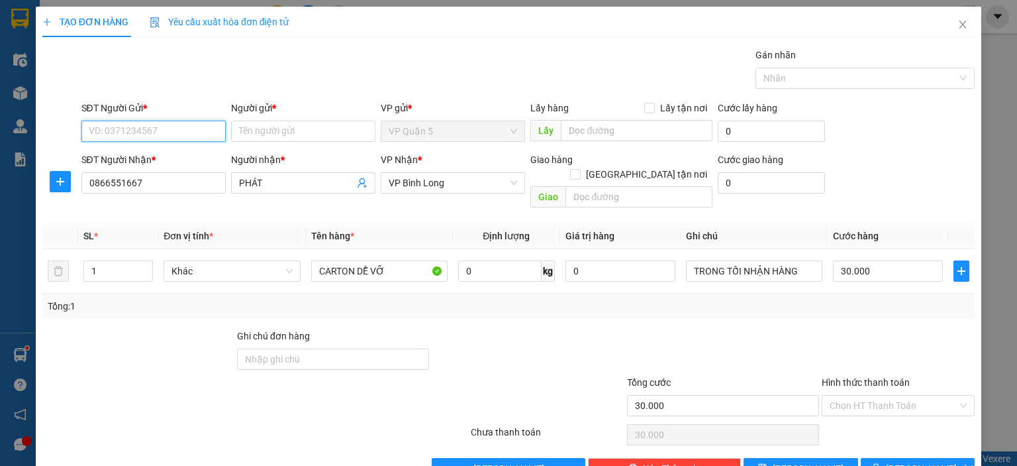
click at [174, 121] on input "SĐT Người Gửi *" at bounding box center [153, 131] width 144 height 21
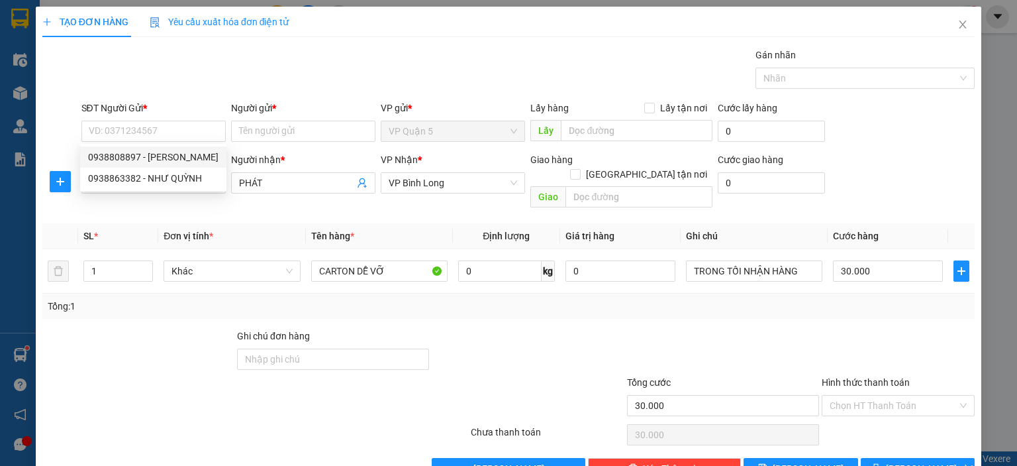
click at [320, 65] on div "Gói vận chuyển * Tiêu chuẩn Gán nhãn Nhãn" at bounding box center [529, 71] width 900 height 46
click at [60, 182] on icon "plus" at bounding box center [60, 182] width 1 height 9
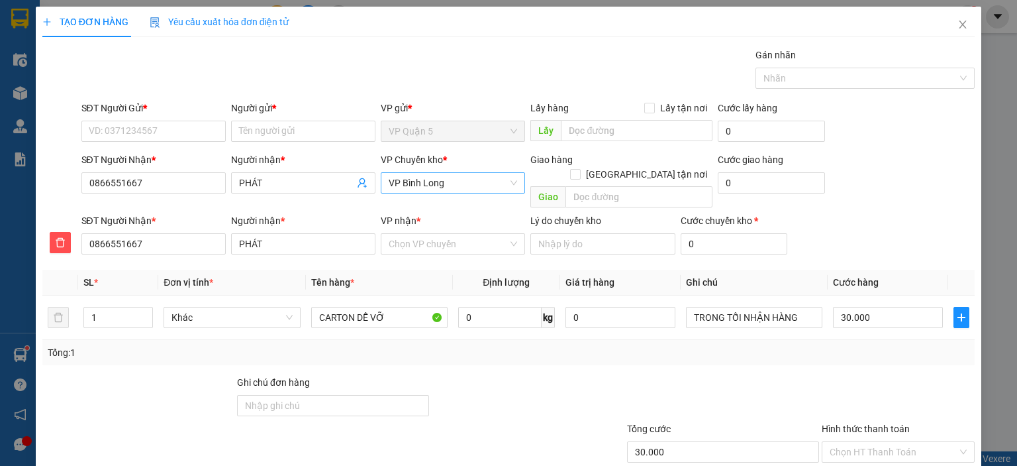
click at [449, 177] on span "VP Bình Long" at bounding box center [453, 183] width 129 height 20
click at [435, 209] on div "VP Đồng Xoài" at bounding box center [448, 209] width 127 height 15
click at [421, 234] on input "VP nhận *" at bounding box center [448, 244] width 119 height 20
click at [421, 254] on div "VP Bình Long" at bounding box center [448, 255] width 127 height 15
click at [144, 312] on icon "up" at bounding box center [146, 314] width 5 height 5
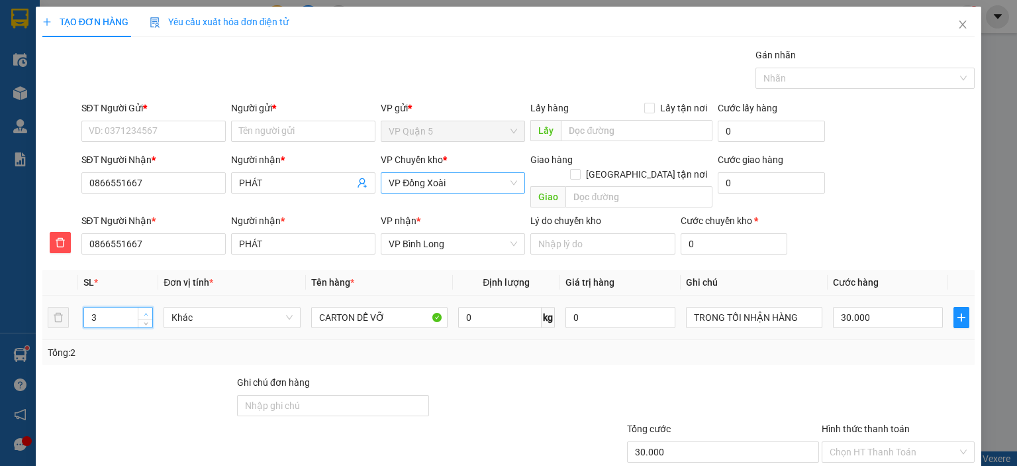
click at [144, 312] on icon "up" at bounding box center [146, 314] width 5 height 5
click at [151, 349] on div "Transit Pickup Surcharge Ids Transit Deliver Surcharge Ids Transit Deliver Surc…" at bounding box center [508, 287] width 933 height 478
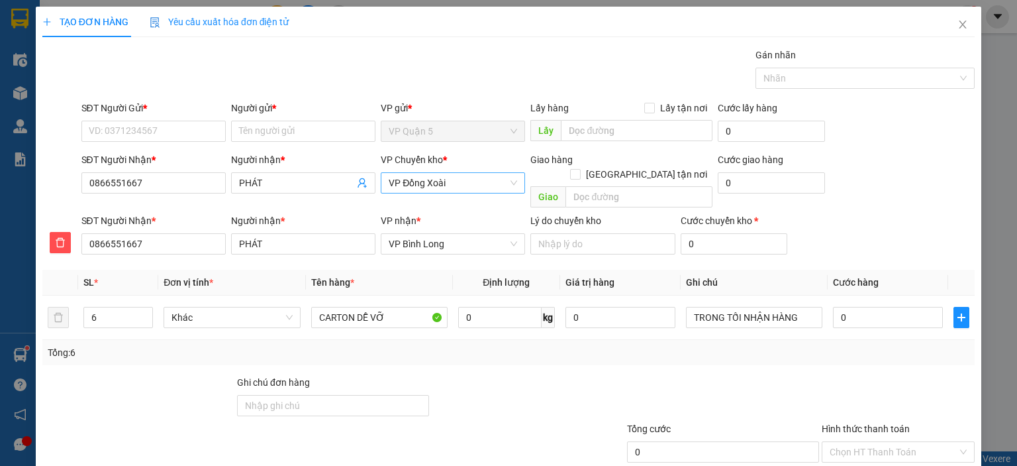
click at [449, 345] on div "Tổng: 6" at bounding box center [509, 352] width 922 height 15
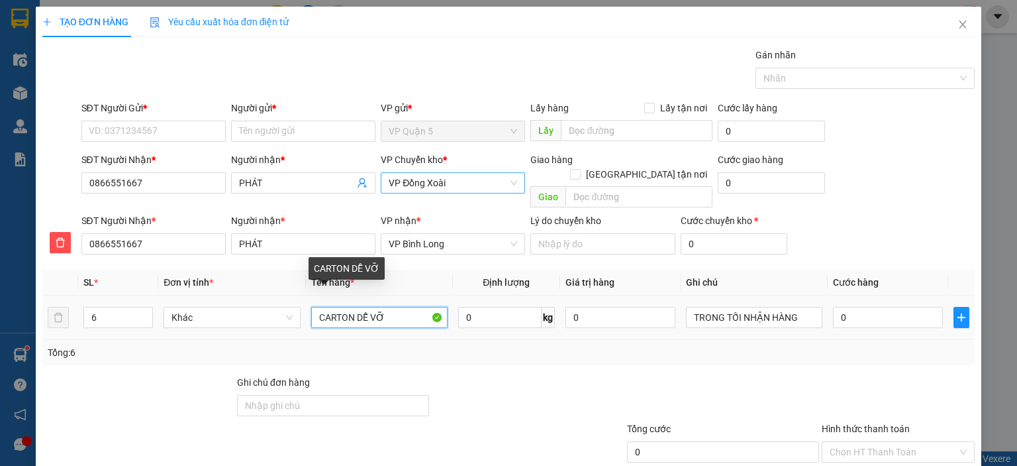
click at [345, 307] on input "CARTON DỄ VỠ" at bounding box center [379, 317] width 136 height 21
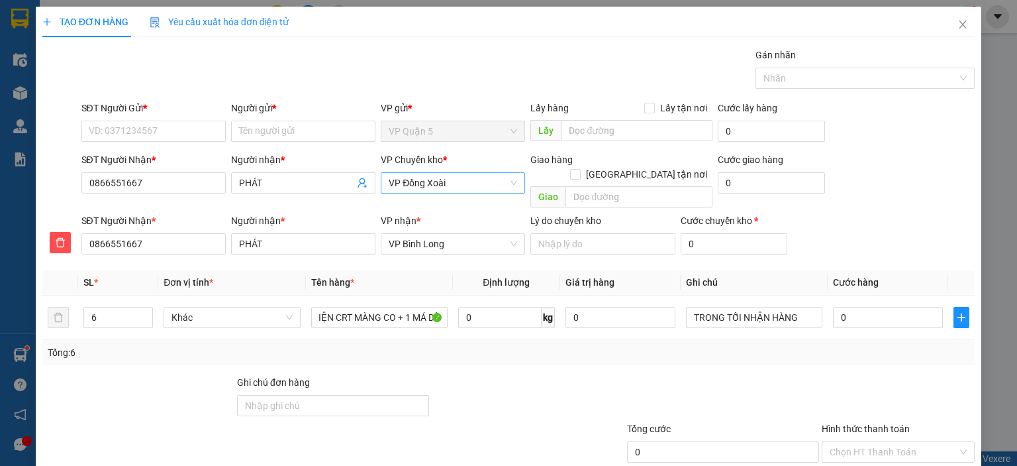
click at [721, 347] on div "Tổng: 6" at bounding box center [508, 352] width 933 height 25
click at [843, 307] on input "0" at bounding box center [888, 317] width 110 height 21
click at [763, 375] on div at bounding box center [723, 398] width 195 height 46
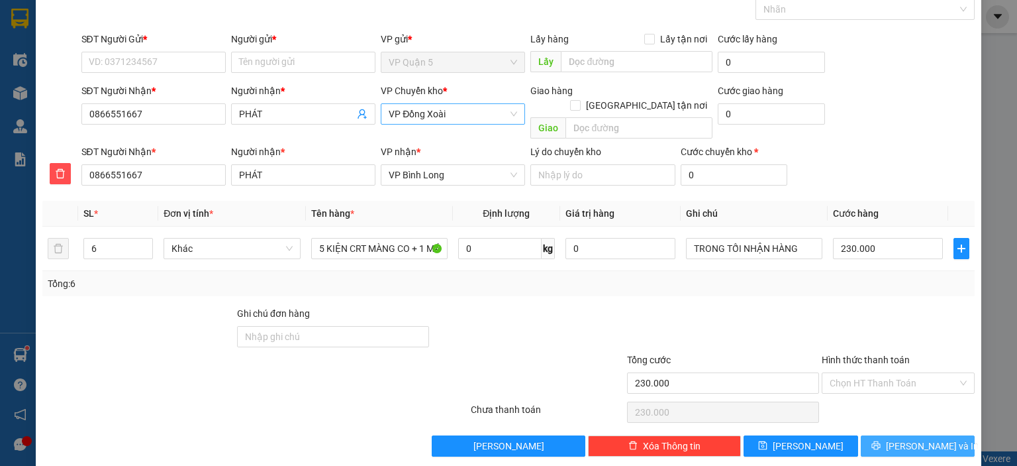
click at [880, 441] on icon "printer" at bounding box center [876, 445] width 9 height 9
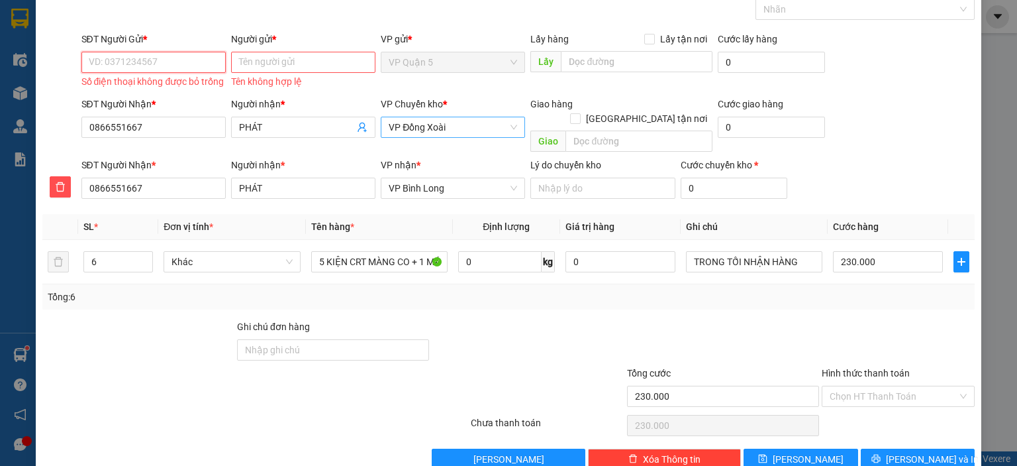
click at [159, 62] on input "SĐT Người Gửi *" at bounding box center [153, 62] width 144 height 21
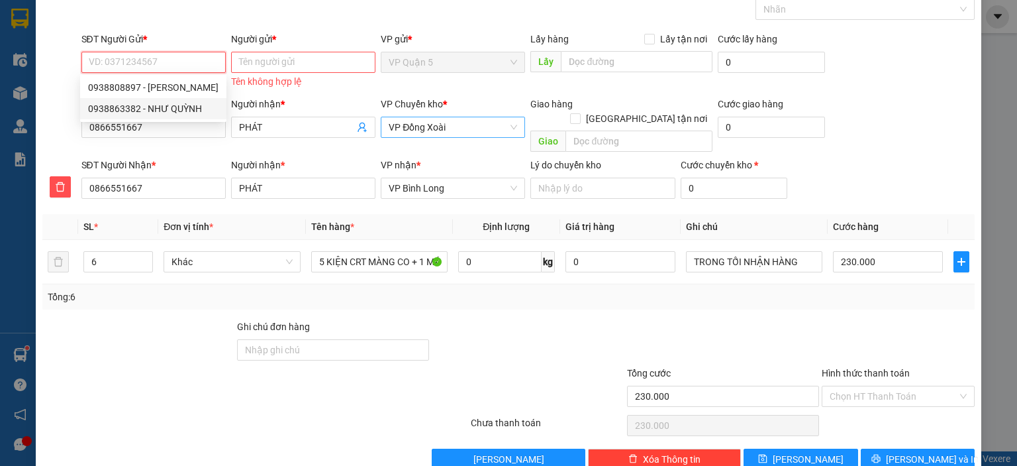
click at [185, 105] on div "0938863382 - NHƯ QUỲNH" at bounding box center [153, 108] width 130 height 15
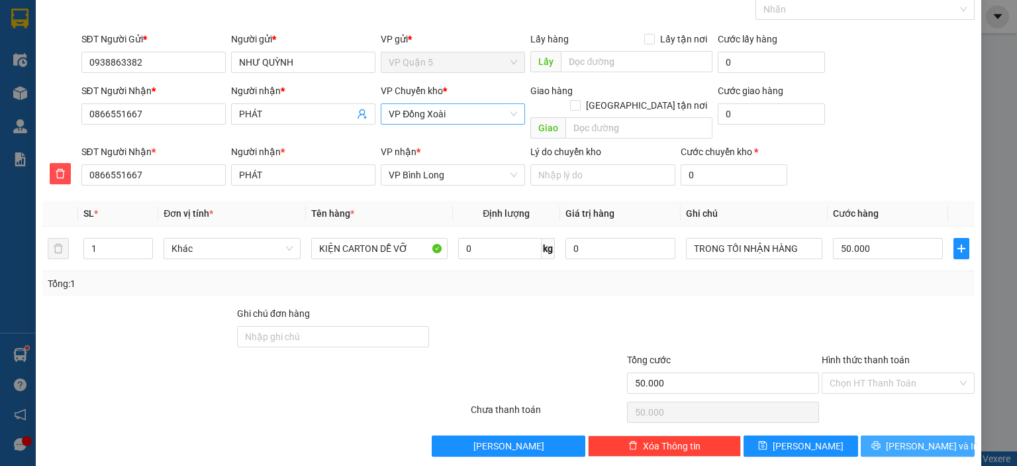
click at [881, 440] on icon "printer" at bounding box center [876, 444] width 9 height 9
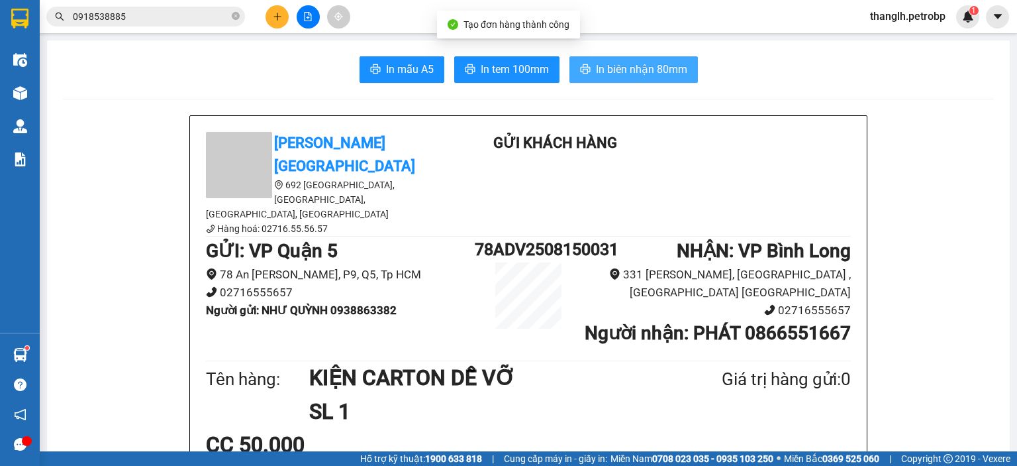
click at [587, 74] on button "In biên nhận 80mm" at bounding box center [634, 69] width 129 height 26
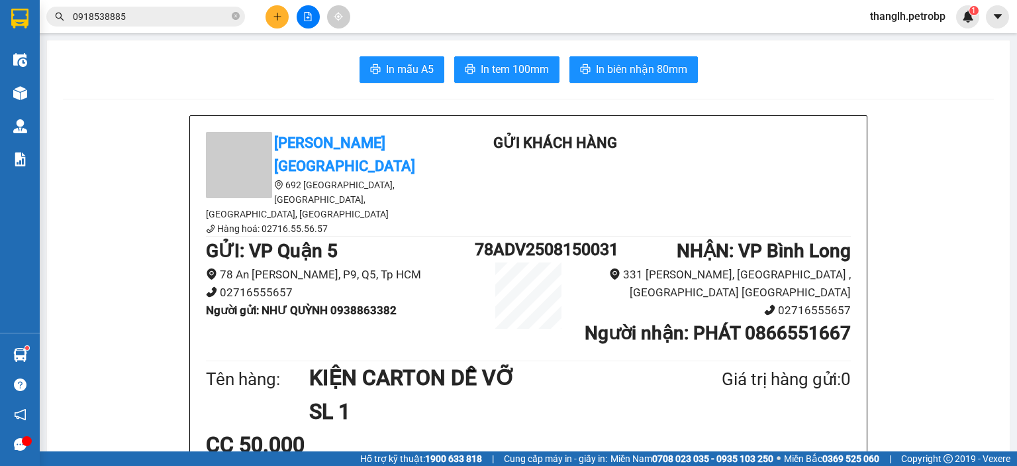
scroll to position [66, 0]
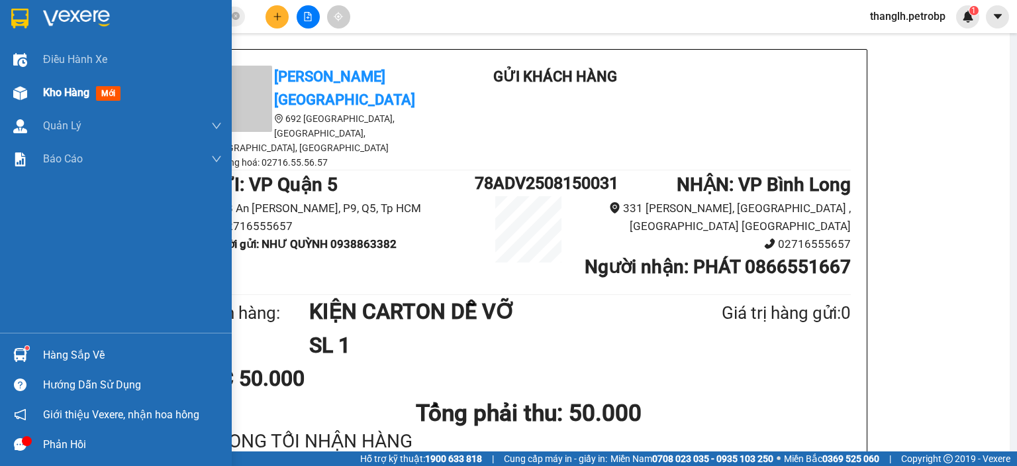
click at [64, 92] on span "Kho hàng" at bounding box center [66, 92] width 46 height 13
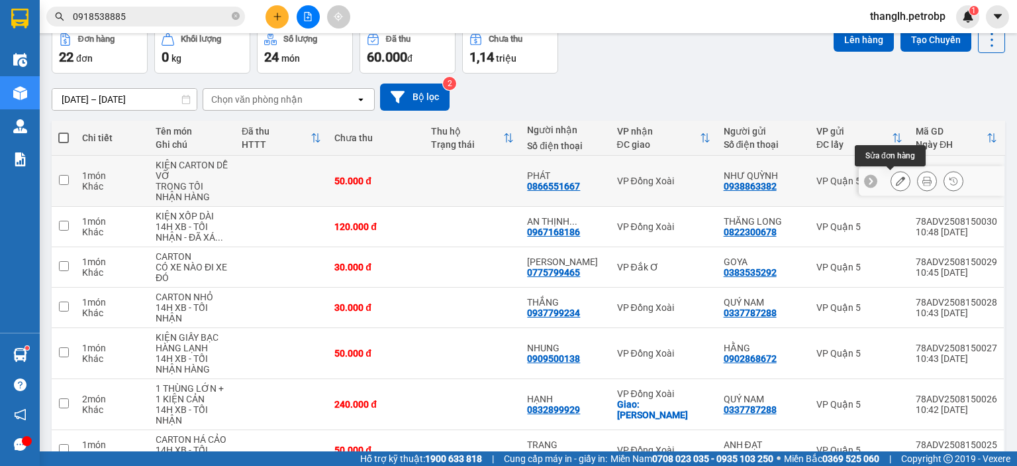
click at [896, 181] on icon at bounding box center [900, 180] width 9 height 9
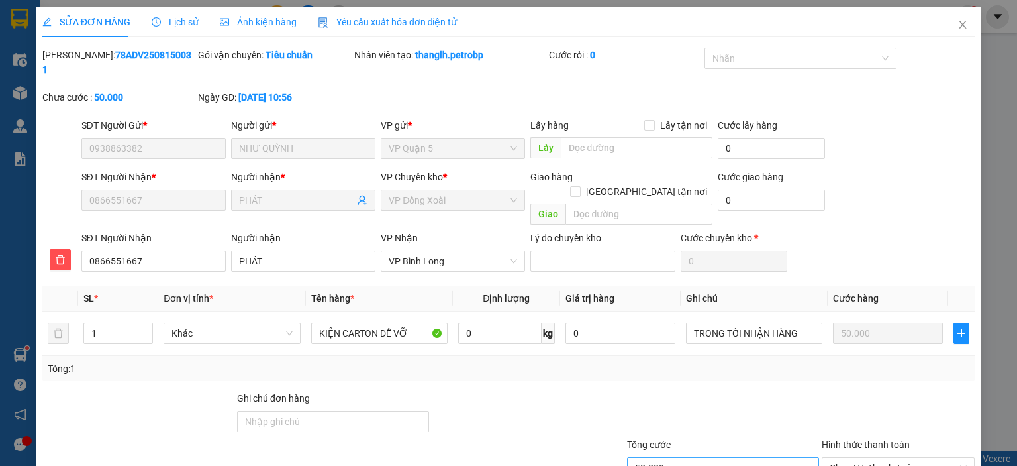
scroll to position [71, 0]
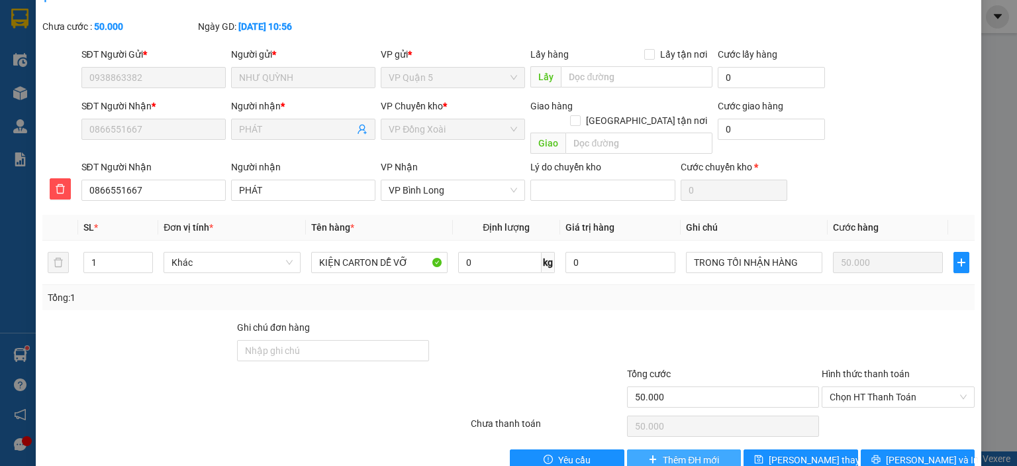
click at [675, 452] on span "Thêm ĐH mới" at bounding box center [691, 459] width 56 height 15
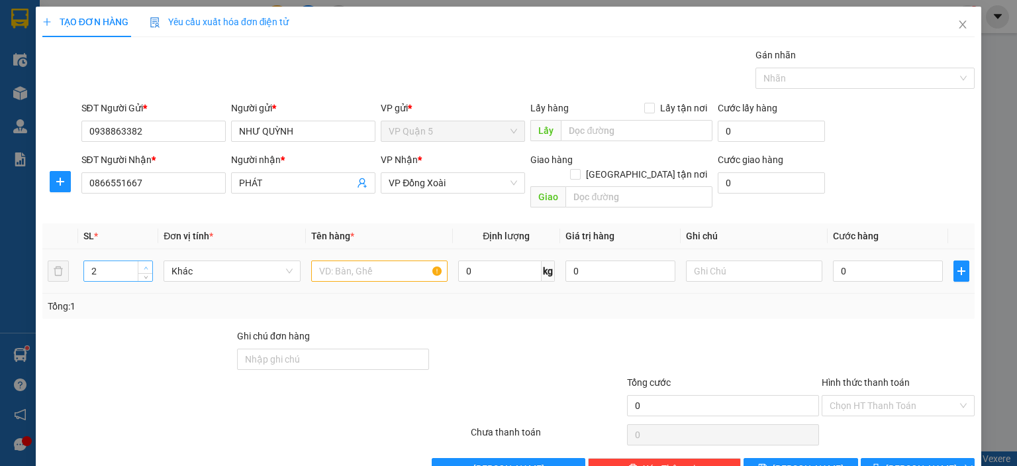
click at [146, 261] on span "Increase Value" at bounding box center [145, 267] width 15 height 12
click at [362, 260] on input "text" at bounding box center [379, 270] width 136 height 21
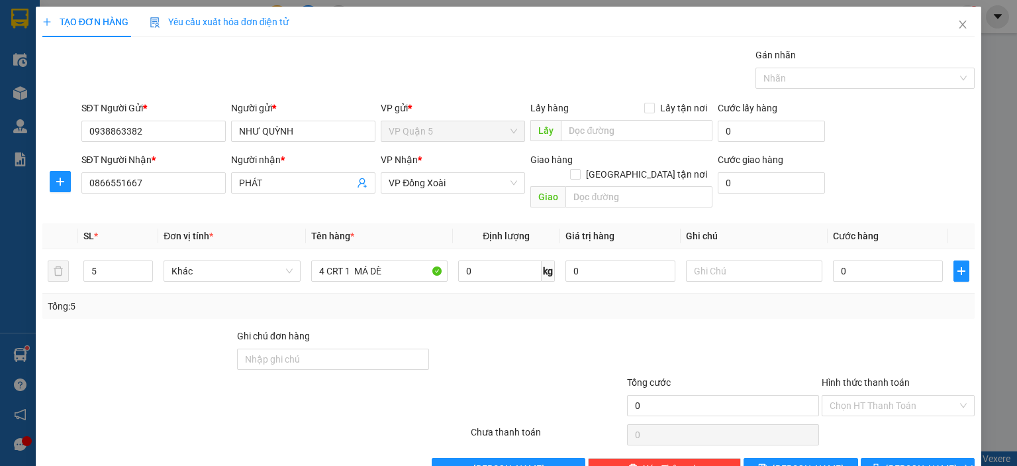
click at [513, 293] on div "Tổng: 5" at bounding box center [508, 305] width 933 height 25
click at [67, 181] on span "plus" at bounding box center [60, 181] width 20 height 11
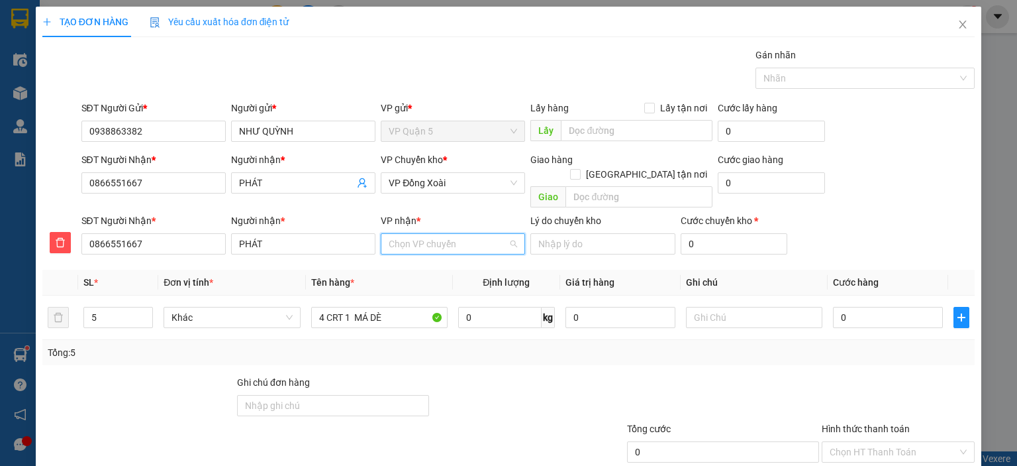
click at [440, 234] on input "VP nhận *" at bounding box center [448, 244] width 119 height 20
click at [452, 264] on div "VP Bình Long" at bounding box center [448, 255] width 143 height 21
click at [714, 345] on div "Tổng: 5" at bounding box center [509, 352] width 922 height 15
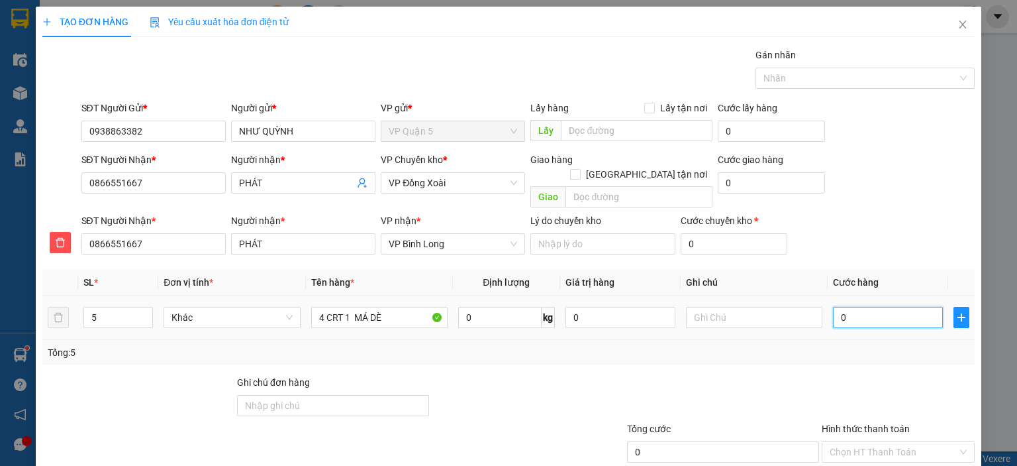
click at [887, 307] on input "0" at bounding box center [888, 317] width 110 height 21
click at [729, 311] on input "text" at bounding box center [754, 317] width 136 height 21
click at [713, 345] on div "Tổng: 5" at bounding box center [509, 352] width 922 height 15
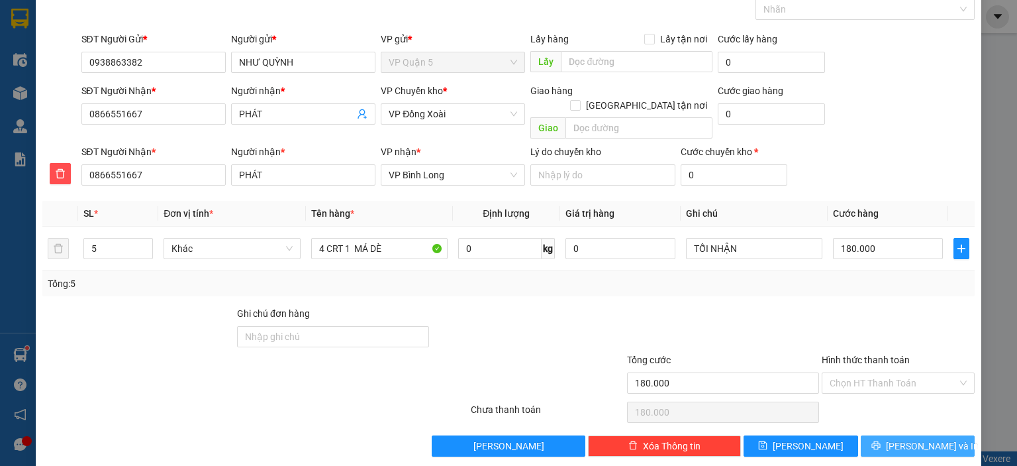
click at [931, 435] on button "Lưu và In" at bounding box center [918, 445] width 115 height 21
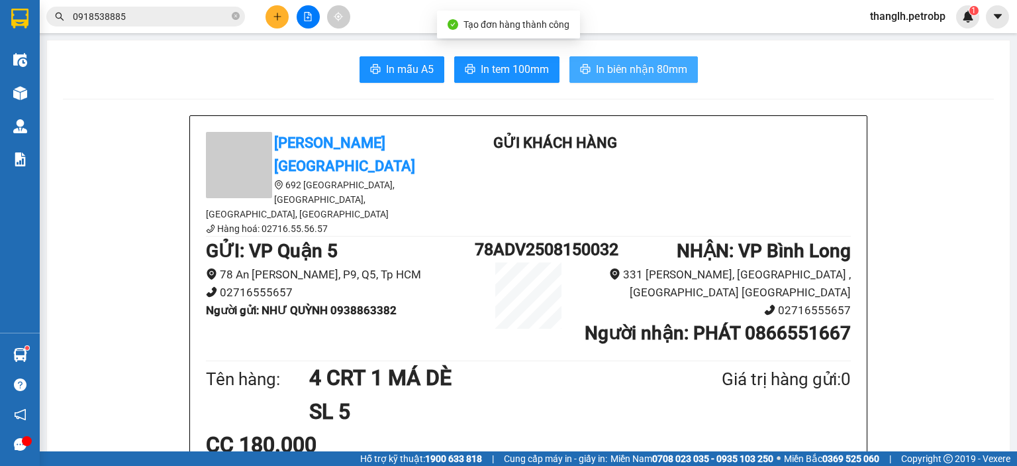
click at [621, 73] on span "In biên nhận 80mm" at bounding box center [641, 69] width 91 height 17
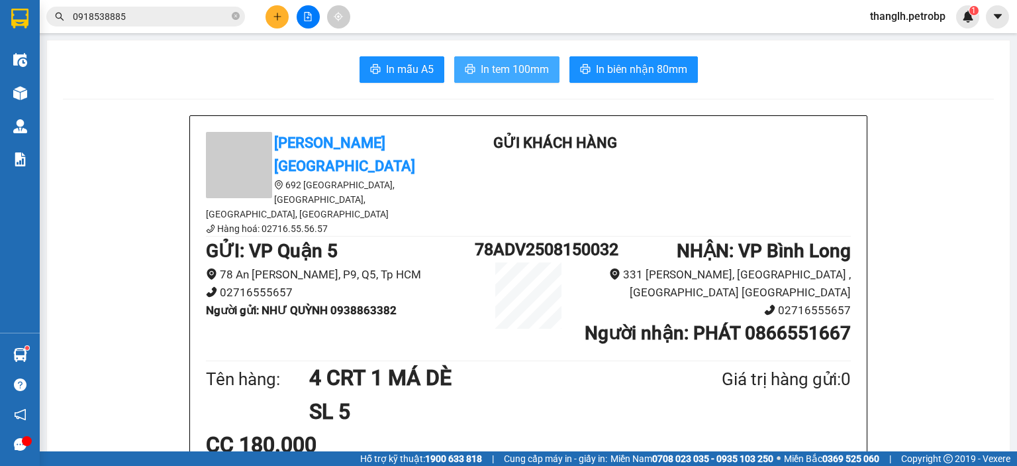
click at [507, 66] on span "In tem 100mm" at bounding box center [515, 69] width 68 height 17
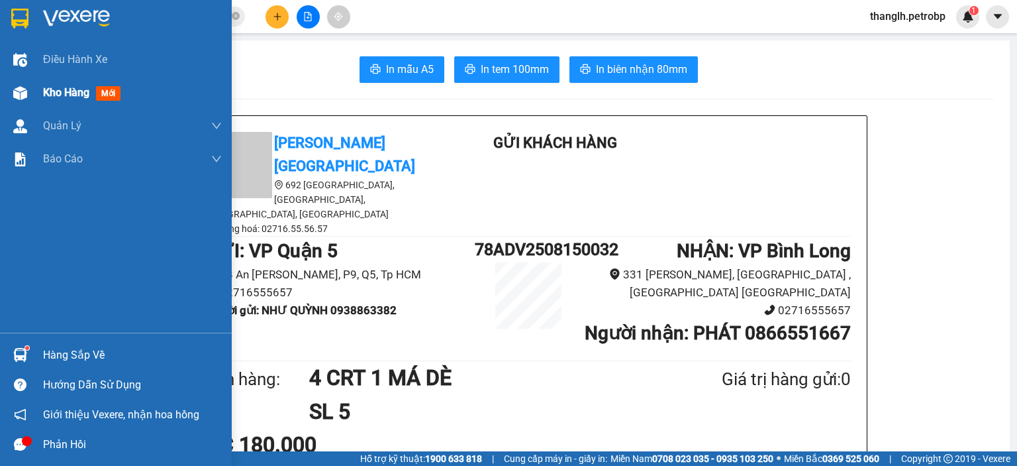
click at [44, 89] on span "Kho hàng" at bounding box center [66, 92] width 46 height 13
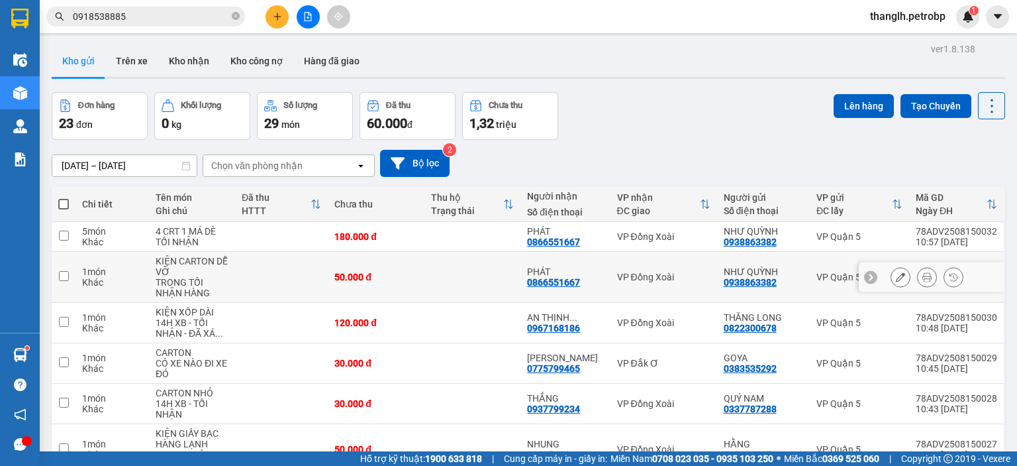
click at [918, 278] on button at bounding box center [927, 277] width 19 height 23
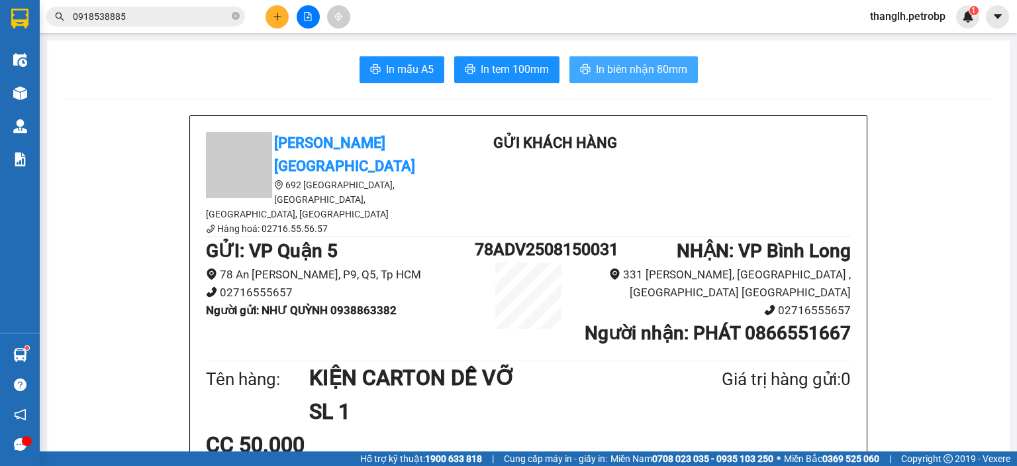
click at [642, 68] on span "In biên nhận 80mm" at bounding box center [641, 69] width 91 height 17
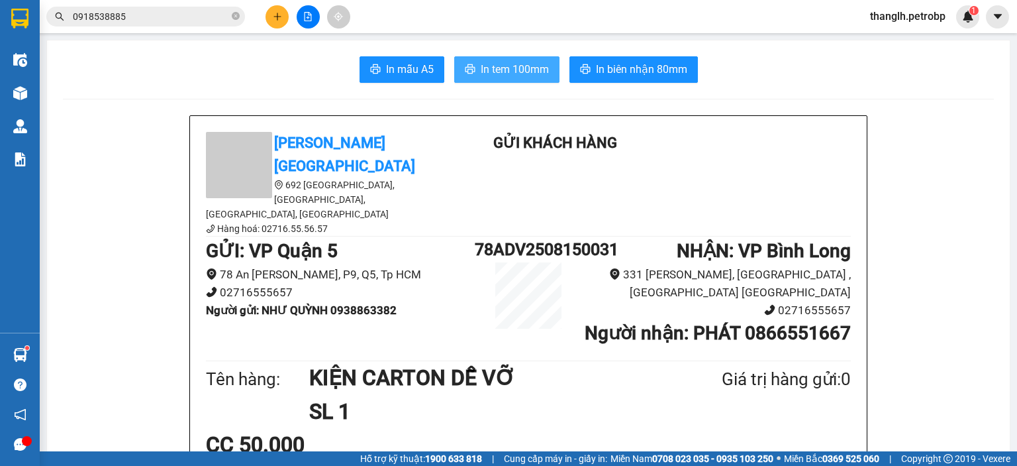
click at [495, 72] on span "In tem 100mm" at bounding box center [515, 69] width 68 height 17
click at [274, 21] on icon "plus" at bounding box center [277, 16] width 9 height 9
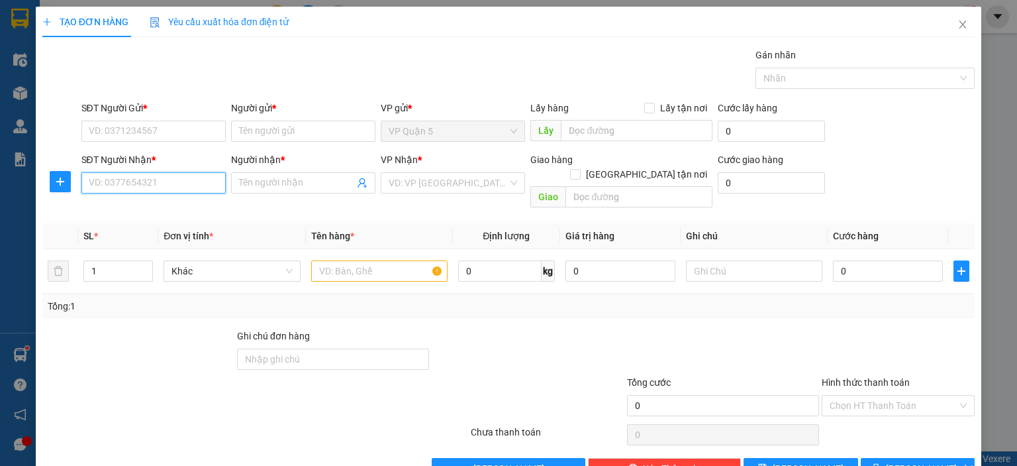
click at [156, 180] on input "SĐT Người Nhận *" at bounding box center [153, 182] width 144 height 21
click at [70, 181] on div at bounding box center [60, 181] width 36 height 21
click at [68, 182] on span "plus" at bounding box center [60, 181] width 20 height 11
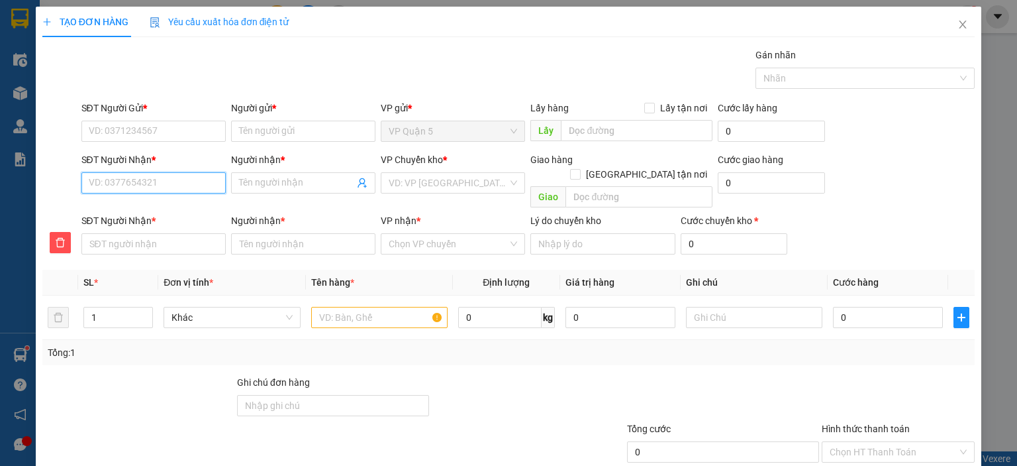
click at [140, 188] on input "SĐT Người Nhận *" at bounding box center [153, 182] width 144 height 21
click at [159, 199] on div "0332127939 - TRÂN" at bounding box center [151, 208] width 143 height 21
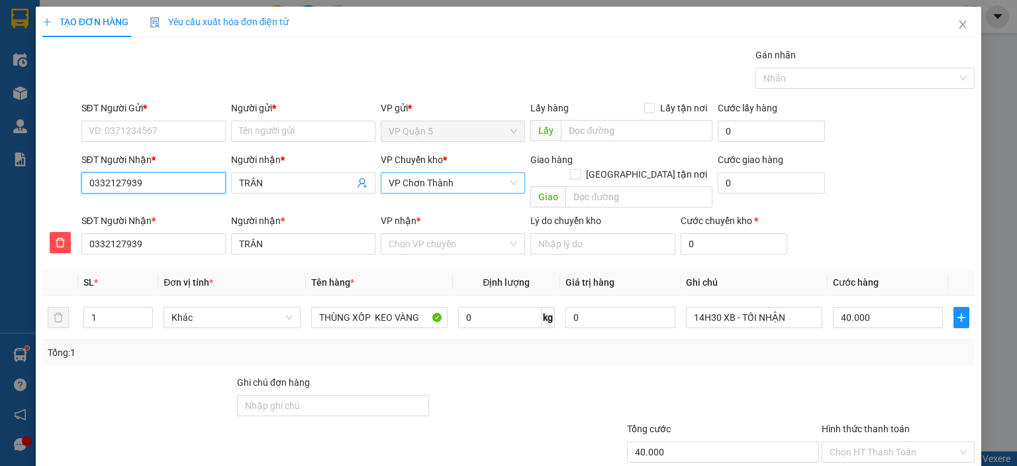
click at [436, 187] on span "VP Chơn Thành" at bounding box center [453, 183] width 129 height 20
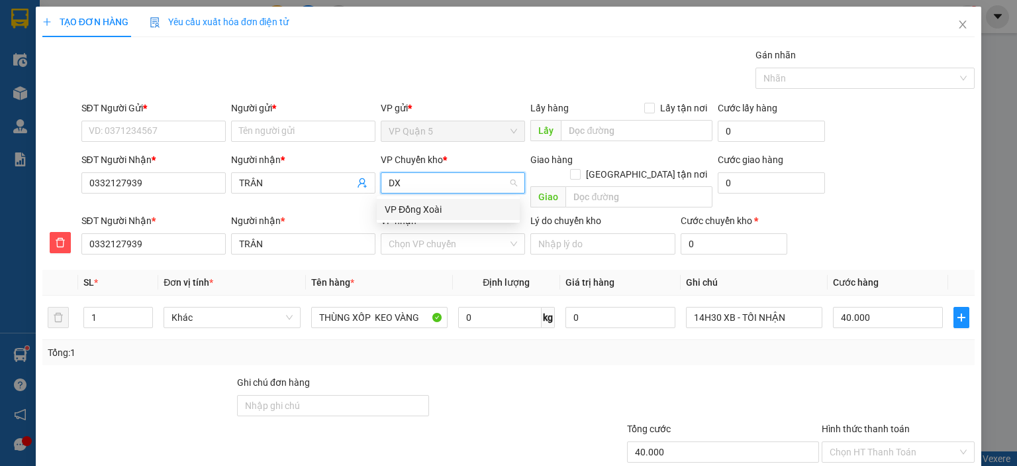
click at [440, 209] on div "VP Đồng Xoài" at bounding box center [448, 209] width 127 height 15
click at [437, 234] on input "VP nhận *" at bounding box center [448, 244] width 119 height 20
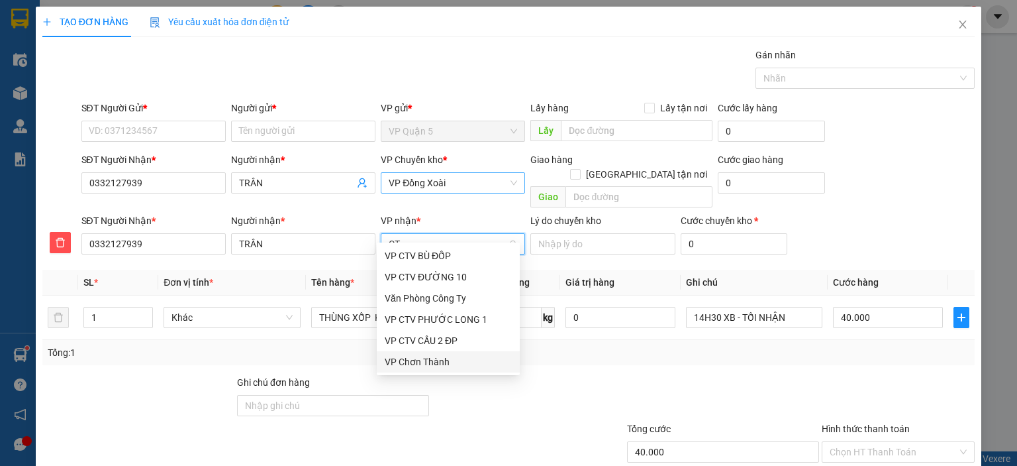
click at [416, 362] on div "VP Chơn Thành" at bounding box center [448, 361] width 127 height 15
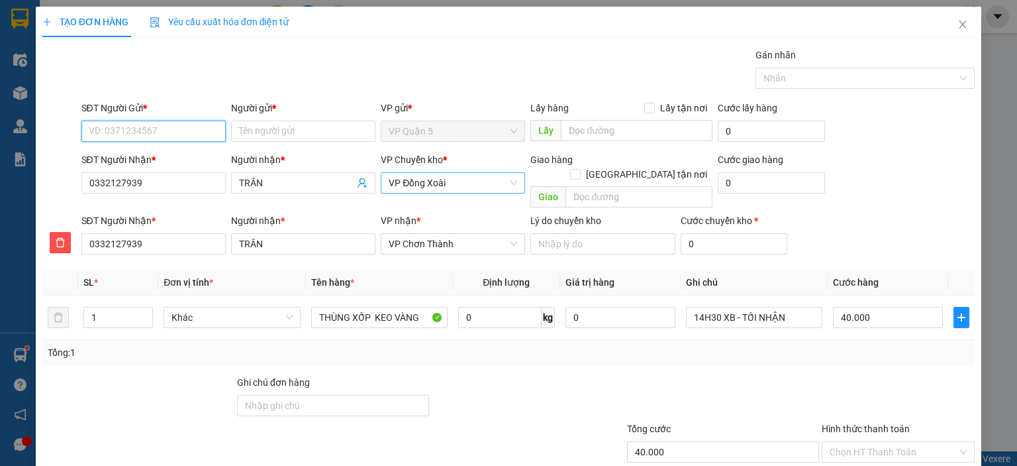
click at [180, 132] on input "SĐT Người Gửi *" at bounding box center [153, 131] width 144 height 21
click at [191, 158] on div "0902744319 - VINH" at bounding box center [163, 157] width 151 height 15
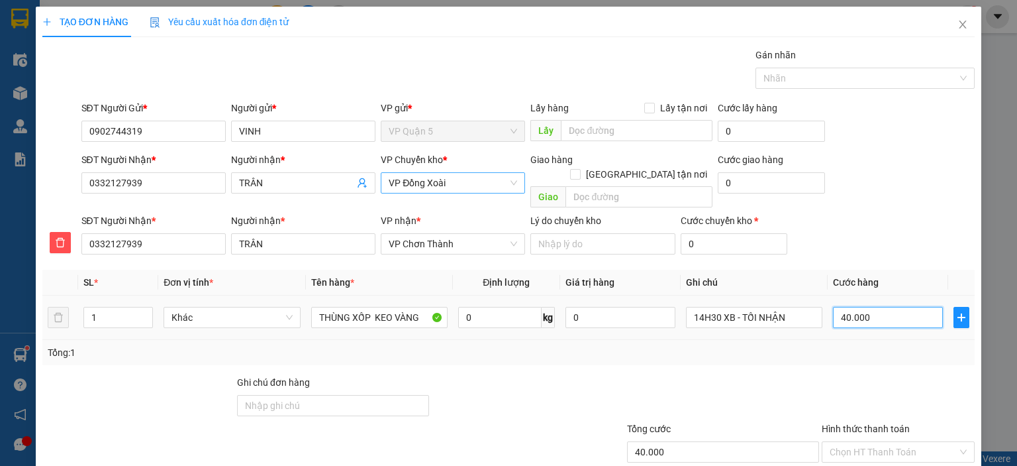
click at [864, 307] on input "40.000" at bounding box center [888, 317] width 110 height 21
click at [793, 345] on div "Tổng: 1" at bounding box center [509, 352] width 922 height 15
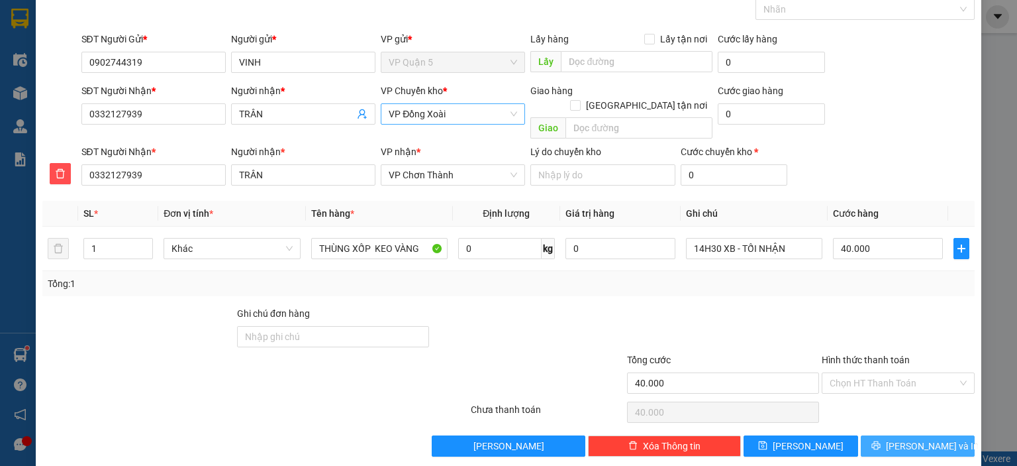
click at [881, 435] on button "Lưu và In" at bounding box center [918, 445] width 115 height 21
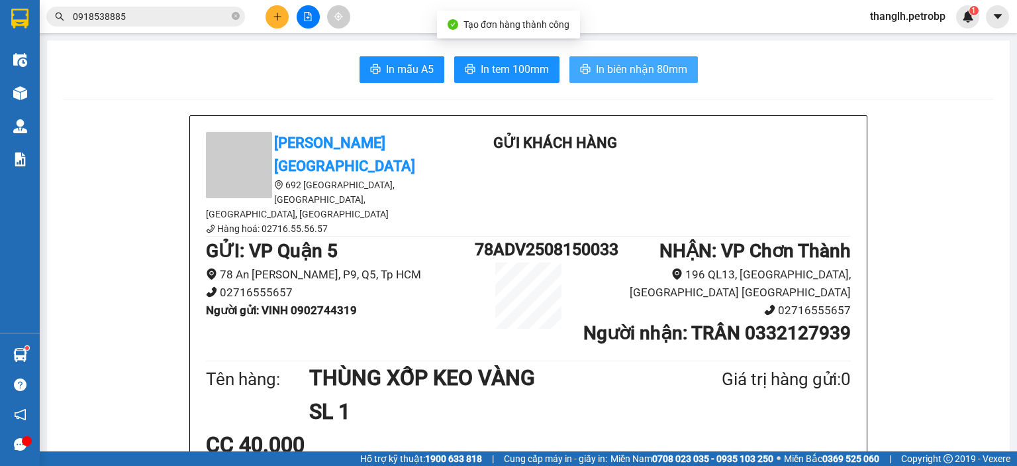
click at [596, 63] on span "In biên nhận 80mm" at bounding box center [641, 69] width 91 height 17
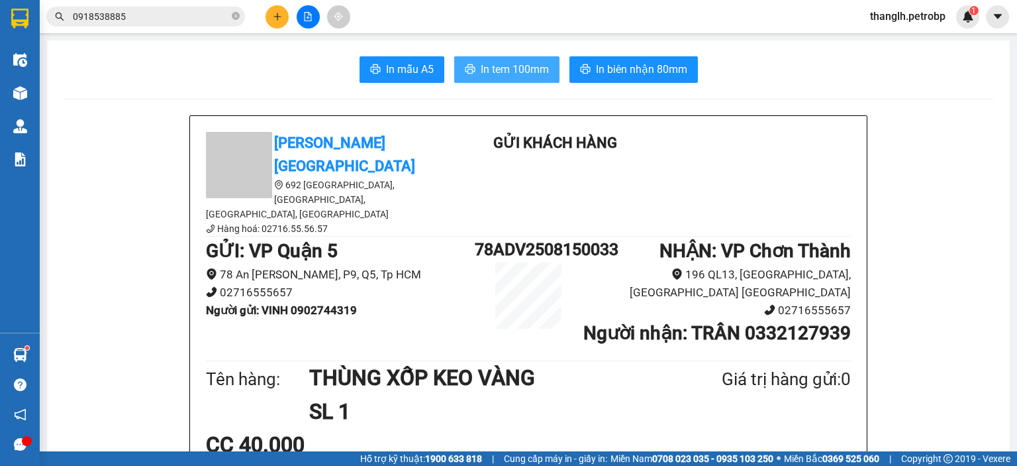
click at [526, 74] on span "In tem 100mm" at bounding box center [515, 69] width 68 height 17
click at [276, 17] on icon "plus" at bounding box center [277, 16] width 7 height 1
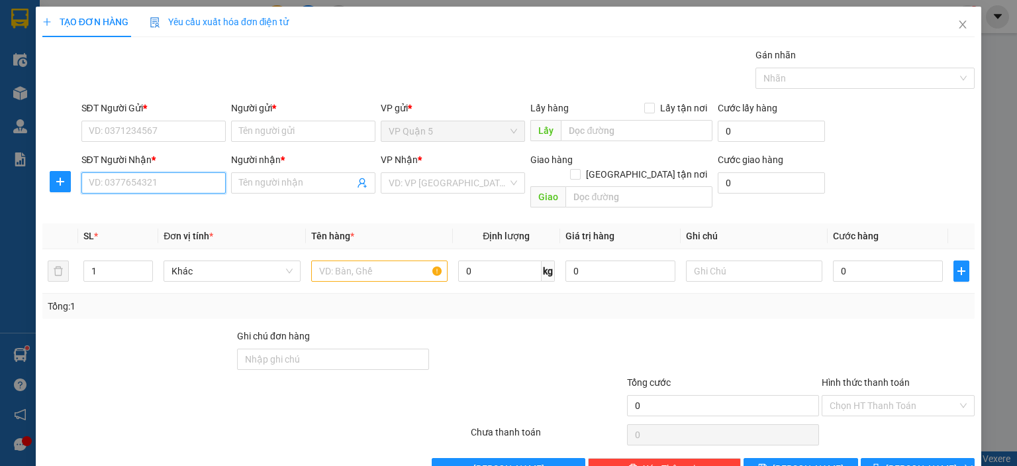
click at [170, 182] on input "SĐT Người Nhận *" at bounding box center [153, 182] width 144 height 21
click at [205, 209] on div "0349707172 - NGUYÊN" at bounding box center [151, 208] width 127 height 15
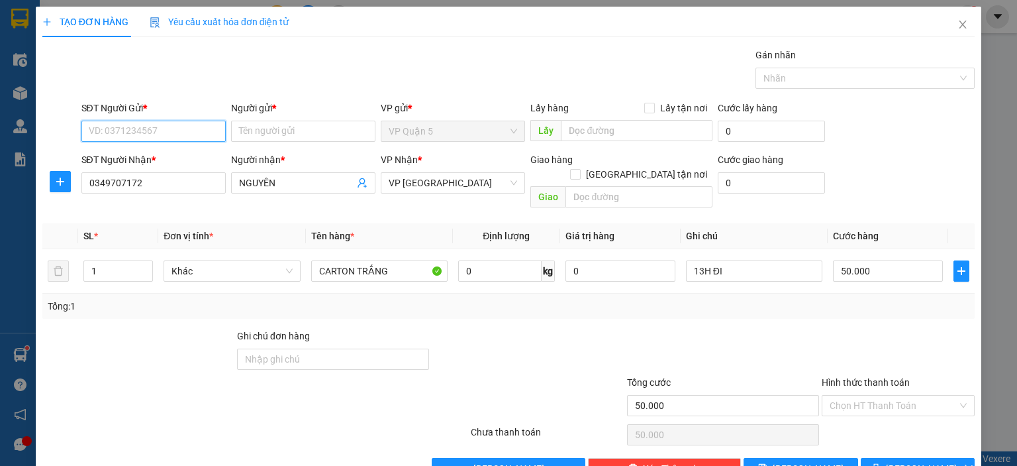
click at [197, 123] on input "SĐT Người Gửi *" at bounding box center [153, 131] width 144 height 21
click at [138, 150] on div "0777179159 - AN" at bounding box center [151, 157] width 127 height 15
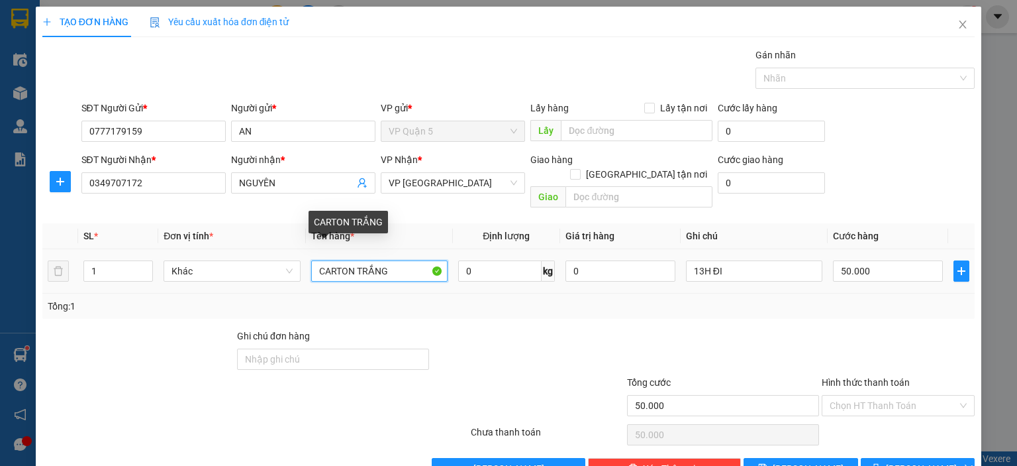
drag, startPoint x: 355, startPoint y: 249, endPoint x: 552, endPoint y: 209, distance: 201.5
click at [549, 223] on table "SL * Đơn vị tính * Tên hàng * Định lượng Giá trị hàng Ghi chú Cước hàng 1 Khác …" at bounding box center [508, 258] width 933 height 70
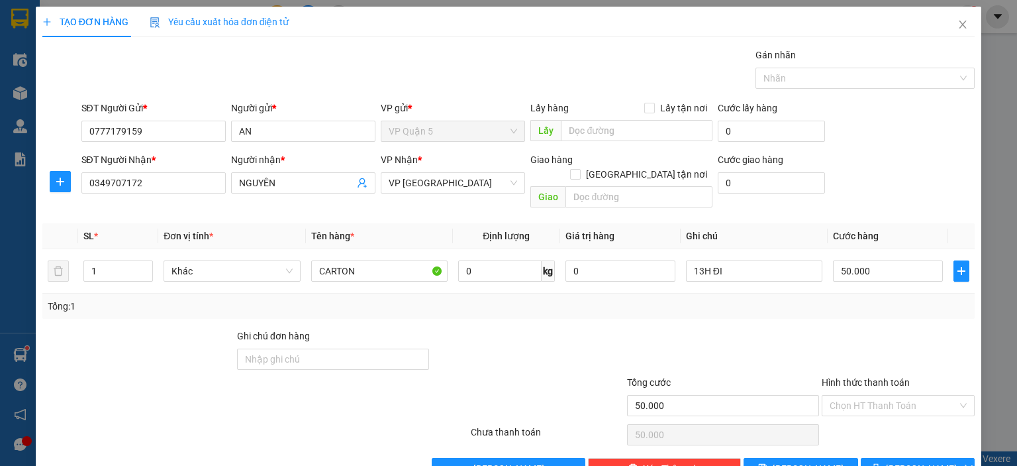
click at [723, 329] on div at bounding box center [723, 352] width 195 height 46
click at [701, 260] on input "13H ĐI" at bounding box center [754, 270] width 136 height 21
click at [691, 375] on div "Tổng cước" at bounding box center [723, 385] width 192 height 20
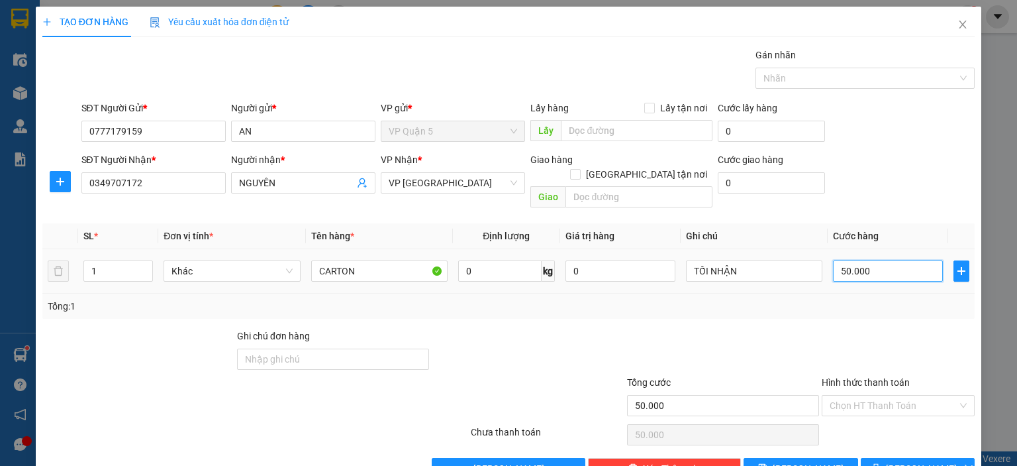
click at [849, 260] on input "50.000" at bounding box center [888, 270] width 110 height 21
click at [851, 302] on div "Tổng: 1" at bounding box center [508, 305] width 933 height 25
click at [938, 458] on button "Lưu và In" at bounding box center [918, 468] width 115 height 21
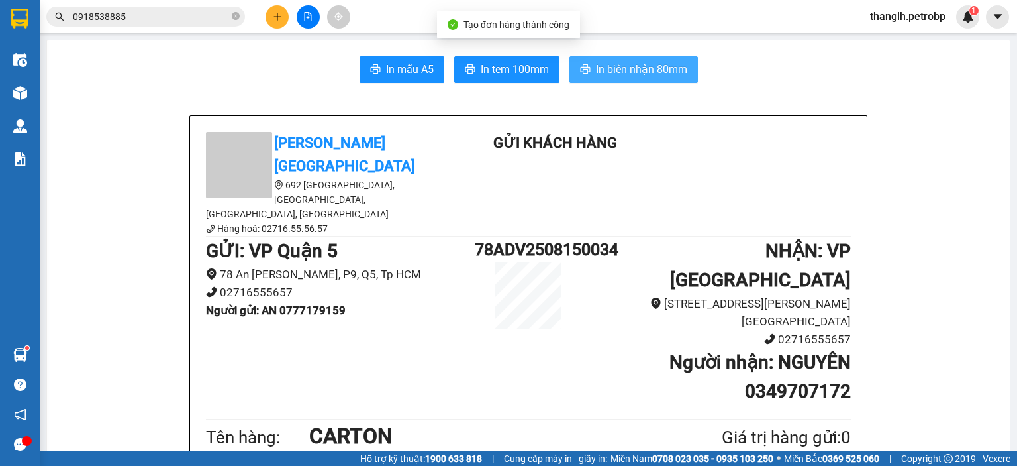
click at [625, 79] on button "In biên nhận 80mm" at bounding box center [634, 69] width 129 height 26
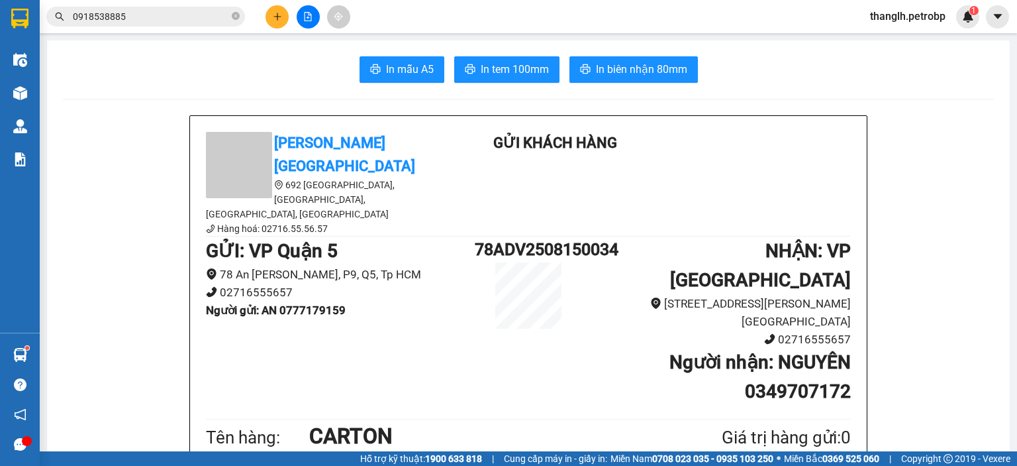
click at [517, 76] on span "In tem 100mm" at bounding box center [515, 69] width 68 height 17
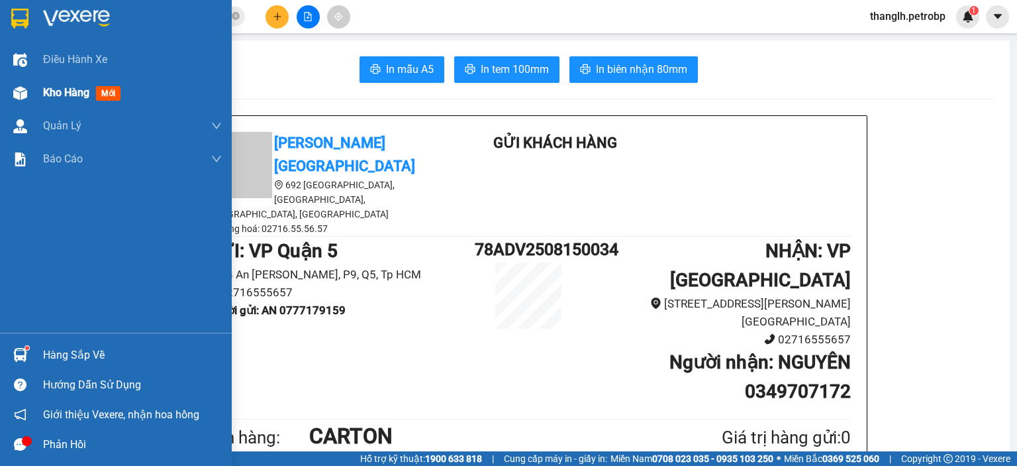
click at [29, 89] on div at bounding box center [20, 92] width 23 height 23
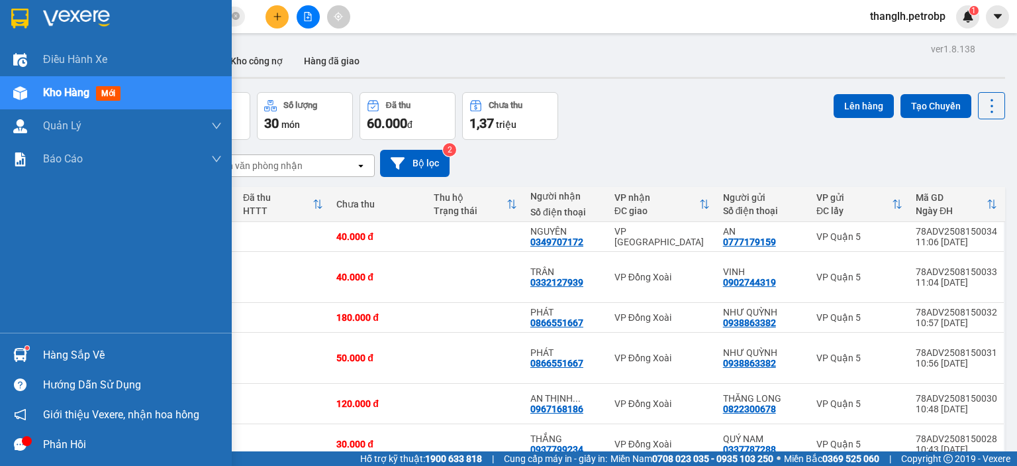
click at [16, 353] on img at bounding box center [20, 355] width 14 height 14
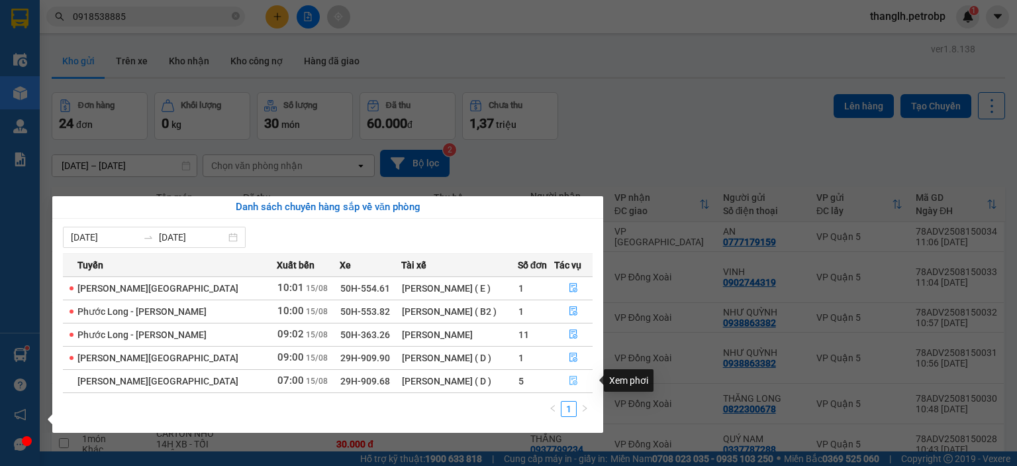
click at [571, 384] on icon "file-done" at bounding box center [574, 380] width 8 height 9
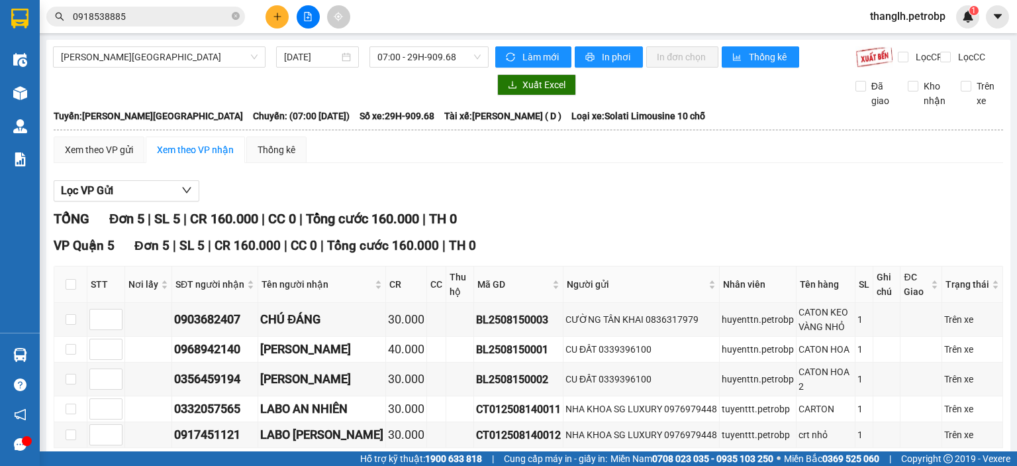
scroll to position [66, 0]
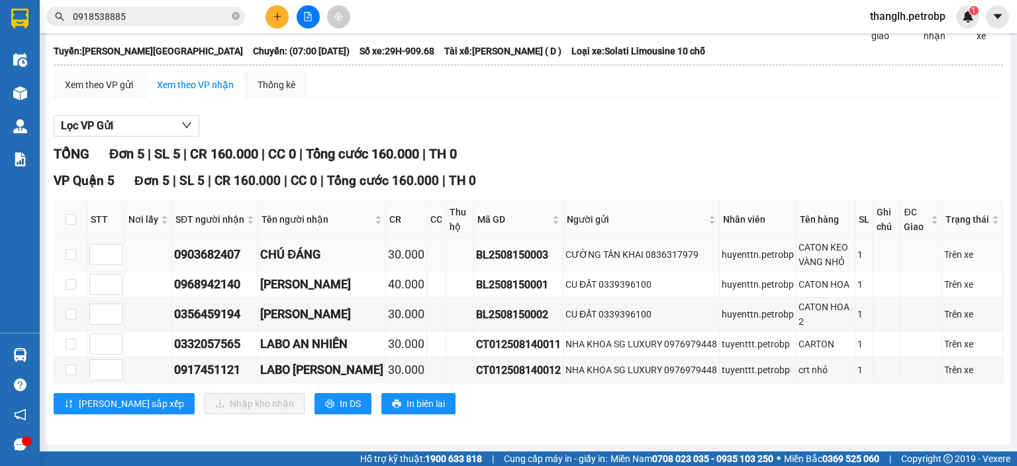
click at [210, 259] on div "0903682407" at bounding box center [214, 254] width 81 height 19
copy div "0903682407"
click at [225, 289] on div "0968942140" at bounding box center [214, 284] width 81 height 19
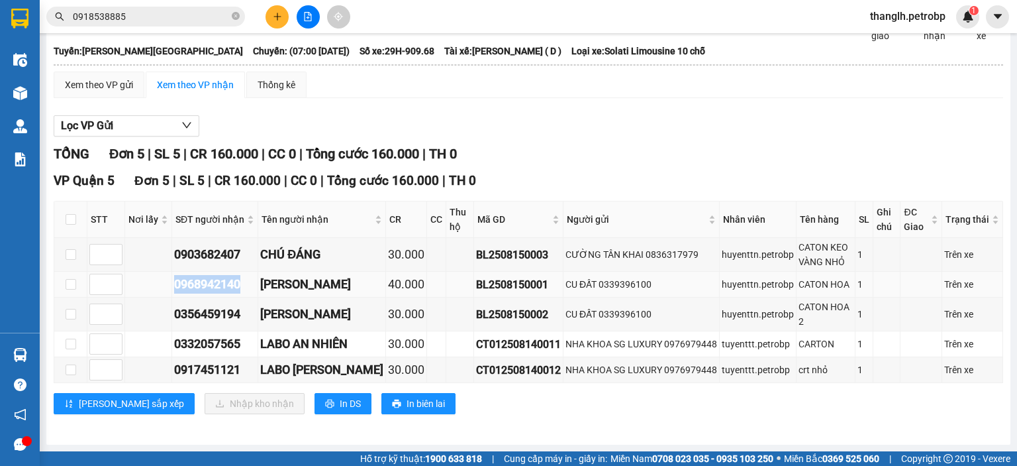
copy div "0968942140"
click at [210, 317] on div "0356459194" at bounding box center [214, 314] width 81 height 19
copy div "0356459194"
click at [206, 349] on div "0332057565" at bounding box center [214, 344] width 81 height 19
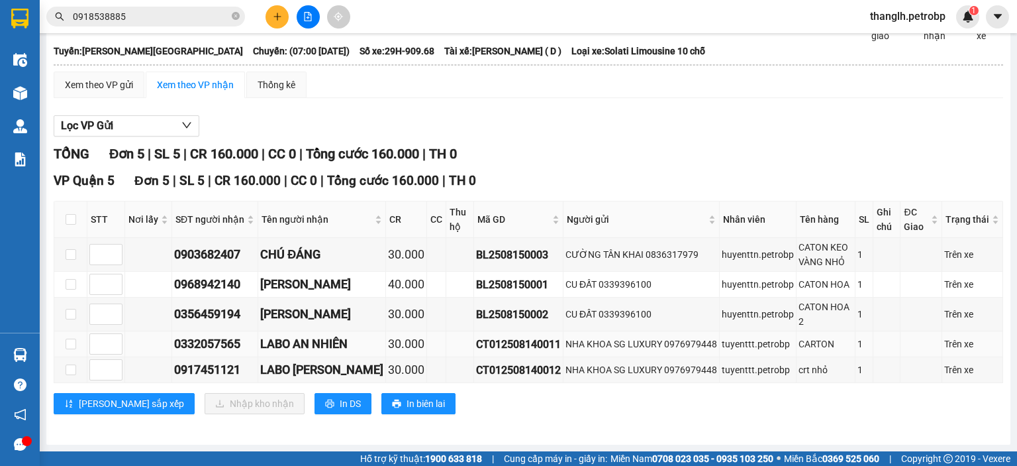
click at [219, 341] on div "0332057565" at bounding box center [214, 344] width 81 height 19
copy div "0332057565"
click at [224, 371] on div "0917451121" at bounding box center [214, 369] width 81 height 19
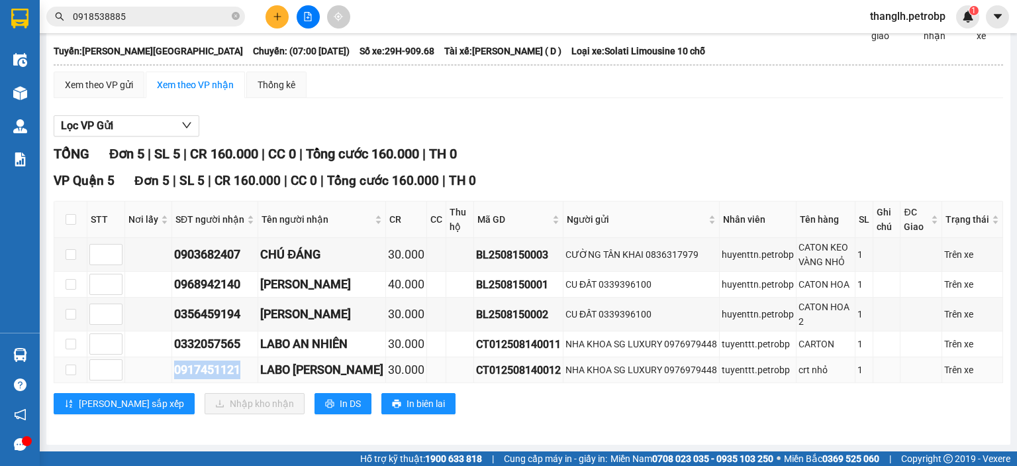
copy div "0917451121"
click at [72, 225] on input "checkbox" at bounding box center [71, 219] width 11 height 11
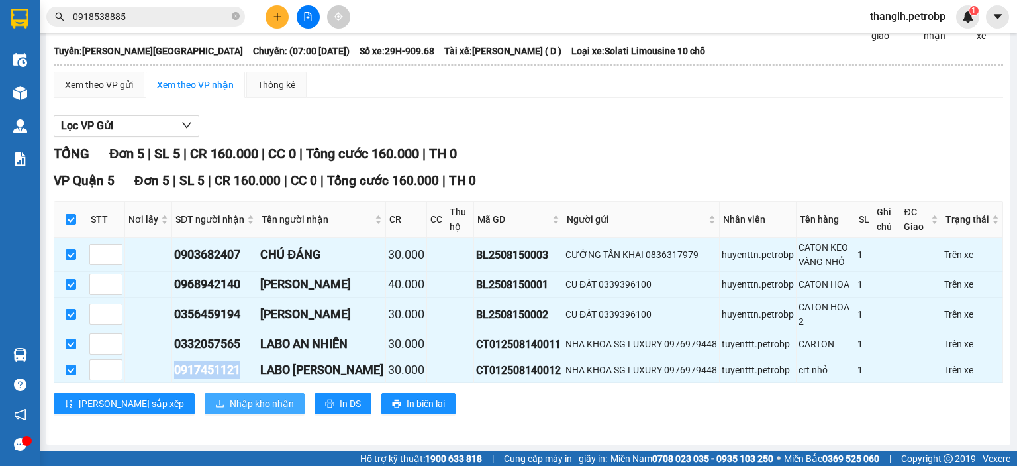
click at [230, 405] on span "Nhập kho nhận" at bounding box center [262, 403] width 64 height 15
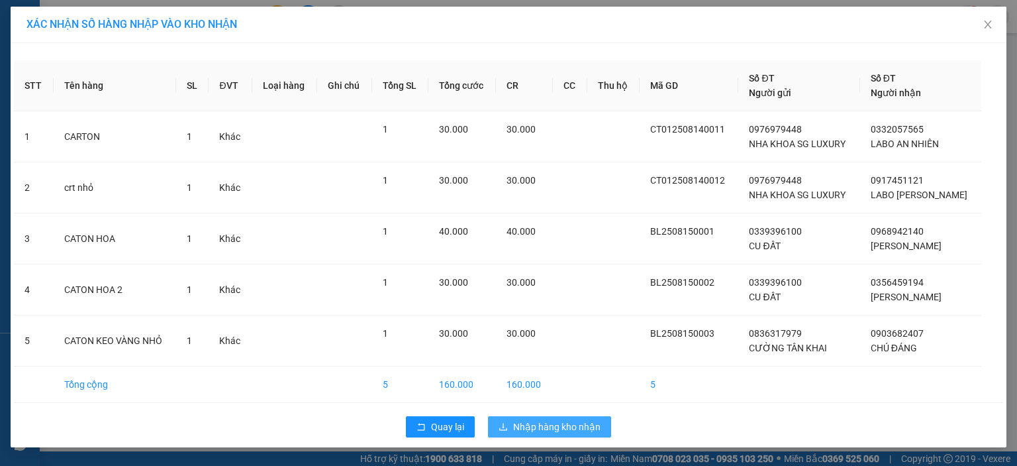
click at [547, 425] on span "Nhập hàng kho nhận" at bounding box center [556, 426] width 87 height 15
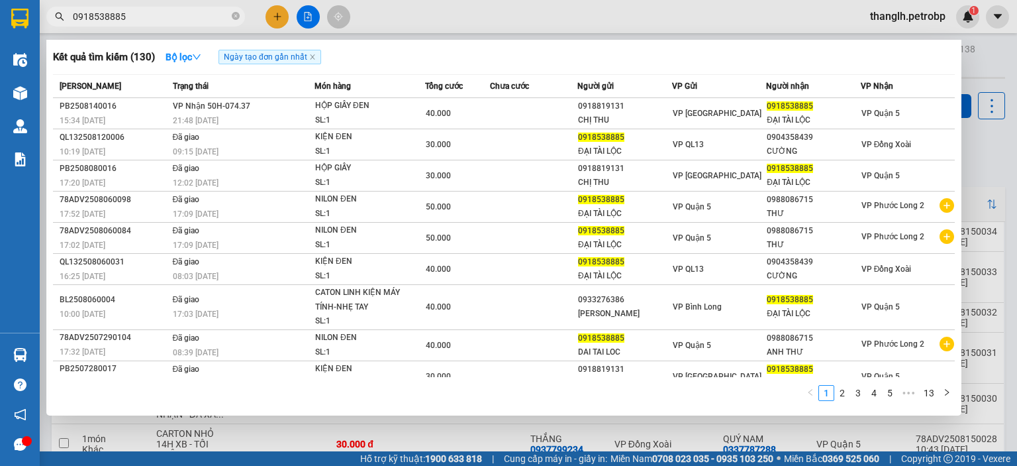
click at [129, 17] on input "0918538885" at bounding box center [151, 16] width 156 height 15
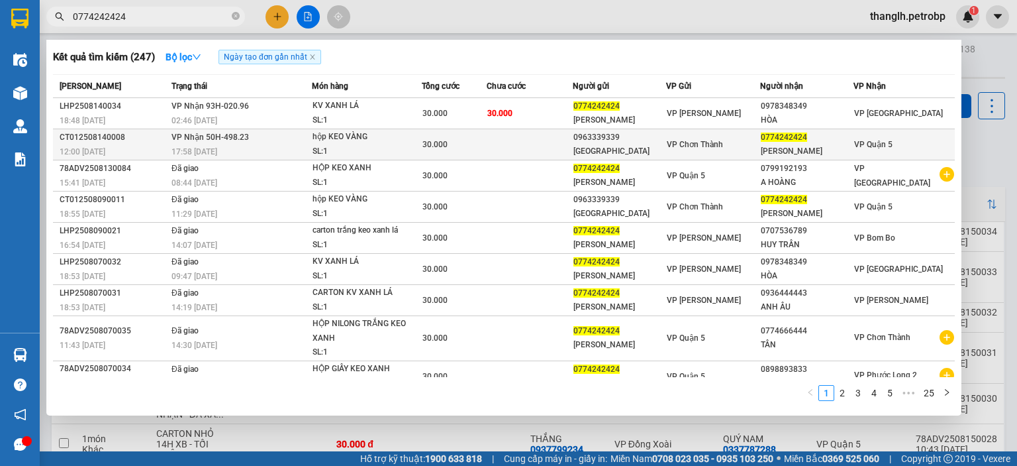
click at [446, 156] on td "30.000" at bounding box center [454, 144] width 65 height 31
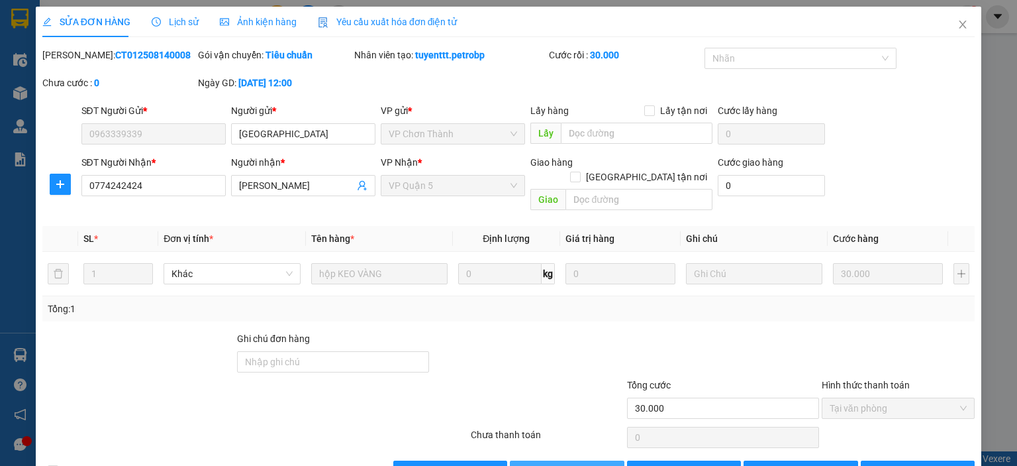
click at [553, 464] on span "Giao hàng" at bounding box center [574, 471] width 42 height 15
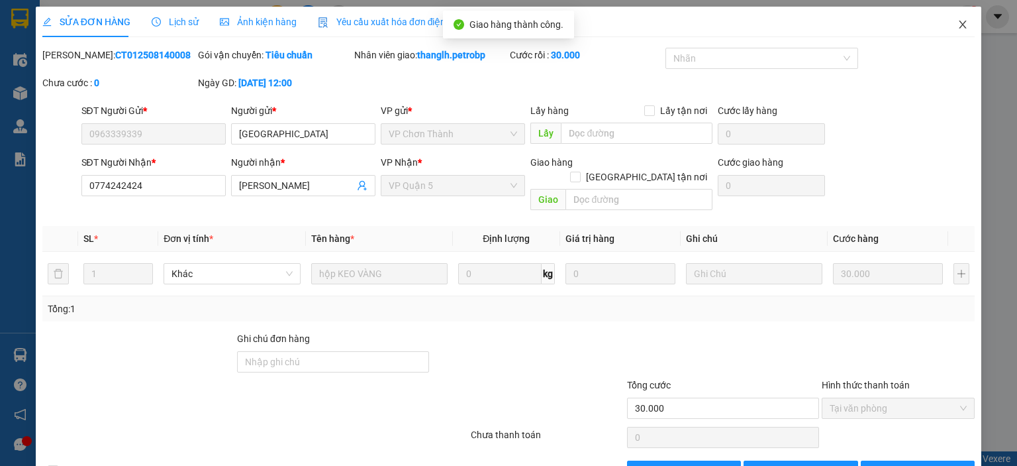
click at [950, 31] on span "Close" at bounding box center [963, 25] width 37 height 37
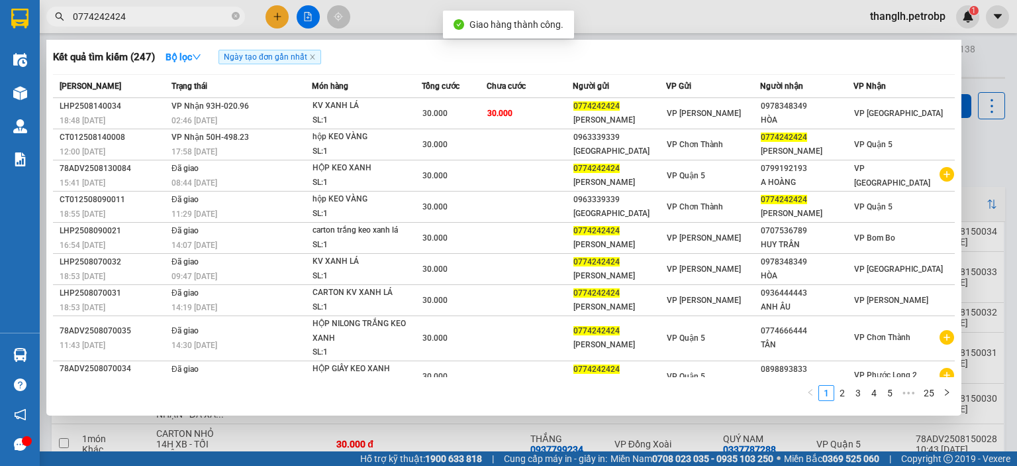
click at [178, 23] on input "0774242424" at bounding box center [151, 16] width 156 height 15
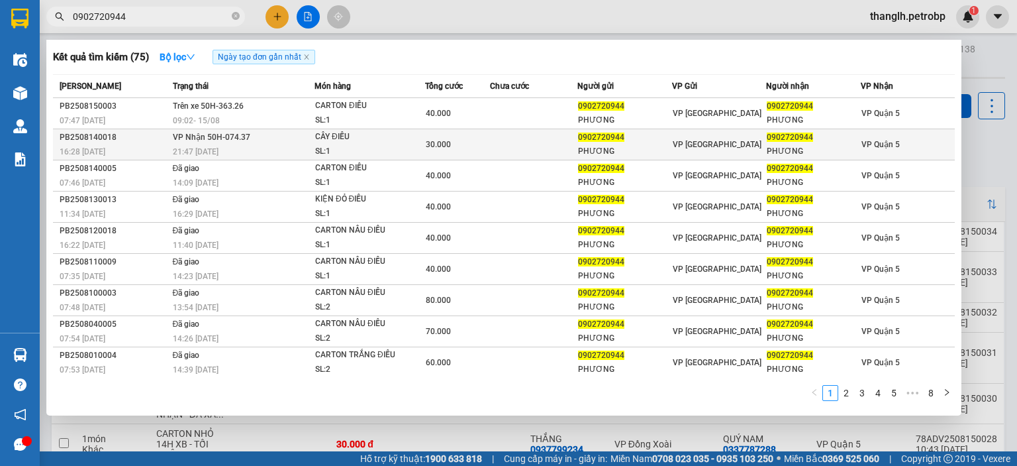
click at [258, 148] on div "21:47 - 14/08" at bounding box center [243, 151] width 141 height 15
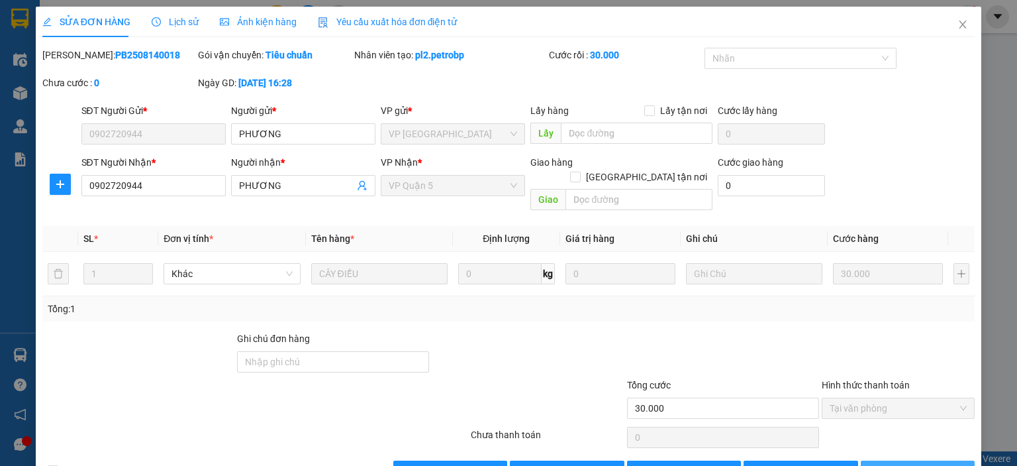
click at [914, 460] on button "Lưu và In" at bounding box center [918, 470] width 115 height 21
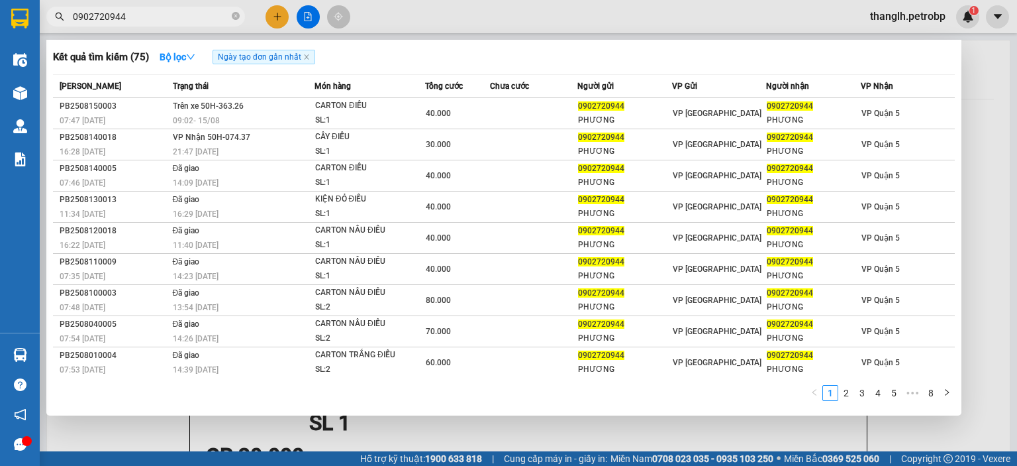
click at [161, 10] on input "0902720944" at bounding box center [151, 16] width 156 height 15
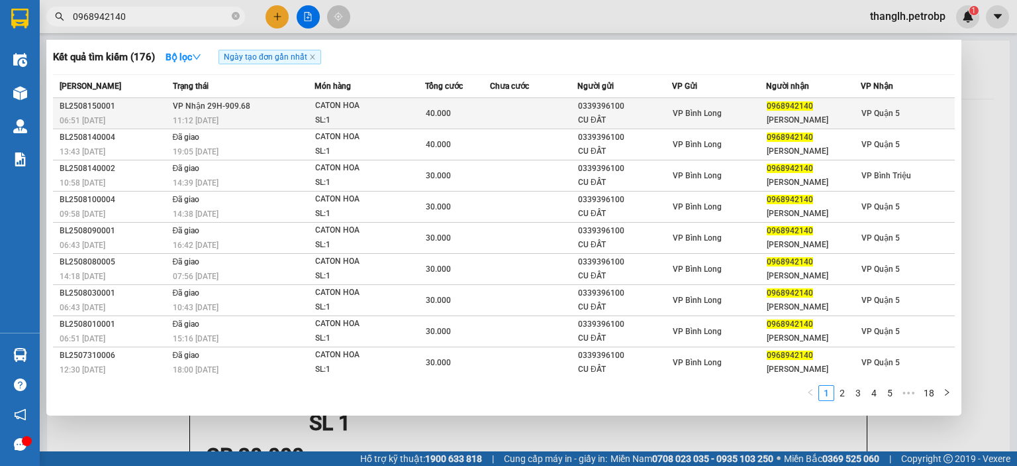
click at [347, 114] on div "SL: 1" at bounding box center [364, 120] width 99 height 15
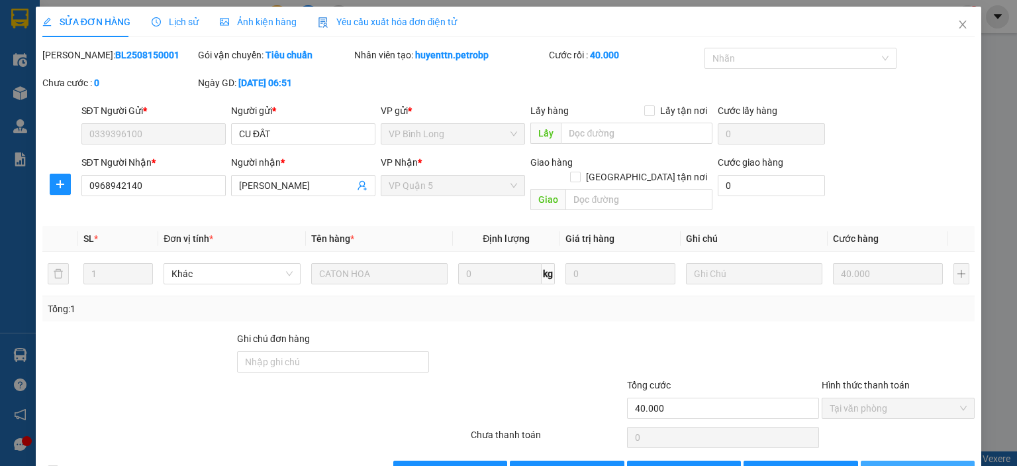
click at [872, 460] on button "Lưu và In" at bounding box center [918, 470] width 115 height 21
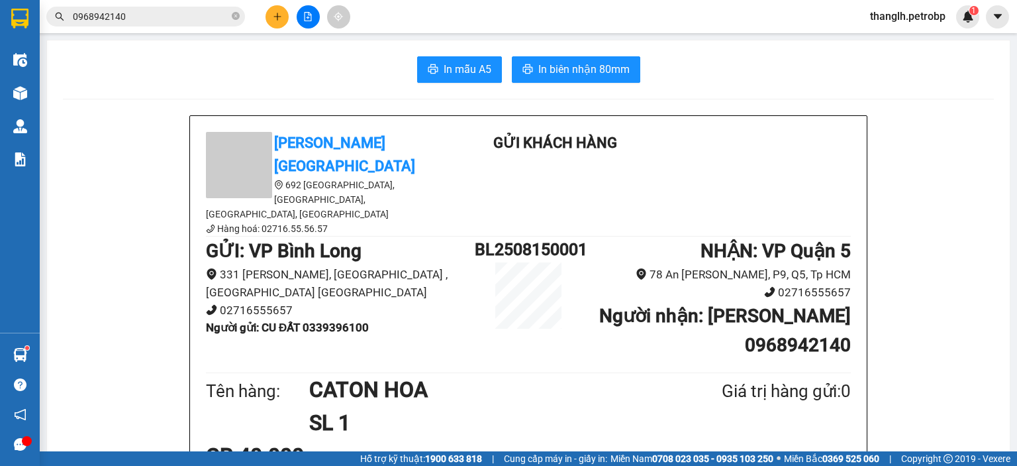
click at [289, 12] on div at bounding box center [307, 16] width 99 height 23
click at [284, 7] on button at bounding box center [277, 16] width 23 height 23
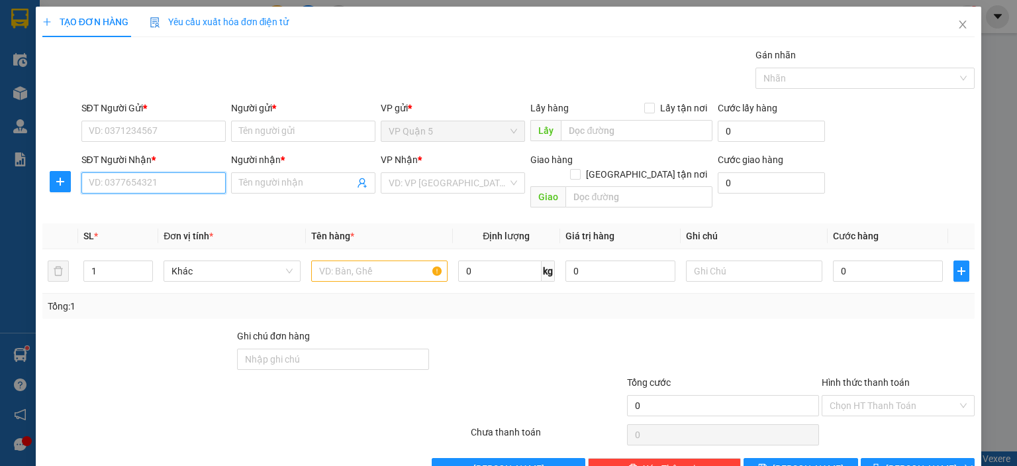
click at [203, 184] on input "SĐT Người Nhận *" at bounding box center [153, 182] width 144 height 21
click at [180, 186] on input "0362954259" at bounding box center [153, 182] width 144 height 21
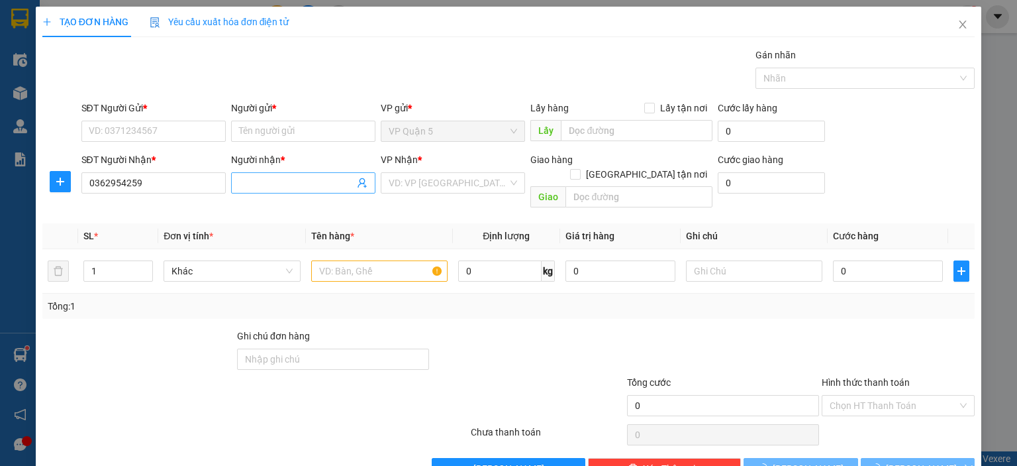
click at [281, 180] on input "Người nhận *" at bounding box center [296, 183] width 115 height 15
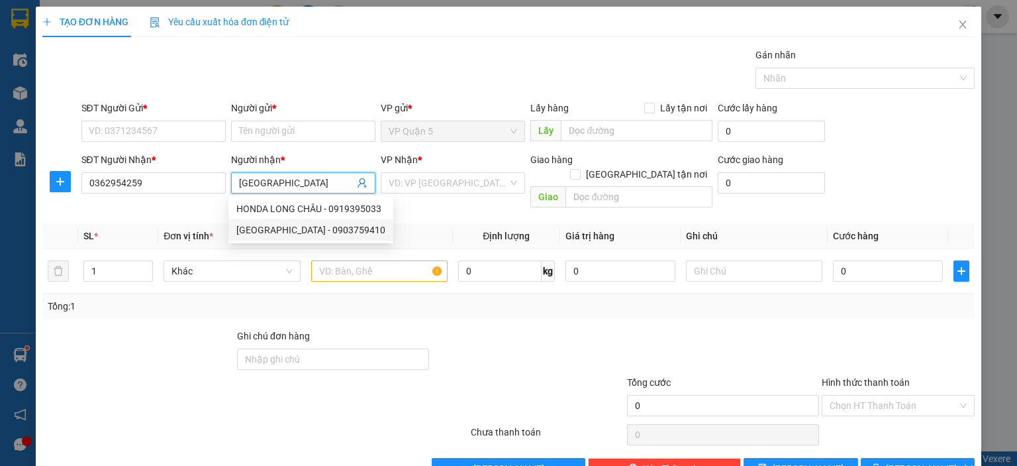
click at [161, 223] on th "Đơn vị tính *" at bounding box center [231, 236] width 147 height 26
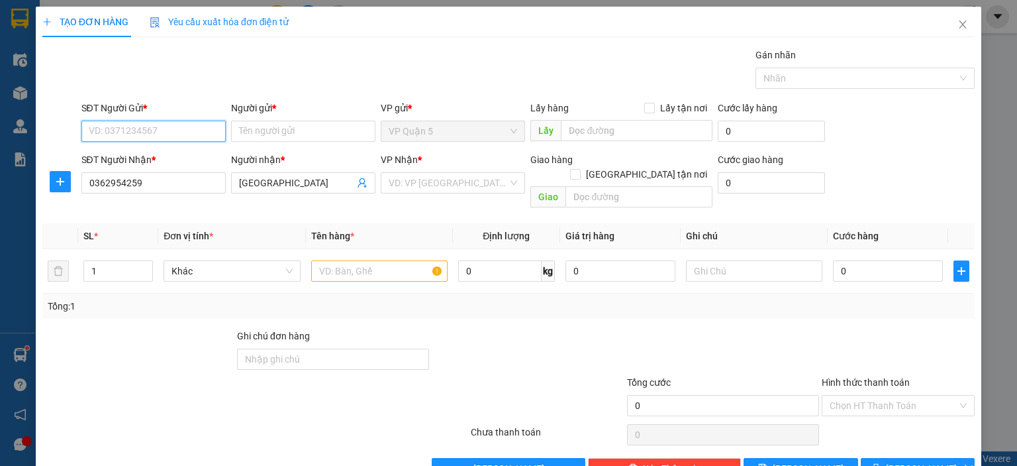
click at [158, 140] on input "SĐT Người Gửi *" at bounding box center [153, 131] width 144 height 21
click at [284, 140] on input "Người gửi *" at bounding box center [303, 131] width 144 height 21
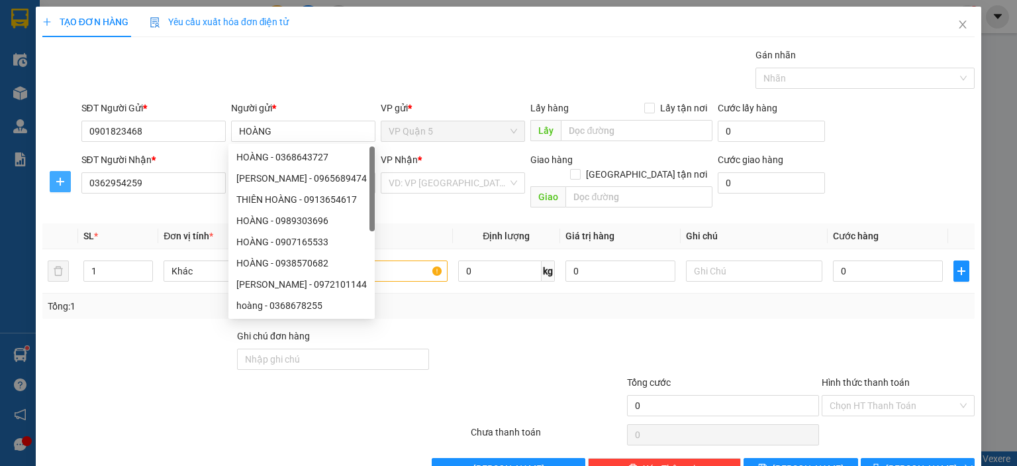
click at [60, 185] on icon "plus" at bounding box center [60, 181] width 11 height 11
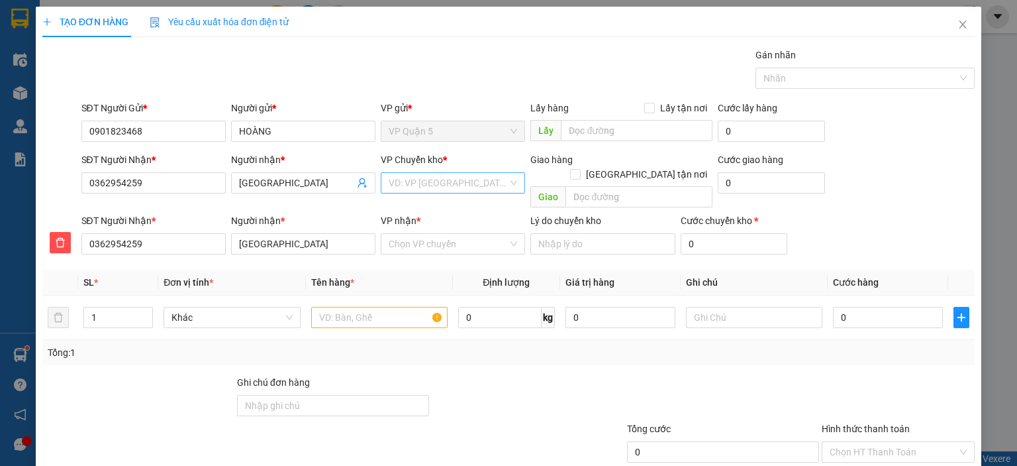
click at [432, 172] on div "VD: VP Sài Gòn" at bounding box center [453, 182] width 144 height 21
click at [437, 207] on div "VP Đồng Xoài" at bounding box center [448, 209] width 127 height 15
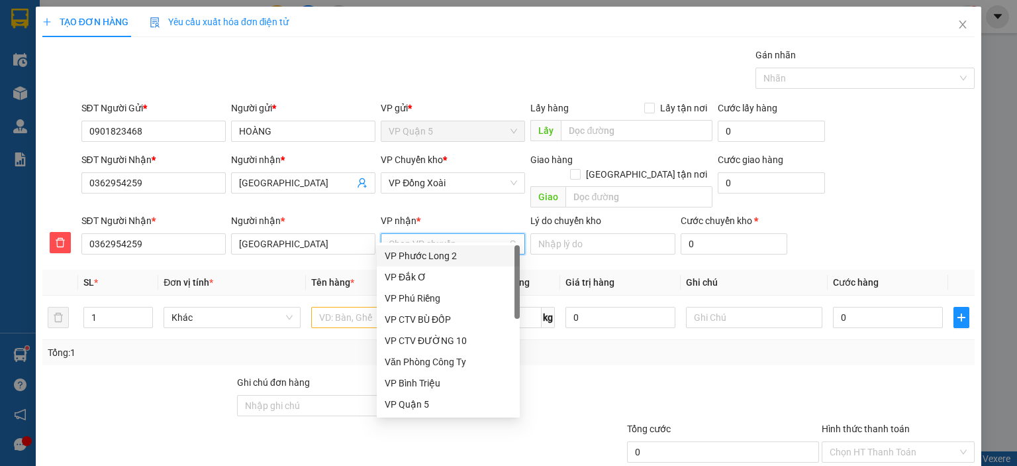
click at [427, 234] on input "VP nhận *" at bounding box center [448, 244] width 119 height 20
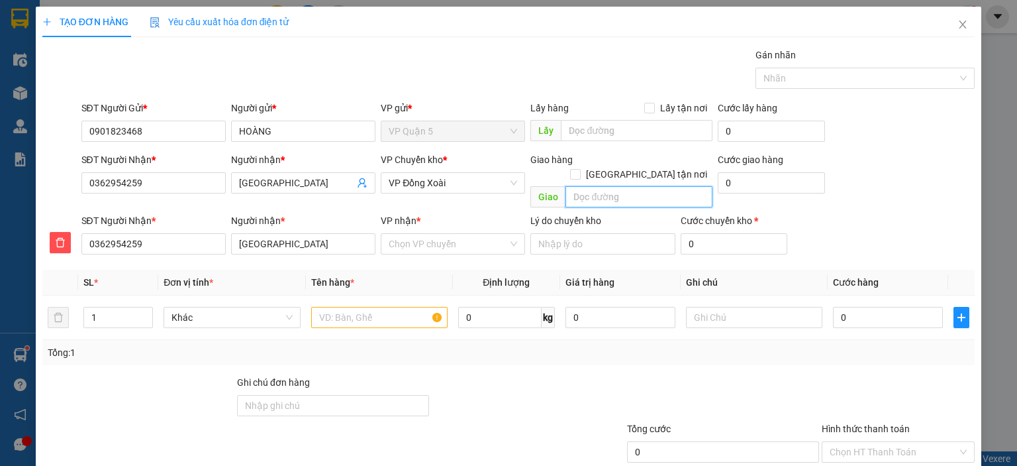
click at [595, 186] on input "text" at bounding box center [639, 196] width 147 height 21
click at [455, 238] on input "VP nhận *" at bounding box center [448, 244] width 119 height 20
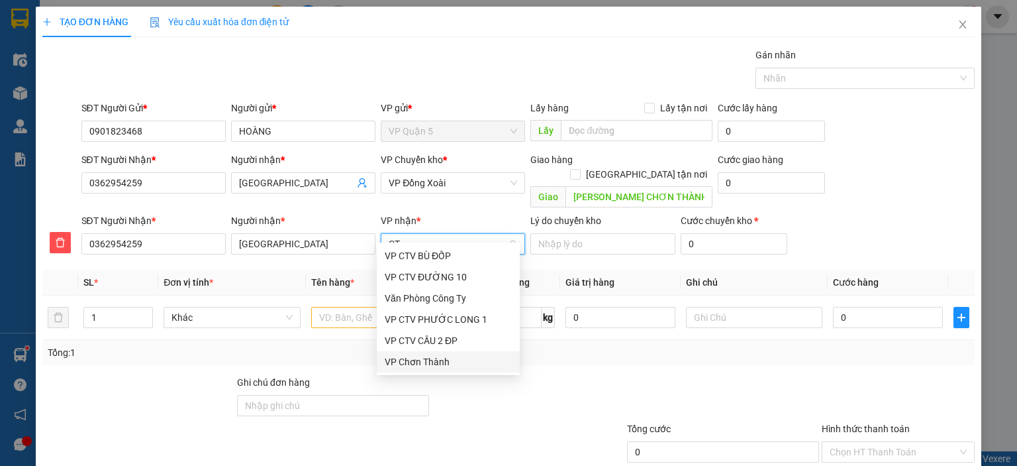
click at [421, 360] on div "VP Chơn Thành" at bounding box center [448, 361] width 127 height 15
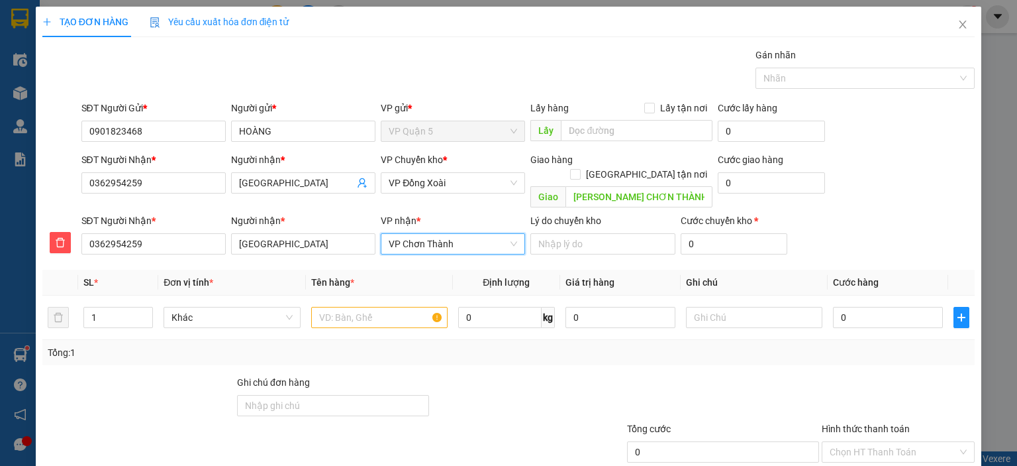
click at [567, 356] on div "Transit Pickup Surcharge Ids Transit Deliver Surcharge Ids Transit Deliver Surc…" at bounding box center [508, 287] width 933 height 478
click at [413, 307] on input "text" at bounding box center [379, 317] width 136 height 21
click at [626, 378] on div at bounding box center [723, 398] width 195 height 46
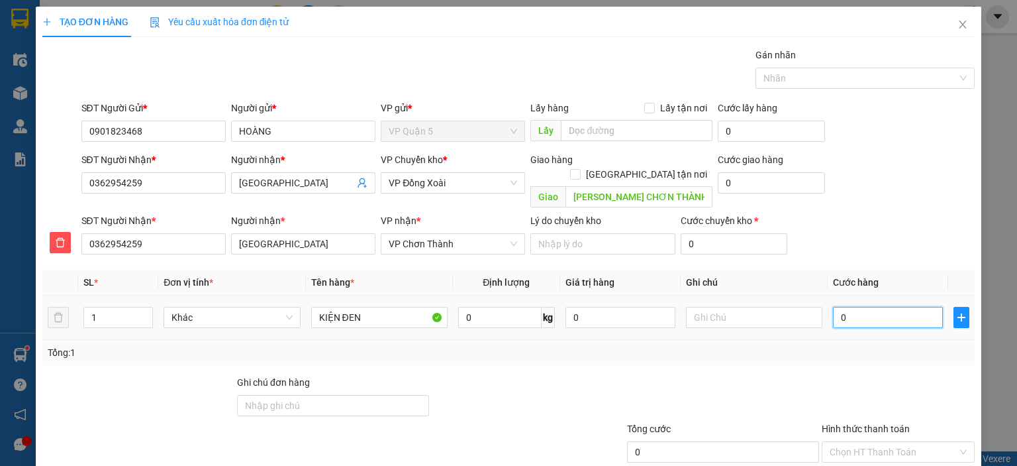
click at [882, 307] on input "0" at bounding box center [888, 317] width 110 height 21
click at [795, 345] on div "Tổng: 1" at bounding box center [509, 352] width 922 height 15
click at [773, 307] on input "text" at bounding box center [754, 317] width 136 height 21
click at [848, 375] on div at bounding box center [899, 398] width 156 height 46
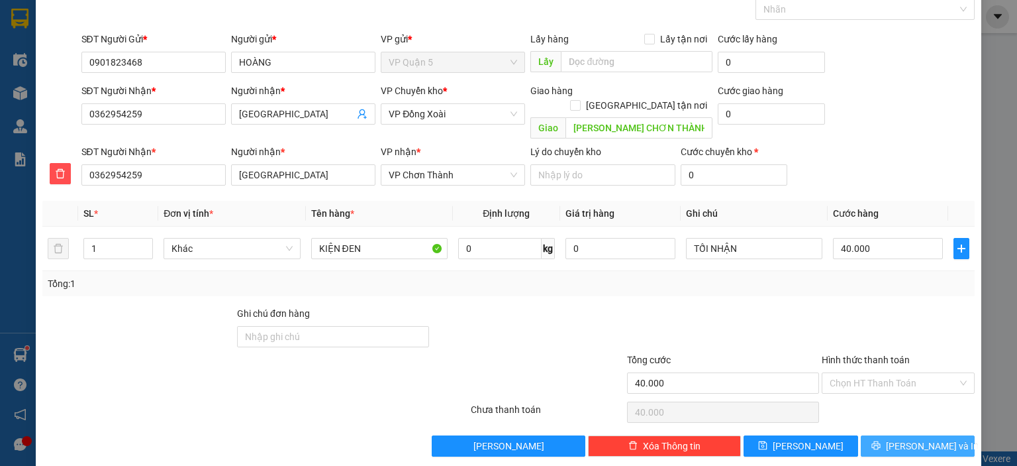
click at [907, 439] on span "Lưu và In" at bounding box center [932, 446] width 93 height 15
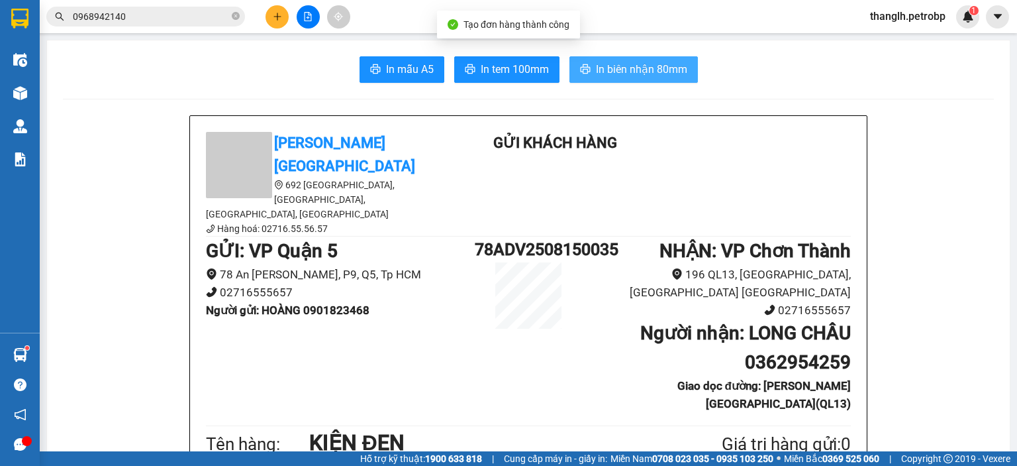
click at [606, 63] on span "In biên nhận 80mm" at bounding box center [641, 69] width 91 height 17
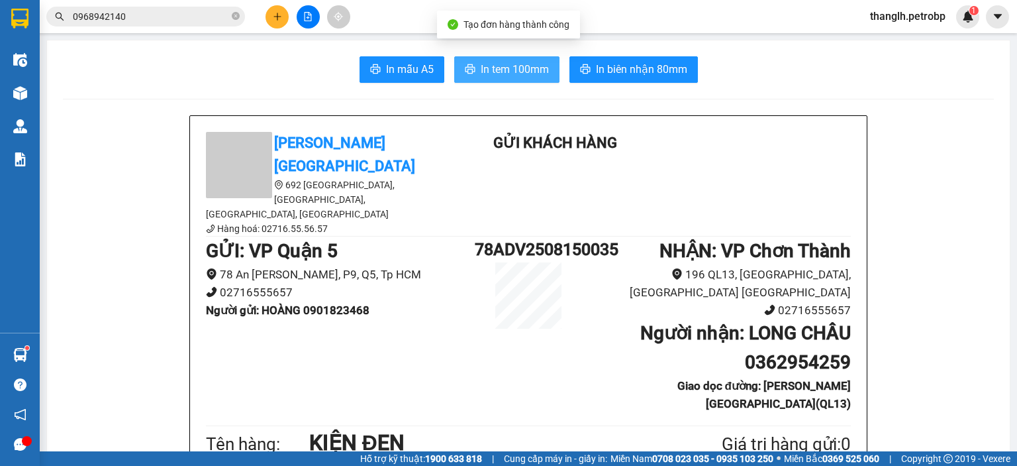
click at [469, 67] on icon "printer" at bounding box center [470, 69] width 11 height 11
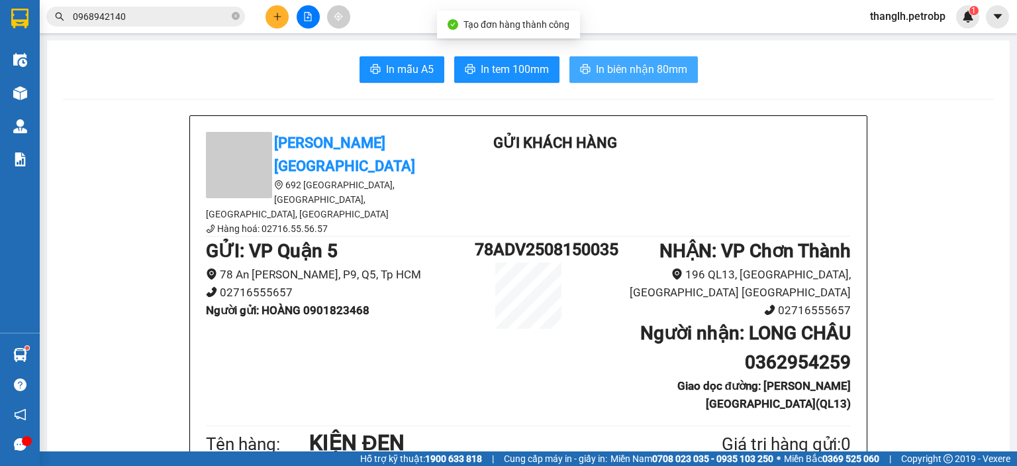
click at [639, 64] on span "In biên nhận 80mm" at bounding box center [641, 69] width 91 height 17
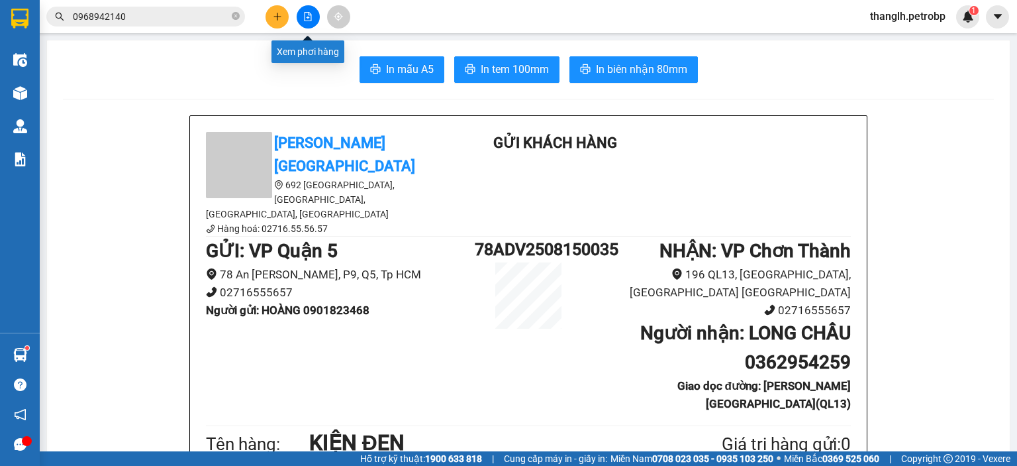
click at [278, 15] on icon "plus" at bounding box center [277, 16] width 9 height 9
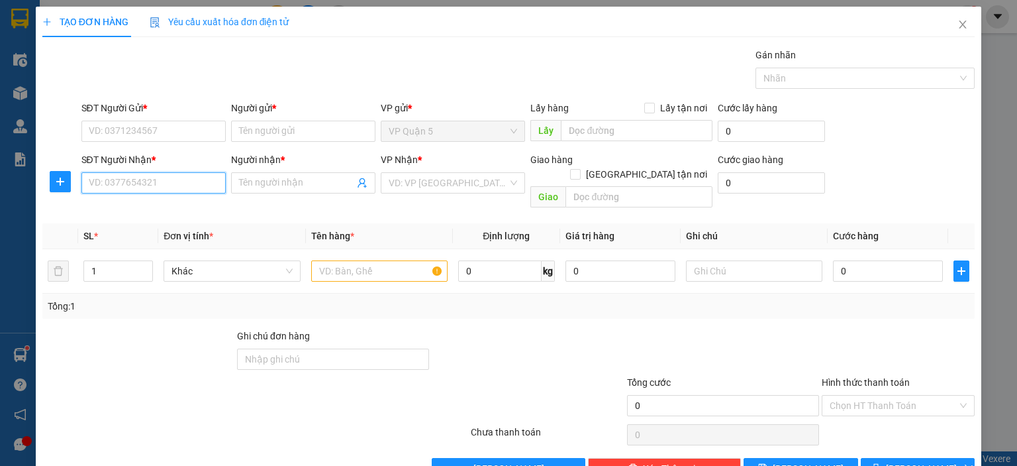
click at [132, 183] on input "SĐT Người Nhận *" at bounding box center [153, 182] width 144 height 21
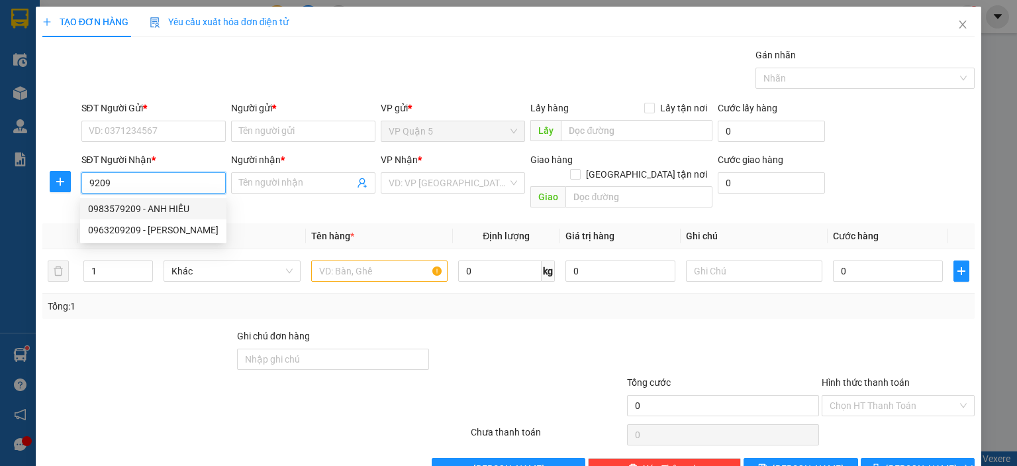
click at [148, 211] on div "0983579209 - ANH HIẾU" at bounding box center [153, 208] width 130 height 15
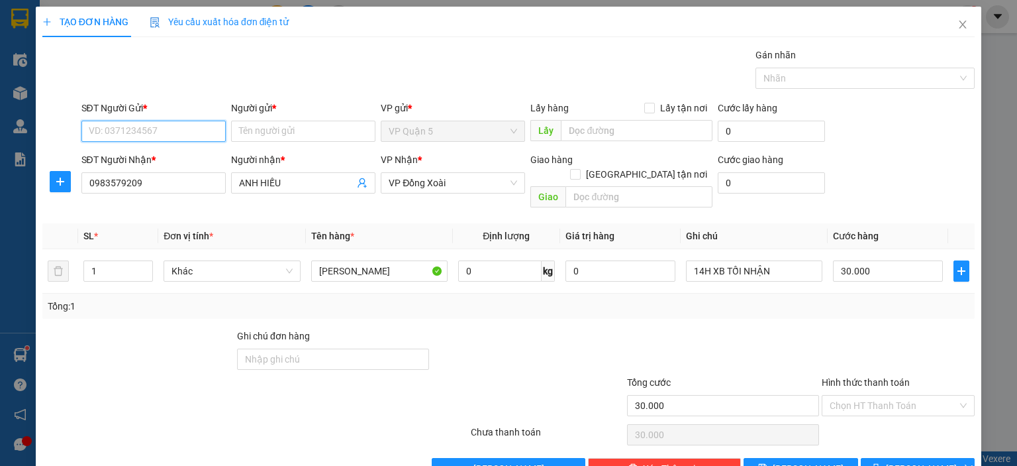
click at [168, 133] on input "SĐT Người Gửi *" at bounding box center [153, 131] width 144 height 21
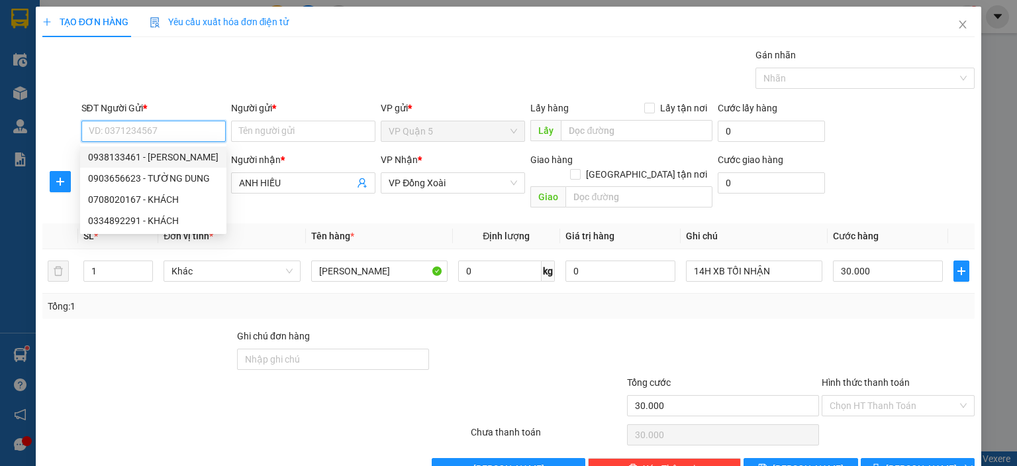
click at [144, 156] on div "0938133461 - VŨ" at bounding box center [153, 157] width 130 height 15
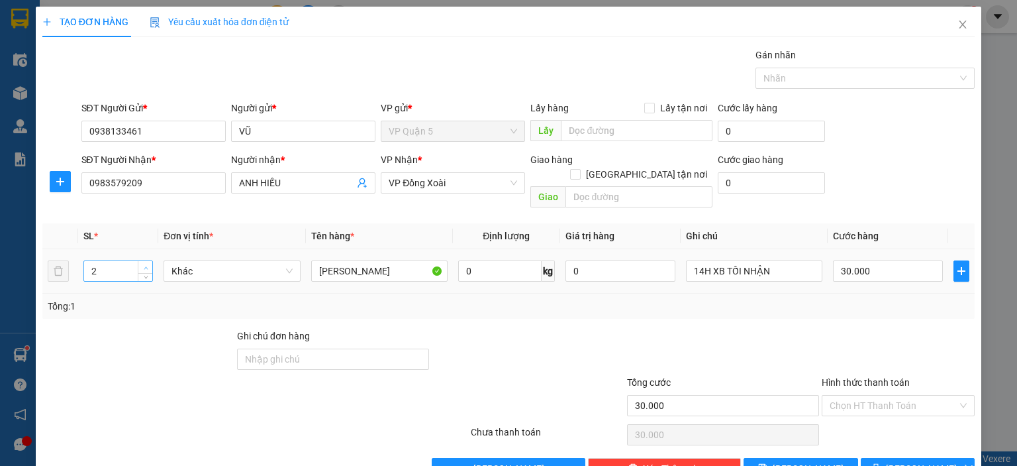
click at [144, 264] on span "up" at bounding box center [146, 268] width 8 height 8
click at [201, 299] on div "Tổng: 2" at bounding box center [508, 305] width 933 height 25
click at [868, 262] on input "0" at bounding box center [888, 270] width 110 height 21
click at [760, 306] on div "Transit Pickup Surcharge Ids Transit Deliver Surcharge Ids Transit Deliver Surc…" at bounding box center [508, 263] width 933 height 431
click at [933, 461] on span "Lưu và In" at bounding box center [932, 468] width 93 height 15
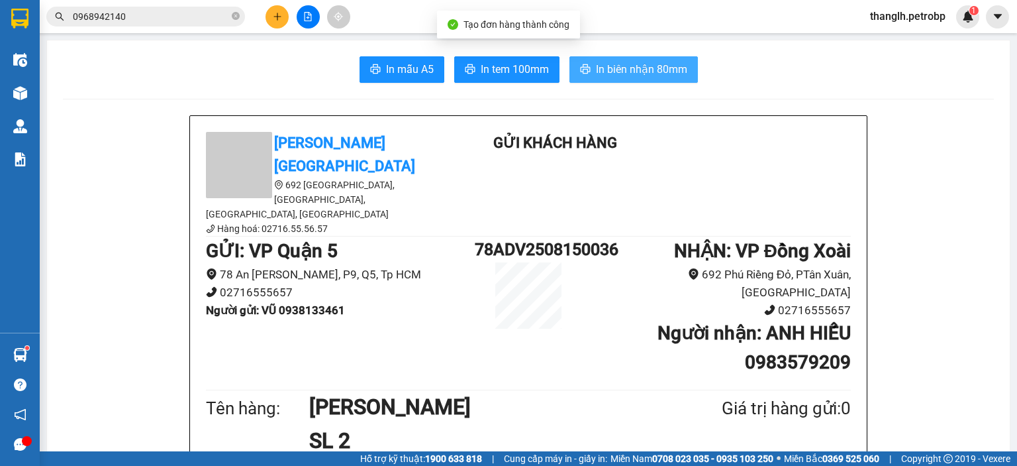
click at [609, 68] on span "In biên nhận 80mm" at bounding box center [641, 69] width 91 height 17
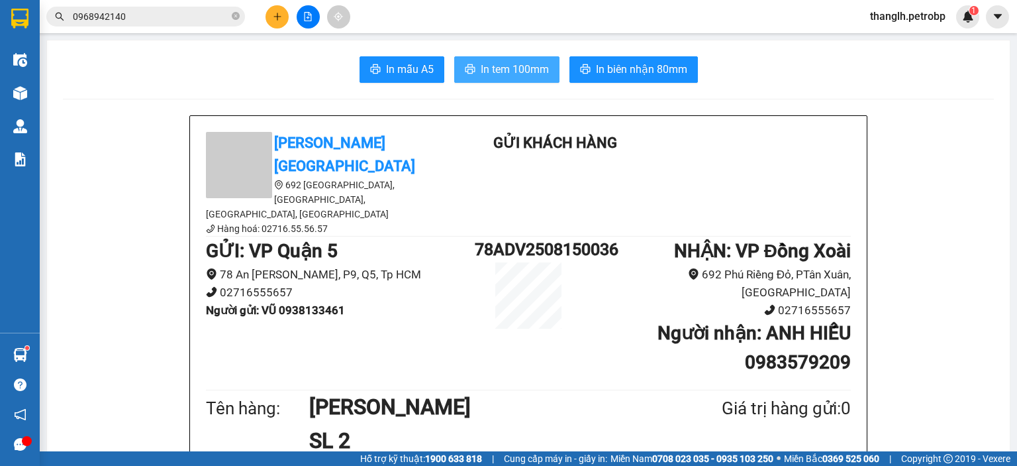
click at [535, 76] on span "In tem 100mm" at bounding box center [515, 69] width 68 height 17
click at [162, 20] on input "0968942140" at bounding box center [151, 16] width 156 height 15
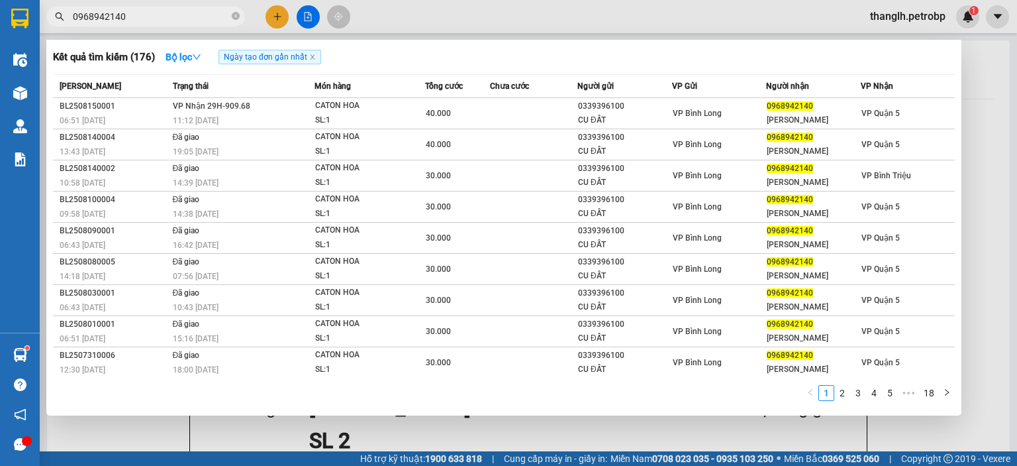
click at [162, 20] on input "0968942140" at bounding box center [151, 16] width 156 height 15
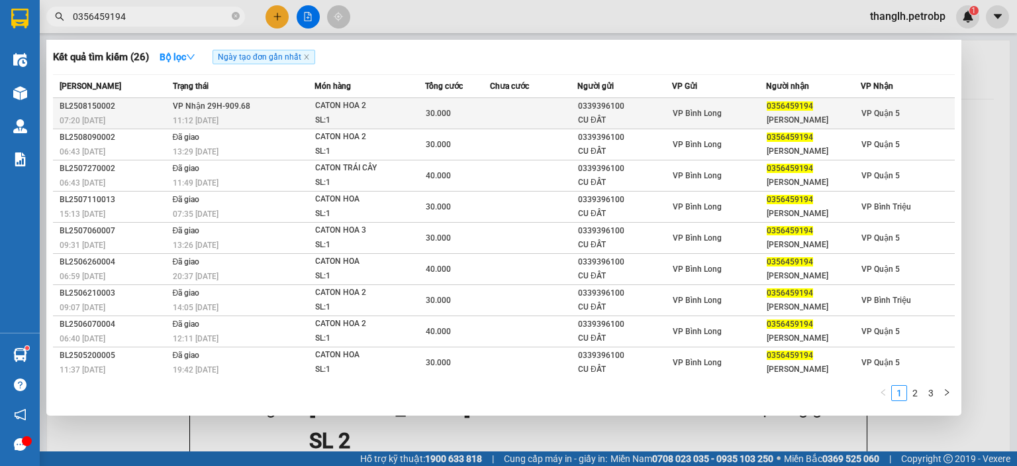
click at [240, 109] on span "VP Nhận 29H-909.68" at bounding box center [211, 105] width 77 height 9
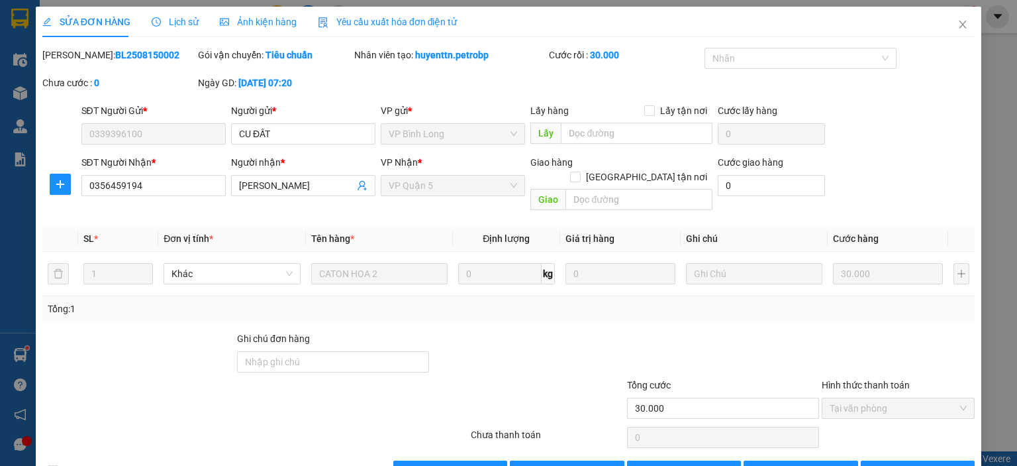
scroll to position [26, 0]
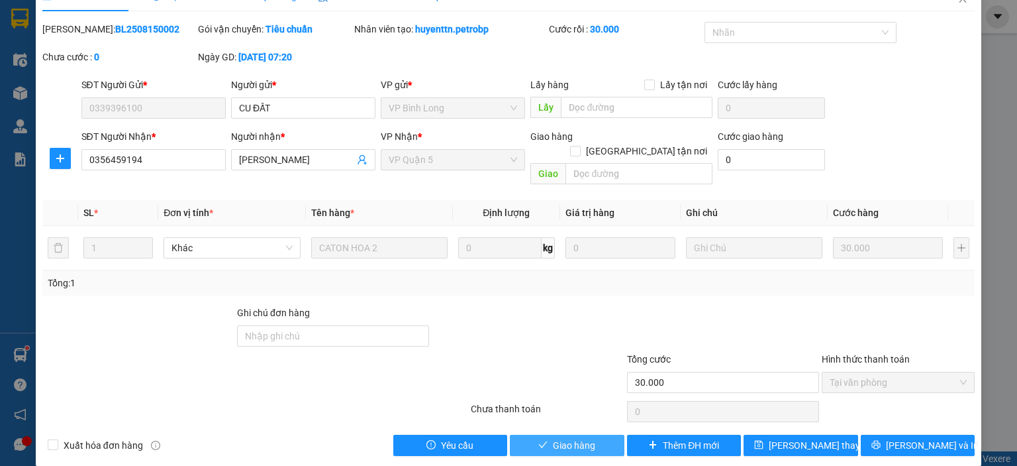
click at [569, 438] on span "Giao hàng" at bounding box center [574, 445] width 42 height 15
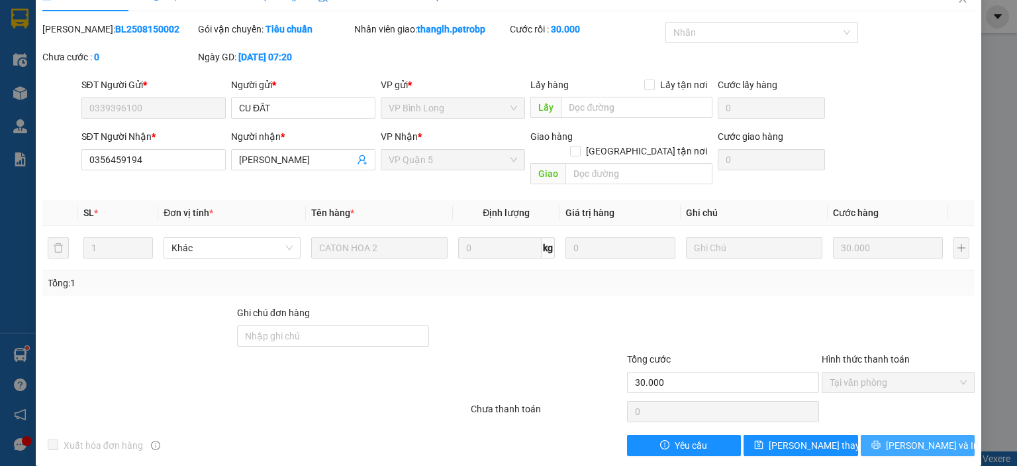
click at [917, 438] on span "Lưu và In" at bounding box center [932, 445] width 93 height 15
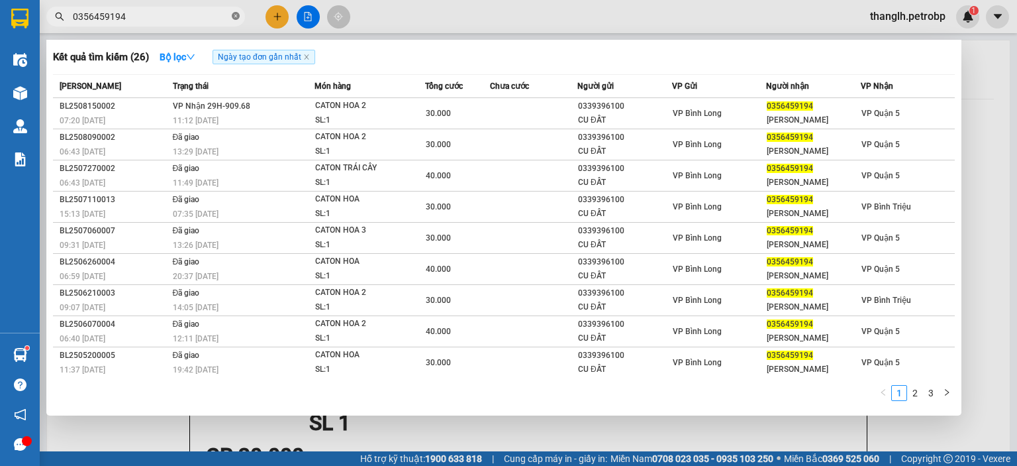
click at [235, 14] on icon "close-circle" at bounding box center [236, 16] width 8 height 8
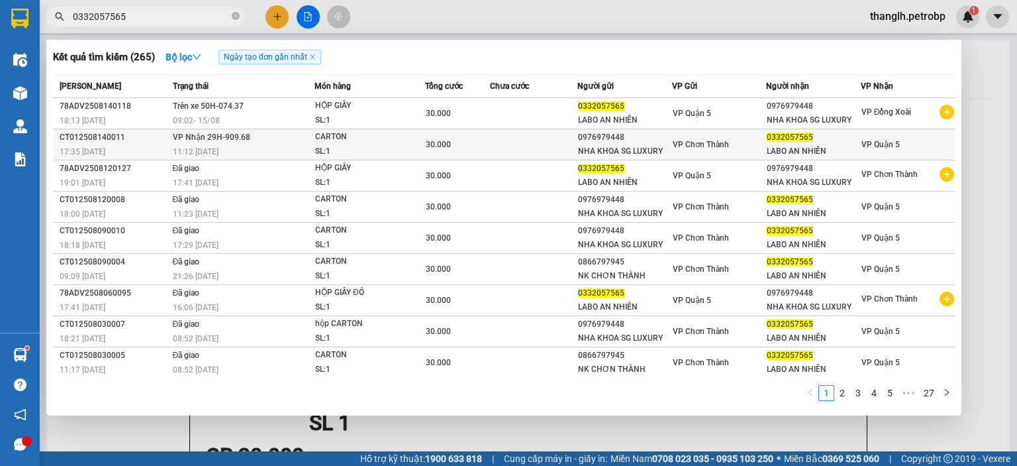
click at [264, 150] on div "11:12 - 15/08" at bounding box center [243, 151] width 141 height 15
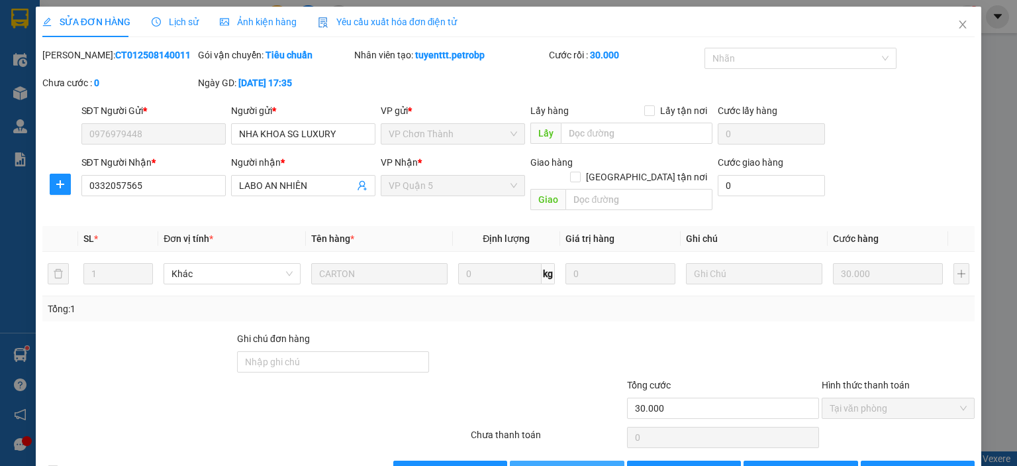
click at [567, 464] on span "Lưu và Giao hàng" at bounding box center [598, 471] width 127 height 15
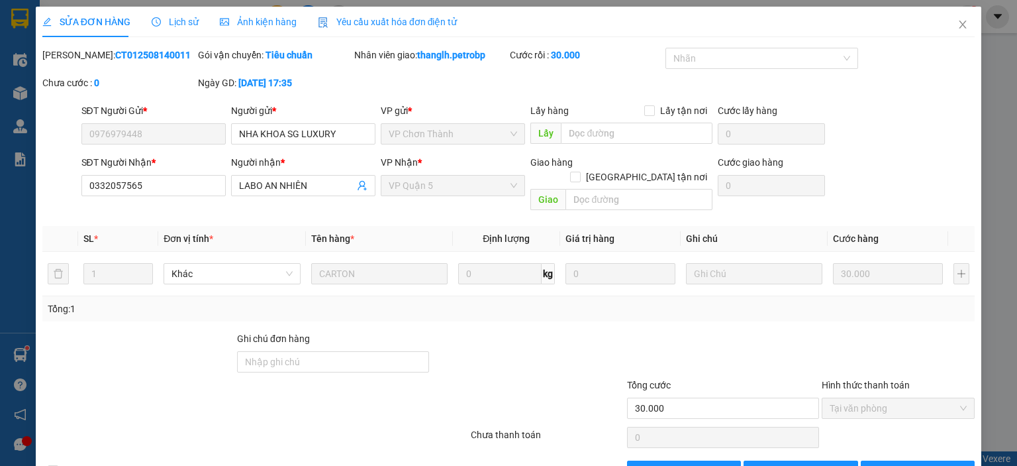
scroll to position [26, 0]
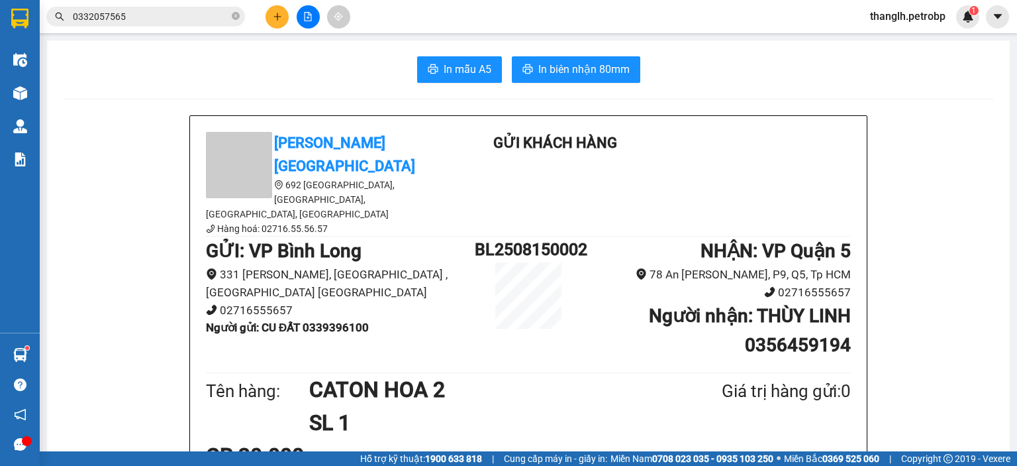
click at [273, 15] on icon "plus" at bounding box center [277, 16] width 9 height 9
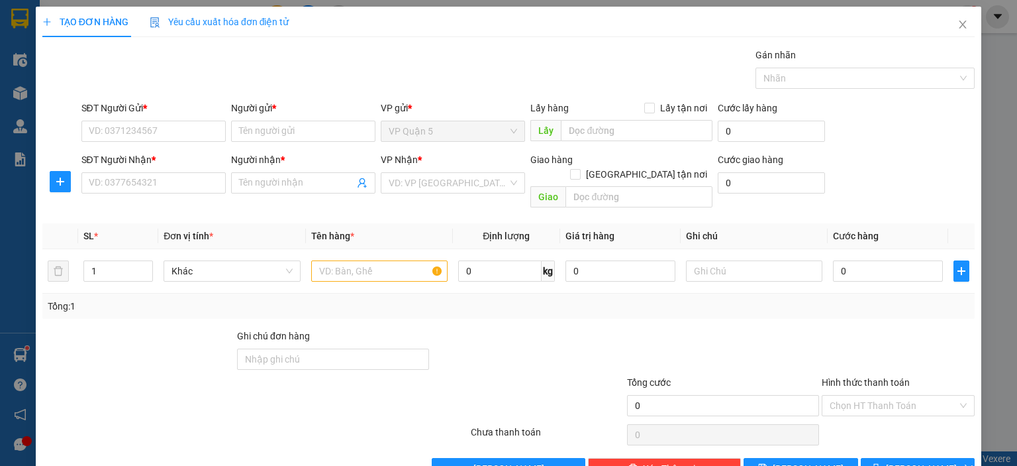
click at [143, 195] on div "SĐT Người Nhận * VD: 0377654321" at bounding box center [153, 175] width 144 height 46
click at [156, 180] on input "SĐT Người Nhận *" at bounding box center [153, 182] width 144 height 21
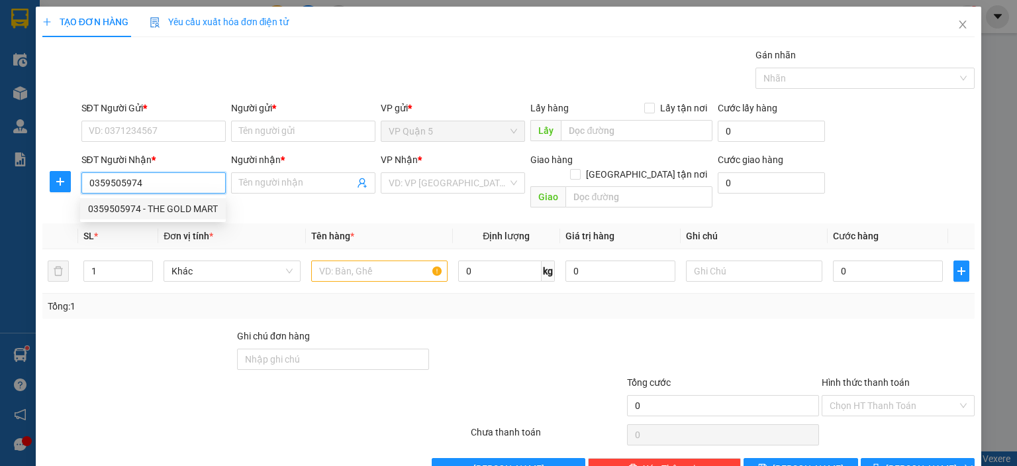
click at [194, 208] on div "0359505974 - THE GOLD MART" at bounding box center [153, 208] width 130 height 15
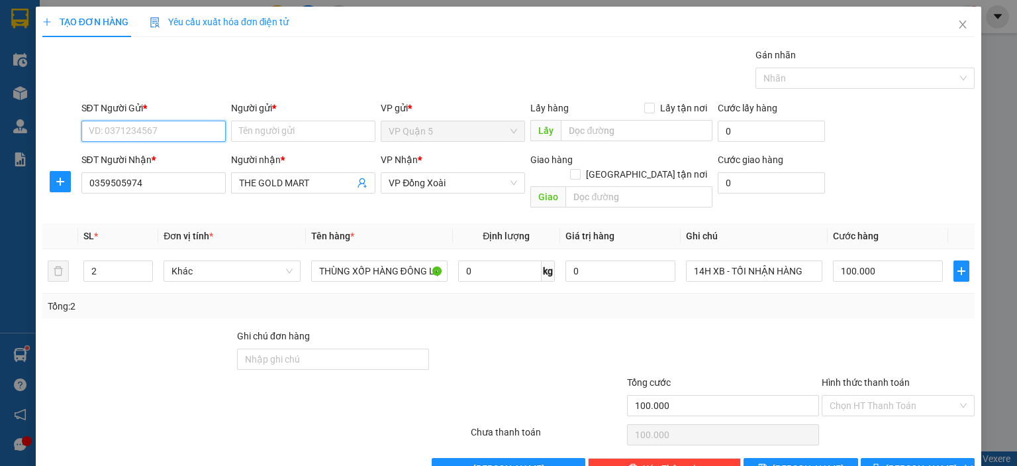
click at [166, 134] on input "SĐT Người Gửi *" at bounding box center [153, 131] width 144 height 21
click at [165, 158] on div "0943933166 - VƯỢNG" at bounding box center [151, 157] width 127 height 15
click at [143, 264] on span "up" at bounding box center [146, 268] width 8 height 8
click at [193, 299] on div "Tổng: 3" at bounding box center [221, 306] width 346 height 15
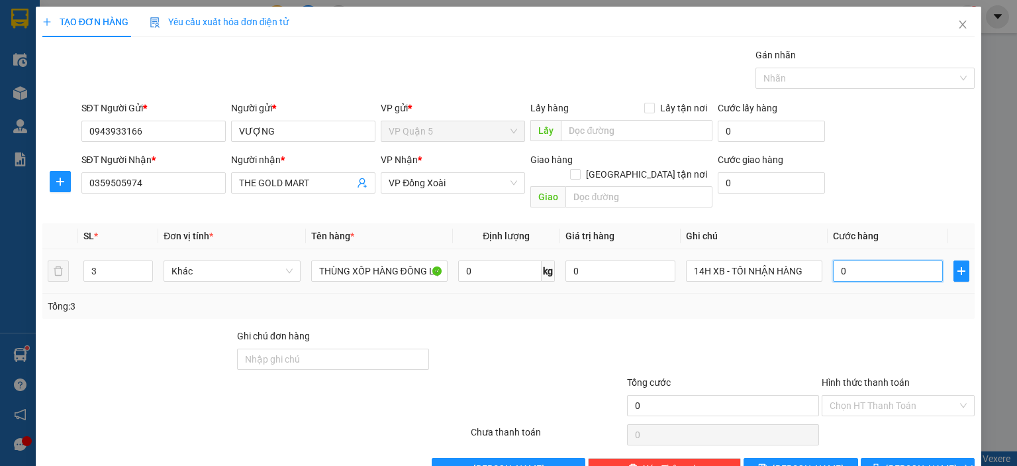
click at [906, 260] on input "0" at bounding box center [888, 270] width 110 height 21
click at [442, 329] on div at bounding box center [528, 352] width 195 height 46
click at [925, 461] on span "Lưu và In" at bounding box center [932, 468] width 93 height 15
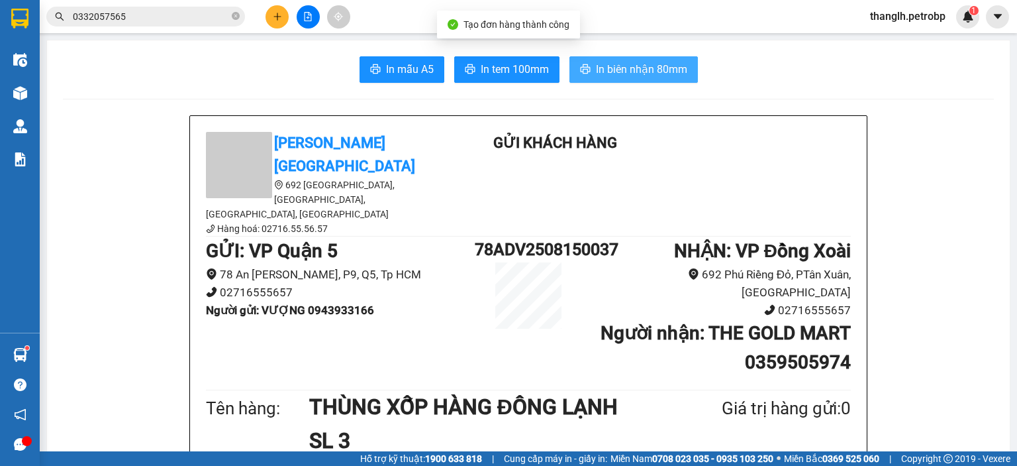
click at [596, 74] on span "In biên nhận 80mm" at bounding box center [641, 69] width 91 height 17
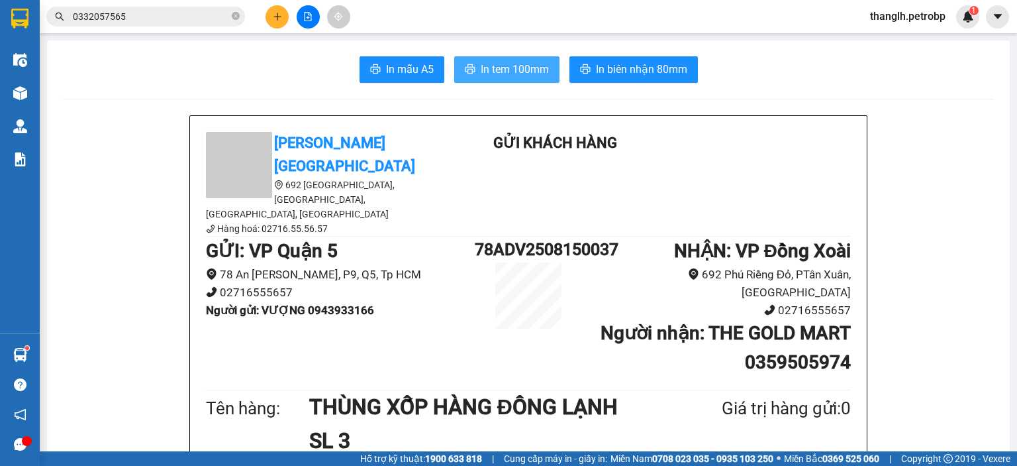
click at [519, 74] on span "In tem 100mm" at bounding box center [515, 69] width 68 height 17
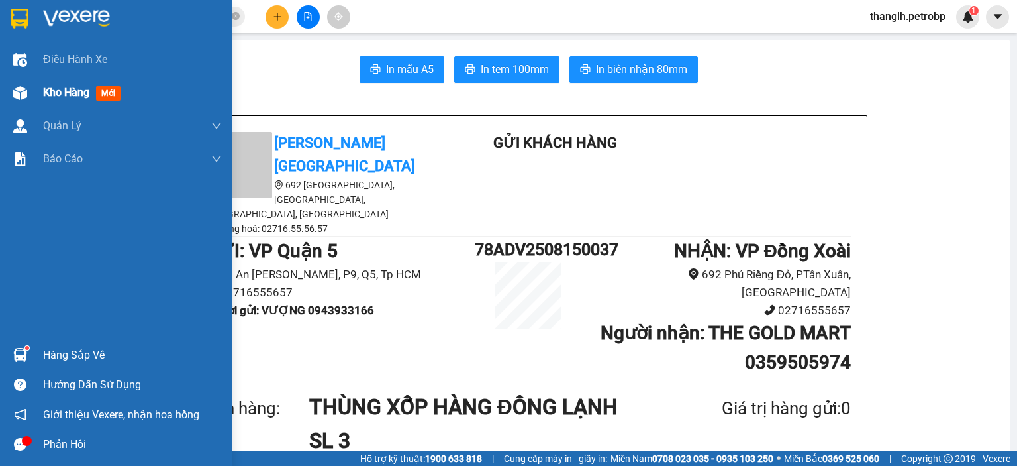
click at [44, 89] on span "Kho hàng" at bounding box center [66, 92] width 46 height 13
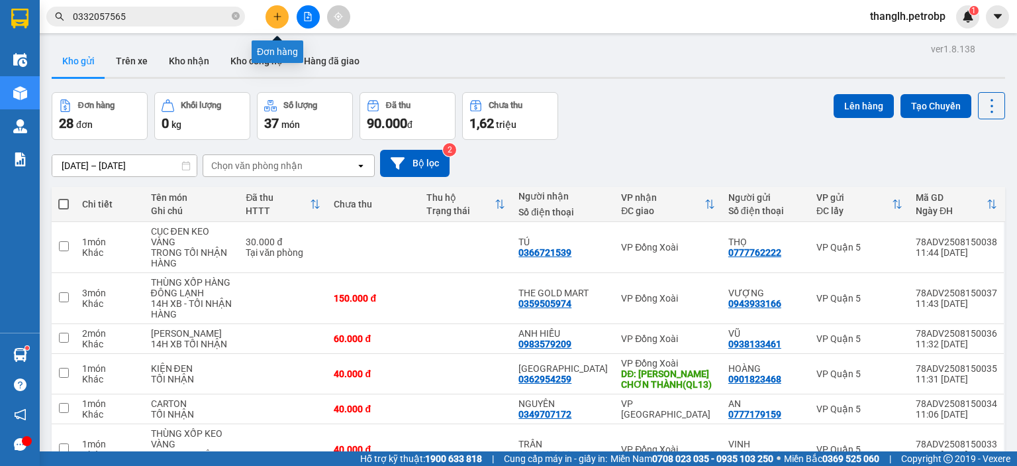
click at [278, 24] on button at bounding box center [277, 16] width 23 height 23
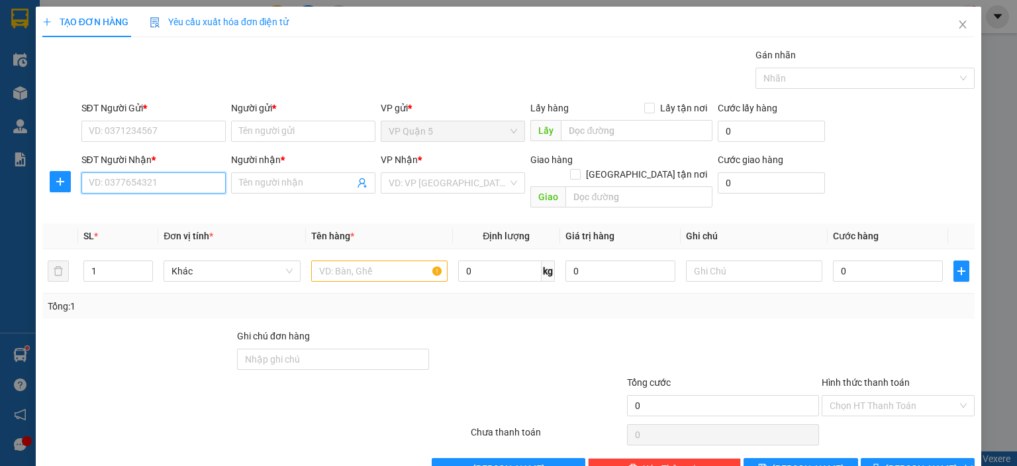
click at [129, 174] on input "SĐT Người Nhận *" at bounding box center [153, 182] width 144 height 21
drag, startPoint x: 63, startPoint y: 181, endPoint x: 85, endPoint y: 185, distance: 22.2
click at [62, 181] on icon "plus" at bounding box center [60, 181] width 11 height 11
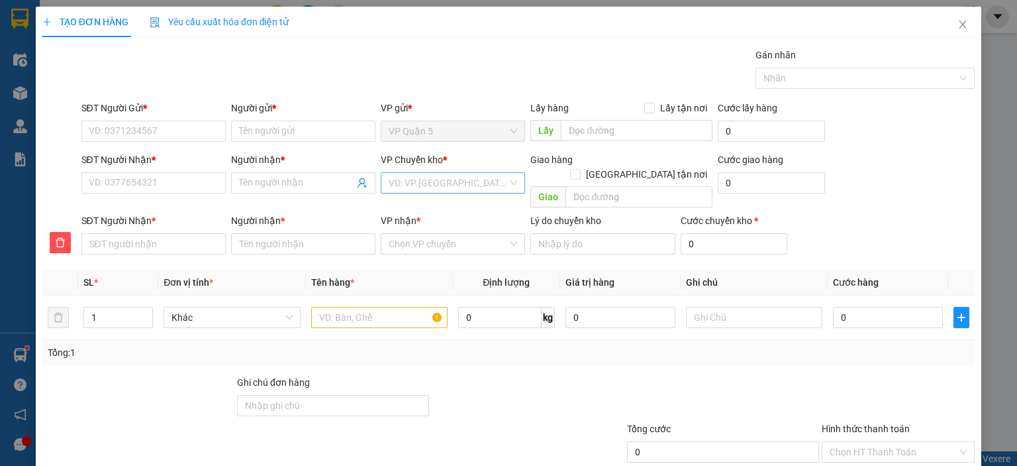
click at [409, 173] on input "search" at bounding box center [448, 183] width 119 height 20
click at [428, 204] on div "VP Đồng Xoài" at bounding box center [448, 209] width 127 height 15
click at [433, 234] on input "VP nhận *" at bounding box center [448, 244] width 119 height 20
click at [433, 254] on div "VP Lộc Ninh" at bounding box center [448, 255] width 127 height 15
click at [143, 182] on input "SĐT Người Nhận *" at bounding box center [153, 182] width 144 height 21
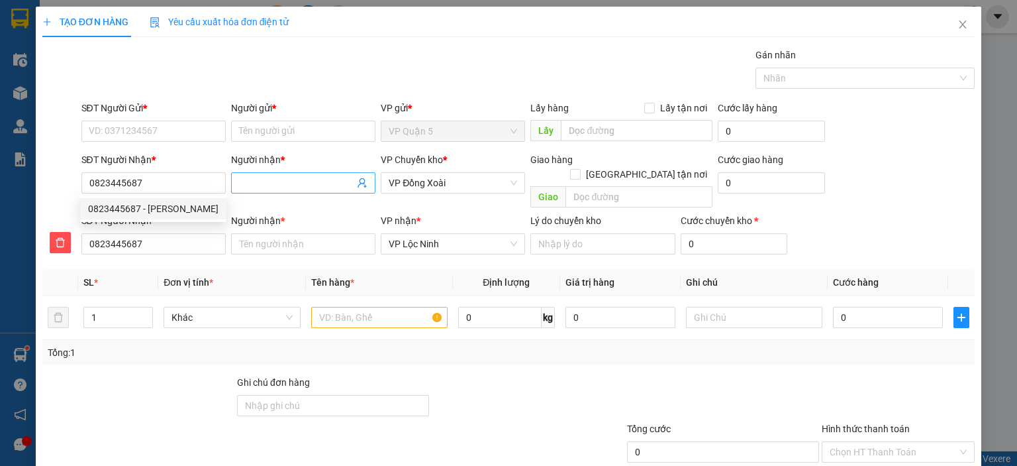
click at [315, 174] on span at bounding box center [303, 182] width 144 height 21
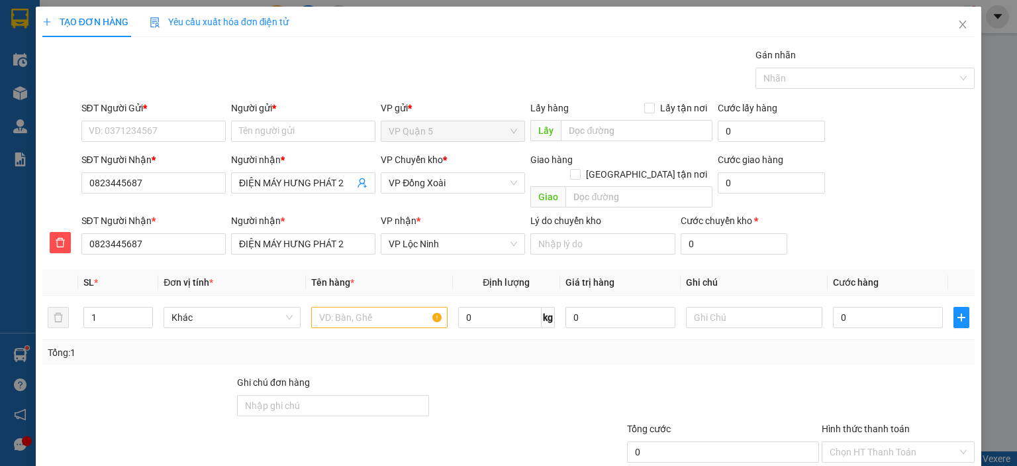
click at [371, 49] on div "Gói vận chuyển * Tiêu chuẩn Gán nhãn Nhãn" at bounding box center [529, 71] width 900 height 46
click at [143, 132] on input "SĐT Người Gửi *" at bounding box center [153, 131] width 144 height 21
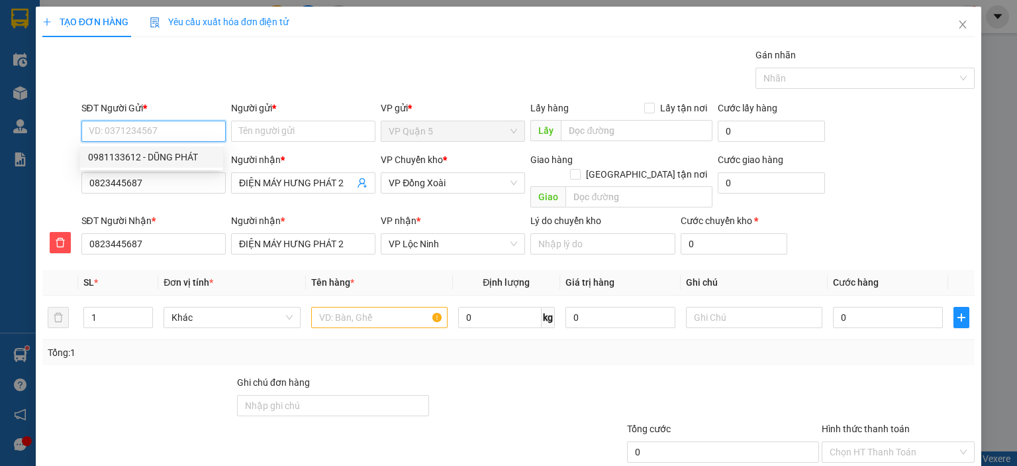
click at [142, 160] on div "0981133612 - DŨNG PHÁT" at bounding box center [151, 157] width 127 height 15
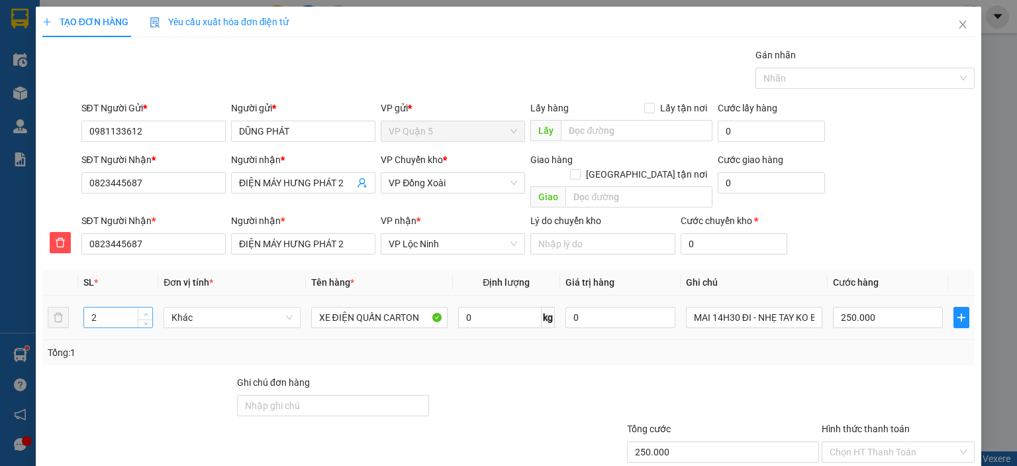
click at [144, 312] on icon "up" at bounding box center [146, 314] width 5 height 5
click at [154, 345] on div "Tổng: 2" at bounding box center [221, 352] width 346 height 15
click at [143, 310] on span "up" at bounding box center [146, 314] width 8 height 8
click at [350, 345] on div "Tổng: 3" at bounding box center [221, 352] width 346 height 15
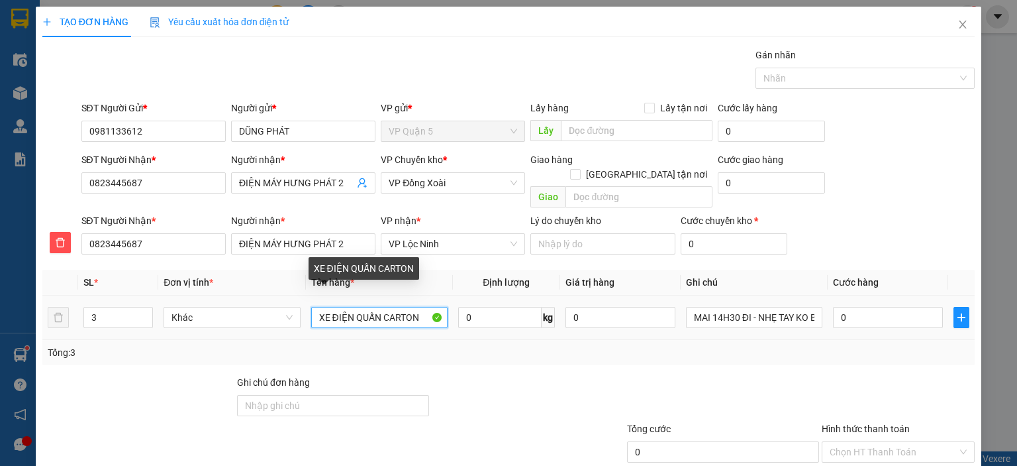
click at [313, 307] on input "XE ĐIỆN QUẤN CARTON" at bounding box center [379, 317] width 136 height 21
click at [387, 307] on input "2 XE ĐIỆN QUẤN CARTON" at bounding box center [379, 317] width 136 height 21
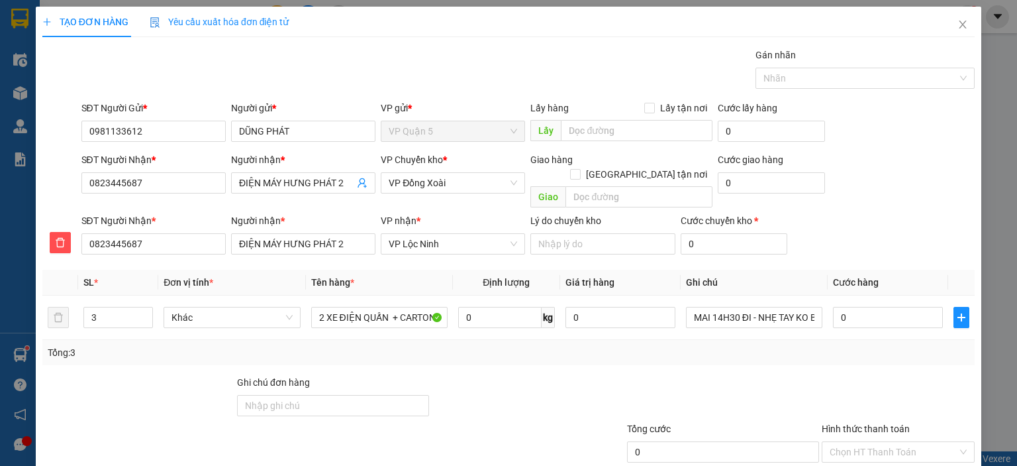
click at [853, 345] on div "Tổng: 3" at bounding box center [509, 352] width 922 height 15
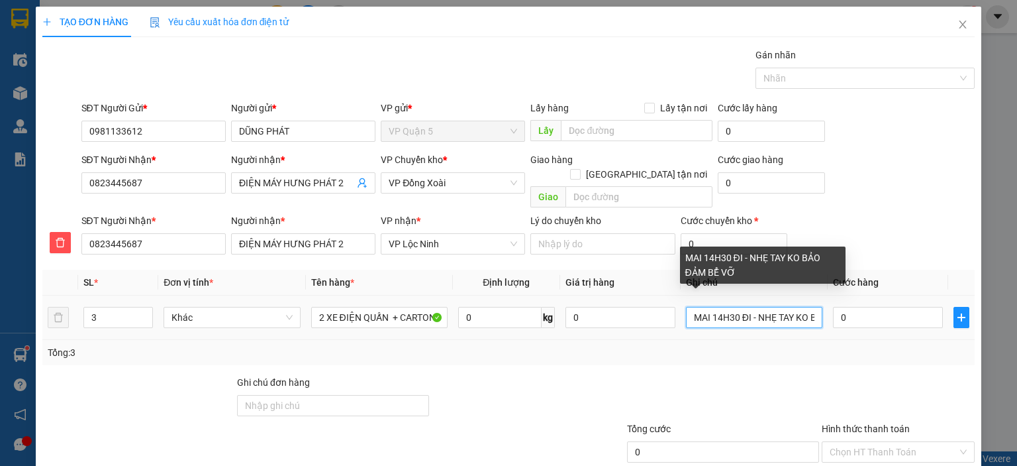
click at [786, 307] on input "MAI 14H30 ĐI - NHẸ TAY KO BẢO ĐẢM BỂ VỠ" at bounding box center [754, 317] width 136 height 21
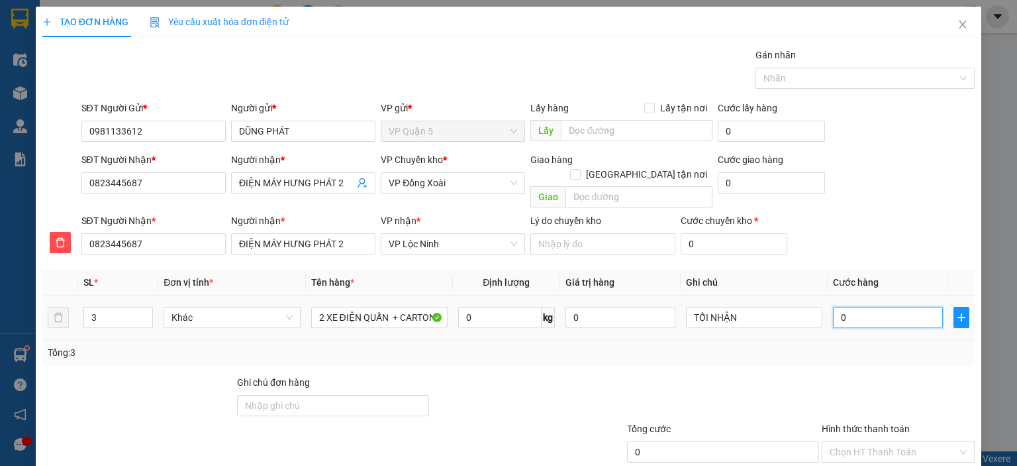
click at [913, 311] on input "0" at bounding box center [888, 317] width 110 height 21
click at [652, 375] on div at bounding box center [723, 398] width 195 height 46
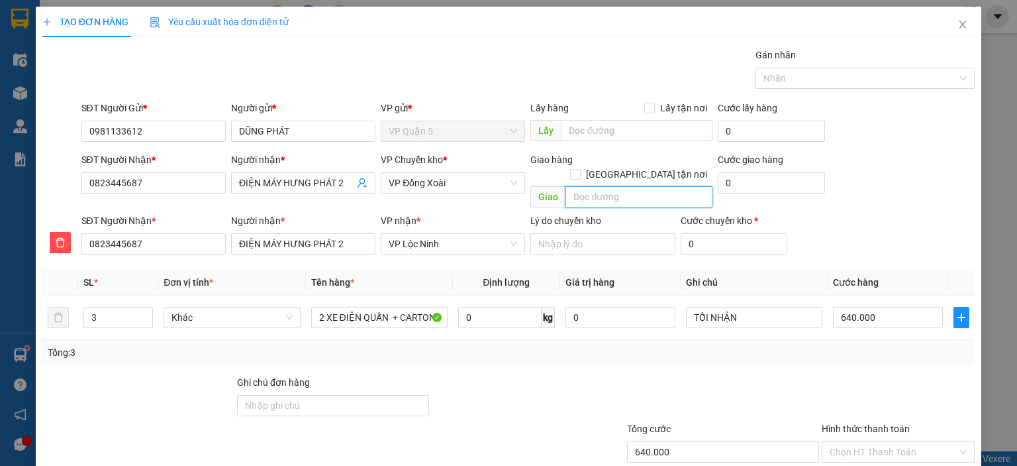
click at [615, 186] on input "text" at bounding box center [639, 196] width 147 height 21
click at [655, 186] on input "ĐIỆN MÁY HƯNG PHÁT 2 ẤP 5 XÃ LỘC HƯNG" at bounding box center [639, 196] width 147 height 21
click at [663, 186] on input "ĐIỆN MÁY HƯNG PHÁT 2 ẤP 5 XÃ LỘC HƯNG" at bounding box center [639, 196] width 147 height 21
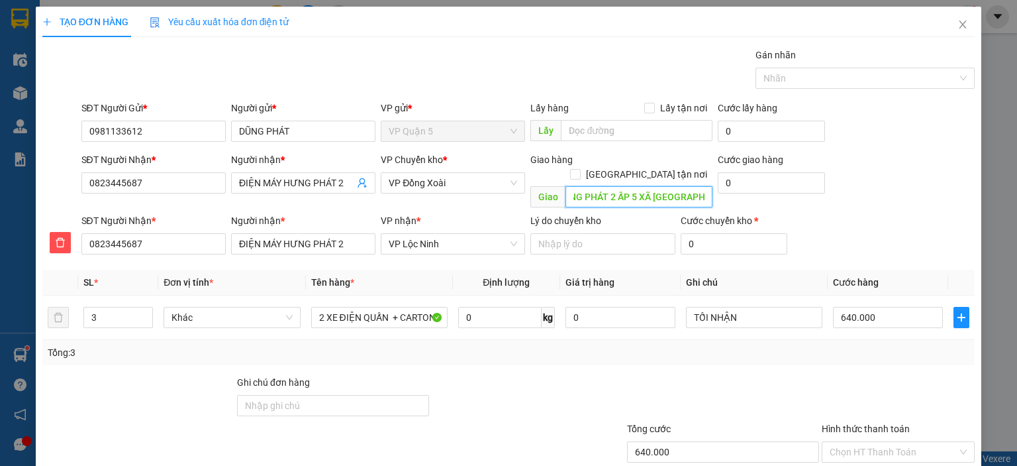
click at [703, 186] on input "ĐIỆN MÁY HƯNG PHÁT 2 ẤP 5 XÃ LỘC HƯNG" at bounding box center [639, 196] width 147 height 21
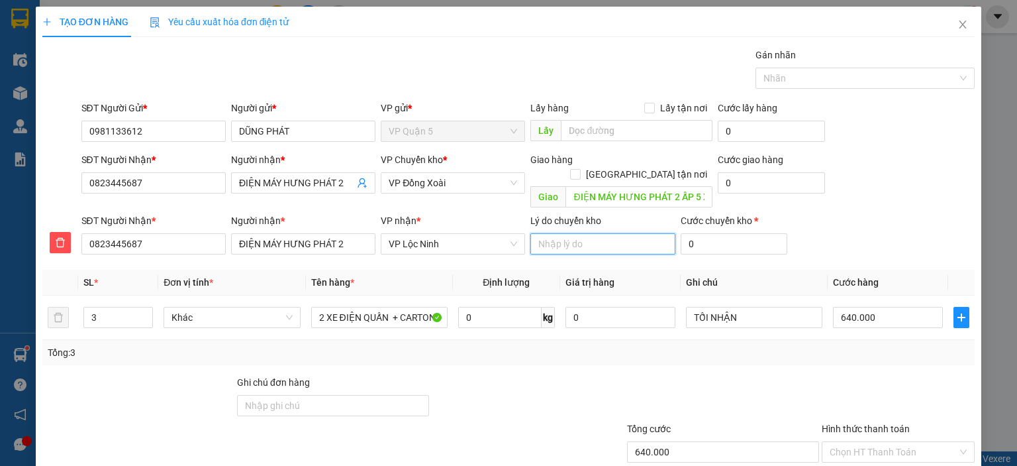
click at [582, 233] on input "Lý do chuyển kho" at bounding box center [603, 243] width 144 height 21
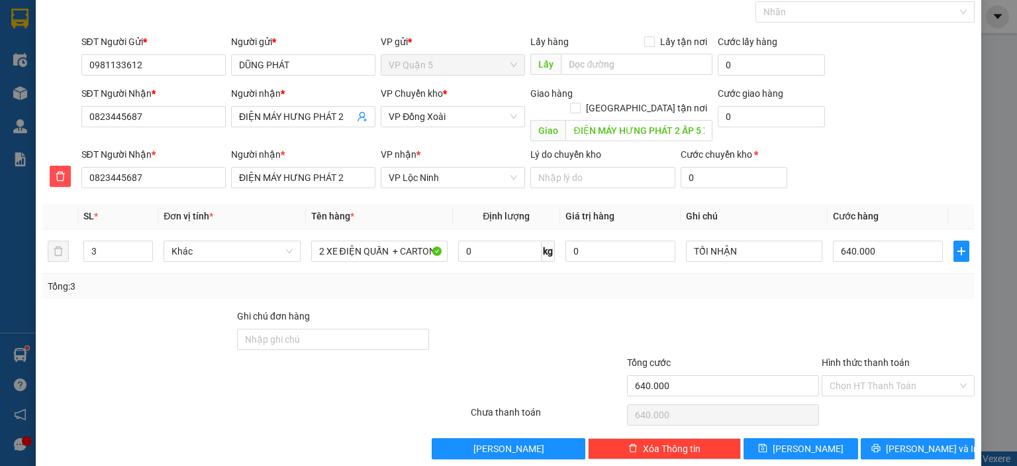
click at [758, 355] on div "Tổng cước" at bounding box center [723, 365] width 192 height 20
click at [784, 317] on div at bounding box center [723, 332] width 195 height 46
click at [760, 240] on input "TỐI NHẬN" at bounding box center [754, 250] width 136 height 21
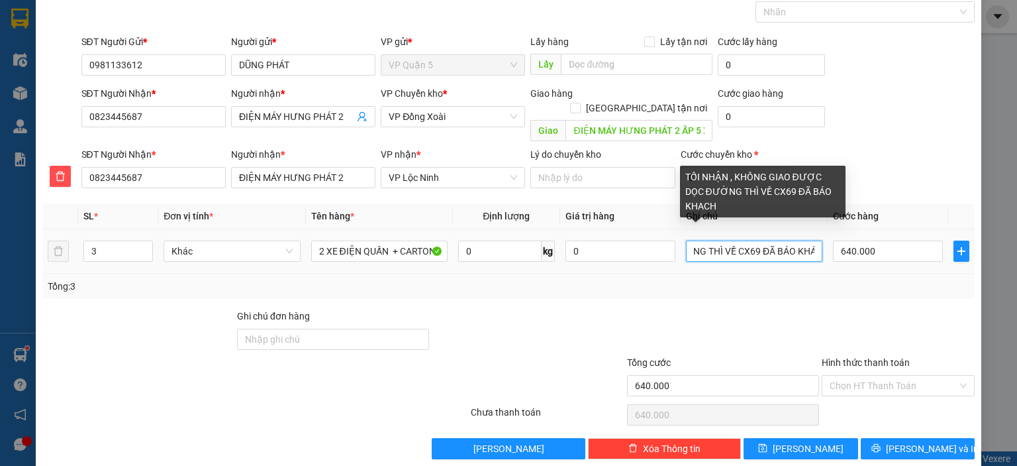
scroll to position [0, 194]
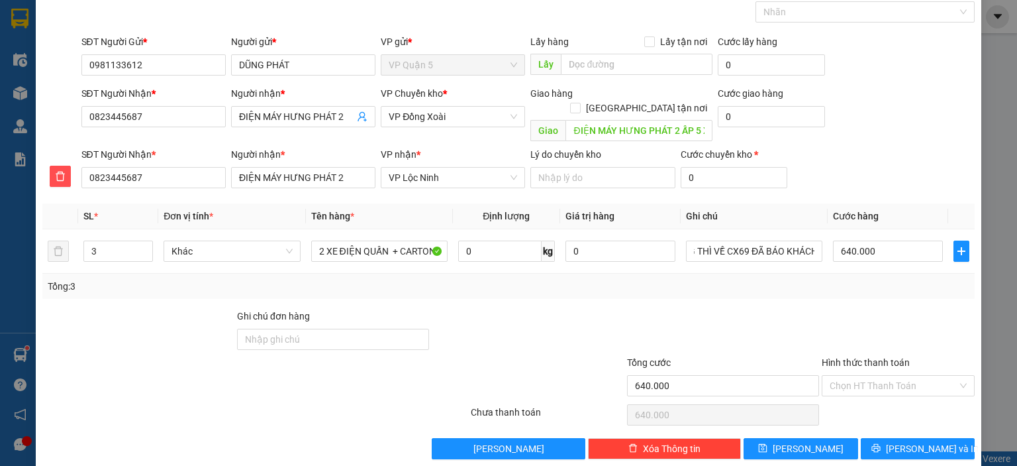
click at [829, 309] on div at bounding box center [899, 332] width 156 height 46
click at [917, 441] on span "Lưu và In" at bounding box center [932, 448] width 93 height 15
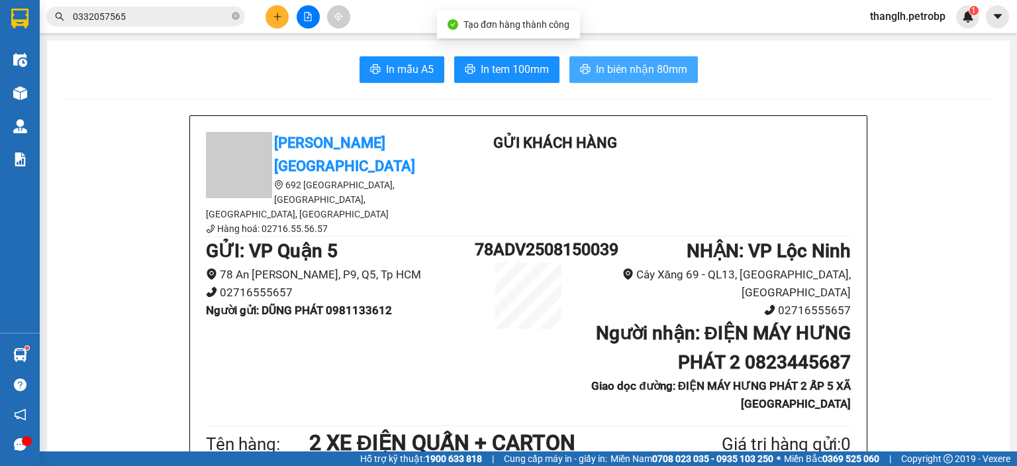
click at [625, 79] on button "In biên nhận 80mm" at bounding box center [634, 69] width 129 height 26
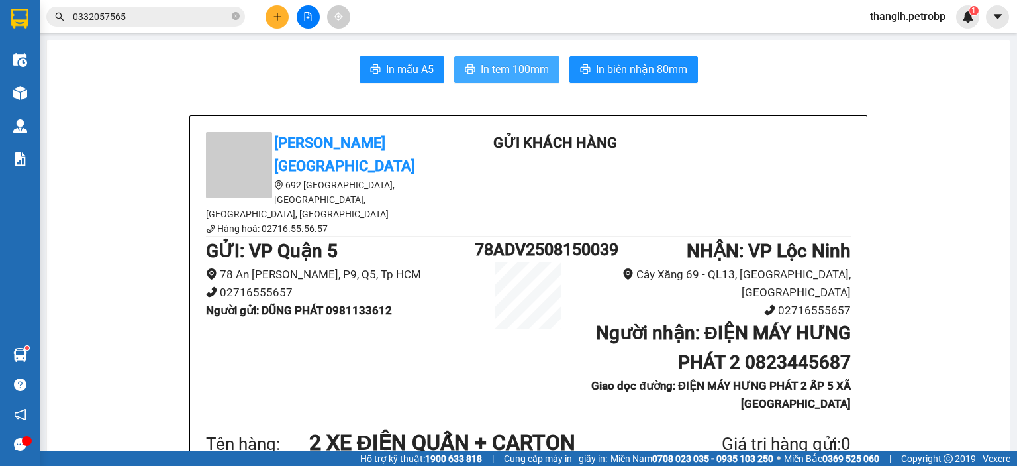
click at [512, 70] on span "In tem 100mm" at bounding box center [515, 69] width 68 height 17
click at [264, 26] on div at bounding box center [307, 16] width 99 height 23
click at [268, 24] on div at bounding box center [307, 16] width 99 height 23
click at [273, 21] on button at bounding box center [277, 16] width 23 height 23
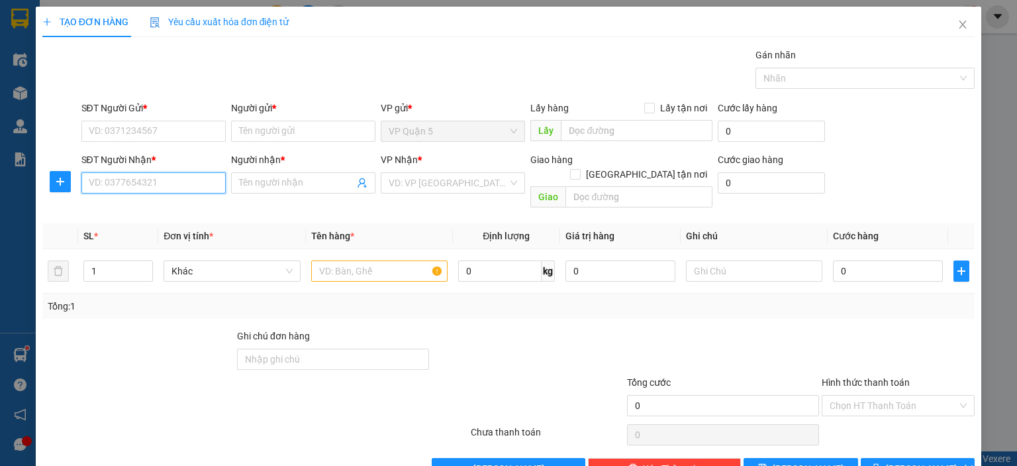
click at [148, 179] on input "SĐT Người Nhận *" at bounding box center [153, 182] width 144 height 21
click at [156, 207] on div "0983092609 - ANH DŨNG" at bounding box center [151, 208] width 127 height 15
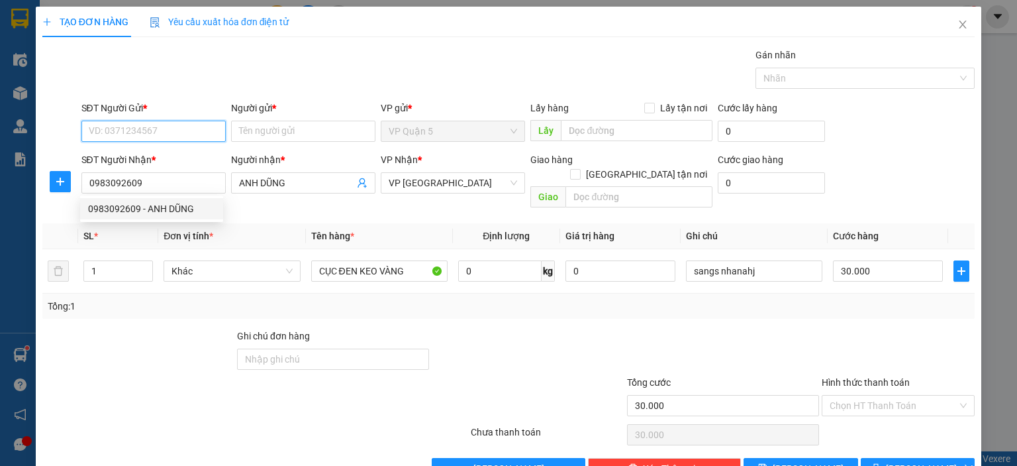
click at [180, 121] on input "SĐT Người Gửi *" at bounding box center [153, 131] width 144 height 21
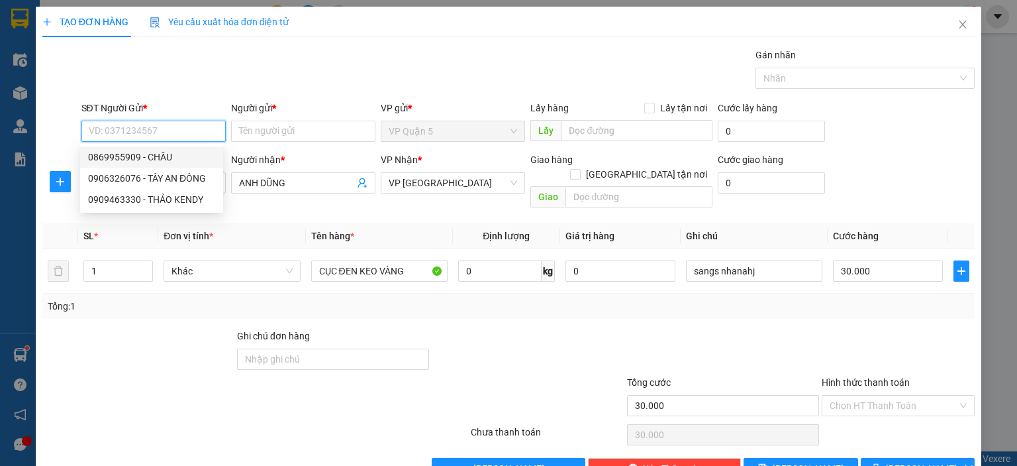
click at [167, 164] on div "0869955909 - CHÂU" at bounding box center [151, 157] width 127 height 15
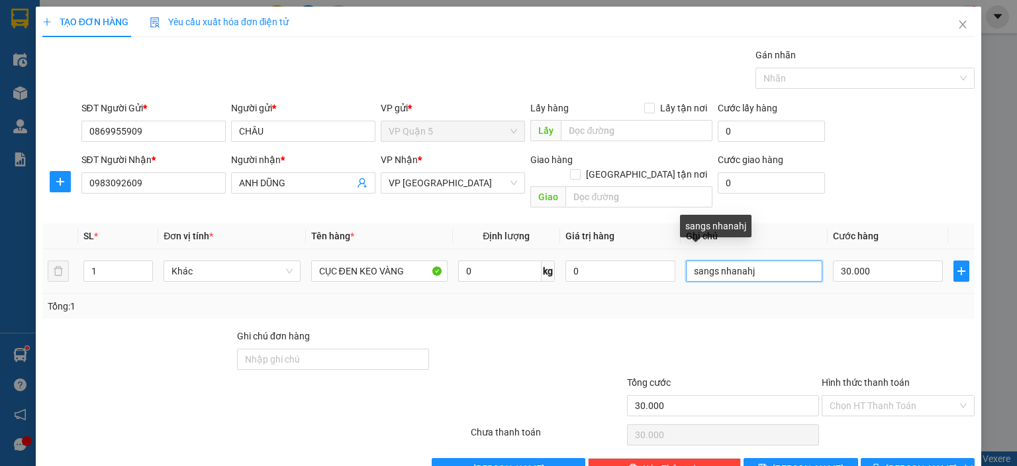
click at [721, 260] on input "sangs nhanahj" at bounding box center [754, 270] width 136 height 21
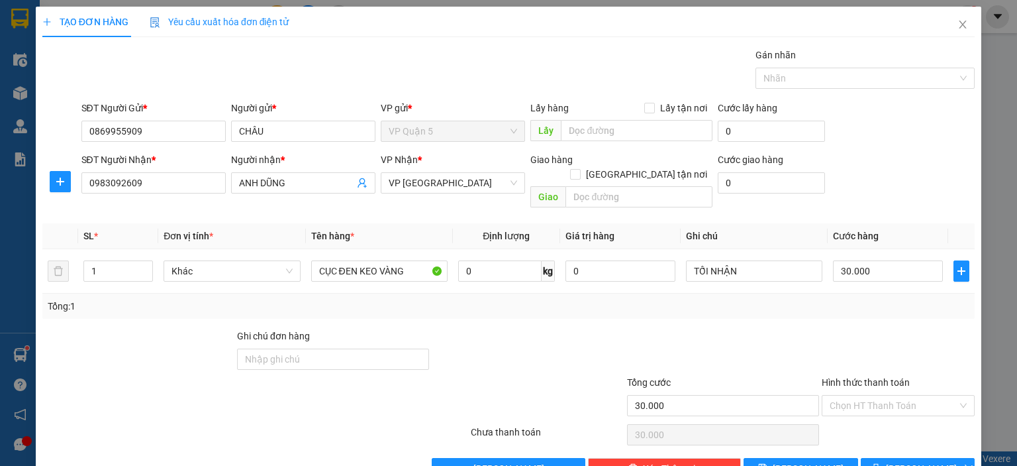
click at [822, 329] on div at bounding box center [899, 352] width 156 height 46
click at [902, 461] on span "Lưu và In" at bounding box center [932, 468] width 93 height 15
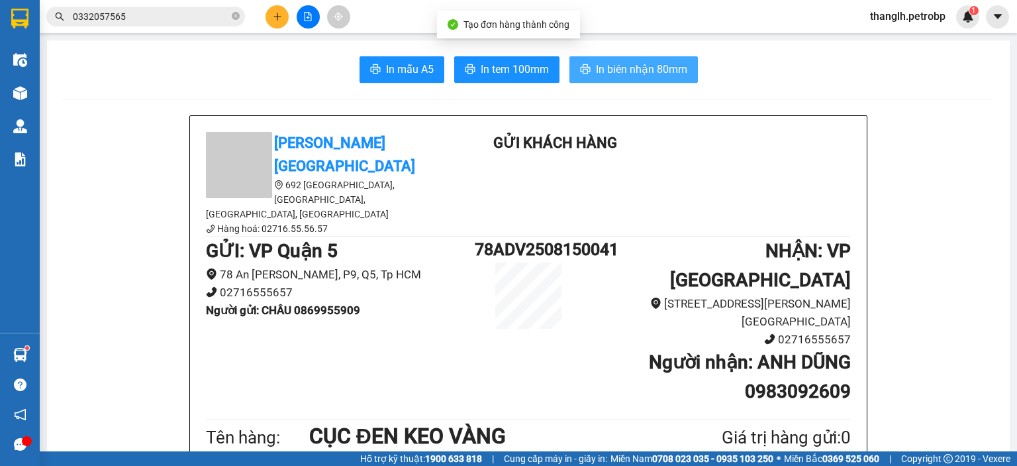
click at [617, 66] on span "In biên nhận 80mm" at bounding box center [641, 69] width 91 height 17
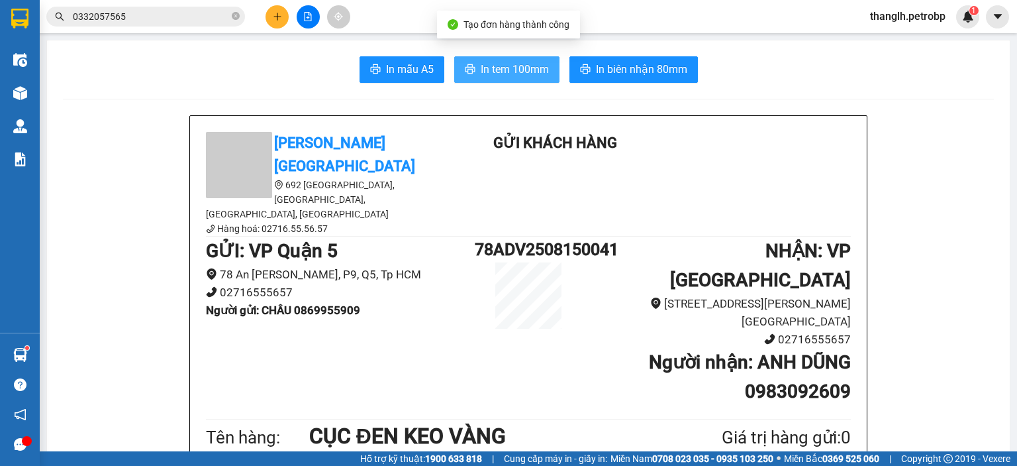
click at [525, 77] on span "In tem 100mm" at bounding box center [515, 69] width 68 height 17
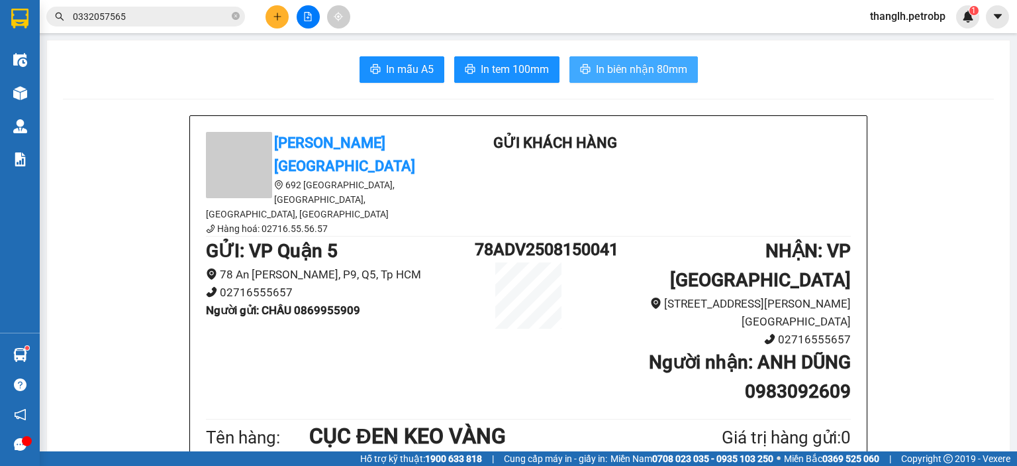
click at [639, 59] on button "In biên nhận 80mm" at bounding box center [634, 69] width 129 height 26
click at [636, 70] on span "In biên nhận 80mm" at bounding box center [641, 69] width 91 height 17
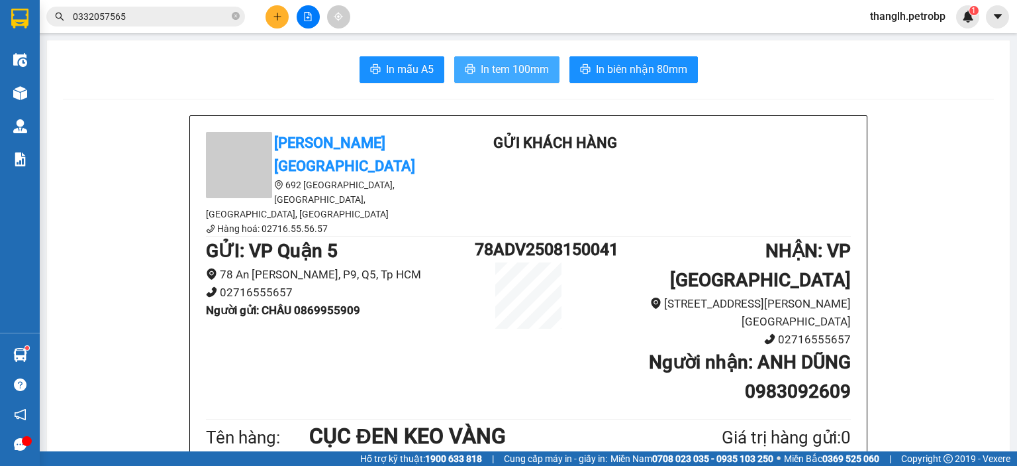
click at [521, 62] on span "In tem 100mm" at bounding box center [515, 69] width 68 height 17
click at [278, 15] on icon "plus" at bounding box center [277, 16] width 9 height 9
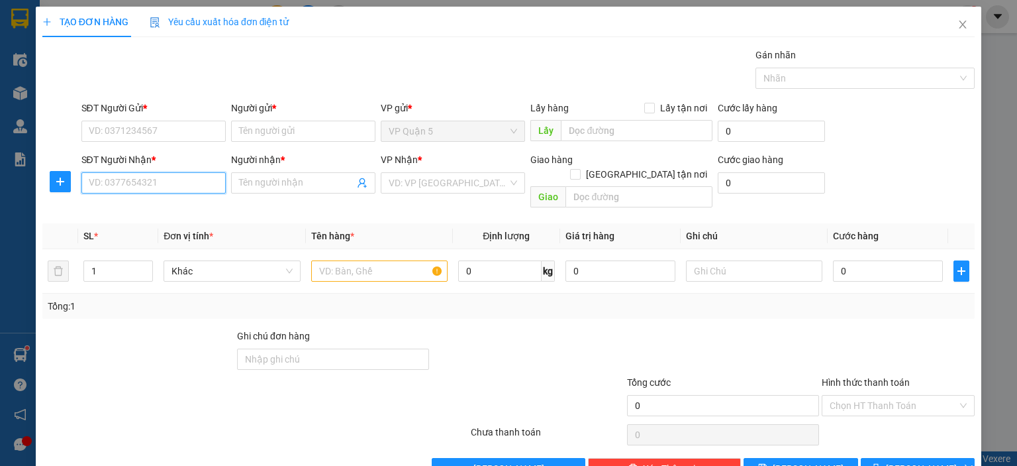
click at [172, 176] on input "SĐT Người Nhận *" at bounding box center [153, 182] width 144 height 21
click at [176, 135] on input "SĐT Người Gửi *" at bounding box center [153, 131] width 144 height 21
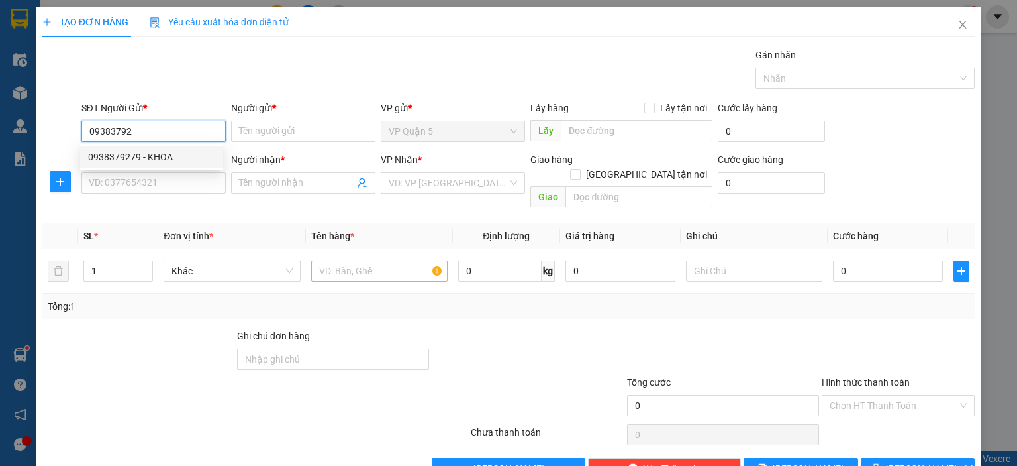
click at [174, 155] on div "0938379279 - KHOA" at bounding box center [151, 157] width 127 height 15
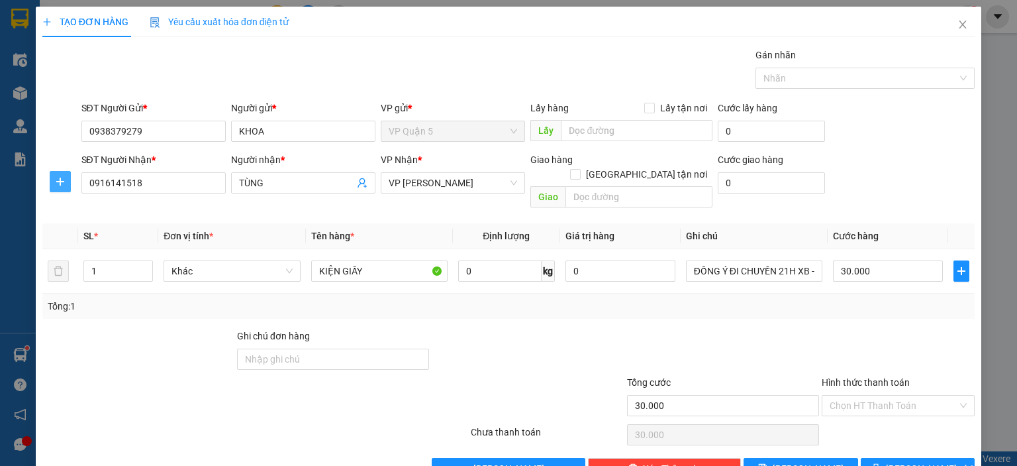
click at [57, 185] on icon "plus" at bounding box center [60, 181] width 11 height 11
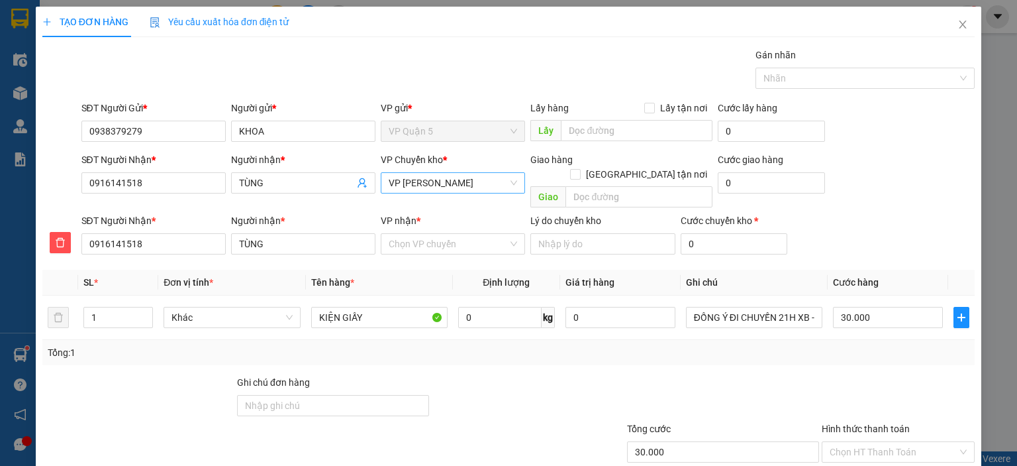
click at [436, 184] on span "VP Minh Hưng" at bounding box center [453, 183] width 129 height 20
click at [435, 212] on div "VP Đồng Xoài" at bounding box center [448, 209] width 127 height 15
click at [427, 234] on input "VP nhận *" at bounding box center [448, 244] width 119 height 20
click at [421, 258] on div "VP Minh Hưng" at bounding box center [448, 255] width 127 height 15
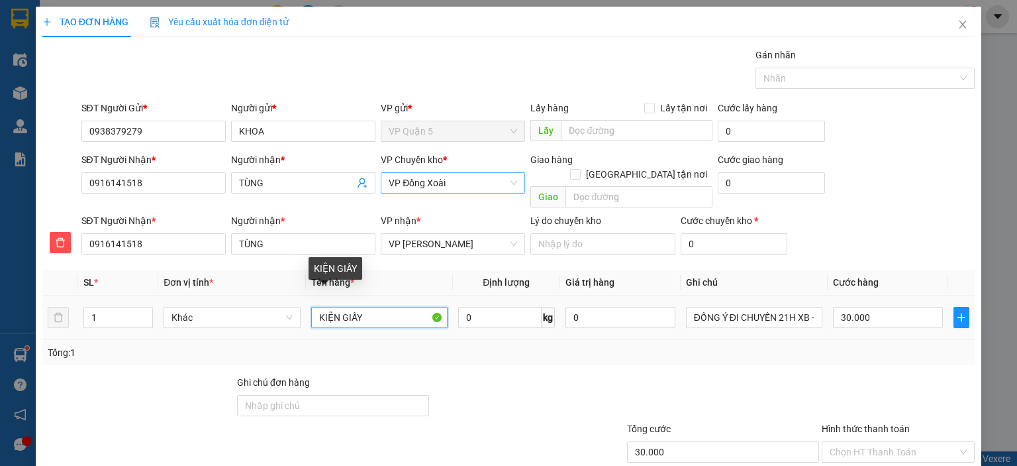
click at [407, 311] on input "KIỆN GIẤY" at bounding box center [379, 317] width 136 height 21
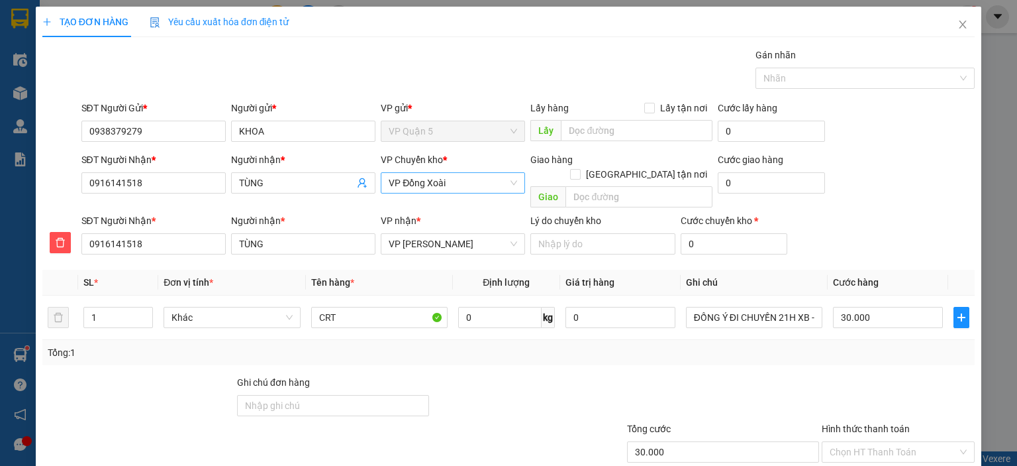
click at [405, 340] on div "Tổng: 1" at bounding box center [508, 352] width 933 height 25
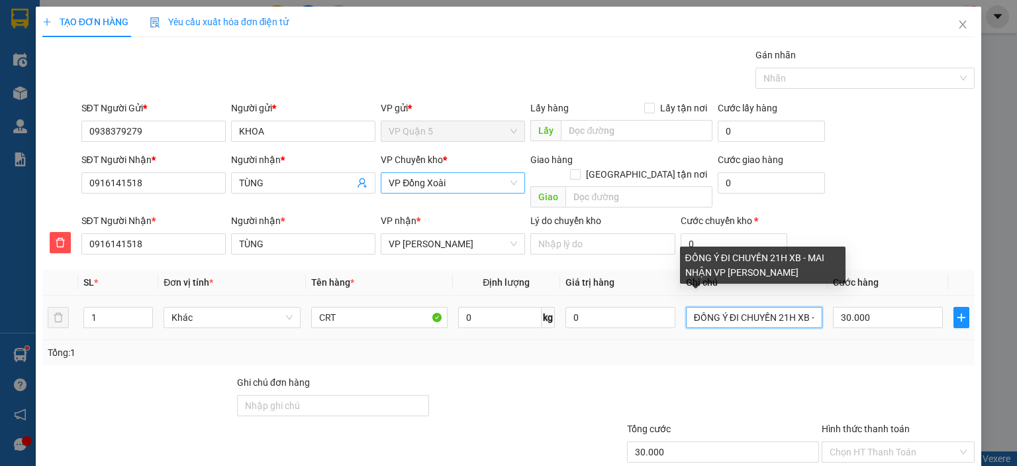
click at [794, 307] on input "ĐỒNG Ý ĐI CHUYẾN 21H XB - MAI NHẬN VP MINH HƯNG" at bounding box center [754, 317] width 136 height 21
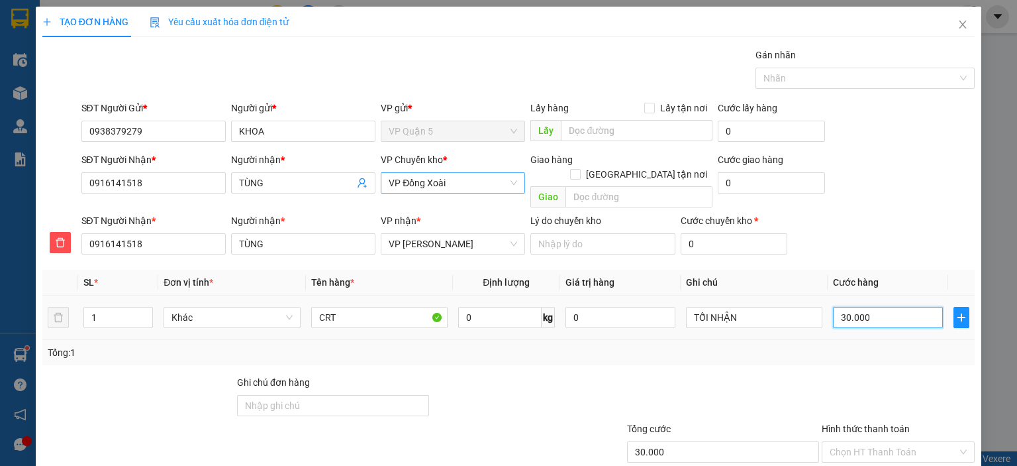
click at [843, 307] on input "30.000" at bounding box center [888, 317] width 110 height 21
click at [842, 375] on div at bounding box center [899, 398] width 156 height 46
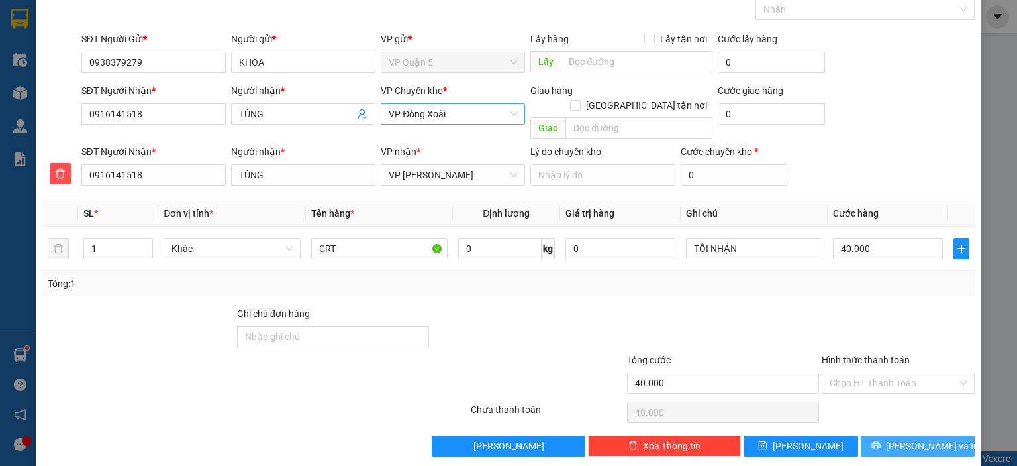
click at [896, 435] on button "Lưu và In" at bounding box center [918, 445] width 115 height 21
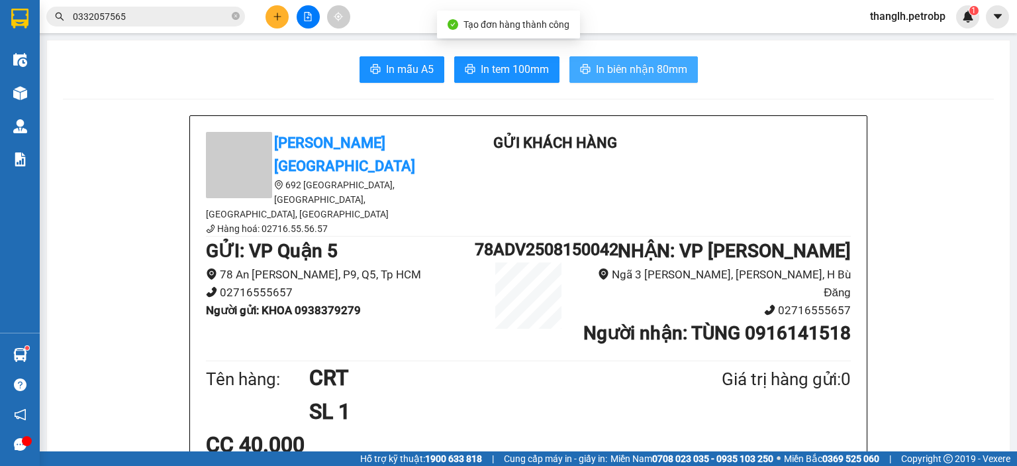
click at [604, 67] on span "In biên nhận 80mm" at bounding box center [641, 69] width 91 height 17
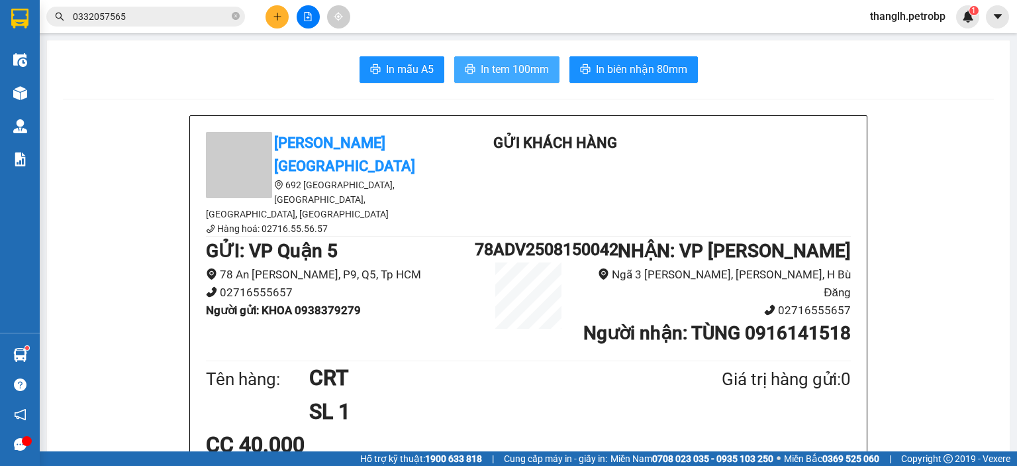
click at [503, 74] on span "In tem 100mm" at bounding box center [515, 69] width 68 height 17
click at [408, 266] on li "78 An Dương Vương, P9, Q5, Tp HCM" at bounding box center [340, 275] width 269 height 18
click at [280, 19] on icon "plus" at bounding box center [277, 16] width 9 height 9
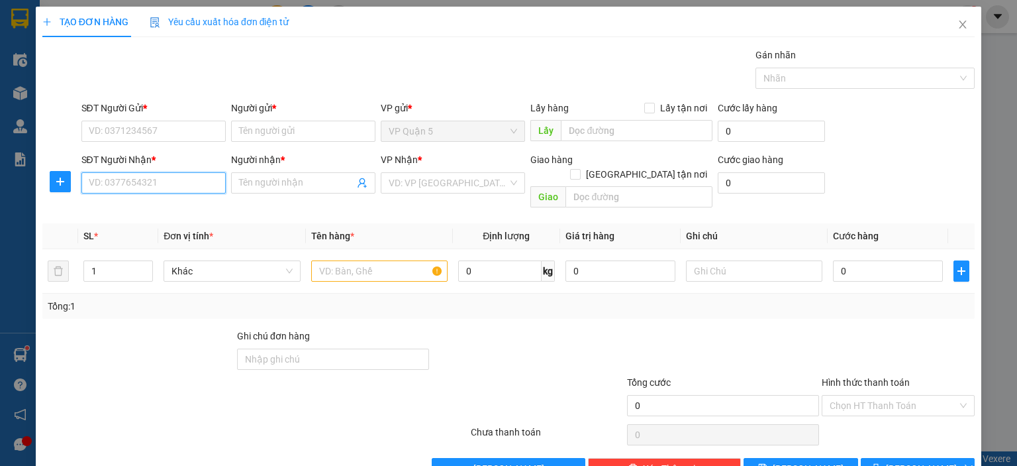
click at [170, 187] on input "SĐT Người Nhận *" at bounding box center [153, 182] width 144 height 21
click at [170, 209] on div "0983177774 - NGA" at bounding box center [151, 208] width 127 height 15
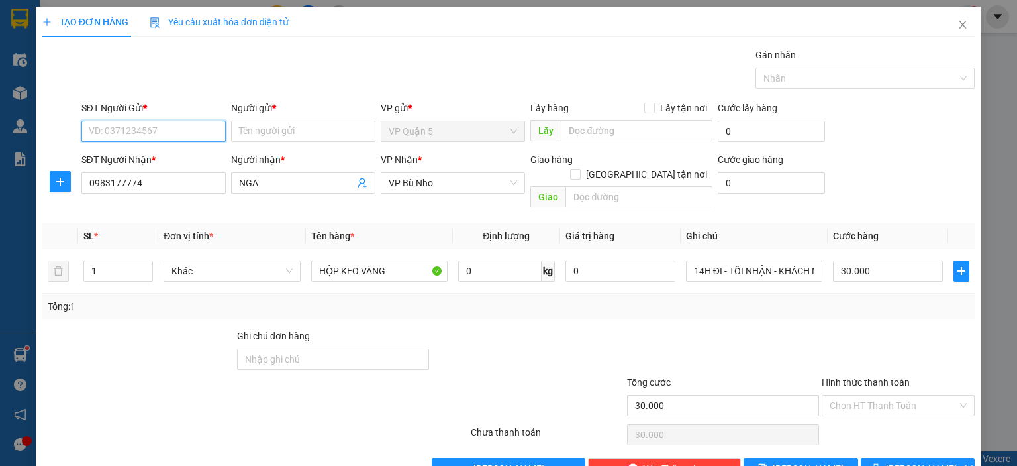
click at [178, 123] on input "SĐT Người Gửi *" at bounding box center [153, 131] width 144 height 21
click at [281, 134] on input "Người gửi *" at bounding box center [303, 131] width 144 height 21
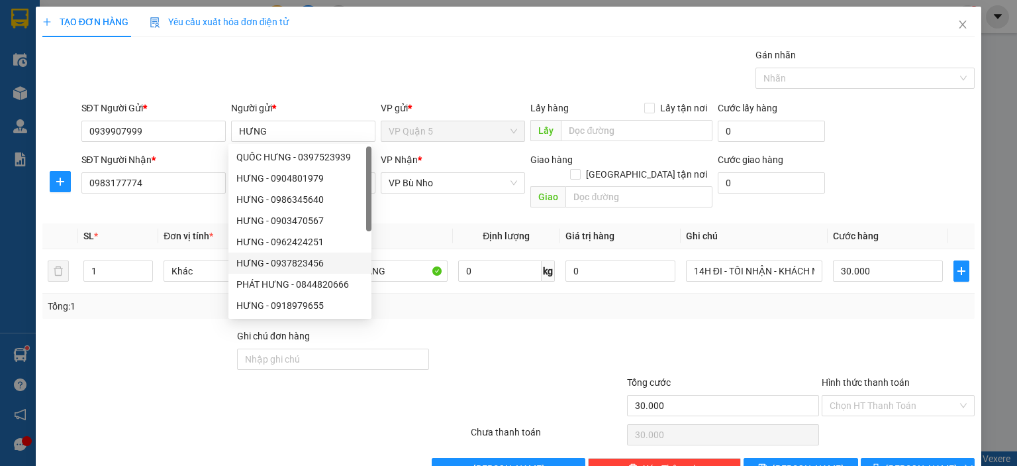
click at [483, 329] on div at bounding box center [528, 352] width 195 height 46
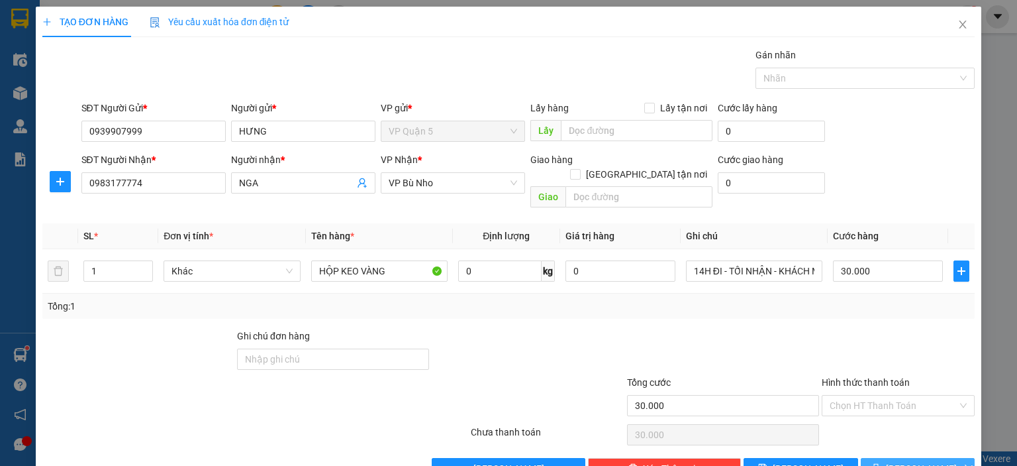
click at [925, 461] on span "Lưu và In" at bounding box center [932, 468] width 93 height 15
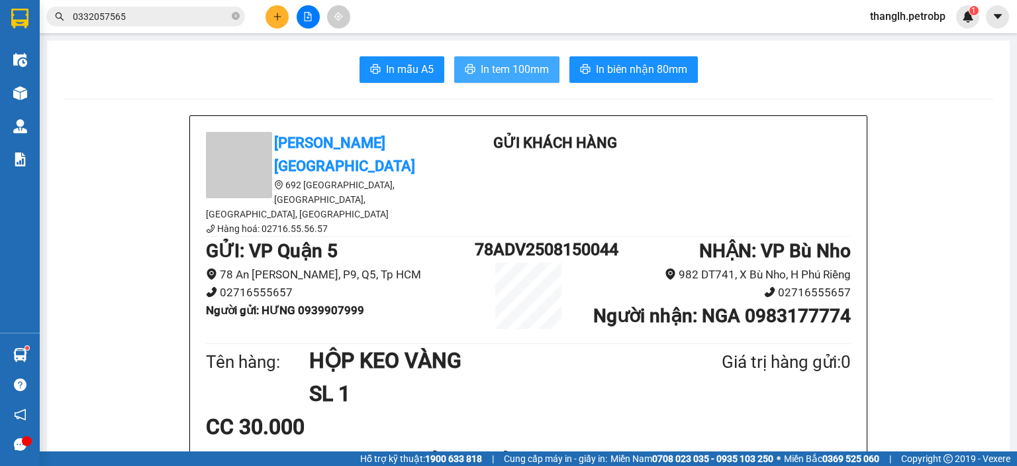
click at [525, 65] on span "In tem 100mm" at bounding box center [515, 69] width 68 height 17
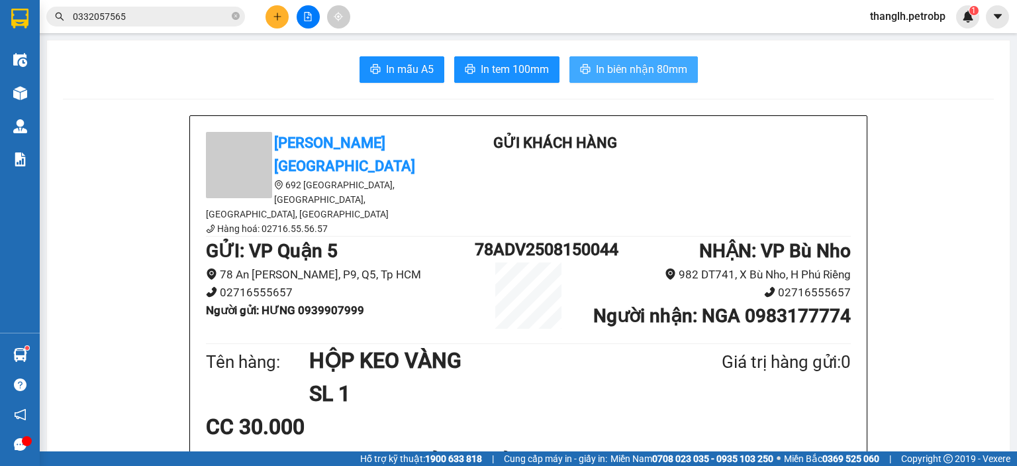
click at [588, 76] on button "In biên nhận 80mm" at bounding box center [634, 69] width 129 height 26
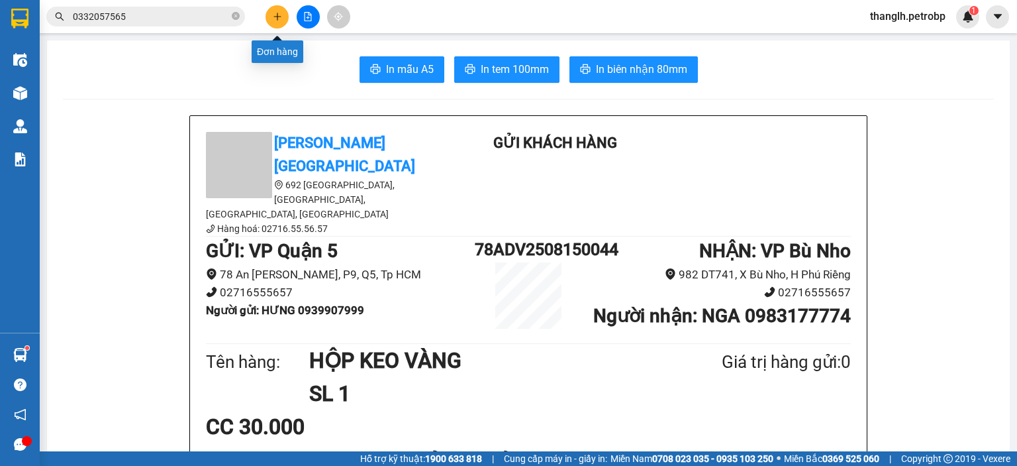
click at [271, 13] on button at bounding box center [277, 16] width 23 height 23
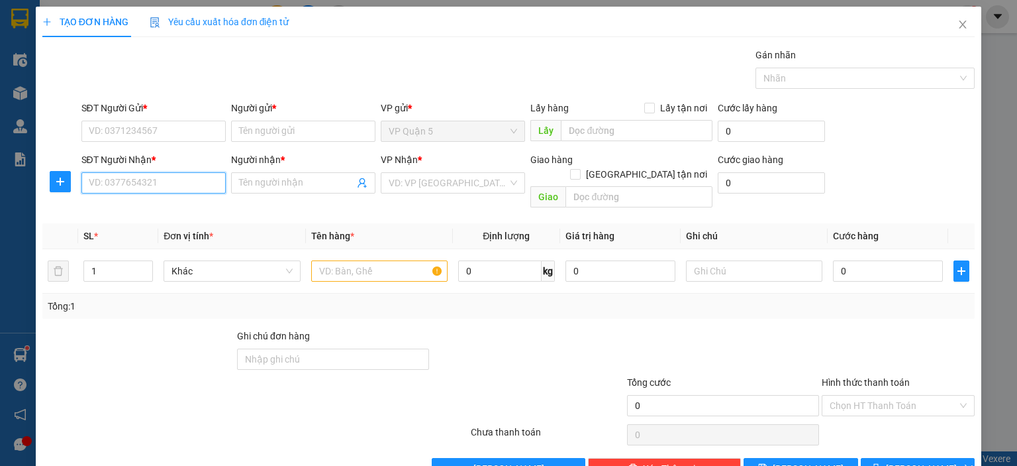
click at [129, 190] on input "SĐT Người Nhận *" at bounding box center [153, 182] width 144 height 21
click at [954, 18] on span "Close" at bounding box center [963, 25] width 37 height 37
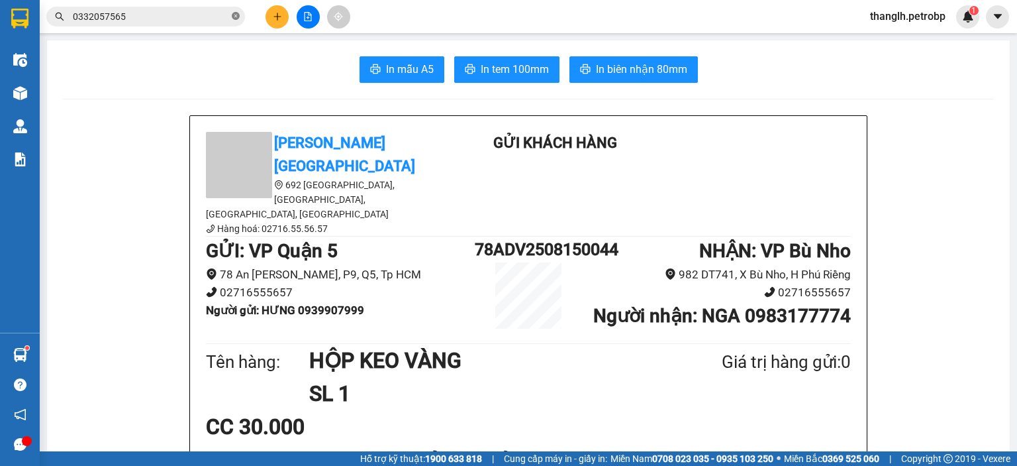
click at [232, 15] on icon "close-circle" at bounding box center [236, 16] width 8 height 8
click at [284, 13] on button at bounding box center [277, 16] width 23 height 23
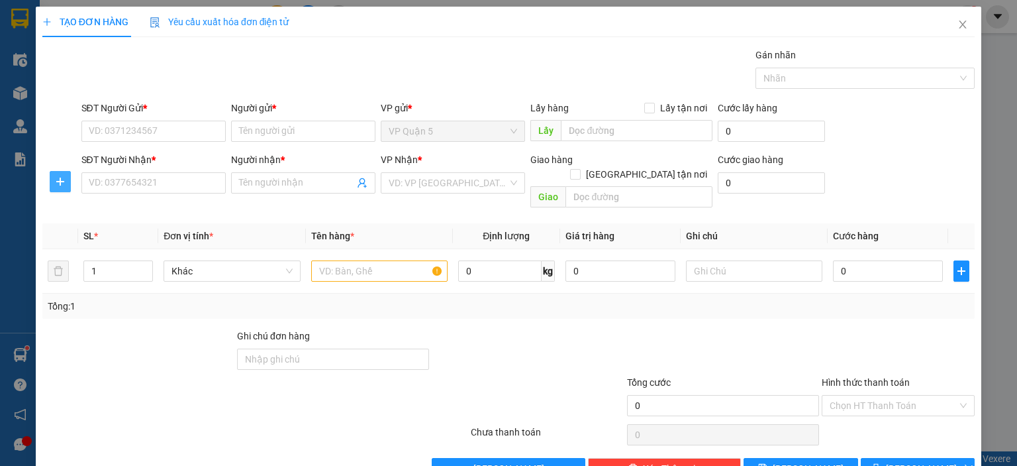
click at [67, 185] on span "plus" at bounding box center [60, 181] width 20 height 11
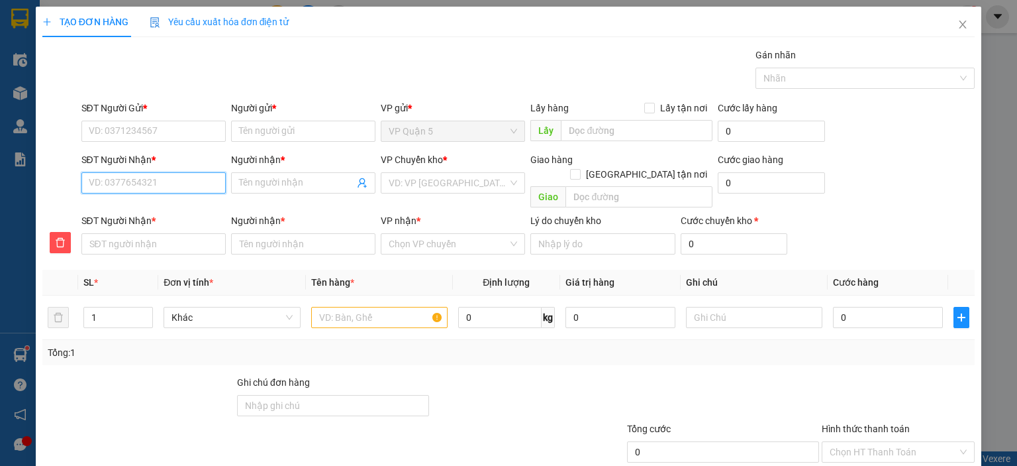
click at [159, 176] on input "SĐT Người Nhận *" at bounding box center [153, 182] width 144 height 21
click at [181, 206] on div "0348851939 - DUY" at bounding box center [151, 208] width 127 height 15
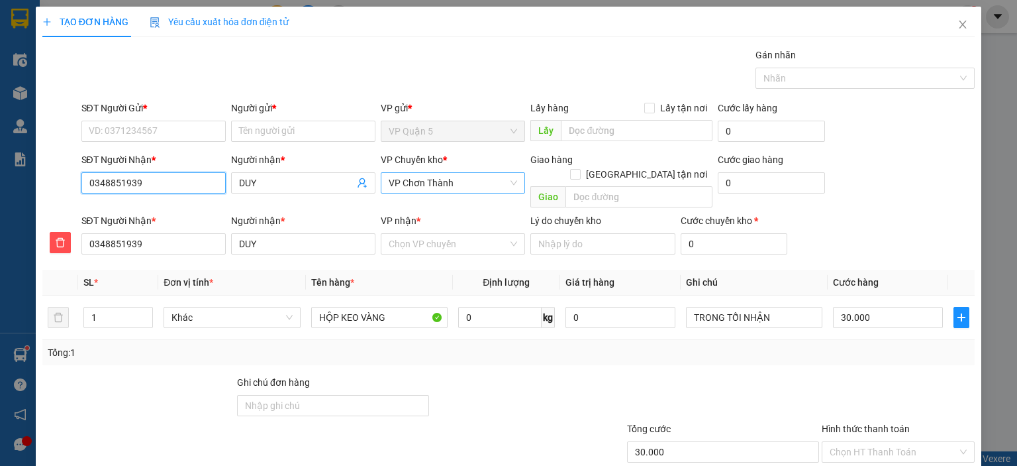
click at [437, 179] on span "VP Chơn Thành" at bounding box center [453, 183] width 129 height 20
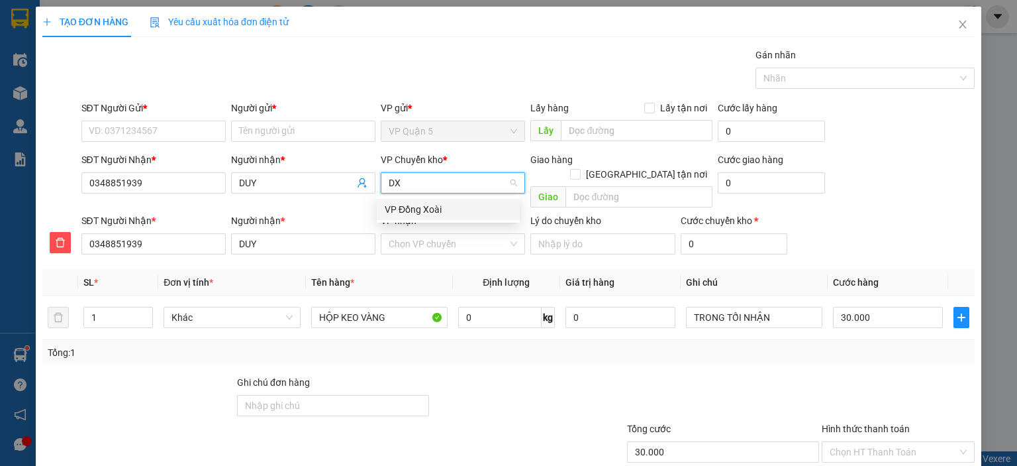
click at [440, 211] on div "VP Đồng Xoài" at bounding box center [448, 209] width 127 height 15
click at [435, 234] on input "VP nhận *" at bounding box center [448, 244] width 119 height 20
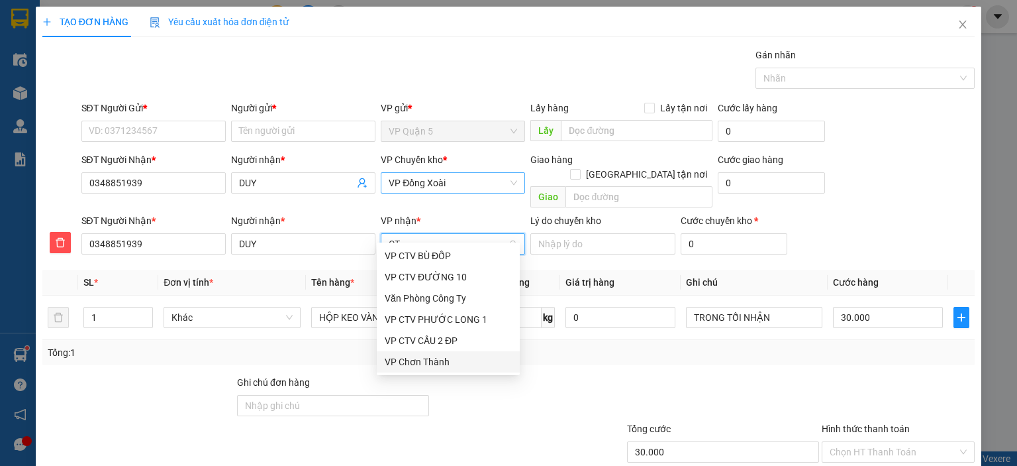
click at [423, 354] on div "VP Chơn Thành" at bounding box center [448, 361] width 127 height 15
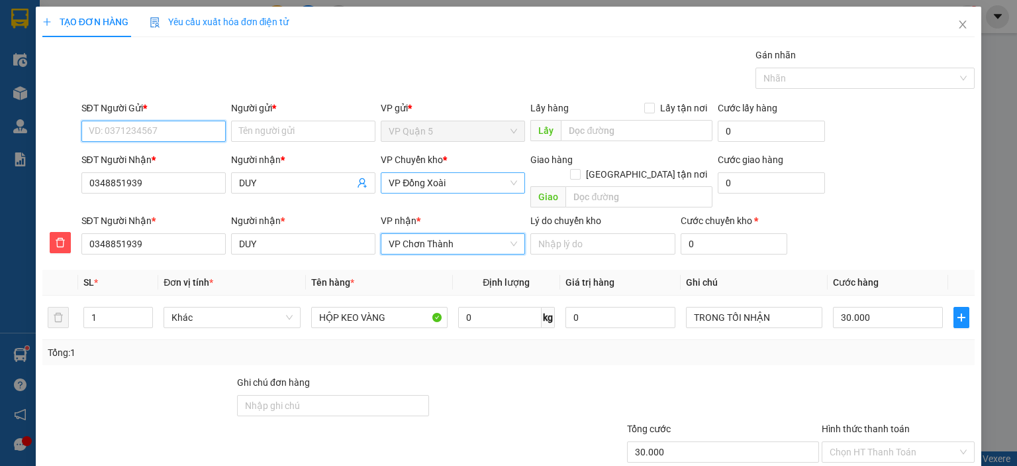
click at [185, 133] on input "SĐT Người Gửi *" at bounding box center [153, 131] width 144 height 21
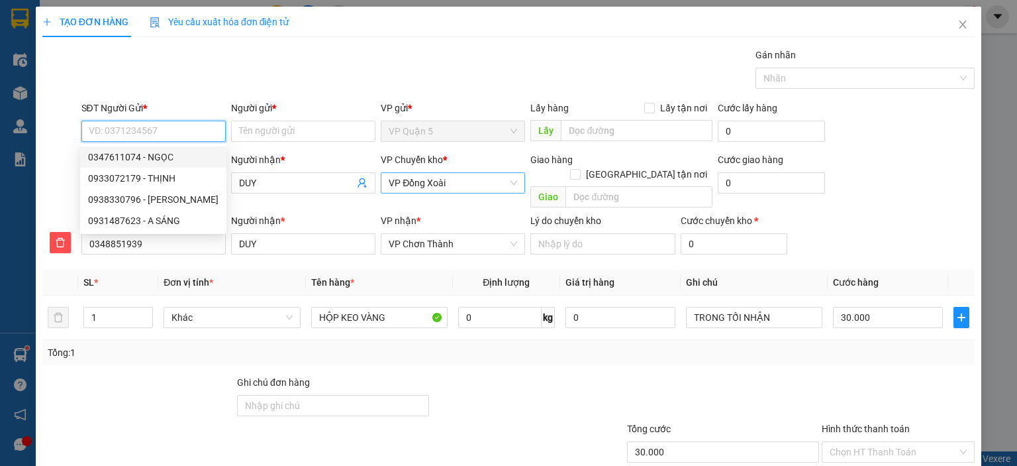
click at [175, 158] on div "0347611074 - NGỌC" at bounding box center [153, 157] width 130 height 15
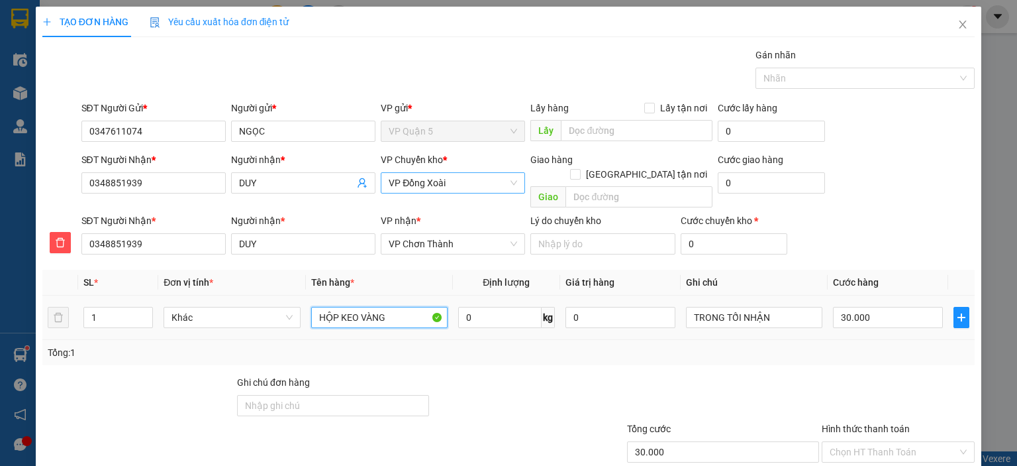
click at [379, 307] on input "HỘP KEO VÀNG" at bounding box center [379, 317] width 136 height 21
click at [876, 340] on div "Tổng: 1" at bounding box center [508, 352] width 933 height 25
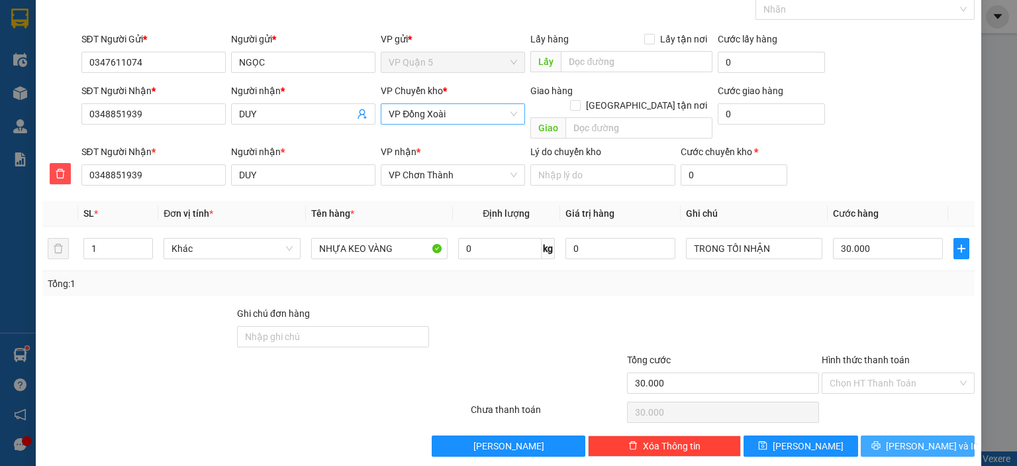
click at [903, 439] on span "Lưu và In" at bounding box center [932, 446] width 93 height 15
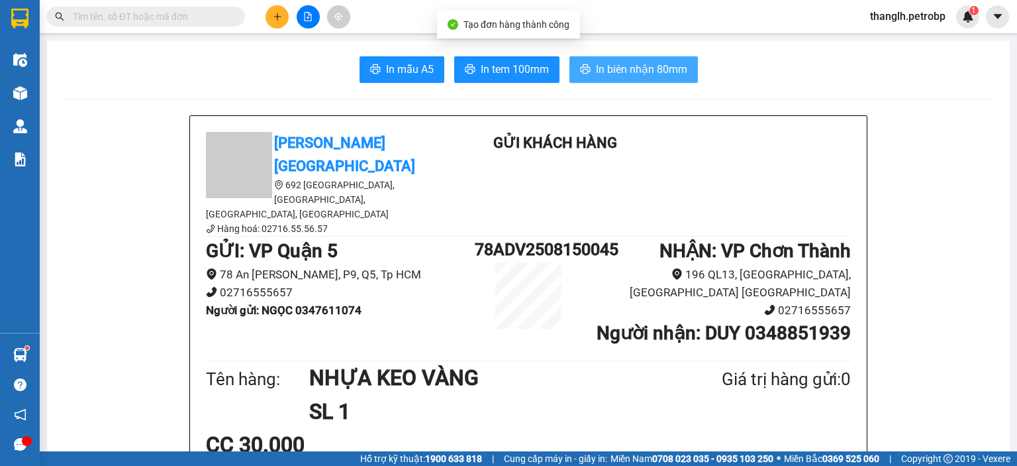
click at [596, 67] on span "In biên nhận 80mm" at bounding box center [641, 69] width 91 height 17
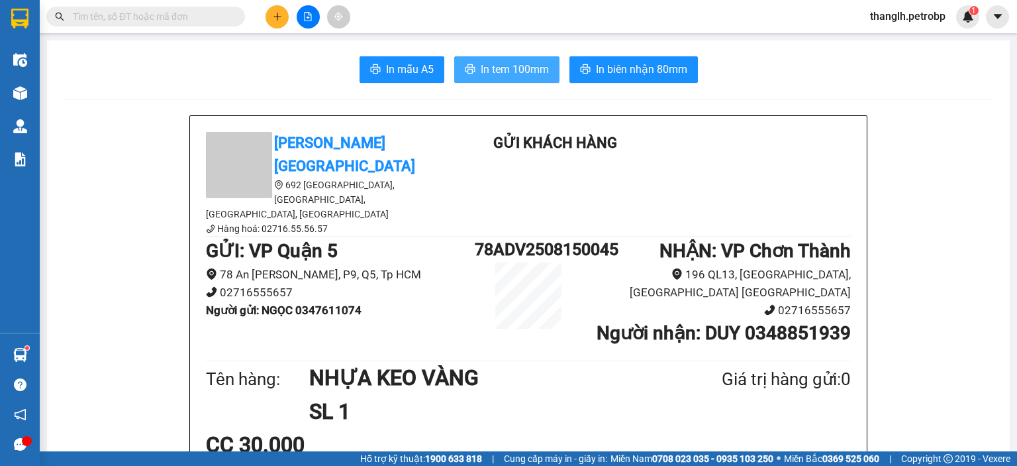
click at [529, 68] on span "In tem 100mm" at bounding box center [515, 69] width 68 height 17
click at [289, 1] on div "Kết quả tìm kiếm ( 265 ) Bộ lọc Ngày tạo đơn gần nhất Mã ĐH Trạng thái Món hàng…" at bounding box center [508, 16] width 1017 height 33
click at [283, 10] on button at bounding box center [277, 16] width 23 height 23
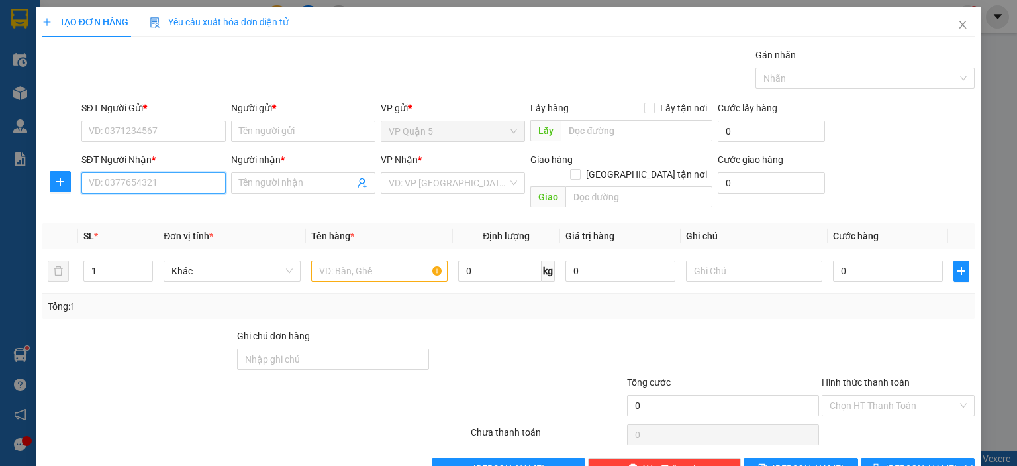
click at [176, 185] on input "SĐT Người Nhận *" at bounding box center [153, 182] width 144 height 21
click at [178, 203] on div "0977289087 - TÙNG ANH" at bounding box center [153, 208] width 130 height 15
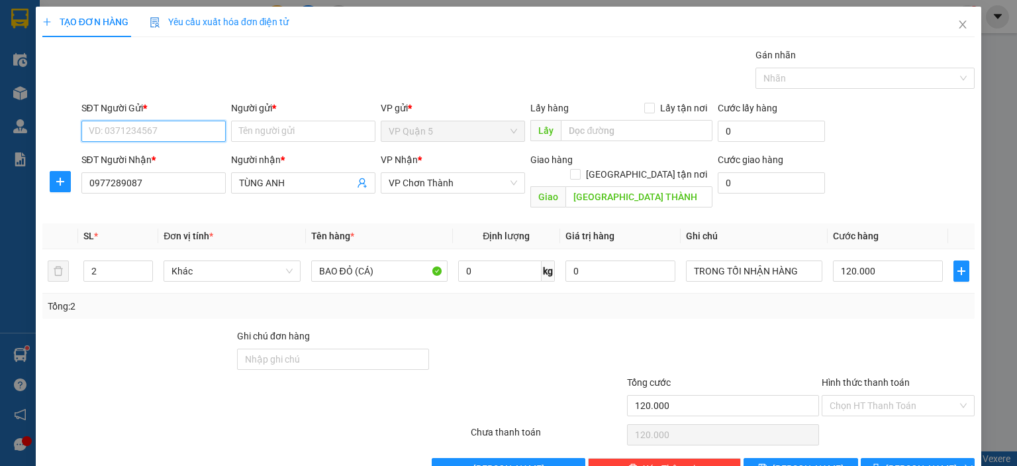
click at [183, 134] on input "SĐT Người Gửi *" at bounding box center [153, 131] width 144 height 21
click at [190, 181] on div "0906992368 - TUYẾT DANH" at bounding box center [153, 178] width 130 height 15
drag, startPoint x: 188, startPoint y: 125, endPoint x: 175, endPoint y: 132, distance: 14.8
click at [188, 125] on input "0906992368" at bounding box center [153, 131] width 144 height 21
click at [175, 132] on input "0906992368" at bounding box center [153, 131] width 144 height 21
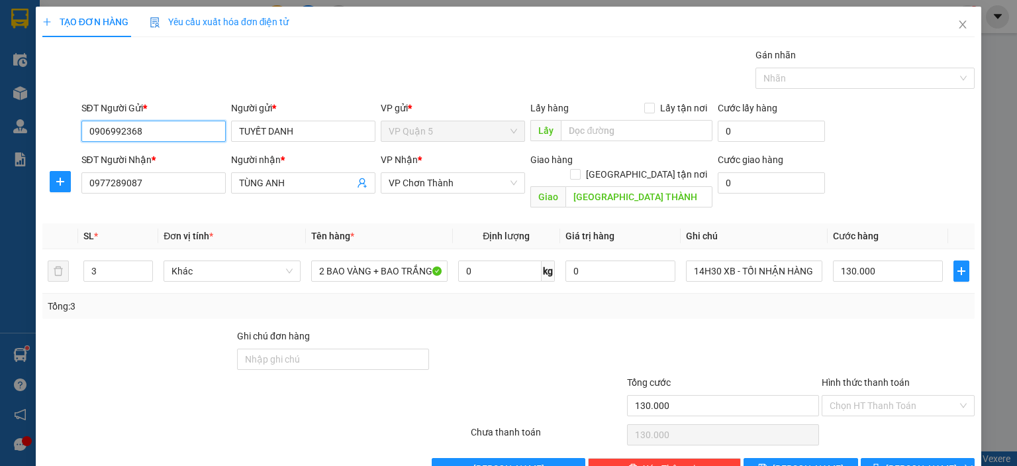
click at [175, 132] on input "0906992368" at bounding box center [153, 131] width 144 height 21
click at [164, 154] on div "0908561568 - VÂN" at bounding box center [153, 157] width 130 height 15
click at [144, 269] on span "Decrease Value" at bounding box center [145, 275] width 15 height 12
click at [315, 329] on div "Ghi chú đơn hàng" at bounding box center [333, 339] width 192 height 20
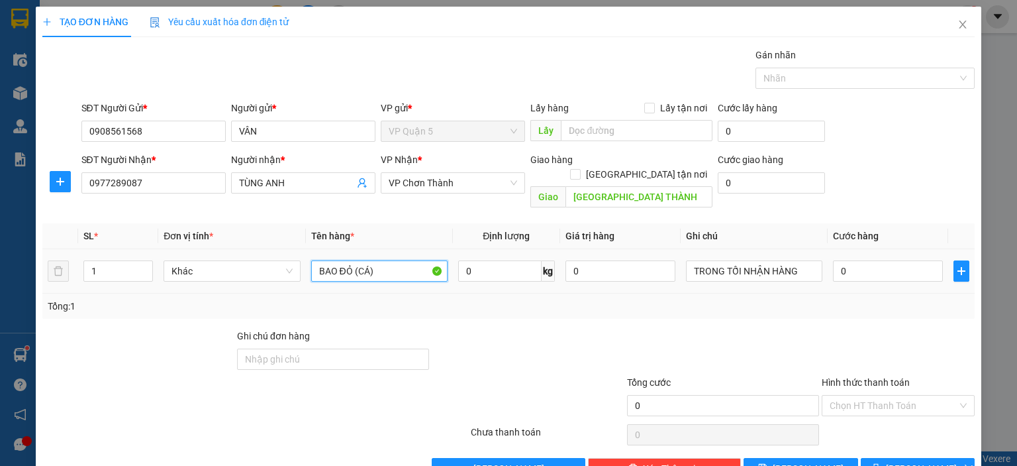
click at [383, 260] on input "BAO ĐỎ (CÁ)" at bounding box center [379, 270] width 136 height 21
click at [146, 264] on span "up" at bounding box center [146, 268] width 8 height 8
click at [377, 260] on input "BAO ĐỎ (CÁ)" at bounding box center [379, 270] width 136 height 21
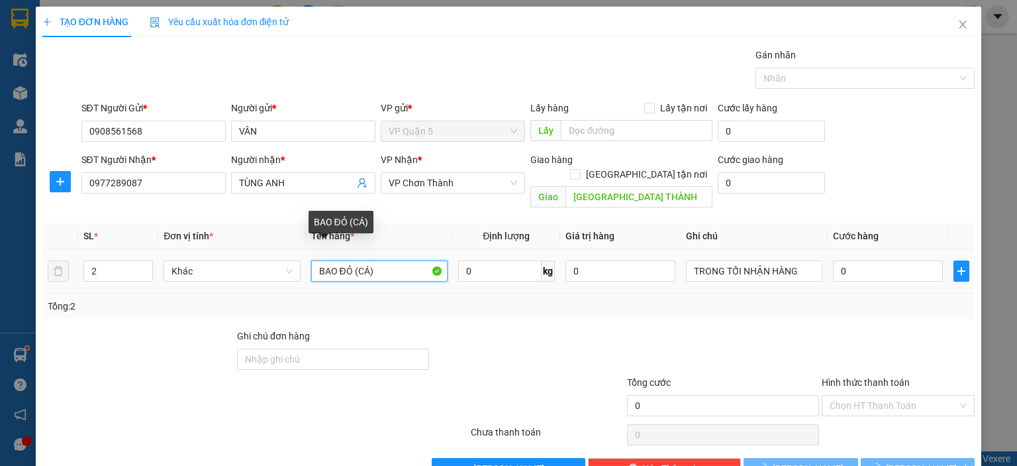
click at [377, 260] on input "BAO ĐỎ (CÁ)" at bounding box center [379, 270] width 136 height 21
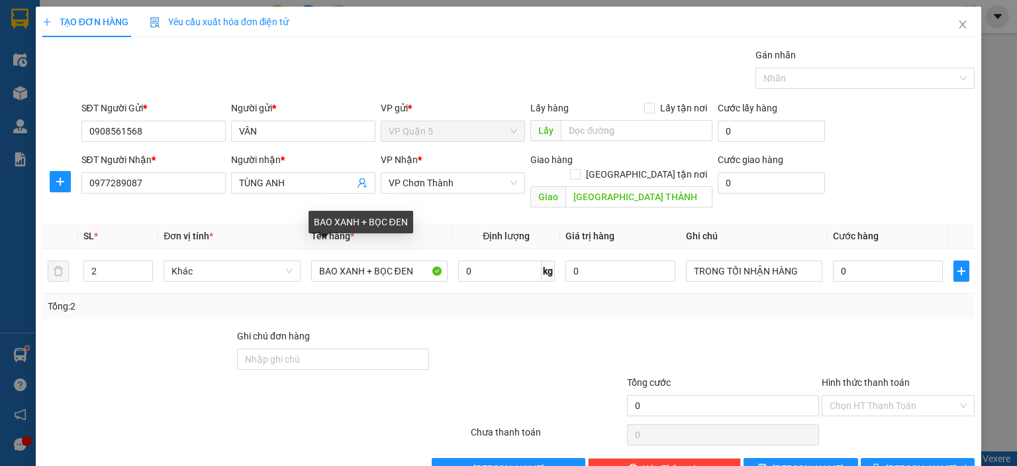
click at [401, 299] on div "Tổng: 2" at bounding box center [509, 306] width 922 height 15
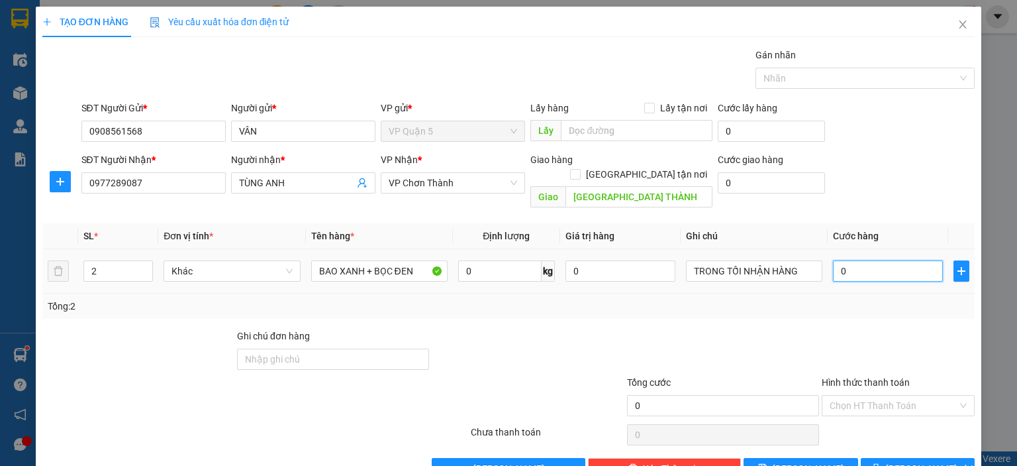
click at [855, 260] on input "0" at bounding box center [888, 270] width 110 height 21
click at [816, 305] on div "Transit Pickup Surcharge Ids Transit Deliver Surcharge Ids Transit Deliver Surc…" at bounding box center [508, 263] width 933 height 431
click at [890, 260] on input "80.000" at bounding box center [888, 270] width 110 height 21
click at [809, 293] on div "Tổng: 2" at bounding box center [508, 305] width 933 height 25
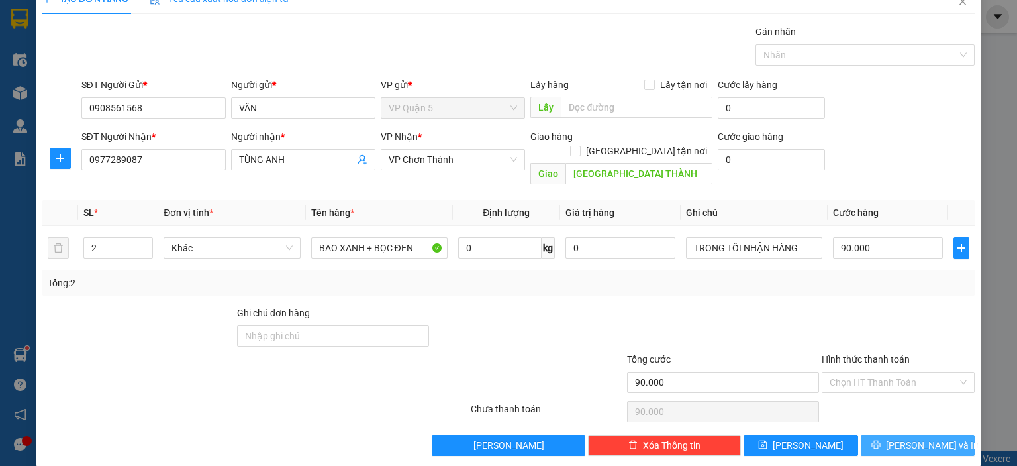
click at [904, 438] on span "Lưu và In" at bounding box center [932, 445] width 93 height 15
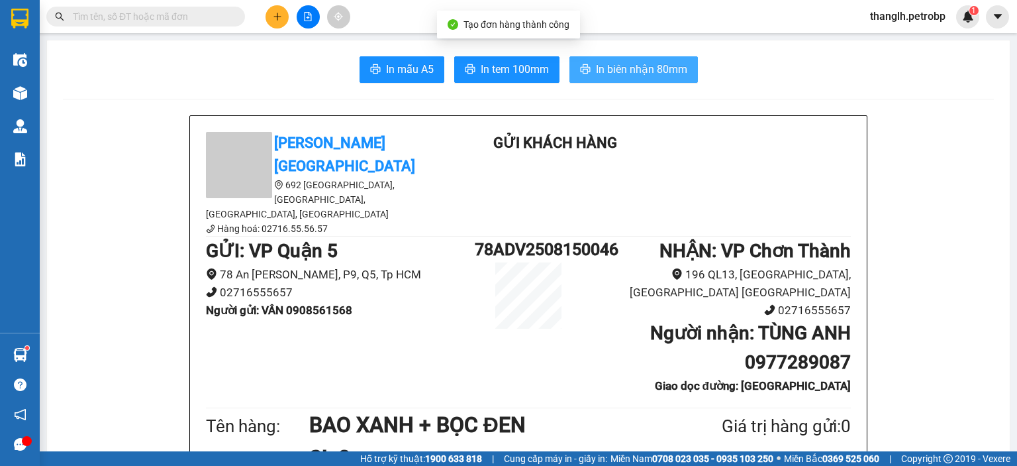
click at [619, 68] on span "In biên nhận 80mm" at bounding box center [641, 69] width 91 height 17
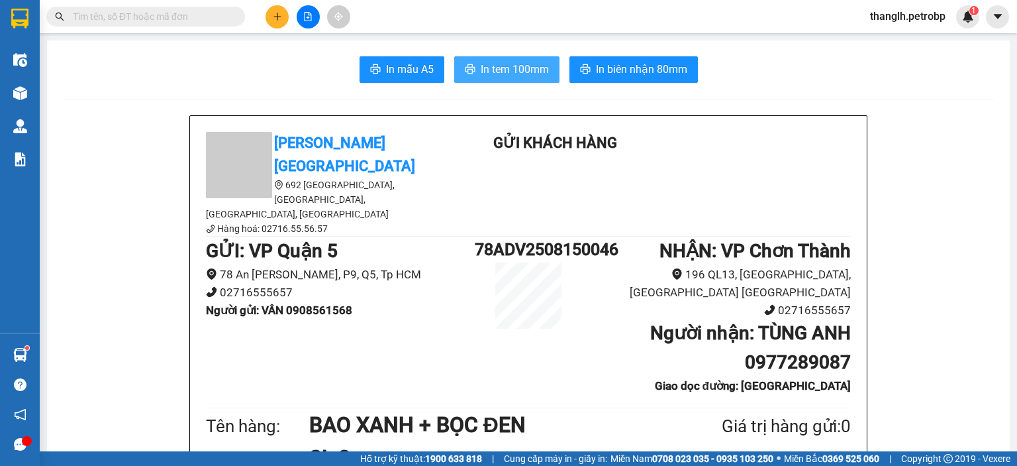
click at [519, 75] on span "In tem 100mm" at bounding box center [515, 69] width 68 height 17
click at [268, 16] on button at bounding box center [277, 16] width 23 height 23
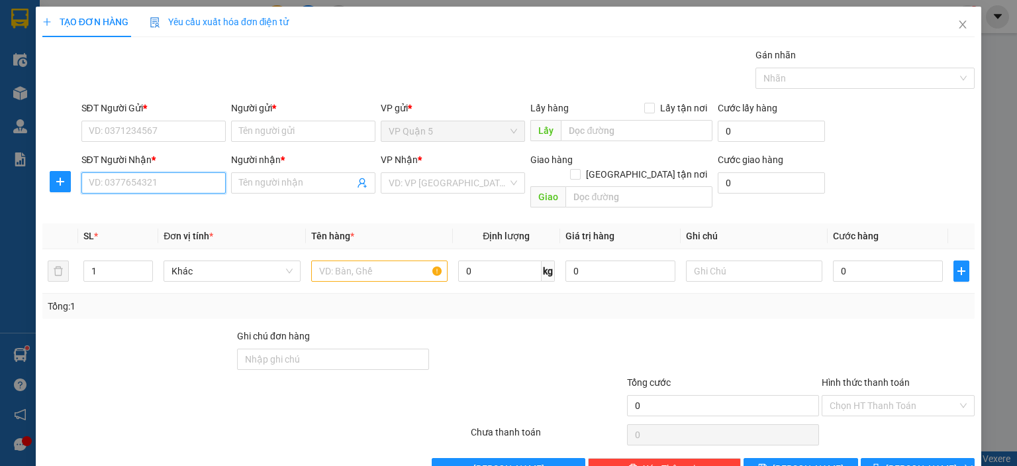
click at [156, 183] on input "SĐT Người Nhận *" at bounding box center [153, 182] width 144 height 21
type input "0979781234"
click at [164, 206] on div "0979781234 - [PERSON_NAME]" at bounding box center [153, 208] width 130 height 15
type input "[PERSON_NAME]"
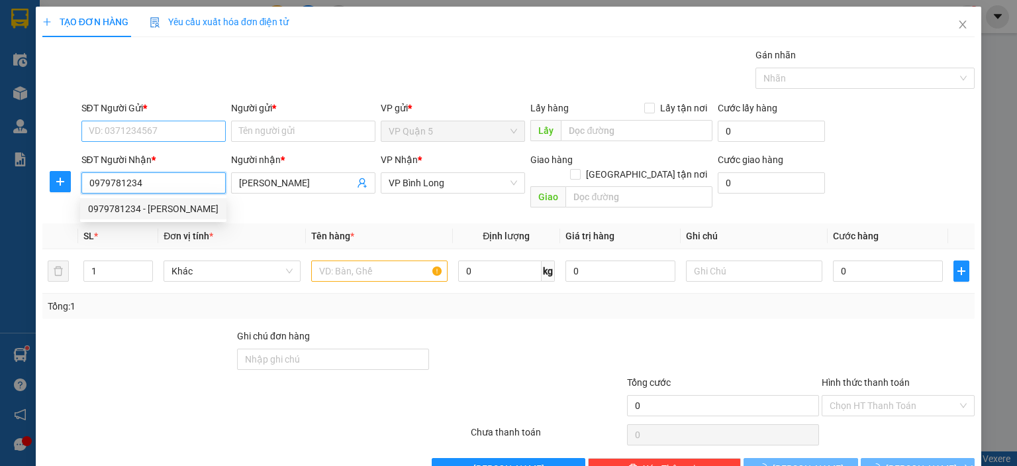
type input "30.000"
type input "0979781234"
click at [185, 134] on input "SĐT Người Gửi *" at bounding box center [153, 131] width 144 height 21
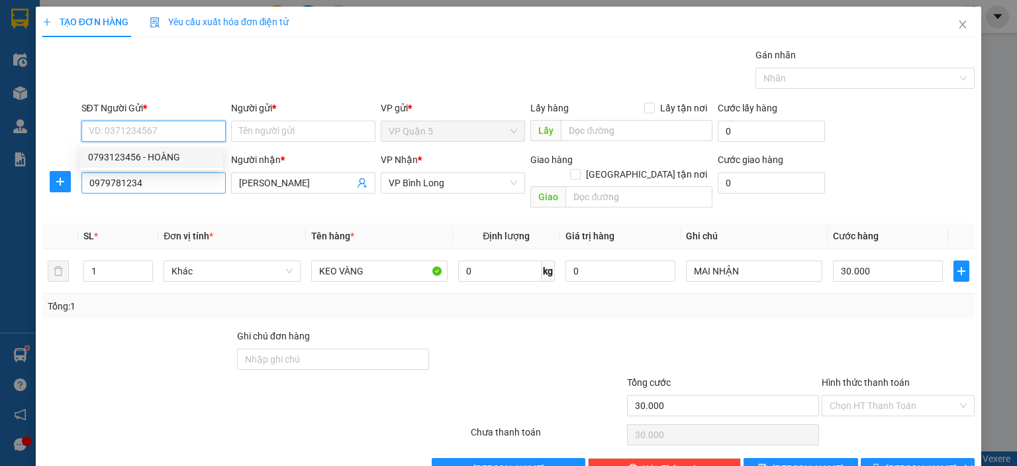
drag, startPoint x: 172, startPoint y: 158, endPoint x: 215, endPoint y: 173, distance: 44.8
click at [172, 158] on div "0793123456 - HOÀNG" at bounding box center [151, 157] width 127 height 15
type input "0793123456"
type input "HOÀNG"
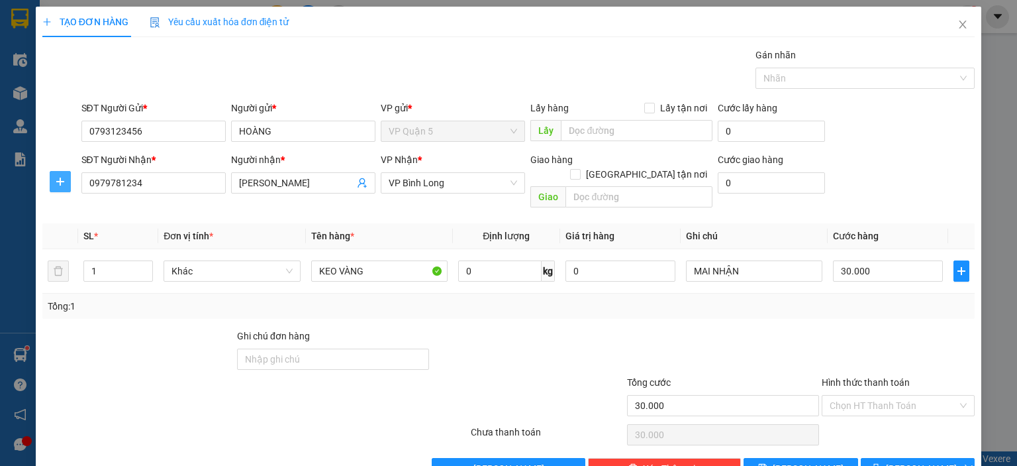
click at [58, 185] on icon "plus" at bounding box center [60, 181] width 11 height 11
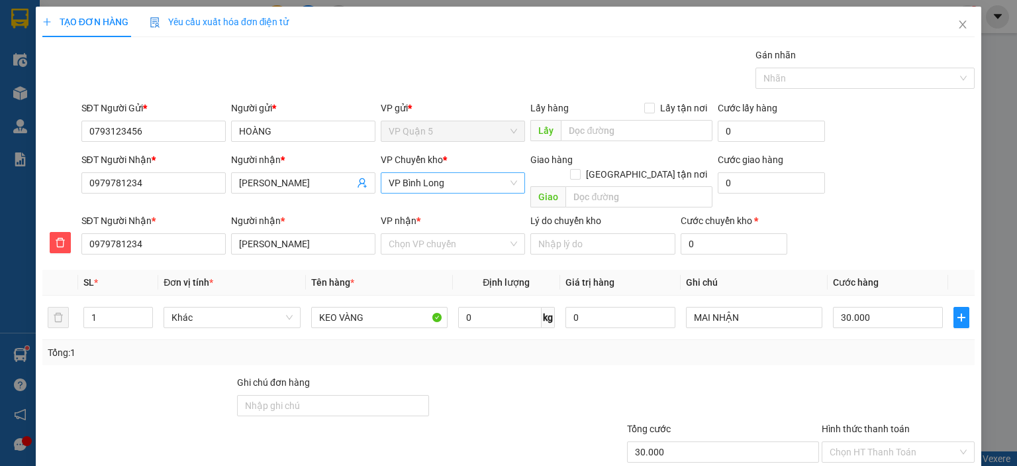
click at [439, 182] on span "VP Bình Long" at bounding box center [453, 183] width 129 height 20
type input "DX"
click at [429, 204] on div "VP Đồng Xoài" at bounding box center [448, 209] width 127 height 15
click at [429, 234] on input "VP nhận *" at bounding box center [448, 244] width 119 height 20
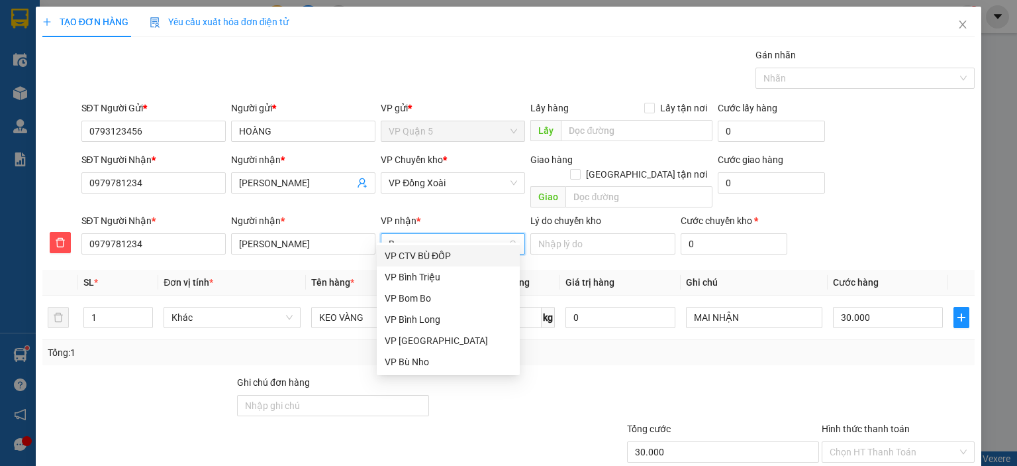
type input "BL"
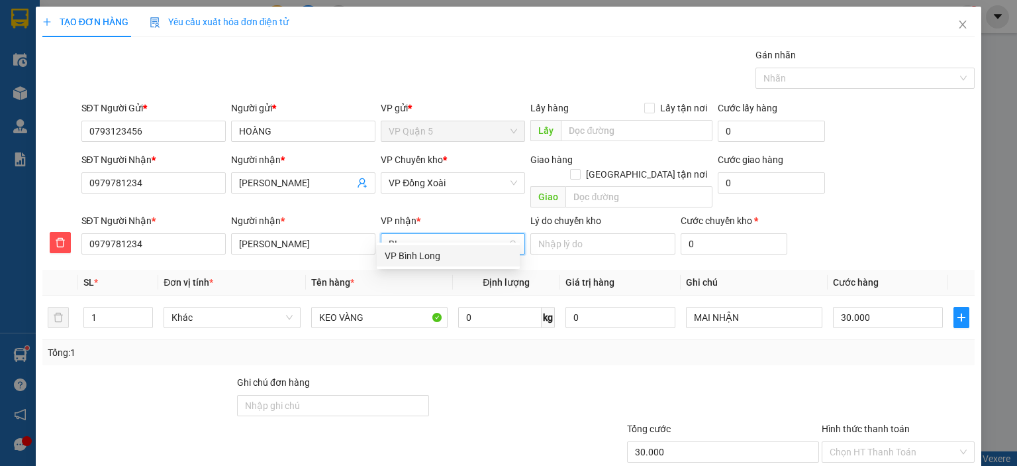
click at [427, 250] on div "VP Bình Long" at bounding box center [448, 255] width 127 height 15
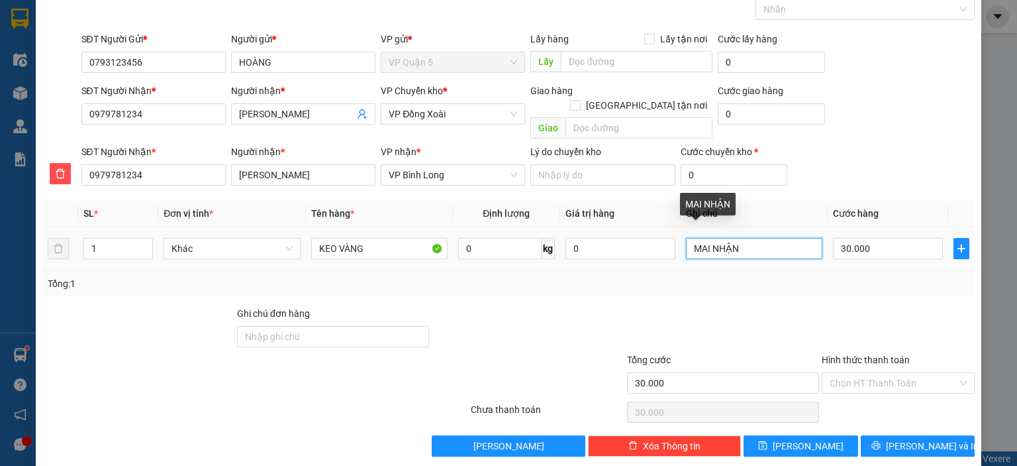
click at [741, 238] on input "MAI NHẬN" at bounding box center [754, 248] width 136 height 21
type input "TỐI NHẬN"
click at [752, 352] on div "Tổng cước" at bounding box center [723, 362] width 192 height 20
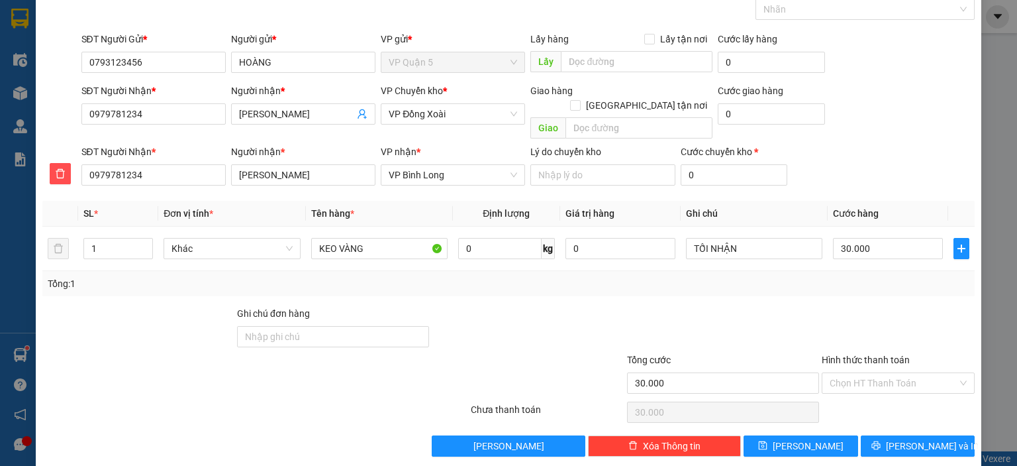
click at [882, 411] on div "Transit Pickup Surcharge Ids Transit Deliver Surcharge Ids Transit Deliver Surc…" at bounding box center [508, 218] width 933 height 478
click at [881, 435] on button "[PERSON_NAME] và In" at bounding box center [918, 445] width 115 height 21
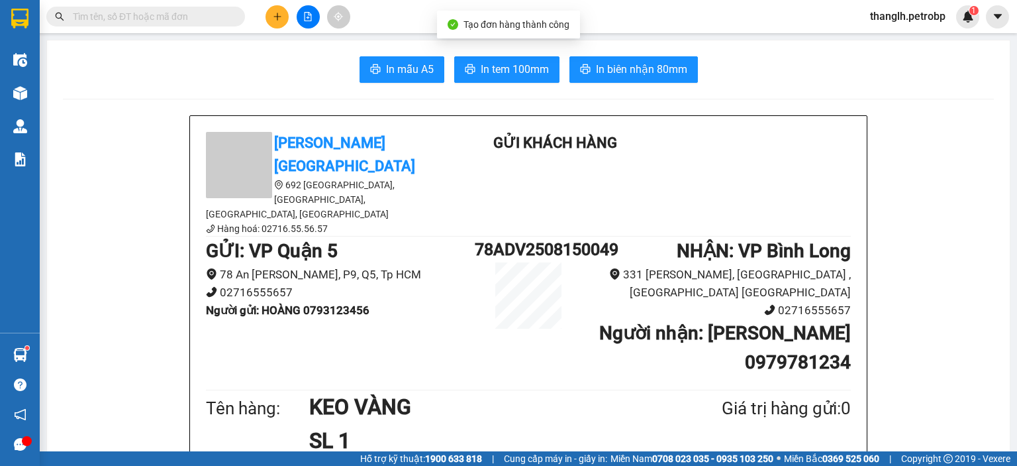
click at [660, 75] on span "In biên nhận 80mm" at bounding box center [641, 69] width 91 height 17
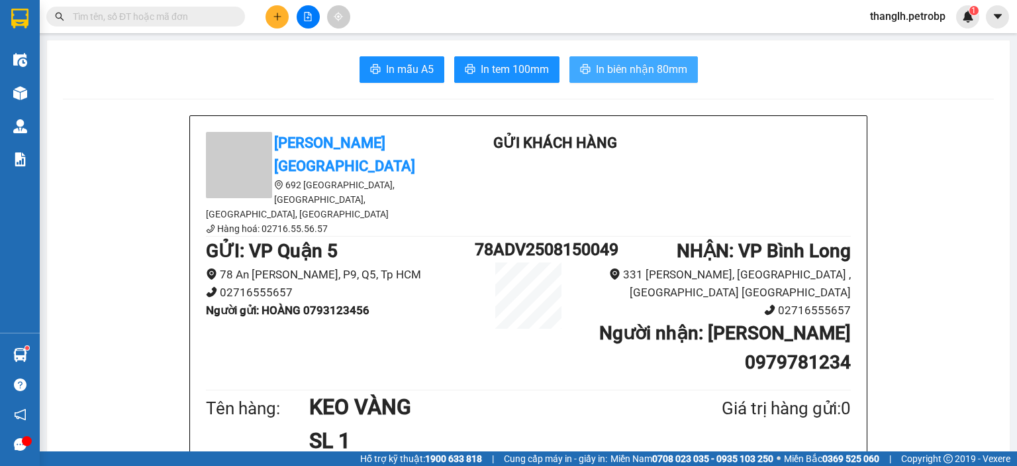
click at [625, 61] on span "In biên nhận 80mm" at bounding box center [641, 69] width 91 height 17
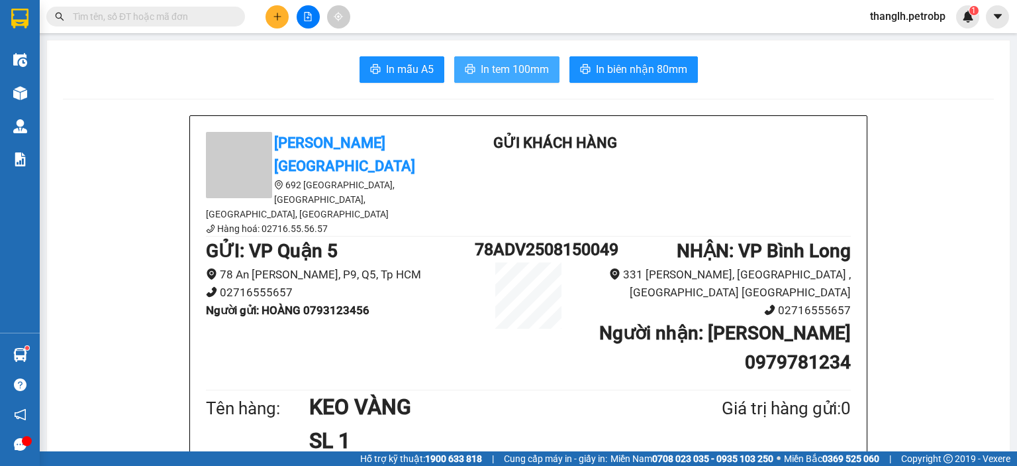
click at [522, 74] on span "In tem 100mm" at bounding box center [515, 69] width 68 height 17
click at [268, 15] on button at bounding box center [277, 16] width 23 height 23
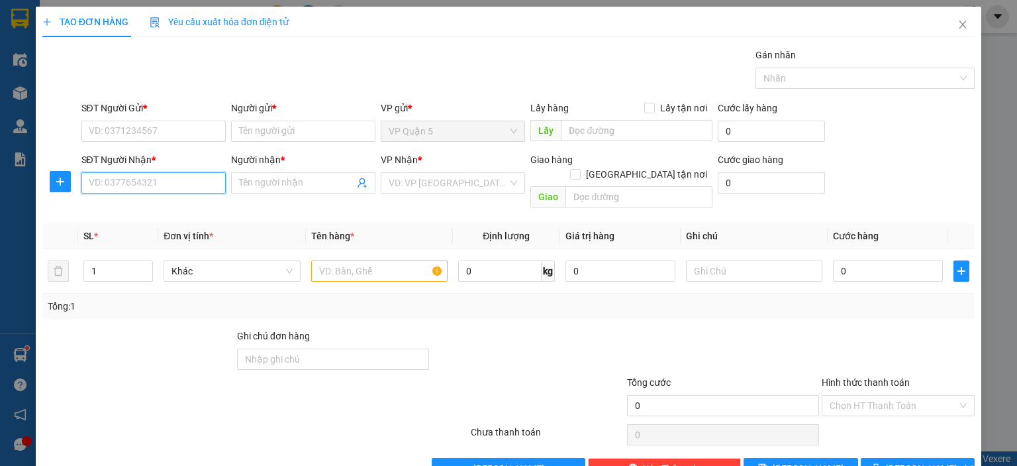
click at [135, 184] on input "SĐT Người Nhận *" at bounding box center [153, 182] width 144 height 21
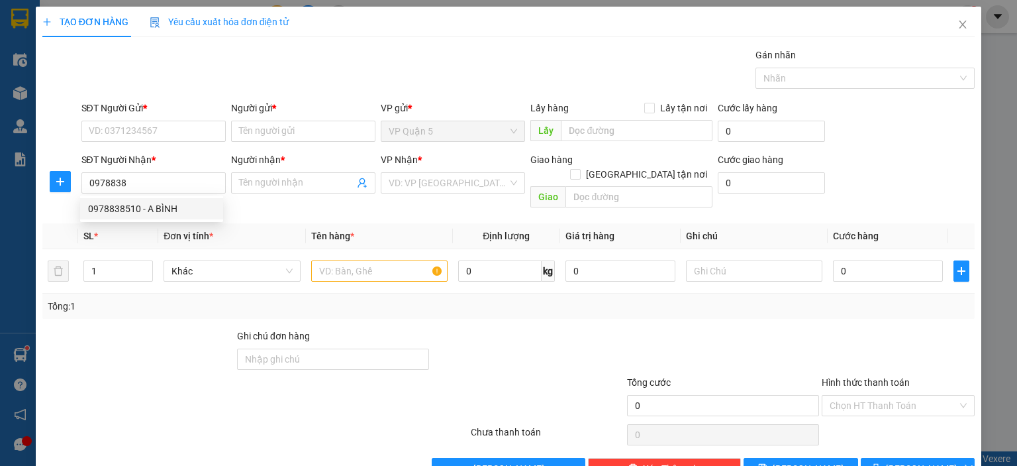
click at [182, 220] on div "0978838510 0978838510 - A BÌNH" at bounding box center [151, 208] width 143 height 26
click at [177, 223] on th "Đơn vị tính *" at bounding box center [231, 236] width 147 height 26
click at [182, 189] on input "0978838" at bounding box center [153, 182] width 144 height 21
click at [178, 214] on div "0978838510 - A BÌNH" at bounding box center [151, 208] width 127 height 15
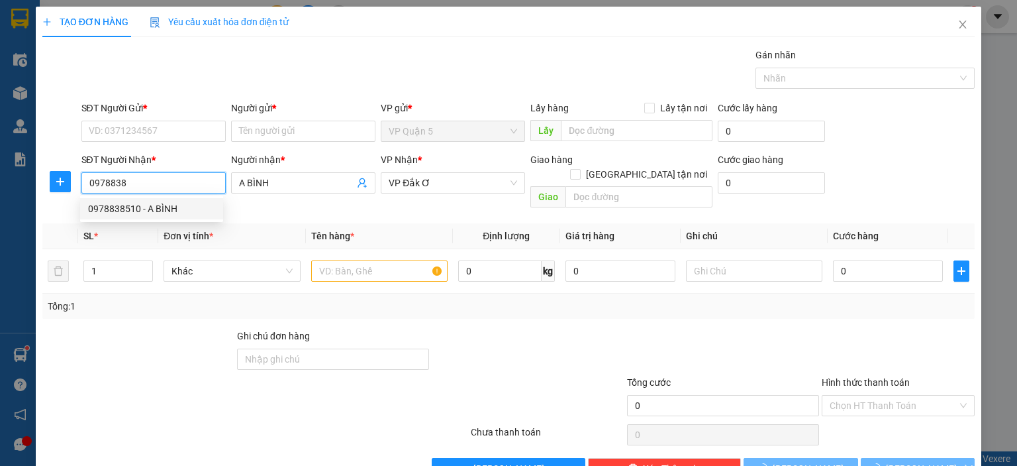
type input "0978838510"
type input "A BÌNH"
type input "30.000"
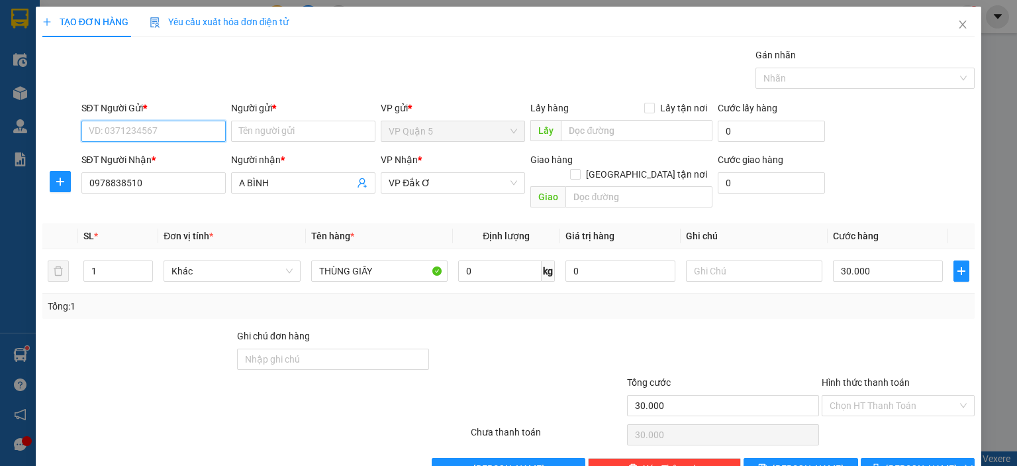
click at [170, 136] on input "SĐT Người Gửi *" at bounding box center [153, 131] width 144 height 21
click at [170, 152] on div "0776664572 - THỊNH" at bounding box center [151, 157] width 127 height 15
type input "0776664572"
type input "THỊNH"
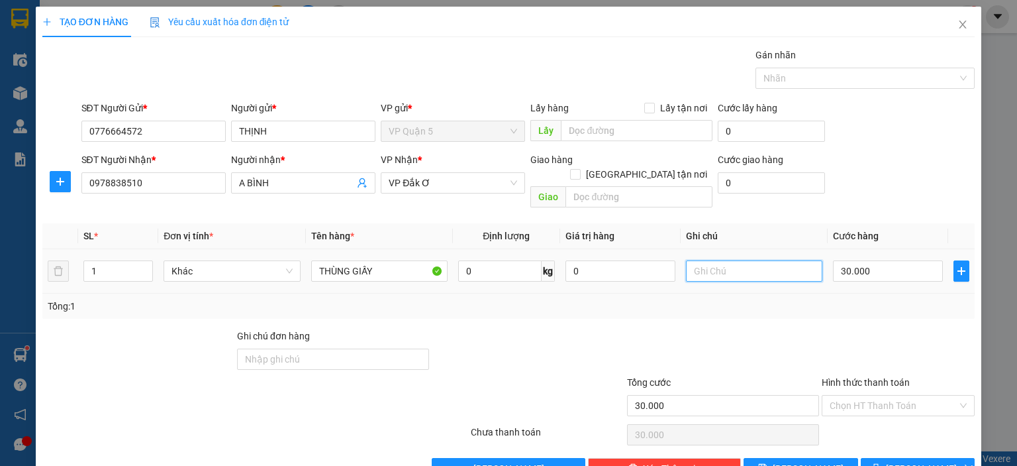
click at [713, 260] on input "text" at bounding box center [754, 270] width 136 height 21
type input "TỐI MAI NHẬN"
click at [604, 329] on div at bounding box center [528, 352] width 195 height 46
click at [882, 260] on input "30.000" at bounding box center [888, 270] width 110 height 21
type input "4"
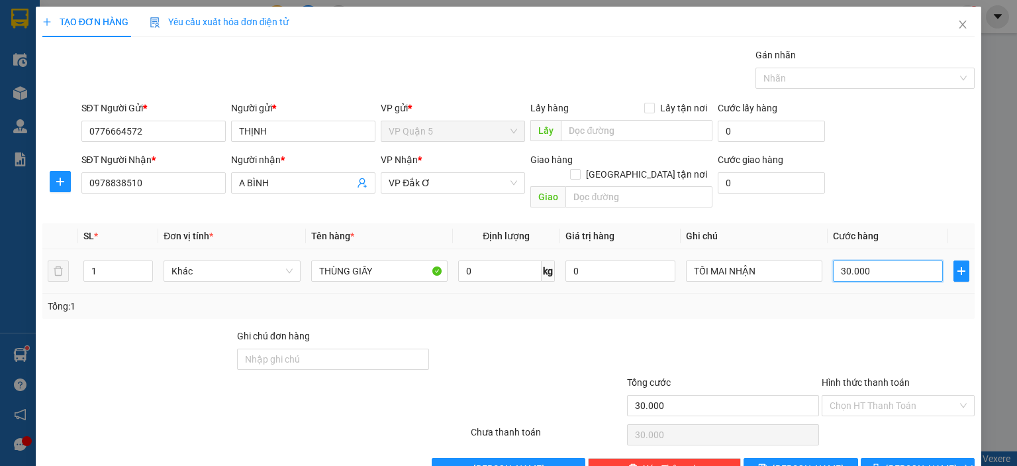
type input "4"
type input "40"
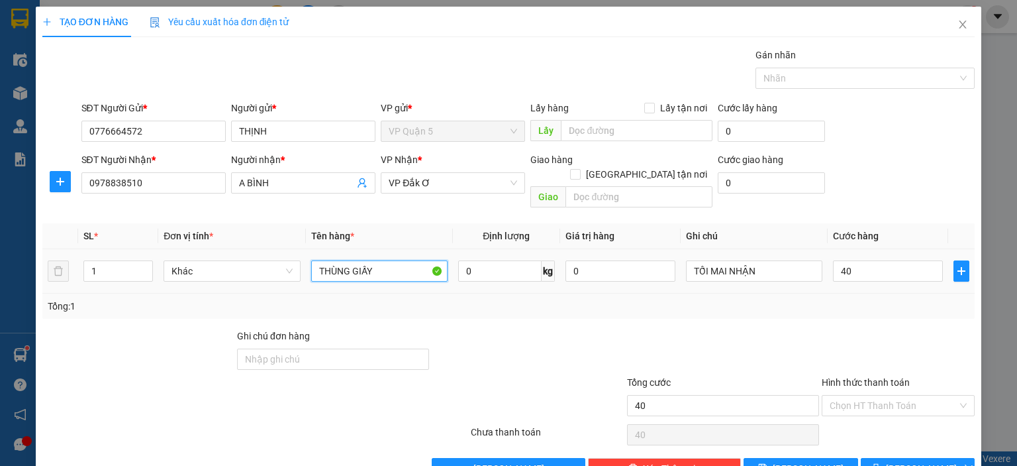
type input "40.000"
click at [399, 260] on input "THÙNG GIẤY" at bounding box center [379, 270] width 136 height 21
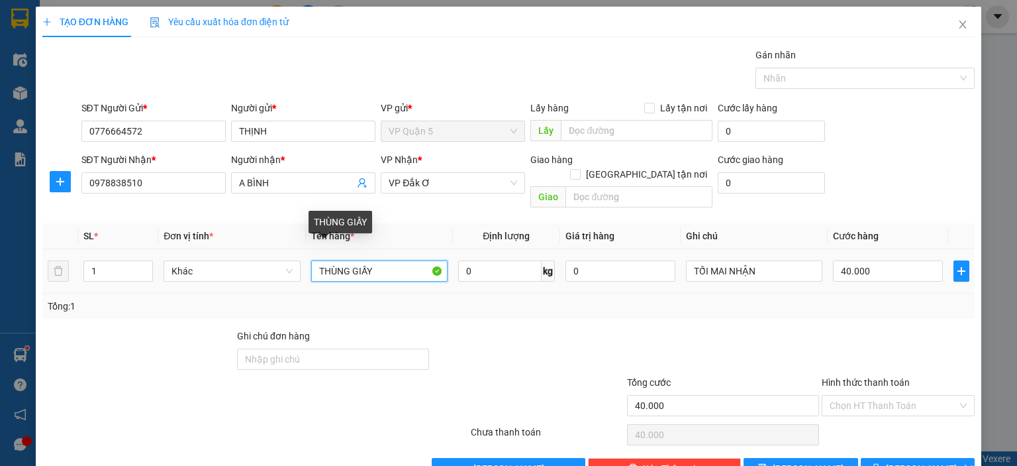
click at [399, 260] on input "THÙNG GIẤY" at bounding box center [379, 270] width 136 height 21
type input "CRT MÀNG CO"
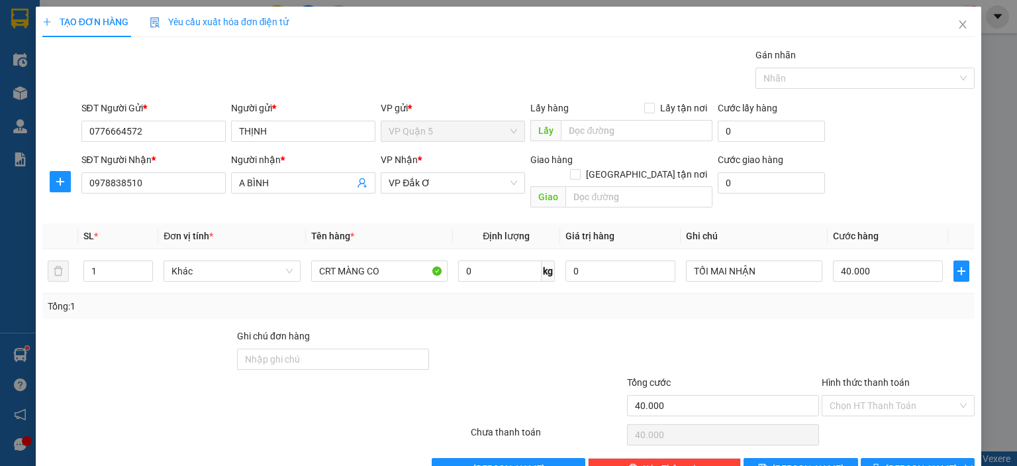
click at [465, 299] on div "Tổng: 1" at bounding box center [509, 306] width 922 height 15
click at [931, 461] on span "Lưu và In" at bounding box center [932, 468] width 93 height 15
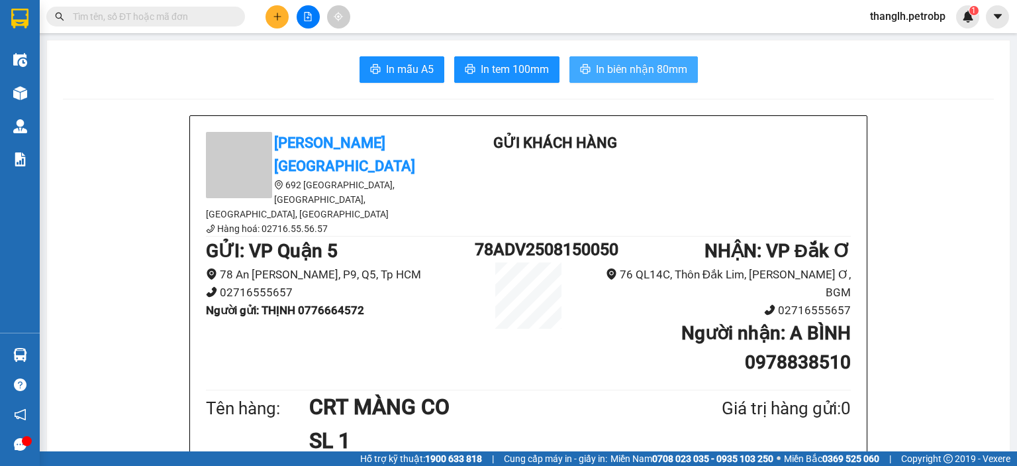
click at [657, 74] on span "In biên nhận 80mm" at bounding box center [641, 69] width 91 height 17
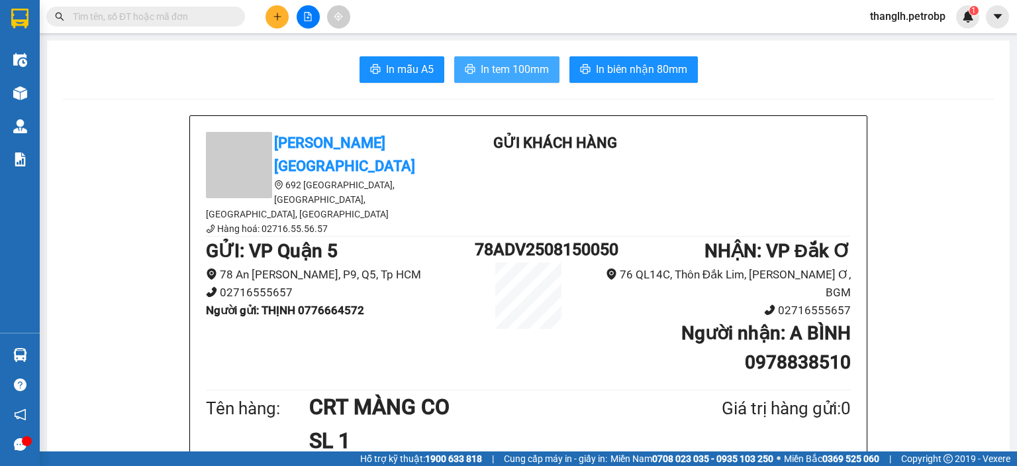
click at [498, 66] on span "In tem 100mm" at bounding box center [515, 69] width 68 height 17
click at [276, 25] on button at bounding box center [277, 16] width 23 height 23
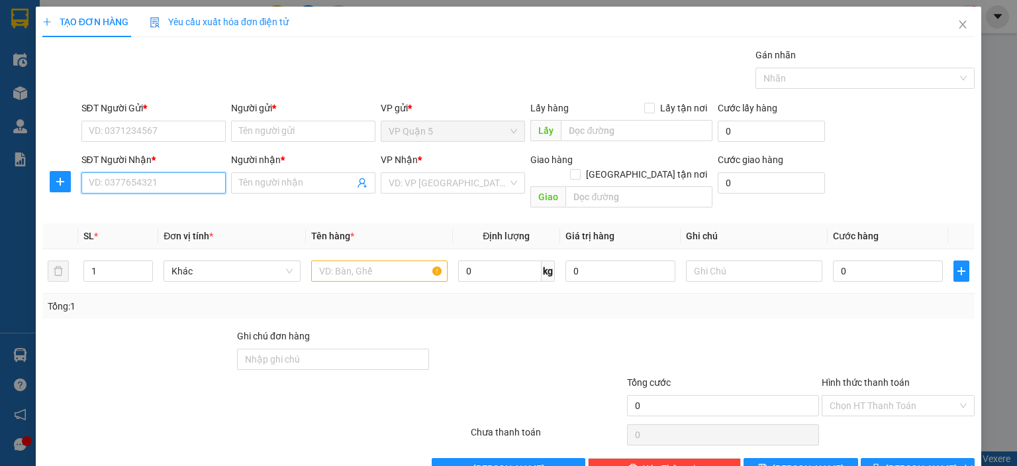
click at [134, 184] on input "SĐT Người Nhận *" at bounding box center [153, 182] width 144 height 21
click at [146, 208] on div "0913789742 - TOÀN" at bounding box center [151, 208] width 127 height 15
type input "0913789742"
type input "TOÀN"
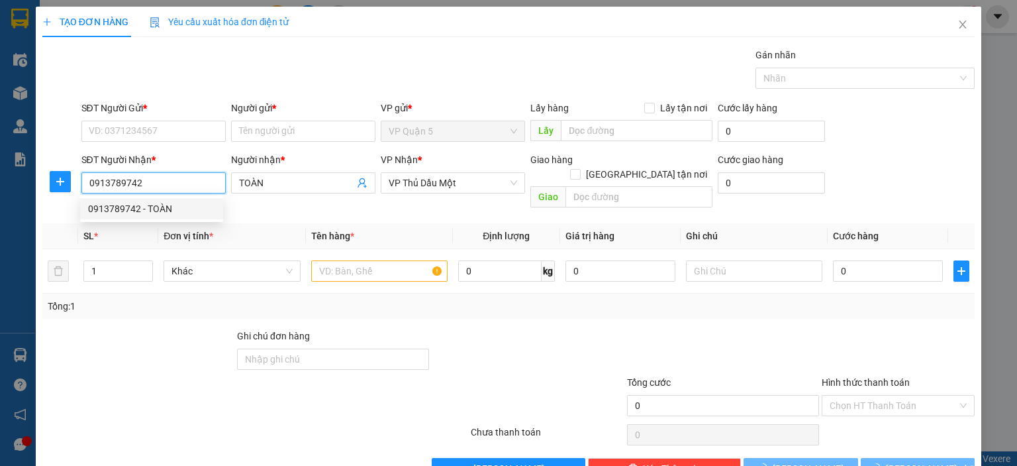
type input "40.000"
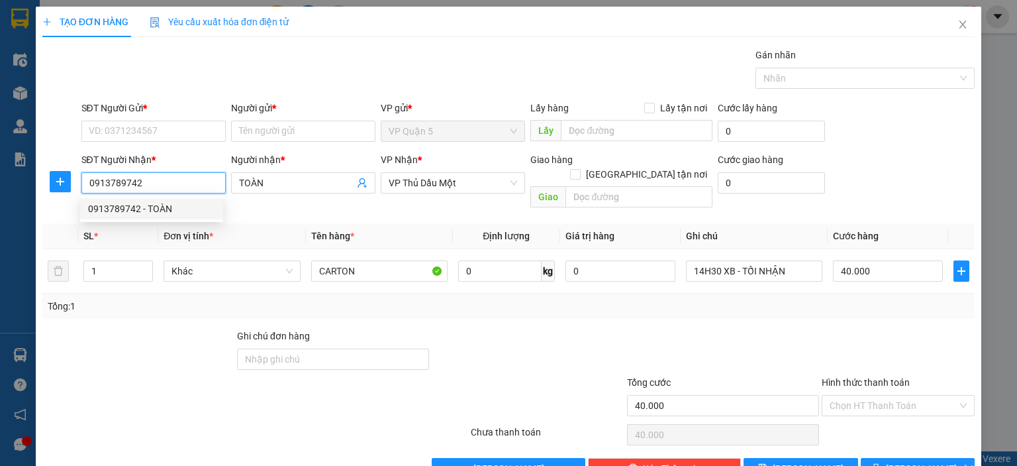
type input "0913789742"
click at [160, 143] on div "SĐT Người Gửi * VD: 0371234567" at bounding box center [153, 124] width 144 height 46
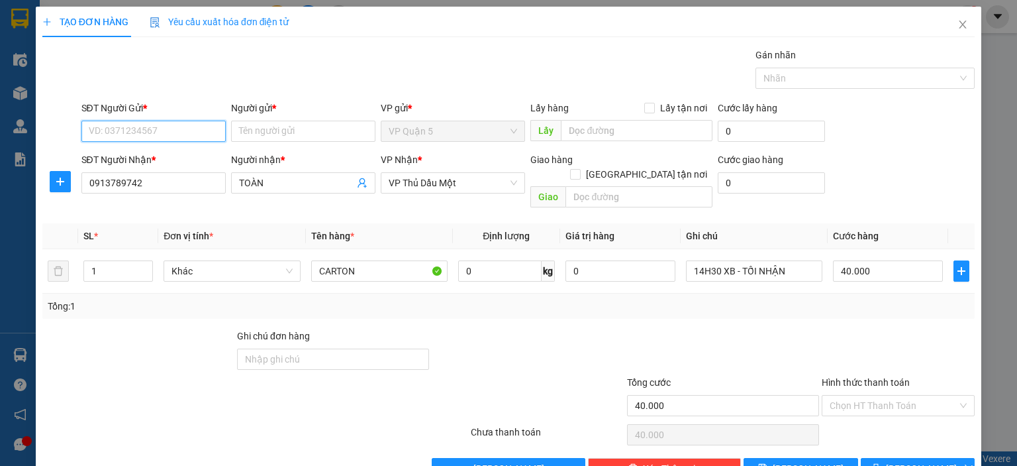
click at [178, 130] on input "SĐT Người Gửi *" at bounding box center [153, 131] width 144 height 21
click at [169, 158] on div "0832777774 - MAI" at bounding box center [151, 157] width 127 height 15
type input "0832777774"
type input "MAI"
click at [861, 329] on div at bounding box center [899, 352] width 156 height 46
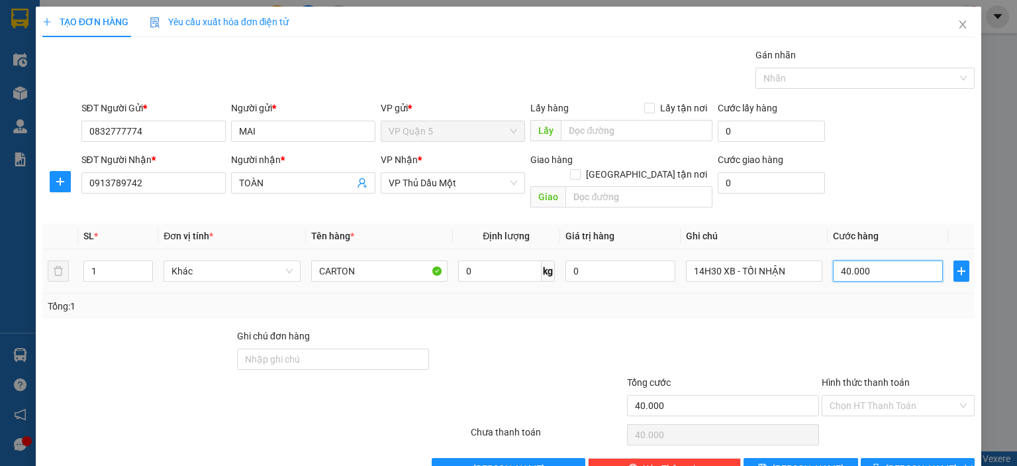
click at [860, 260] on input "40.000" at bounding box center [888, 270] width 110 height 21
type input "3"
type input "30"
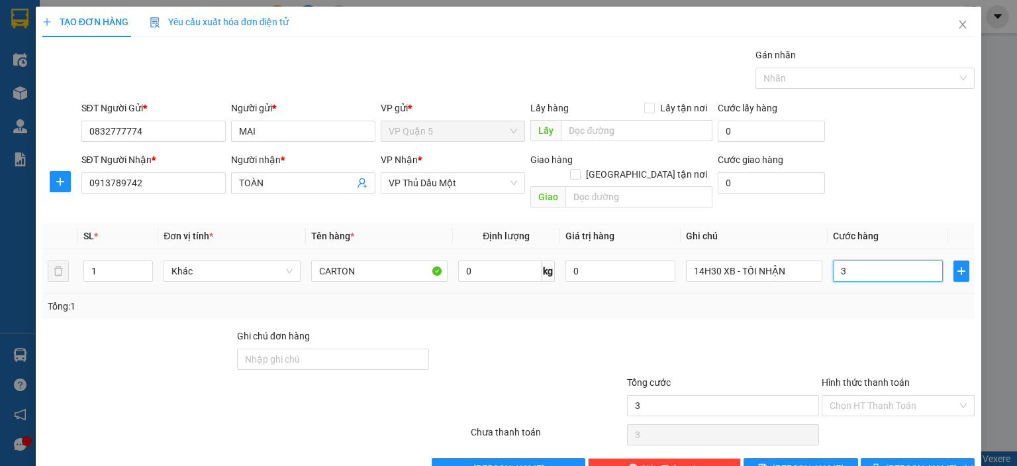
type input "30"
type input "30.000"
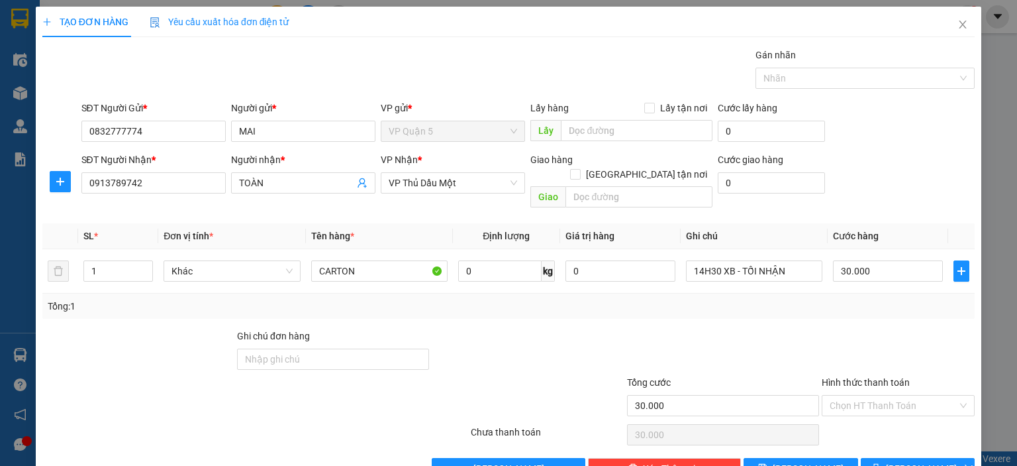
click at [832, 312] on div "Transit Pickup Surcharge Ids Transit Deliver Surcharge Ids Transit Deliver Surc…" at bounding box center [508, 263] width 933 height 431
click at [881, 458] on button "[PERSON_NAME] và In" at bounding box center [918, 468] width 115 height 21
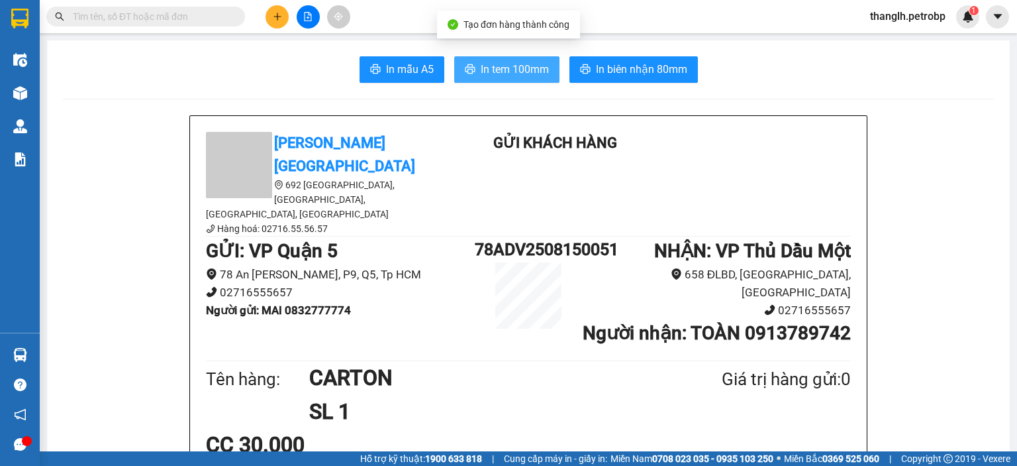
click at [466, 78] on button "In tem 100mm" at bounding box center [506, 69] width 105 height 26
click at [284, 18] on button at bounding box center [277, 16] width 23 height 23
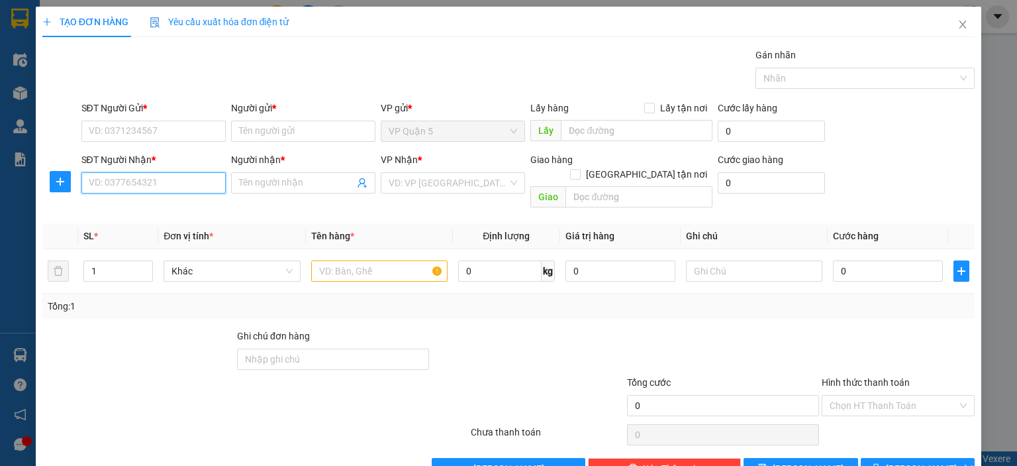
click at [157, 175] on input "SĐT Người Nhận *" at bounding box center [153, 182] width 144 height 21
type input "0795245431"
click at [259, 180] on input "Người nhận *" at bounding box center [296, 183] width 115 height 15
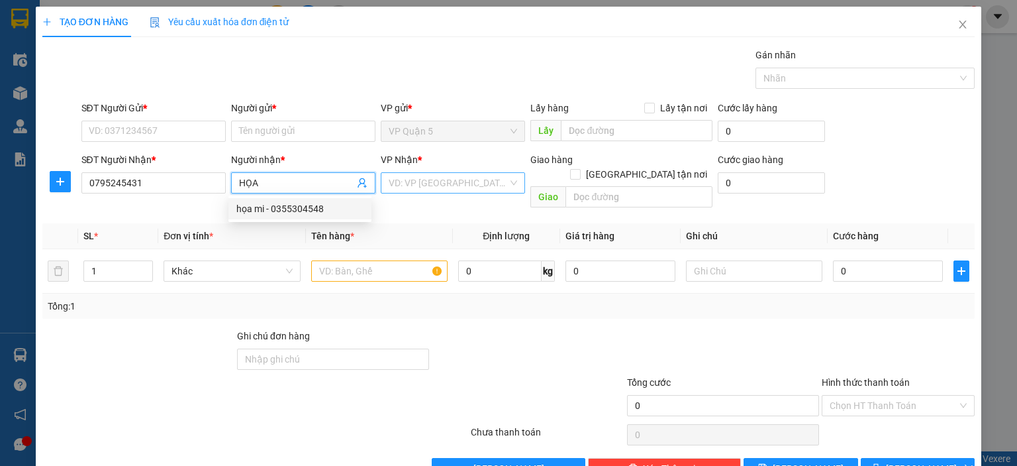
type input "HỌA"
click at [413, 182] on input "search" at bounding box center [448, 183] width 119 height 20
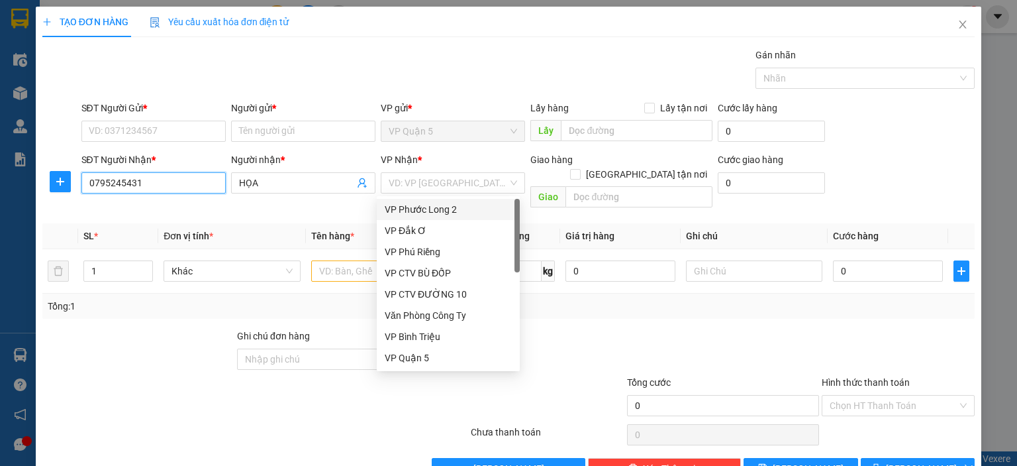
click at [117, 181] on input "0795245431" at bounding box center [153, 182] width 144 height 21
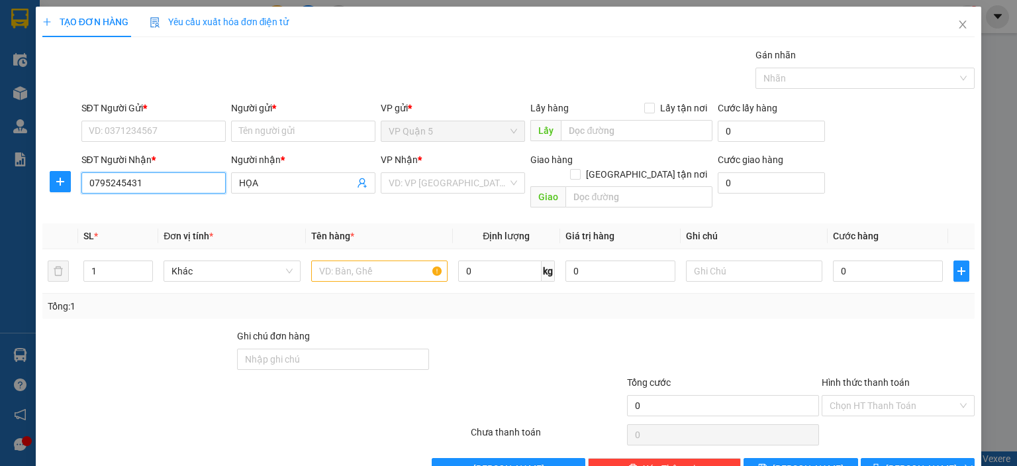
click at [117, 181] on input "0795245431" at bounding box center [153, 182] width 144 height 21
click at [960, 26] on span "Close" at bounding box center [963, 25] width 37 height 37
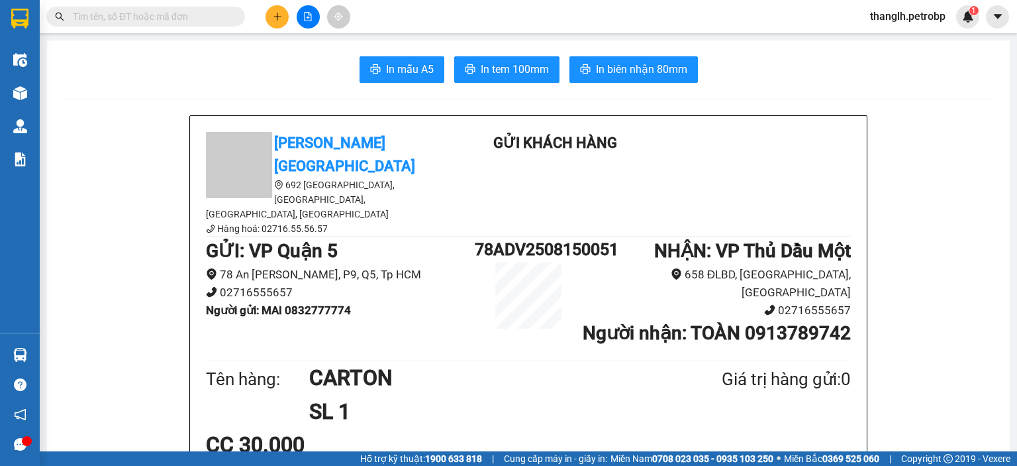
click at [136, 14] on input "text" at bounding box center [151, 16] width 156 height 15
paste input "0795245431"
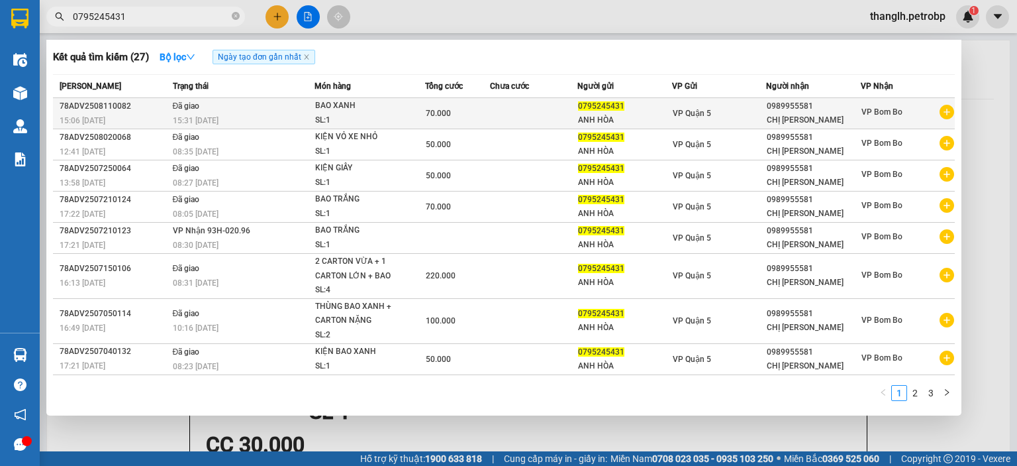
type input "0795245431"
click at [286, 121] on div "15:31 - 12/08" at bounding box center [243, 120] width 141 height 15
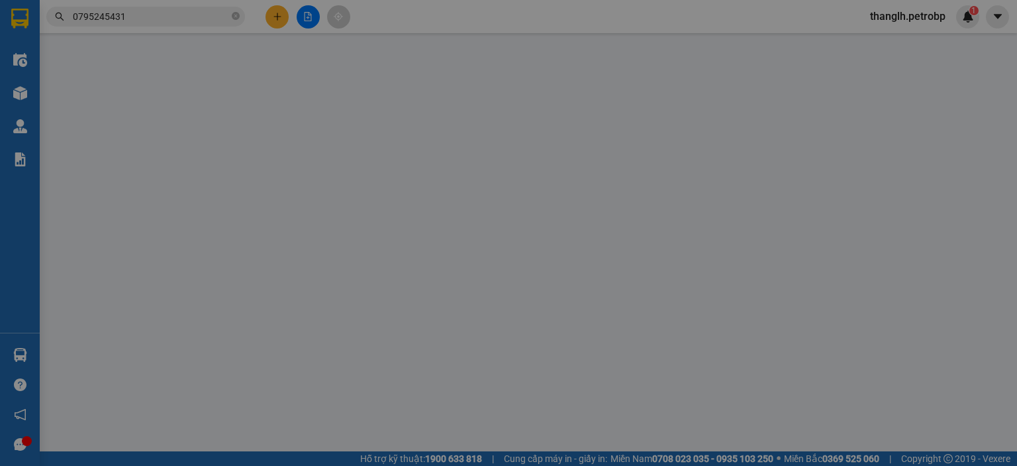
type input "0795245431"
type input "ANH HÒA"
type input "0989955581"
type input "CHỊ TƯỜNG"
type input "70.000"
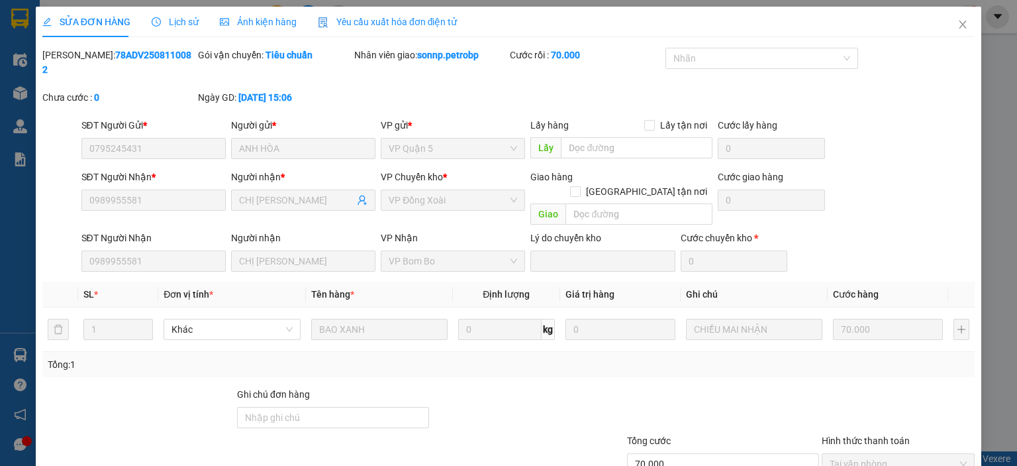
scroll to position [67, 0]
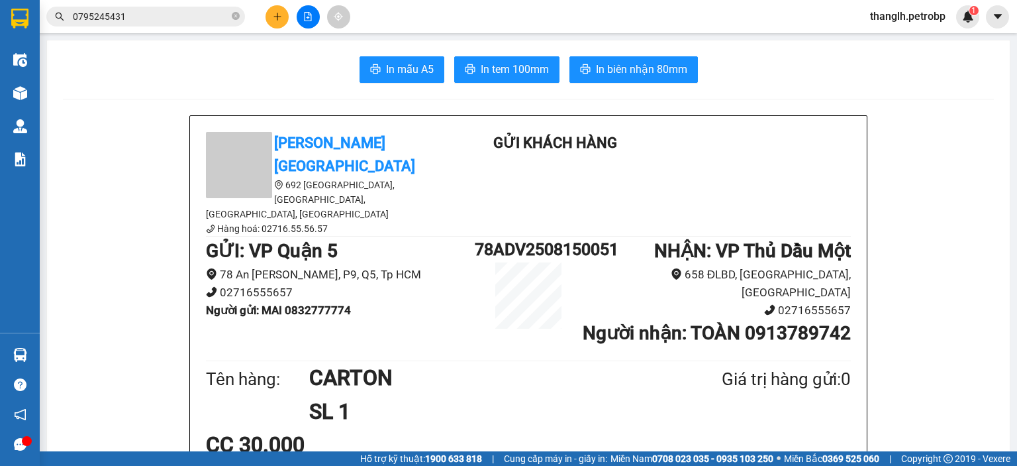
click at [265, 22] on div at bounding box center [307, 16] width 99 height 23
click at [282, 25] on button at bounding box center [277, 16] width 23 height 23
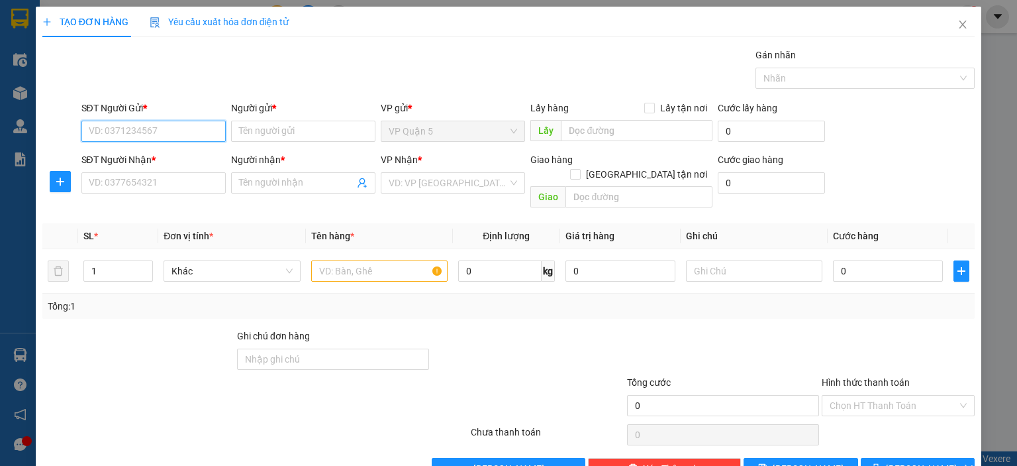
click at [152, 132] on input "SĐT Người Gửi *" at bounding box center [153, 131] width 144 height 21
paste input "0795245431"
type input "0795245431"
click at [150, 152] on div "0795245431 - ANH HÒA" at bounding box center [162, 157] width 149 height 15
type input "ANH HÒA"
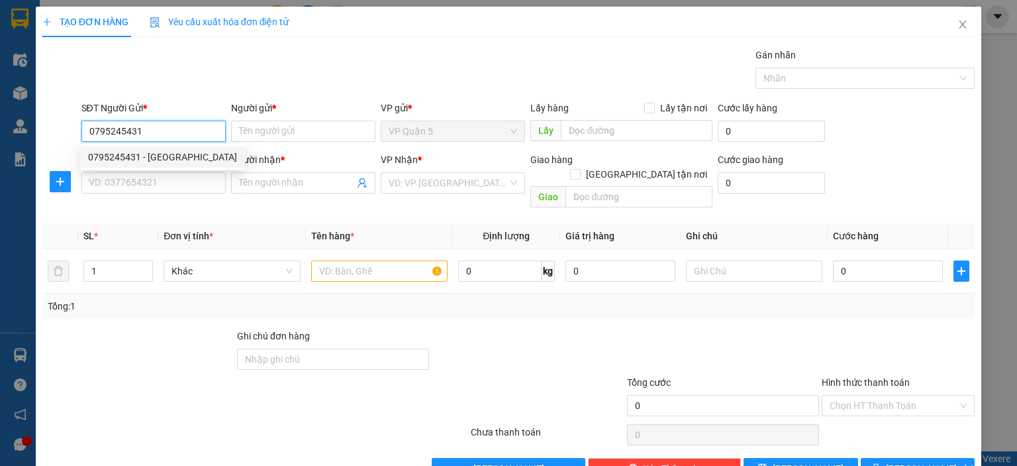
type input "0989955581"
type input "CHỊ TƯỜNG"
type input "70.000"
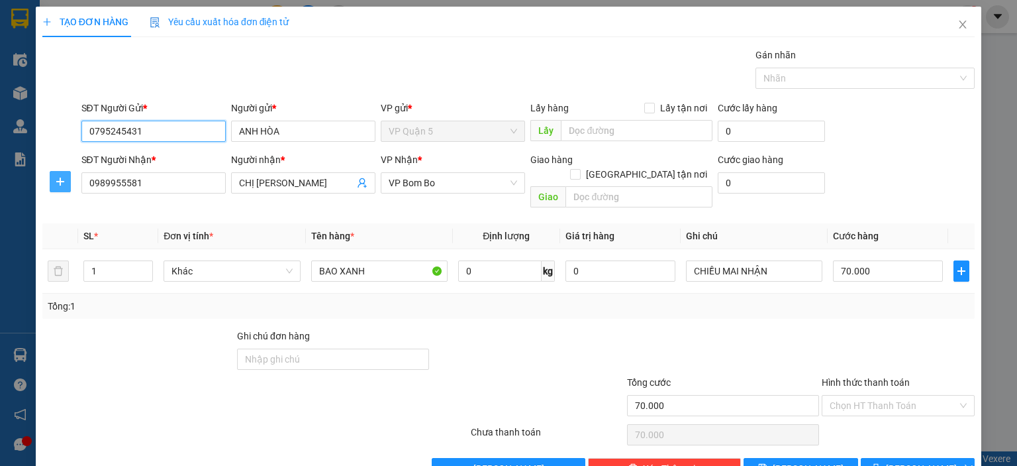
type input "0795245431"
drag, startPoint x: 62, startPoint y: 172, endPoint x: 103, endPoint y: 178, distance: 41.6
click at [61, 172] on button "button" at bounding box center [60, 181] width 21 height 21
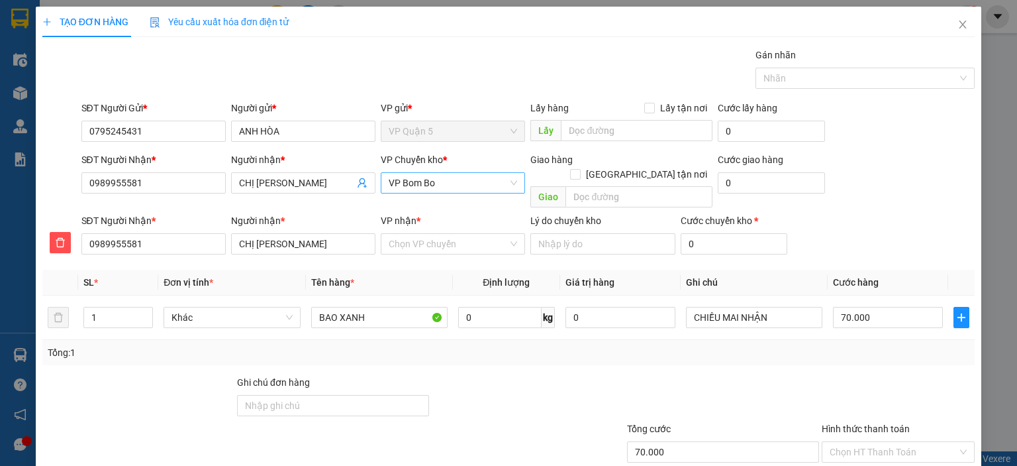
click at [425, 180] on span "VP Bom Bo" at bounding box center [453, 183] width 129 height 20
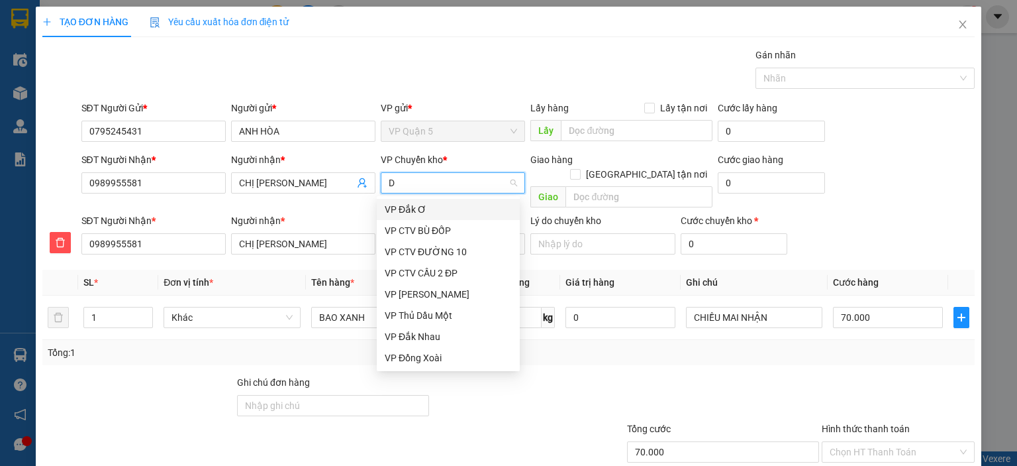
type input "DX"
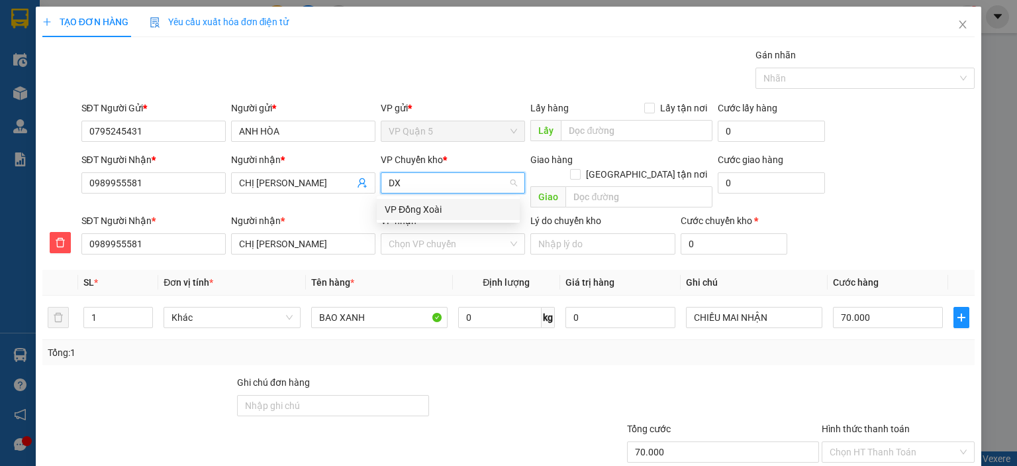
click at [425, 214] on div "VP Đồng Xoài" at bounding box center [448, 209] width 127 height 15
click at [418, 234] on input "VP nhận *" at bounding box center [448, 244] width 119 height 20
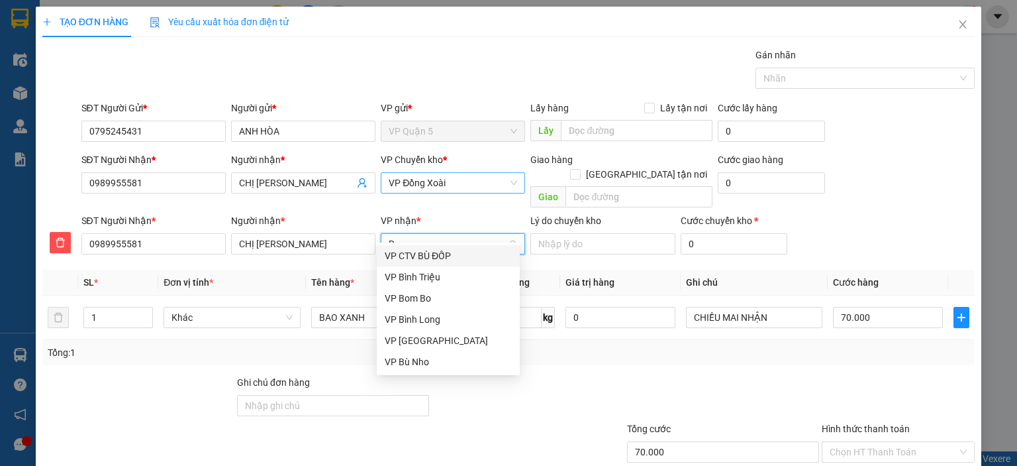
type input "BB"
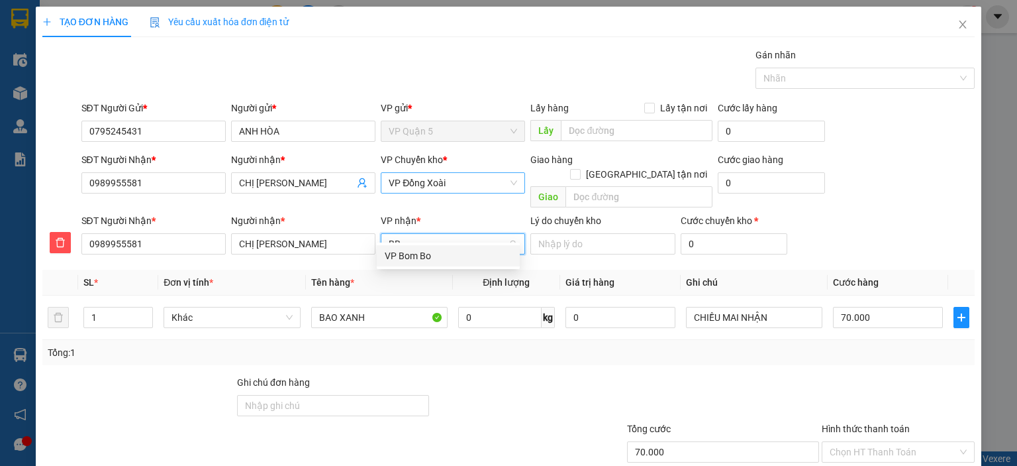
click at [425, 250] on div "VP Bom Bo" at bounding box center [448, 255] width 127 height 15
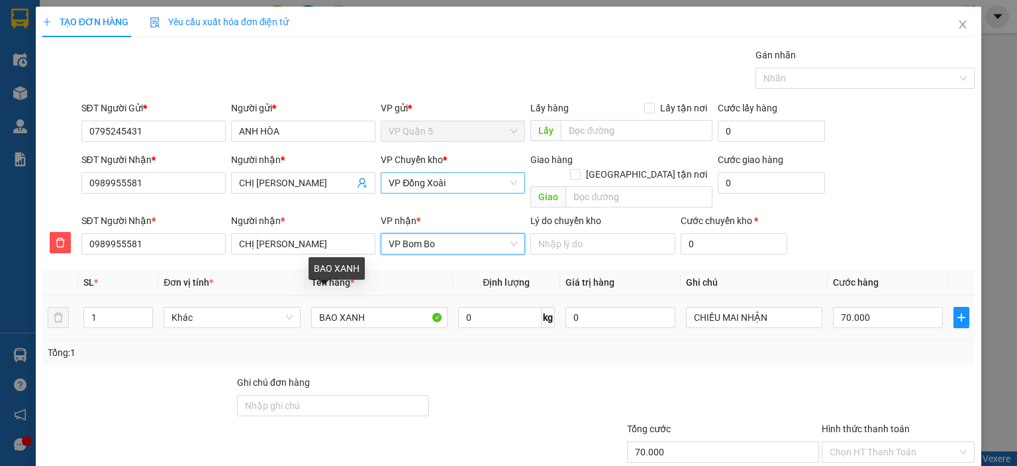
click at [652, 345] on div "Tổng: 1" at bounding box center [509, 352] width 922 height 15
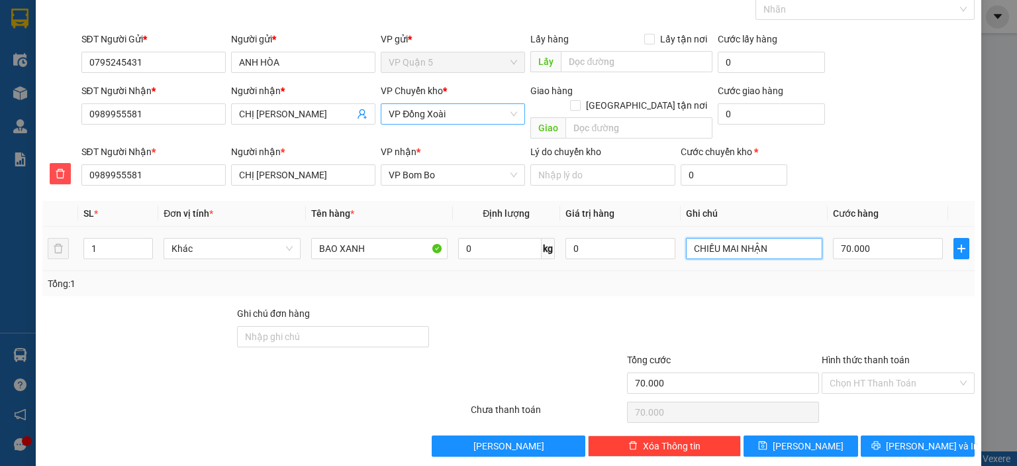
click at [713, 238] on input "CHIỀU MAI NHẬN" at bounding box center [754, 248] width 136 height 21
type input "TỐI NHẬN"
click at [711, 289] on div "Transit Pickup Surcharge Ids Transit Deliver Surcharge Ids Transit Deliver Surc…" at bounding box center [508, 218] width 933 height 478
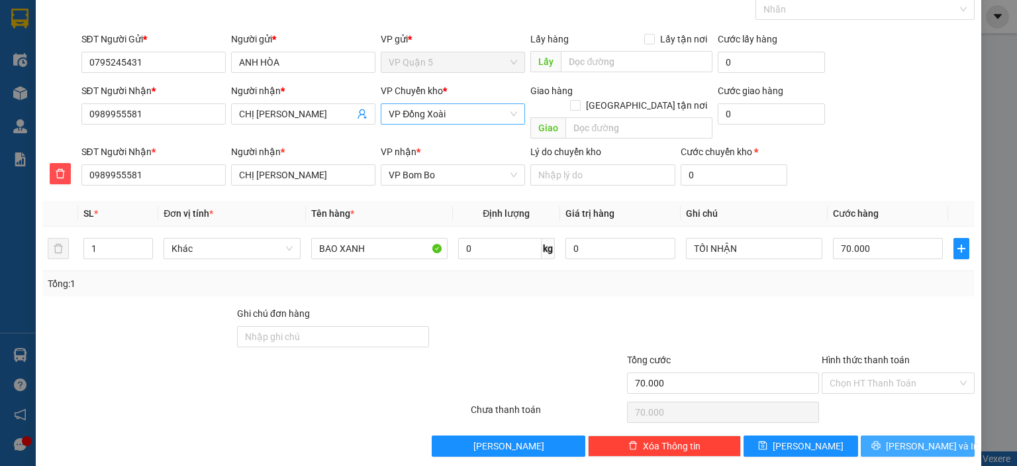
click at [927, 439] on span "[PERSON_NAME] và In" at bounding box center [932, 446] width 93 height 15
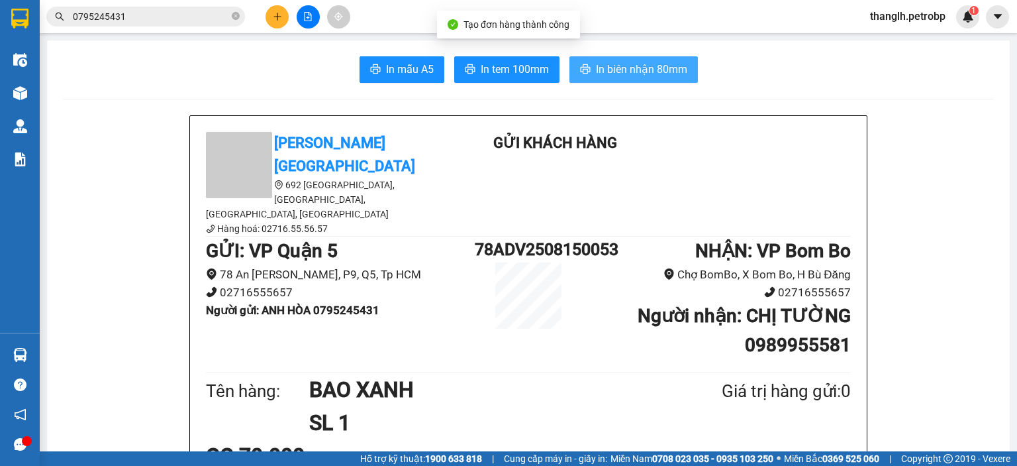
click at [623, 56] on button "In biên nhận 80mm" at bounding box center [634, 69] width 129 height 26
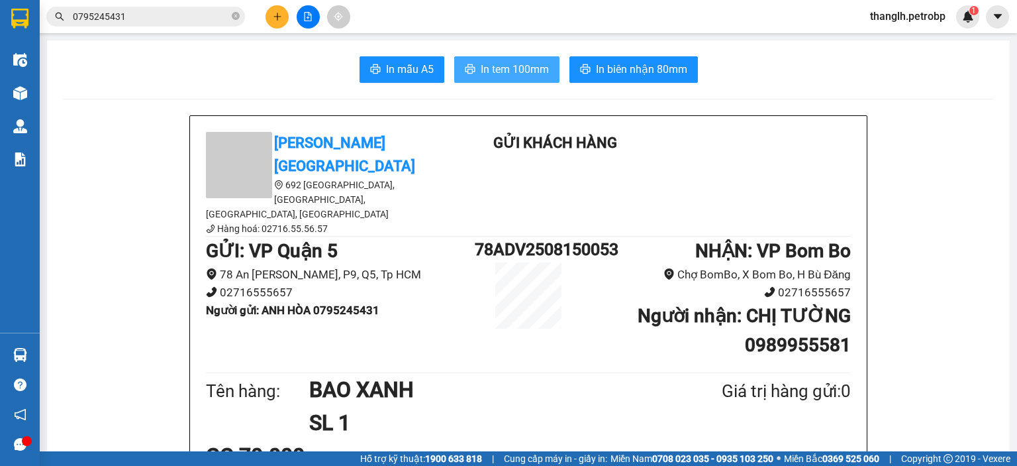
click at [545, 76] on button "In tem 100mm" at bounding box center [506, 69] width 105 height 26
click at [921, 19] on span "thanglh.petrobp" at bounding box center [908, 16] width 97 height 17
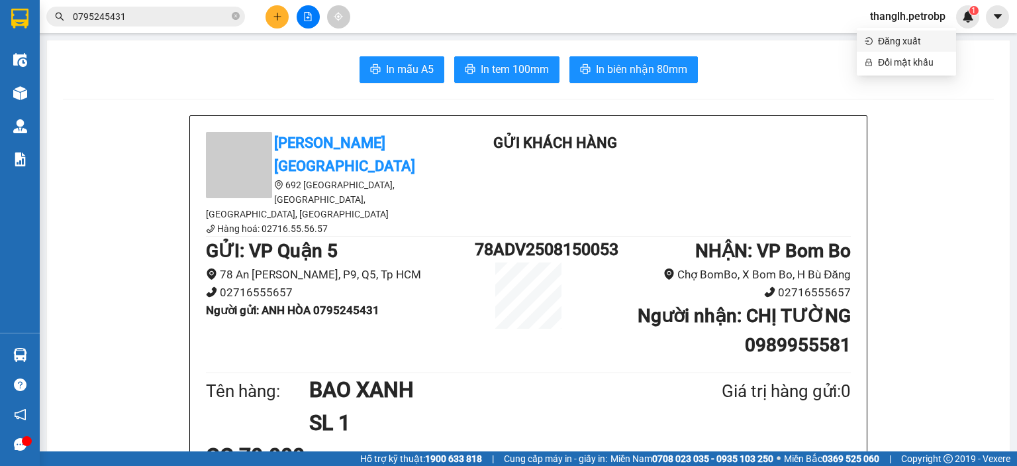
click at [917, 40] on span "Đăng xuất" at bounding box center [913, 41] width 70 height 15
